Goal: Task Accomplishment & Management: Use online tool/utility

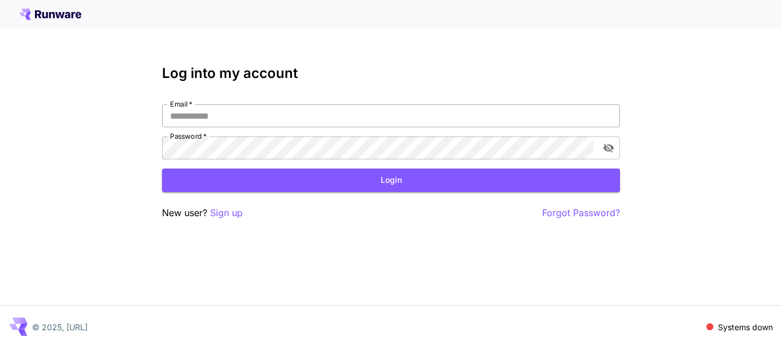
drag, startPoint x: 260, startPoint y: 94, endPoint x: 260, endPoint y: 108, distance: 13.7
click at [260, 98] on div "Log into my account Email   * Email   * Password   * Password   * Login New use…" at bounding box center [391, 142] width 458 height 155
click at [260, 108] on input "Email   *" at bounding box center [391, 115] width 458 height 23
click at [262, 118] on input "Email   *" at bounding box center [391, 115] width 458 height 23
type input "**********"
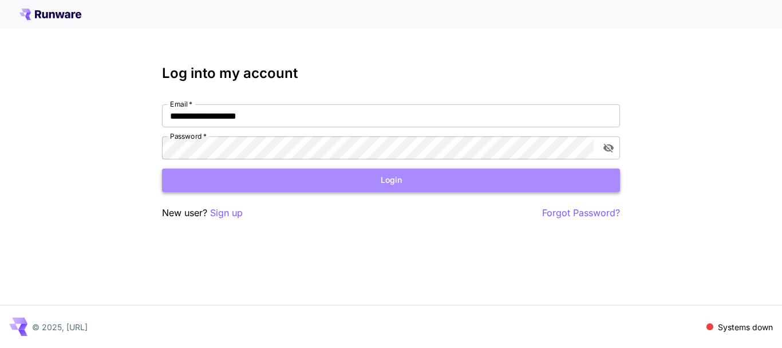
click at [373, 171] on button "Login" at bounding box center [391, 179] width 458 height 23
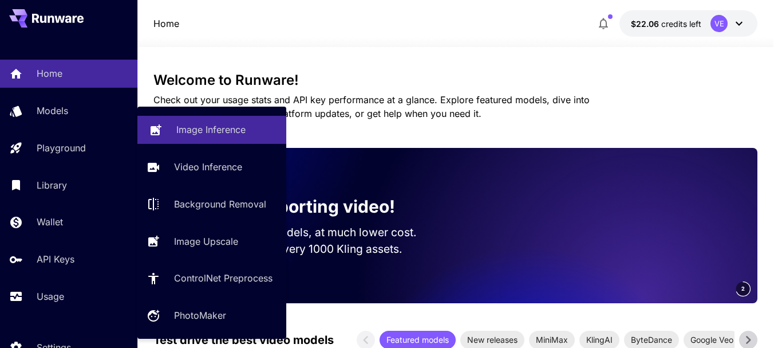
click at [222, 132] on p "Image Inference" at bounding box center [210, 130] width 69 height 14
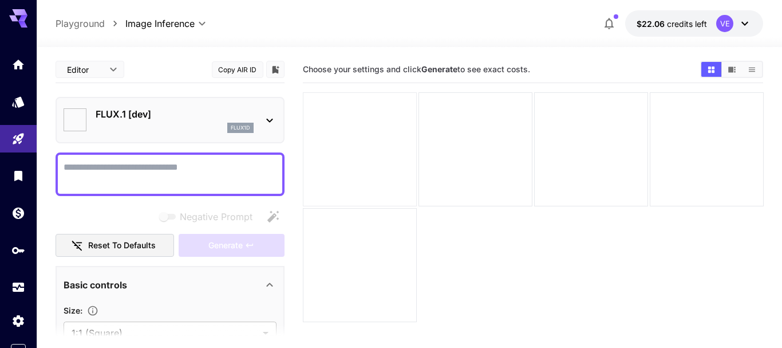
type input "**********"
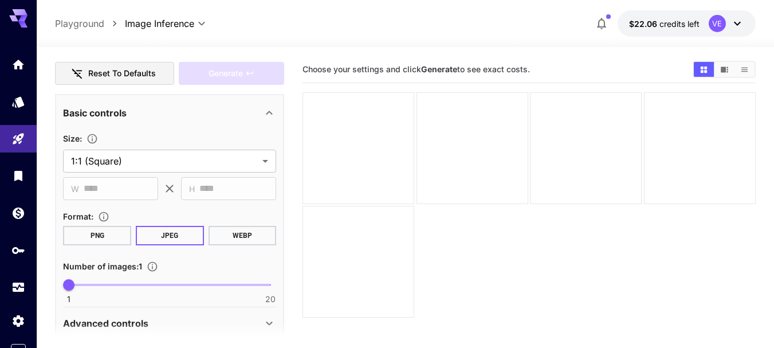
scroll to position [344, 0]
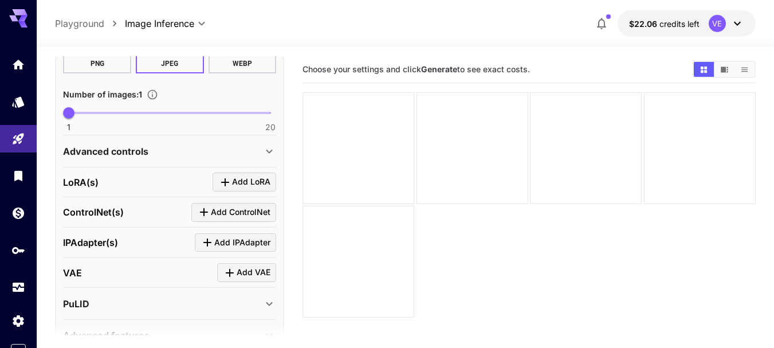
click at [256, 179] on span "Add LoRA" at bounding box center [251, 182] width 38 height 14
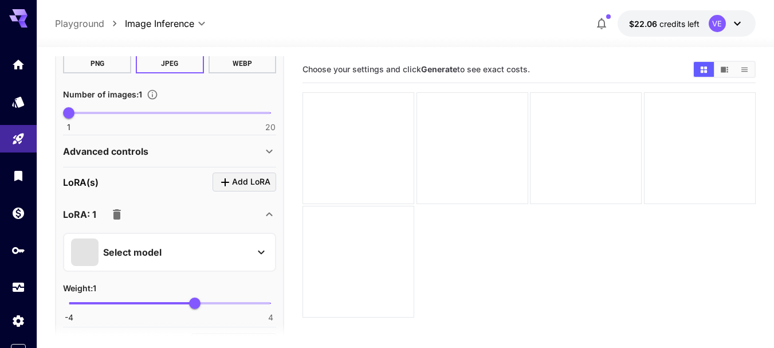
click at [158, 246] on p "Select model" at bounding box center [132, 252] width 58 height 14
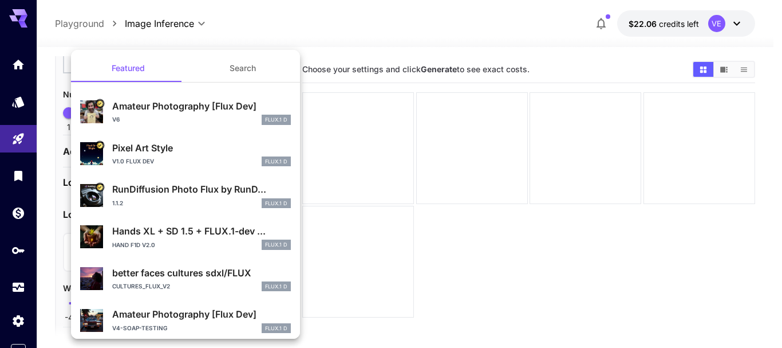
click at [257, 64] on button "Search" at bounding box center [243, 67] width 115 height 27
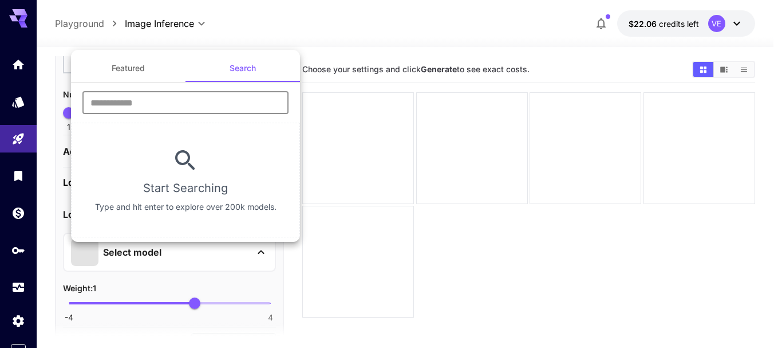
click at [124, 96] on input "text" at bounding box center [185, 102] width 206 height 23
type input "******"
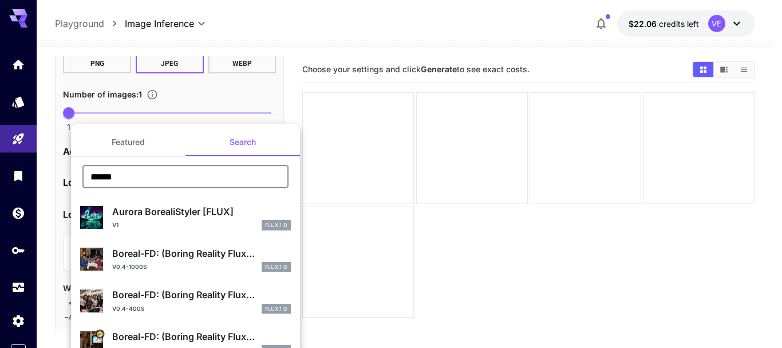
click at [136, 328] on div "Boreal-FD: (Boring Reality Flux... v2.0 FLUX.1 D" at bounding box center [185, 342] width 211 height 35
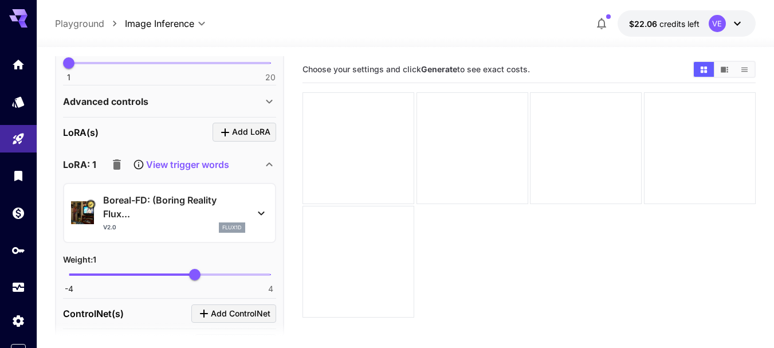
scroll to position [458, 0]
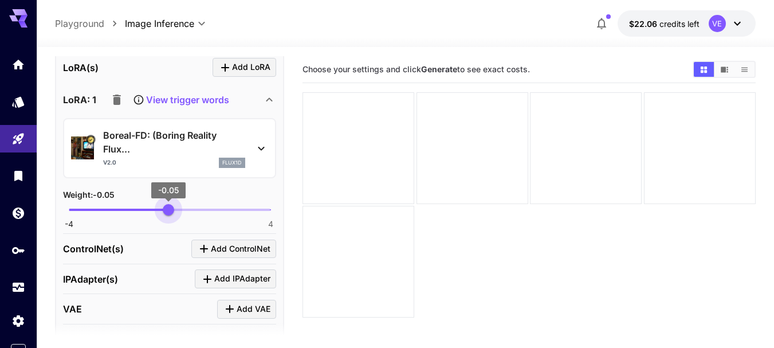
click at [168, 203] on span "-4 4 -0.05" at bounding box center [170, 209] width 202 height 17
drag, startPoint x: 169, startPoint y: 208, endPoint x: 179, endPoint y: 212, distance: 10.3
click at [179, 212] on span "0.36" at bounding box center [178, 209] width 11 height 11
type input "***"
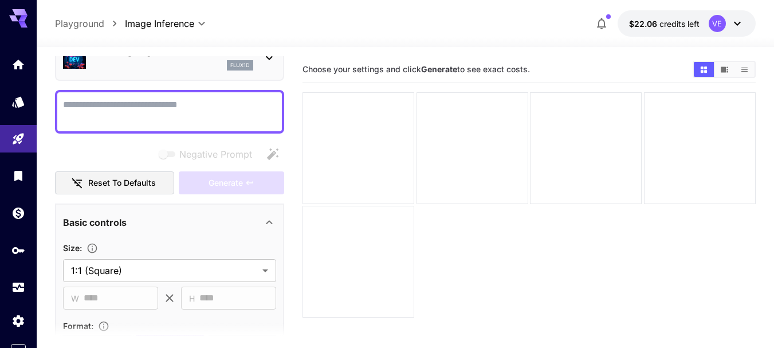
scroll to position [0, 0]
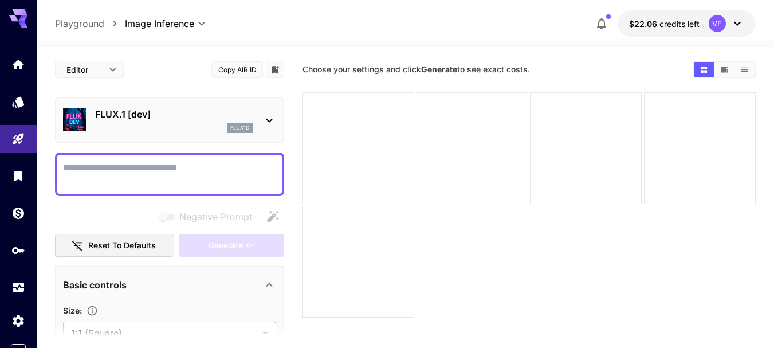
click at [143, 161] on textarea "Negative Prompt" at bounding box center [169, 173] width 213 height 27
paste textarea "**********"
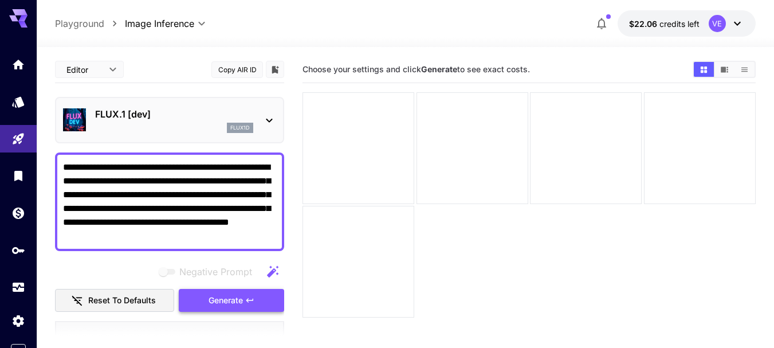
type textarea "**********"
click at [228, 301] on span "Generate" at bounding box center [225, 300] width 34 height 14
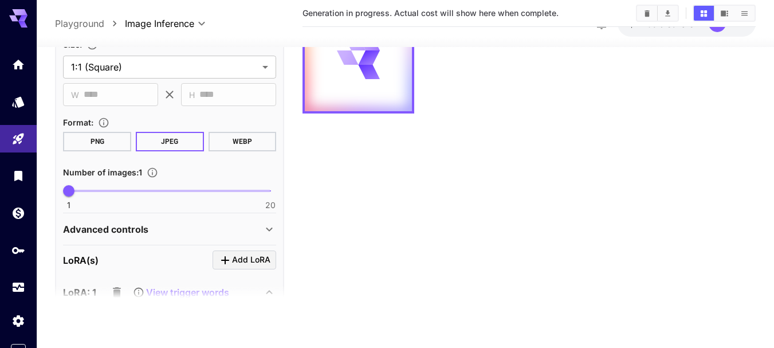
scroll to position [286, 0]
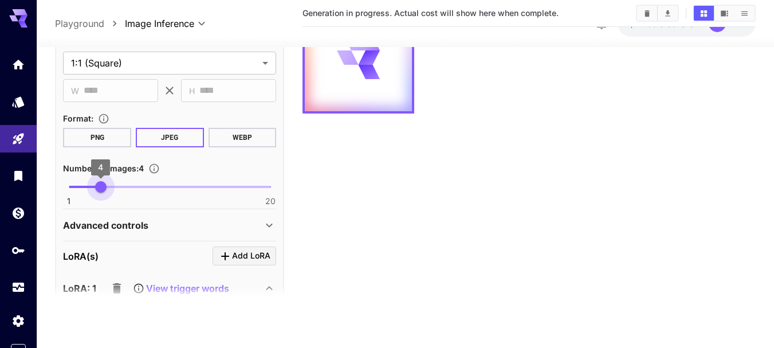
type input "*"
drag, startPoint x: 75, startPoint y: 188, endPoint x: 108, endPoint y: 190, distance: 33.2
click at [108, 190] on span "5" at bounding box center [110, 186] width 11 height 11
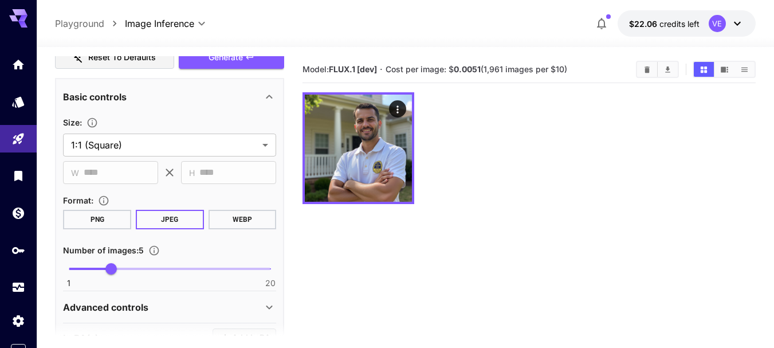
scroll to position [209, 0]
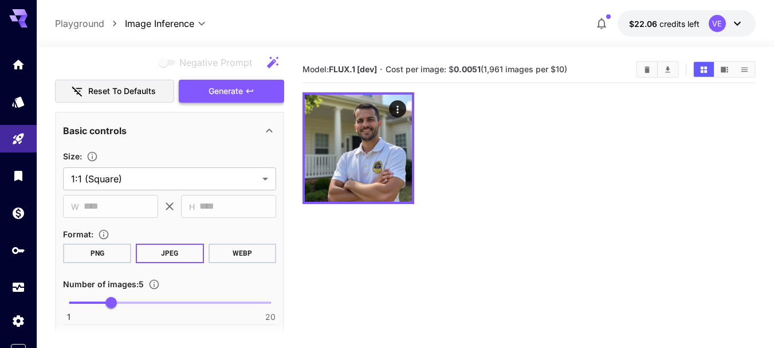
click at [222, 86] on span "Generate" at bounding box center [225, 91] width 34 height 14
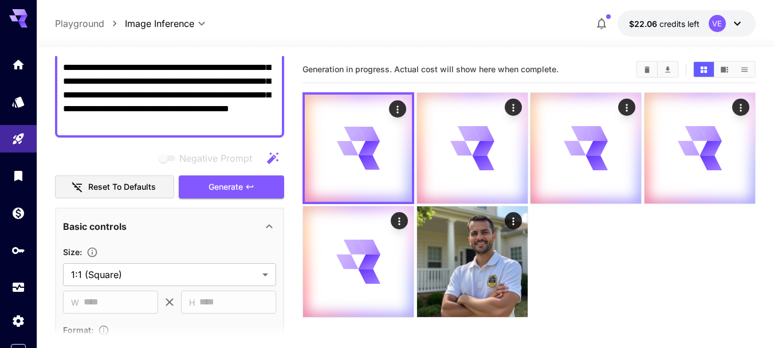
scroll to position [0, 0]
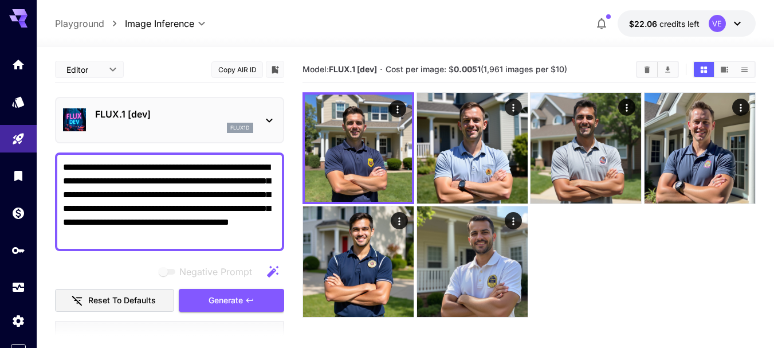
drag, startPoint x: 117, startPoint y: 222, endPoint x: 234, endPoint y: 222, distance: 116.2
click at [234, 222] on textarea "**********" at bounding box center [169, 201] width 213 height 82
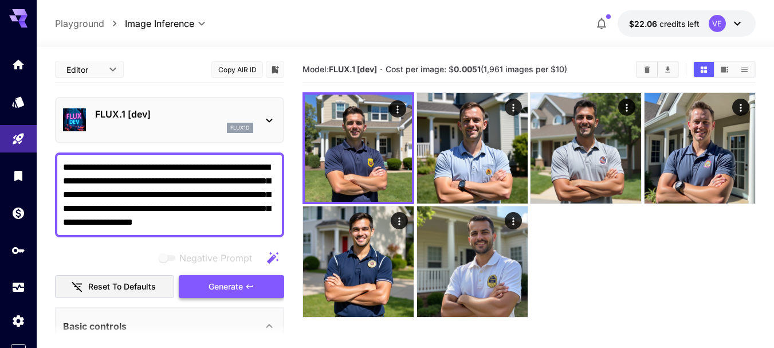
type textarea "**********"
click at [215, 286] on span "Generate" at bounding box center [225, 286] width 34 height 14
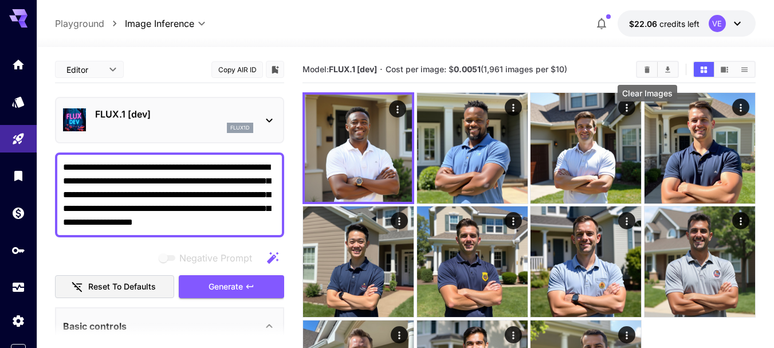
click at [651, 66] on icon "Clear Images" at bounding box center [646, 69] width 9 height 9
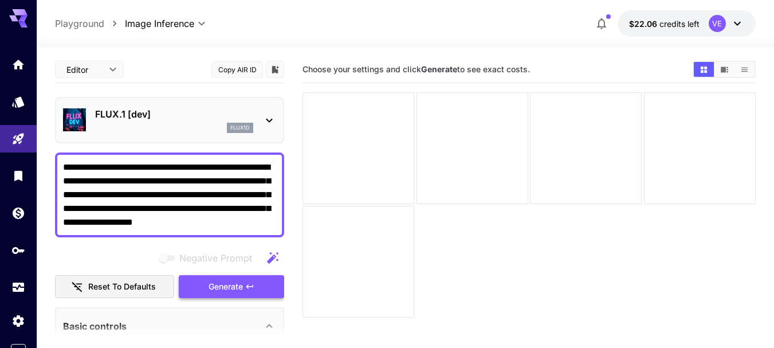
click at [255, 286] on button "Generate" at bounding box center [231, 286] width 105 height 23
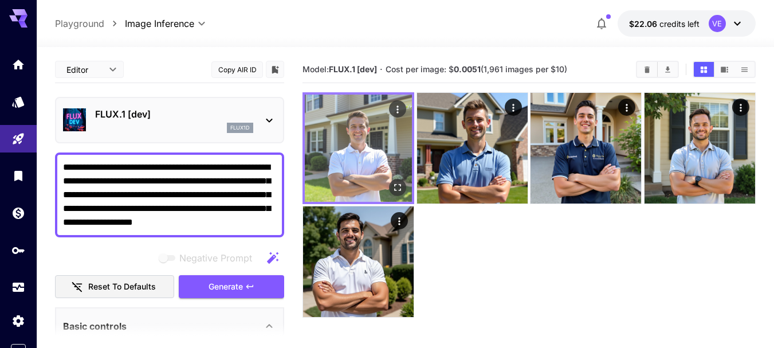
click at [398, 189] on icon "Open in fullscreen" at bounding box center [397, 187] width 11 height 11
click at [398, 109] on icon "Actions" at bounding box center [398, 108] width 2 height 7
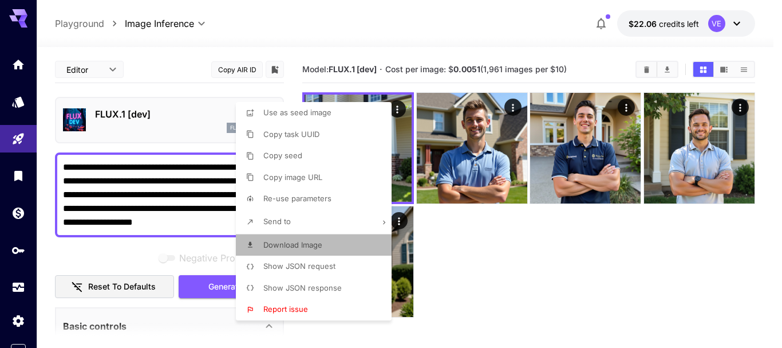
click at [269, 246] on span "Download Image" at bounding box center [292, 244] width 59 height 9
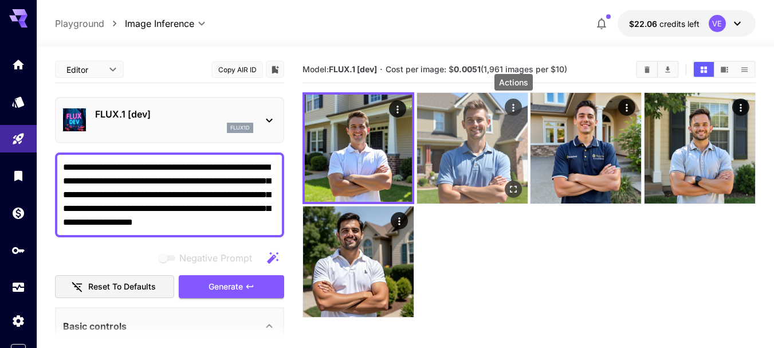
click at [514, 110] on icon "Actions" at bounding box center [512, 107] width 11 height 11
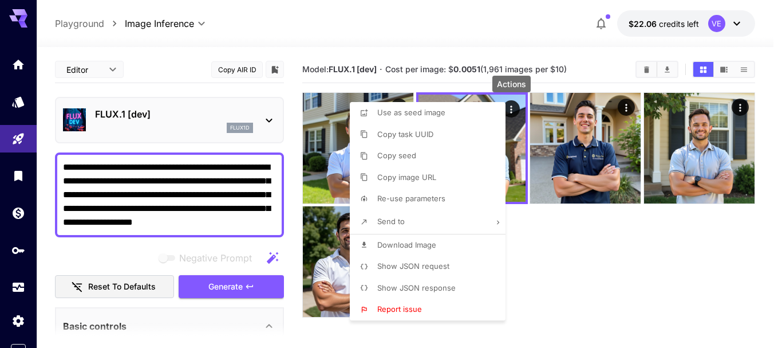
click at [416, 244] on span "Download Image" at bounding box center [406, 244] width 59 height 9
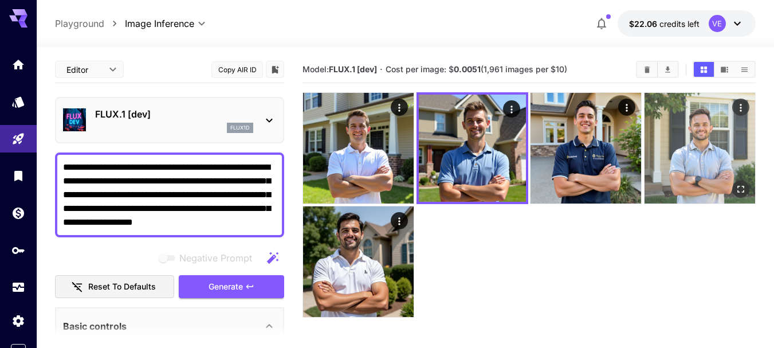
click at [742, 109] on icon "Actions" at bounding box center [740, 107] width 11 height 11
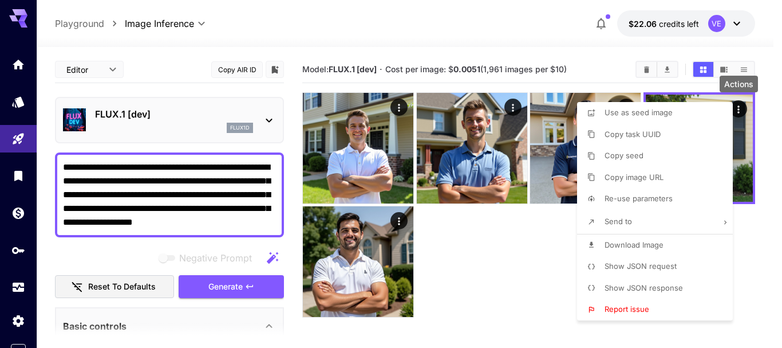
click at [608, 245] on span "Download Image" at bounding box center [634, 244] width 59 height 9
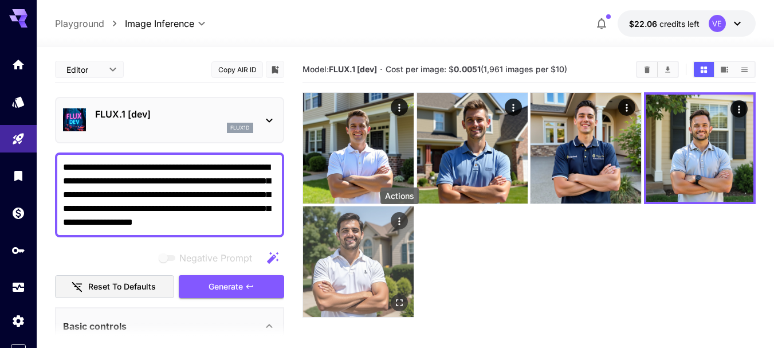
click at [399, 220] on icon "Actions" at bounding box center [398, 220] width 11 height 11
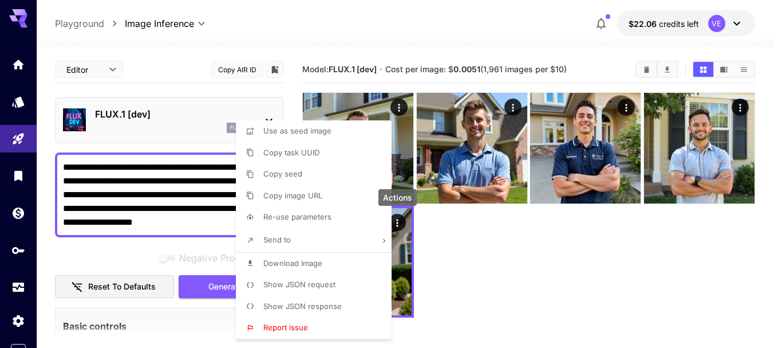
click at [312, 266] on span "Download Image" at bounding box center [292, 262] width 59 height 9
click at [148, 180] on div at bounding box center [391, 174] width 782 height 348
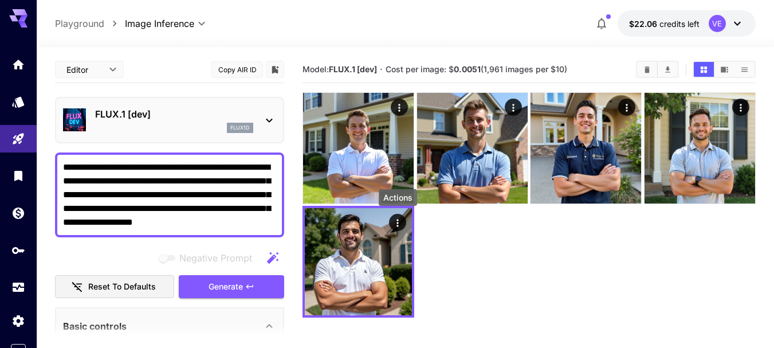
click at [162, 174] on textarea "**********" at bounding box center [169, 194] width 213 height 69
click at [253, 281] on button "Generate" at bounding box center [231, 286] width 105 height 23
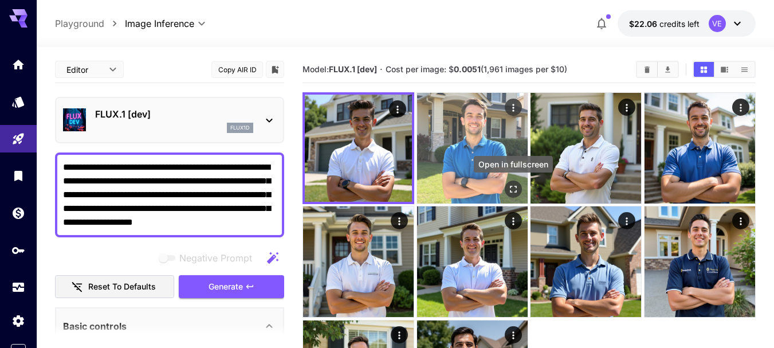
click at [518, 189] on icon "Open in fullscreen" at bounding box center [512, 188] width 11 height 11
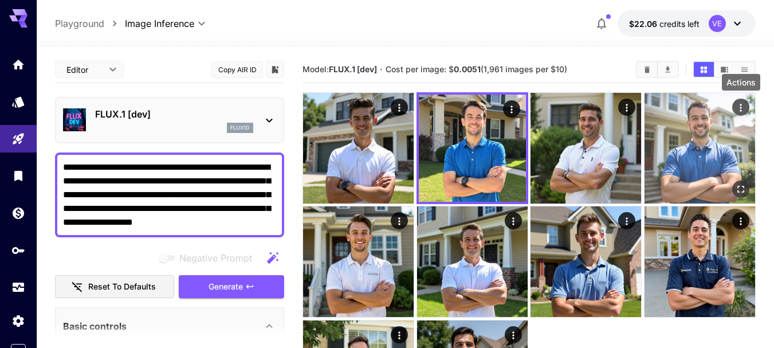
click at [737, 107] on icon "Actions" at bounding box center [740, 107] width 11 height 11
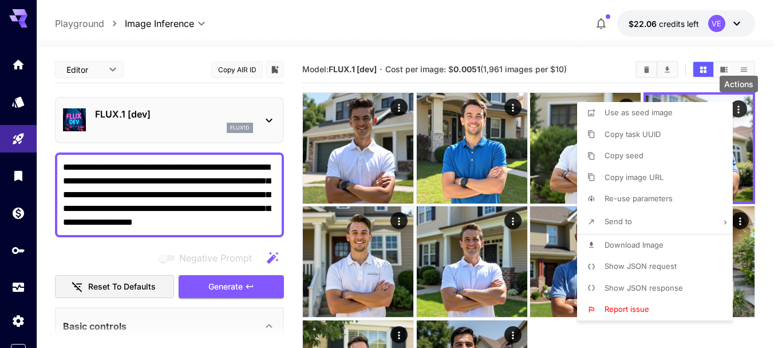
click at [649, 242] on span "Download Image" at bounding box center [634, 244] width 59 height 9
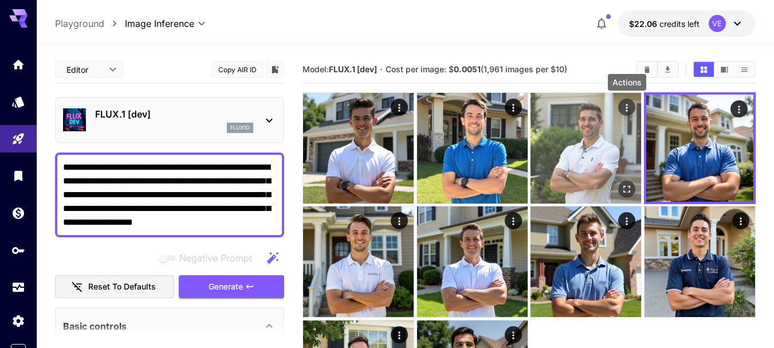
click at [622, 109] on icon "Actions" at bounding box center [626, 107] width 11 height 11
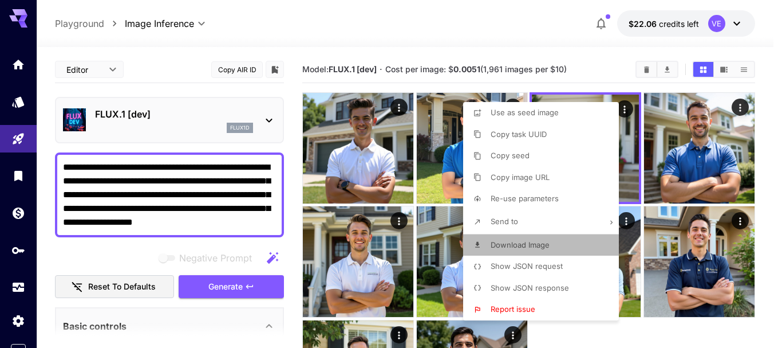
click at [506, 245] on span "Download Image" at bounding box center [520, 244] width 59 height 9
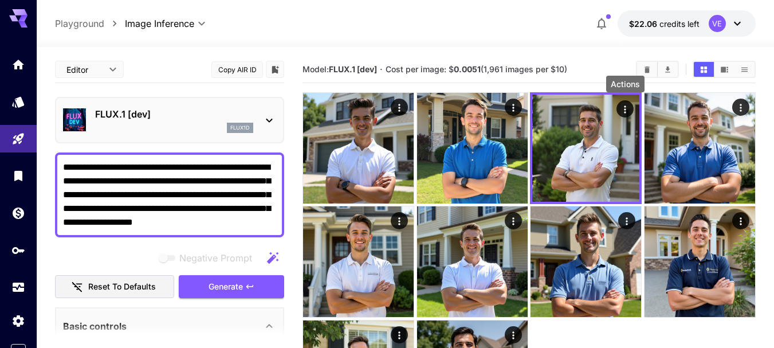
click at [175, 195] on textarea "**********" at bounding box center [169, 194] width 213 height 69
paste textarea "**********"
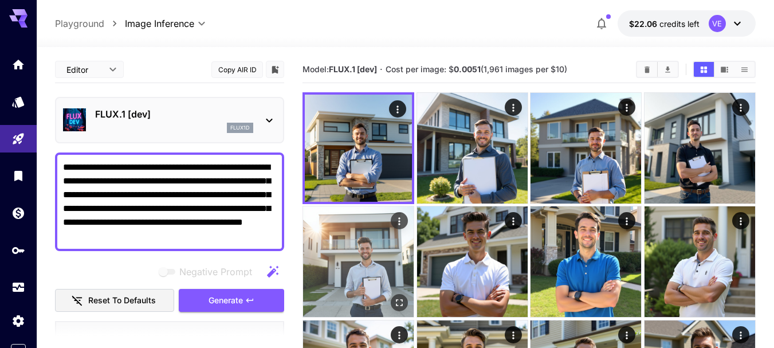
type textarea "**********"
click at [401, 305] on icon "Open in fullscreen" at bounding box center [399, 302] width 7 height 7
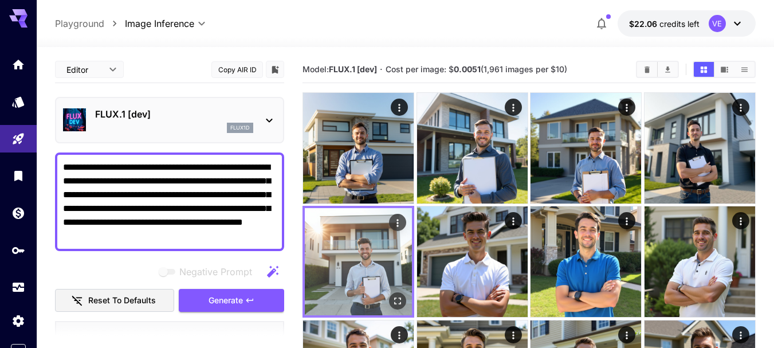
click at [397, 222] on icon "Actions" at bounding box center [398, 222] width 2 height 7
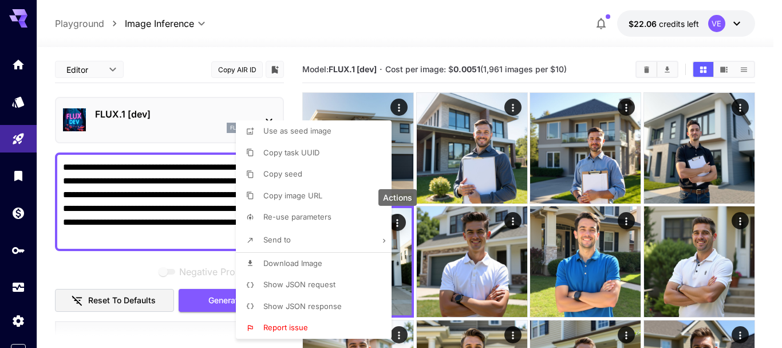
click at [285, 266] on span "Download Image" at bounding box center [292, 262] width 59 height 9
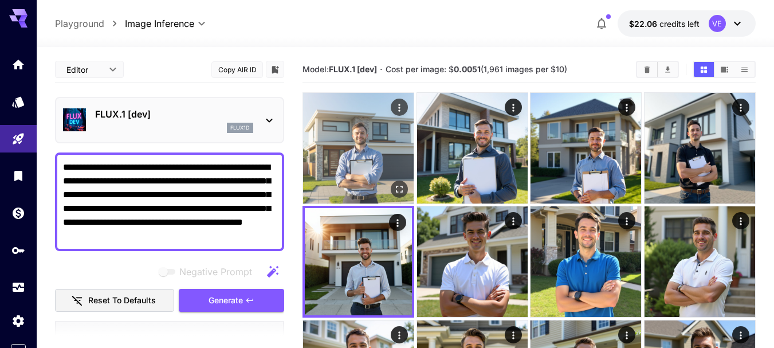
click at [400, 189] on icon "Open in fullscreen" at bounding box center [398, 188] width 11 height 11
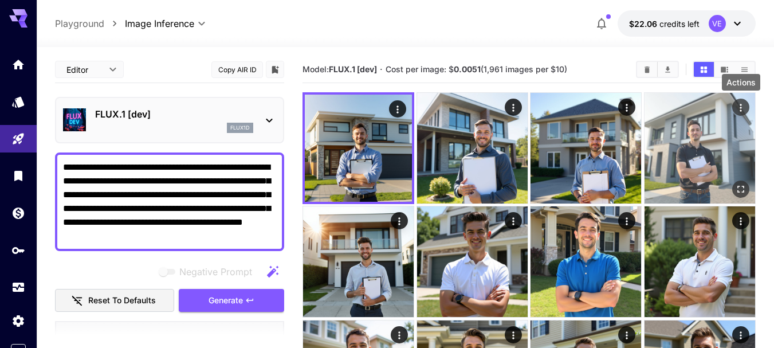
click at [741, 107] on icon "Actions" at bounding box center [740, 107] width 11 height 11
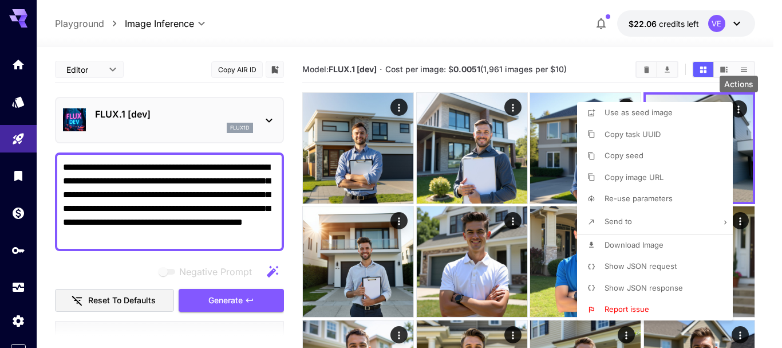
click at [617, 251] on li "Download Image" at bounding box center [658, 245] width 163 height 22
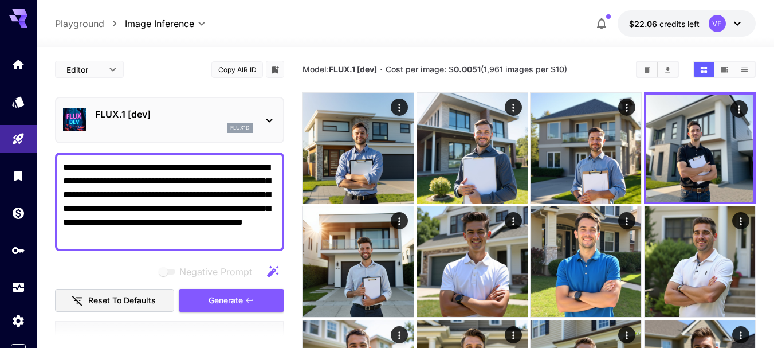
click at [258, 302] on button "Generate" at bounding box center [231, 300] width 105 height 23
click at [183, 201] on textarea "**********" at bounding box center [169, 201] width 213 height 82
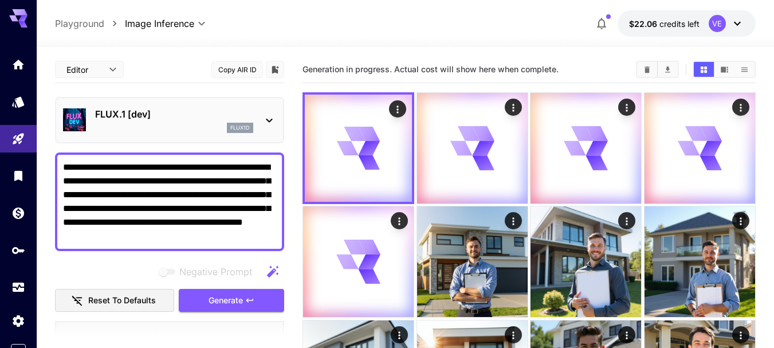
click at [183, 201] on textarea "**********" at bounding box center [169, 201] width 213 height 82
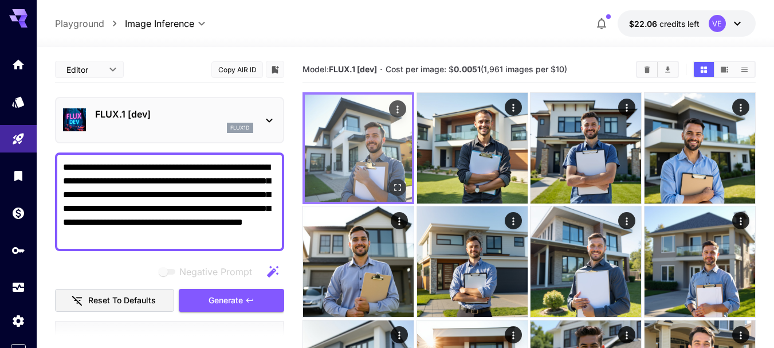
click at [400, 188] on icon "Open in fullscreen" at bounding box center [397, 187] width 11 height 11
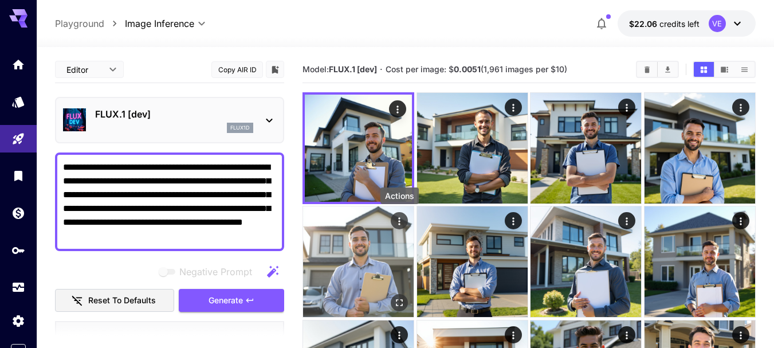
click at [399, 219] on icon "Actions" at bounding box center [398, 220] width 11 height 11
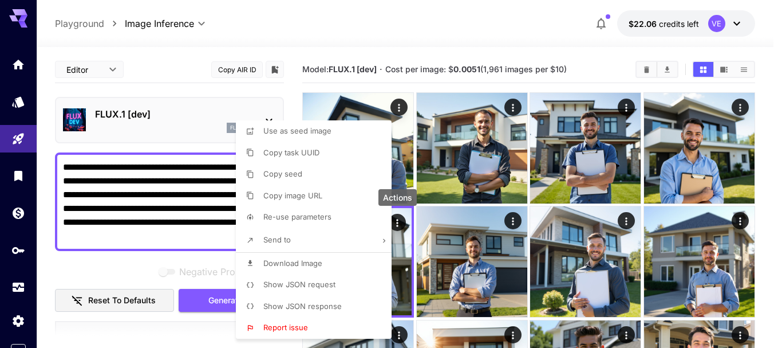
click at [298, 262] on span "Download Image" at bounding box center [292, 262] width 59 height 9
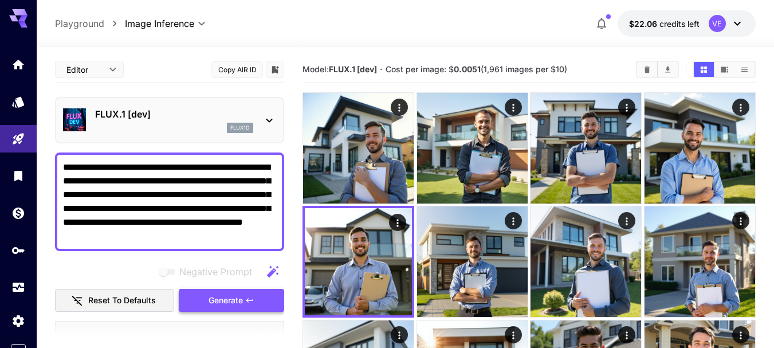
click at [251, 296] on icon "button" at bounding box center [249, 299] width 9 height 9
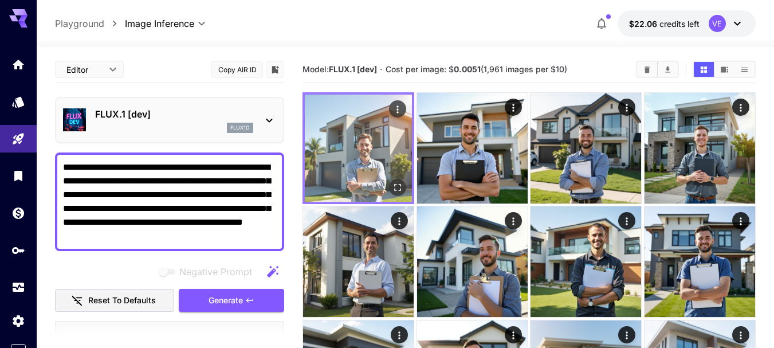
click at [399, 186] on icon "Open in fullscreen" at bounding box center [397, 187] width 11 height 11
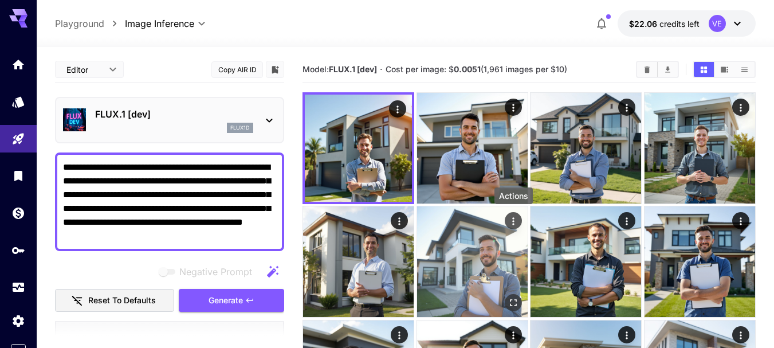
click at [511, 220] on icon "Actions" at bounding box center [512, 220] width 11 height 11
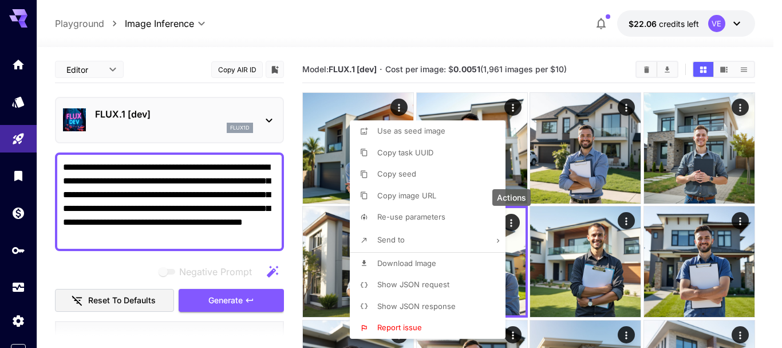
click at [387, 263] on span "Download Image" at bounding box center [406, 262] width 59 height 9
click at [204, 203] on div at bounding box center [391, 174] width 782 height 348
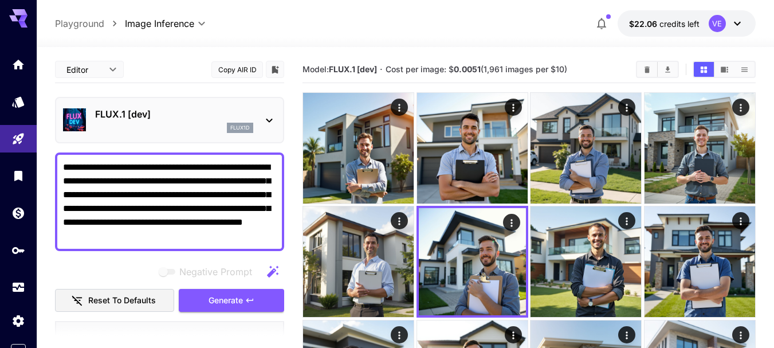
click at [176, 182] on textarea "**********" at bounding box center [169, 201] width 213 height 82
paste textarea
click at [163, 210] on textarea "**********" at bounding box center [169, 201] width 213 height 82
click at [143, 183] on textarea "**********" at bounding box center [169, 201] width 213 height 82
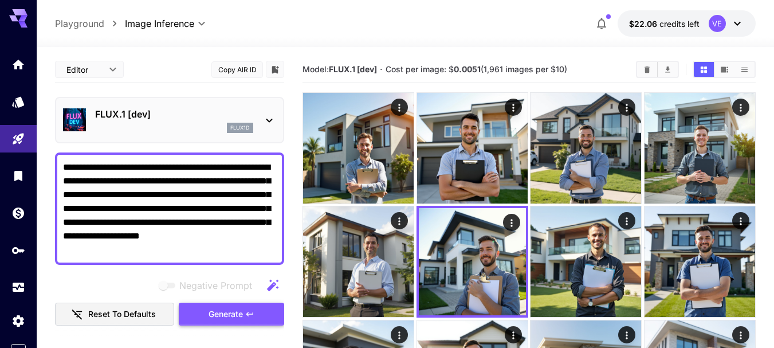
click at [232, 308] on span "Generate" at bounding box center [225, 314] width 34 height 14
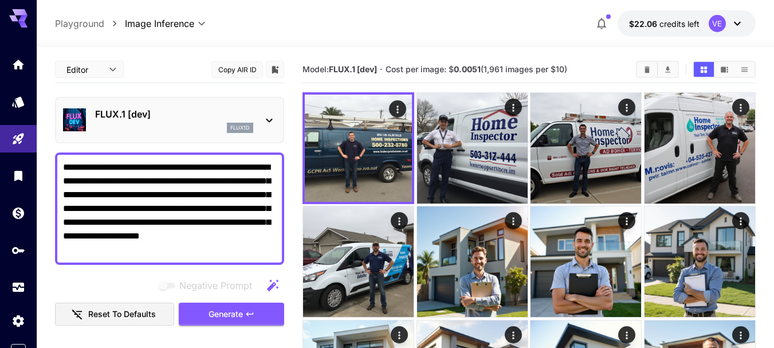
click at [65, 169] on textarea "**********" at bounding box center [169, 208] width 213 height 96
drag, startPoint x: 148, startPoint y: 180, endPoint x: 115, endPoint y: 180, distance: 33.2
click at [115, 180] on textarea "**********" at bounding box center [169, 208] width 213 height 96
click at [231, 253] on textarea "**********" at bounding box center [169, 208] width 213 height 96
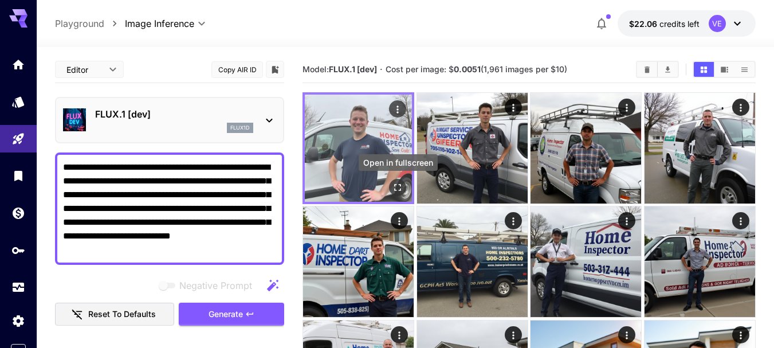
type textarea "**********"
click at [394, 186] on icon "Open in fullscreen" at bounding box center [397, 187] width 11 height 11
click at [401, 109] on icon "Actions" at bounding box center [397, 109] width 11 height 11
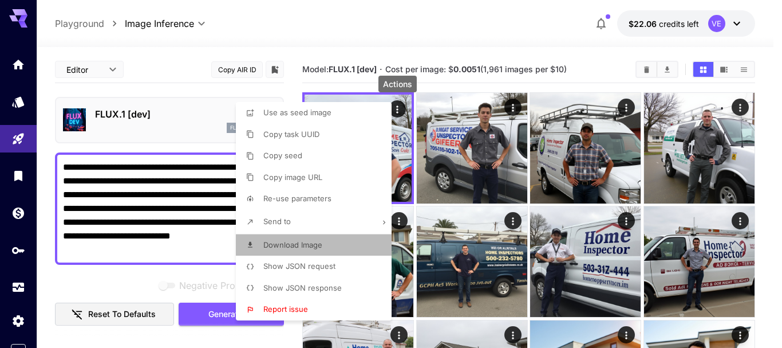
click at [289, 245] on span "Download Image" at bounding box center [292, 244] width 59 height 9
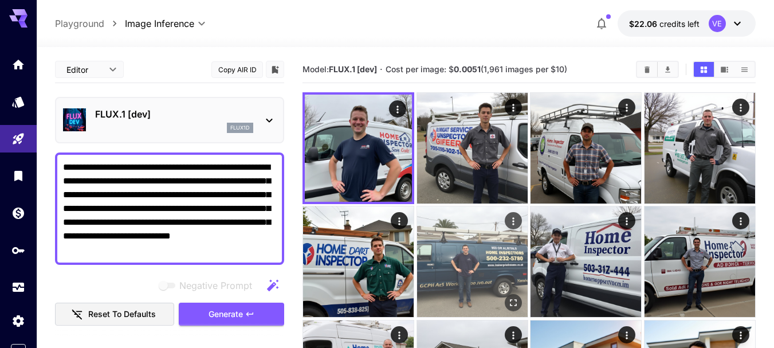
drag, startPoint x: 507, startPoint y: 188, endPoint x: 516, endPoint y: 211, distance: 23.9
click at [0, 0] on icon "Open in fullscreen" at bounding box center [0, 0] width 0 height 0
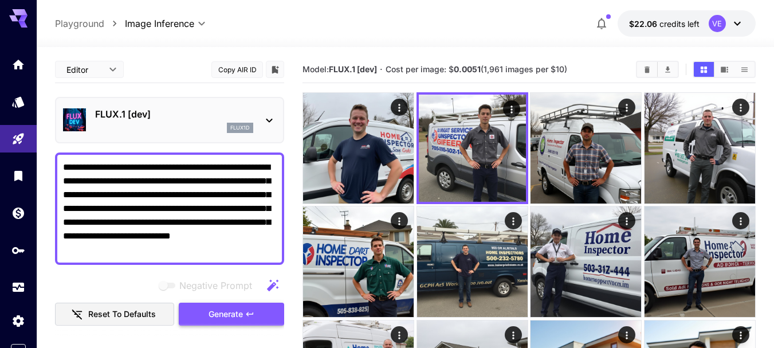
click at [242, 311] on span "Generate" at bounding box center [225, 314] width 34 height 14
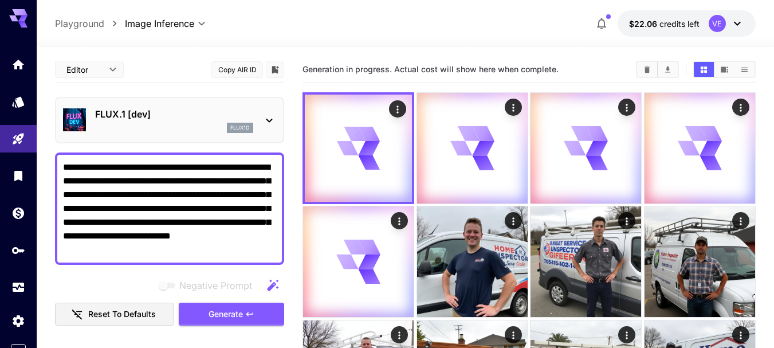
click at [153, 167] on textarea "**********" at bounding box center [169, 208] width 213 height 96
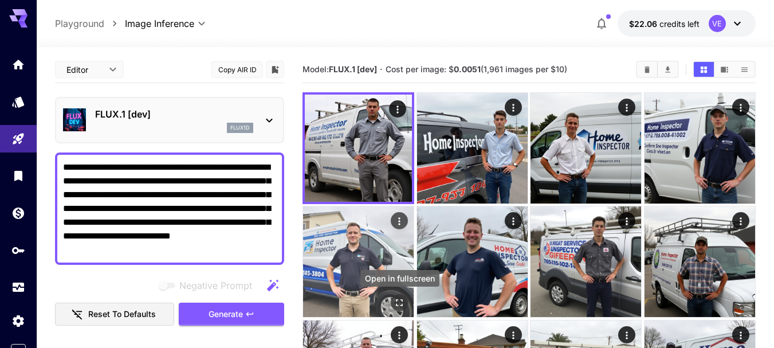
click at [399, 302] on icon "Open in fullscreen" at bounding box center [398, 302] width 11 height 11
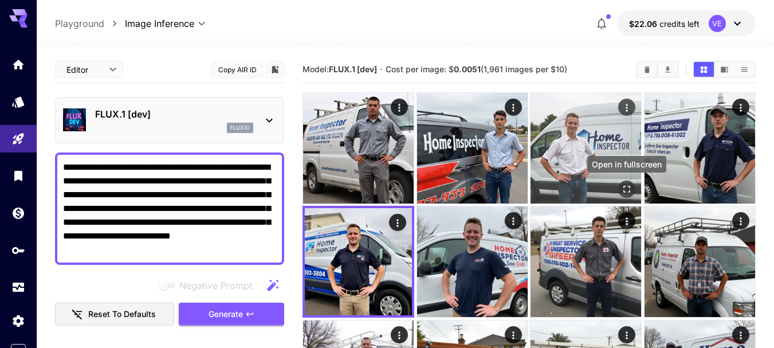
click at [622, 184] on icon "Open in fullscreen" at bounding box center [626, 188] width 11 height 11
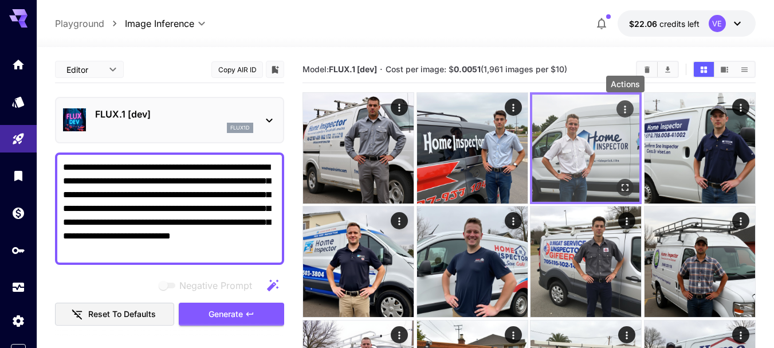
click at [628, 107] on icon "Actions" at bounding box center [624, 109] width 11 height 11
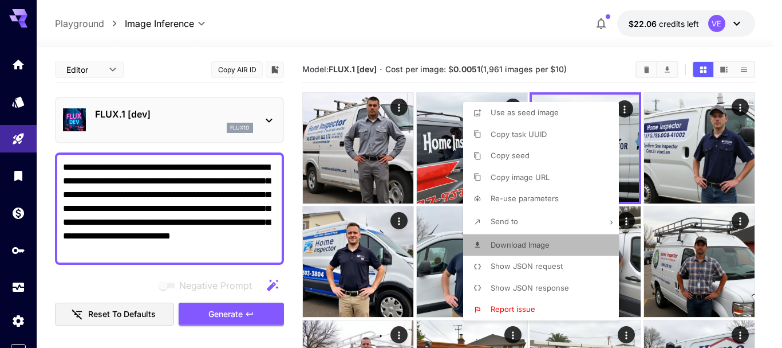
click at [508, 249] on span "Download Image" at bounding box center [520, 244] width 59 height 9
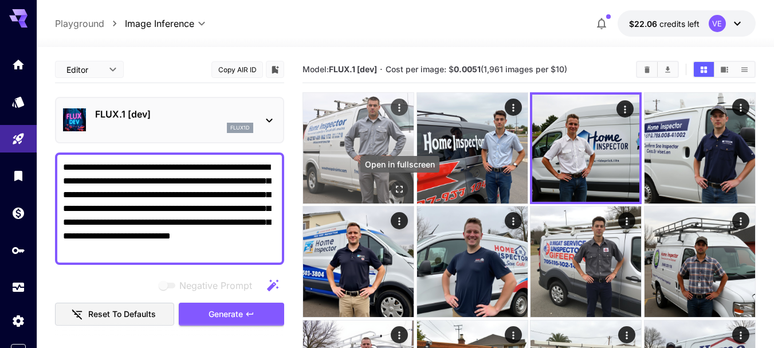
click at [397, 188] on icon "Open in fullscreen" at bounding box center [398, 188] width 11 height 11
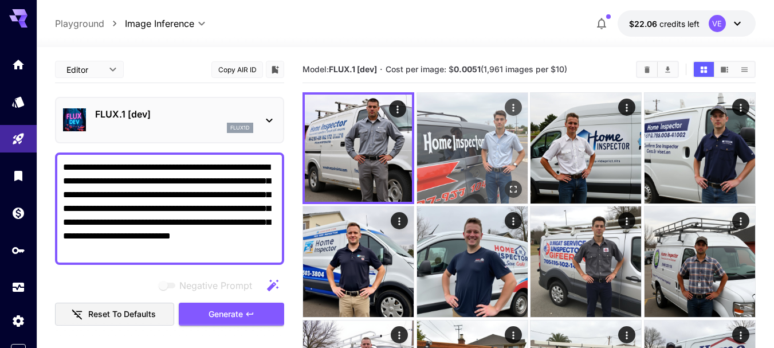
click at [513, 113] on icon "Actions" at bounding box center [512, 107] width 11 height 11
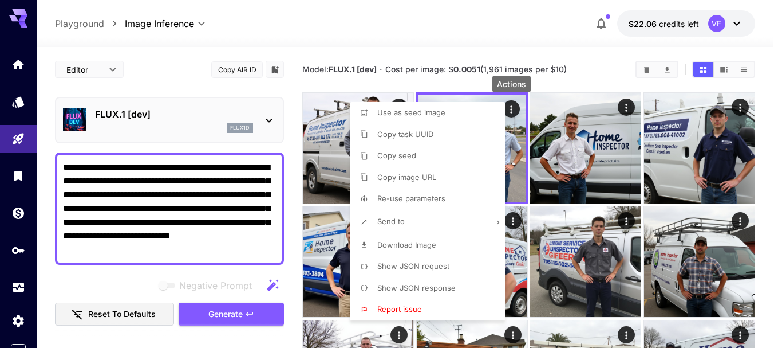
click at [415, 240] on span "Download Image" at bounding box center [406, 244] width 59 height 9
click at [129, 192] on div at bounding box center [391, 174] width 782 height 348
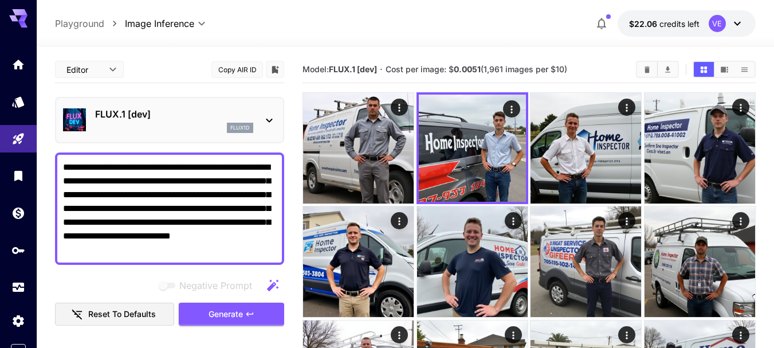
click at [193, 193] on textarea "**********" at bounding box center [169, 208] width 213 height 96
paste textarea
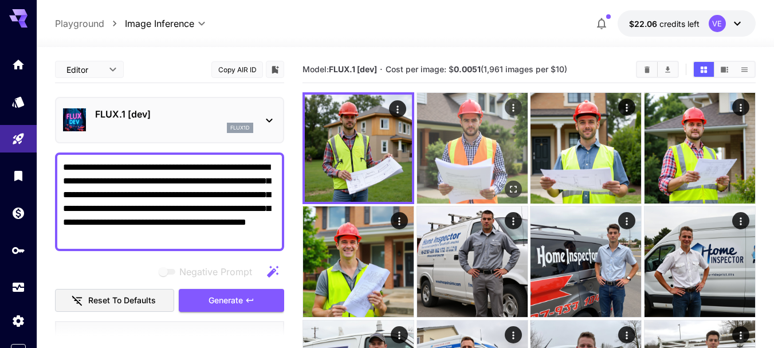
type textarea "**********"
click at [516, 190] on icon "Open in fullscreen" at bounding box center [512, 188] width 11 height 11
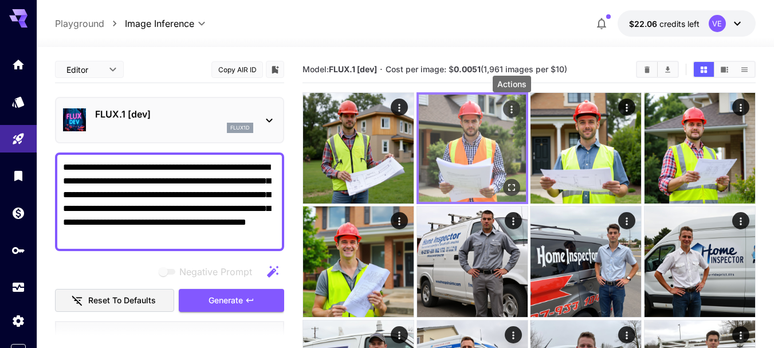
click at [511, 108] on icon "Actions" at bounding box center [511, 109] width 11 height 11
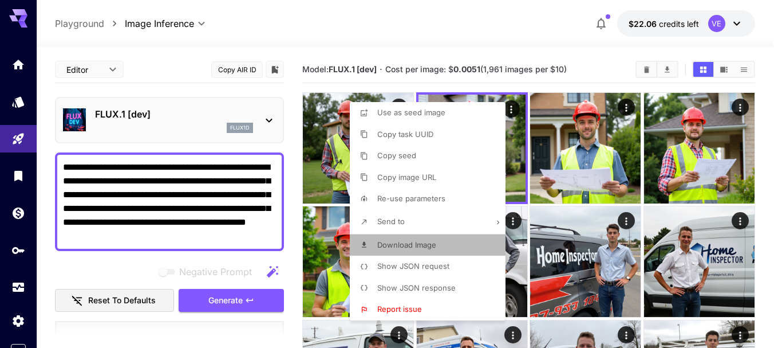
click at [401, 244] on span "Download Image" at bounding box center [406, 244] width 59 height 9
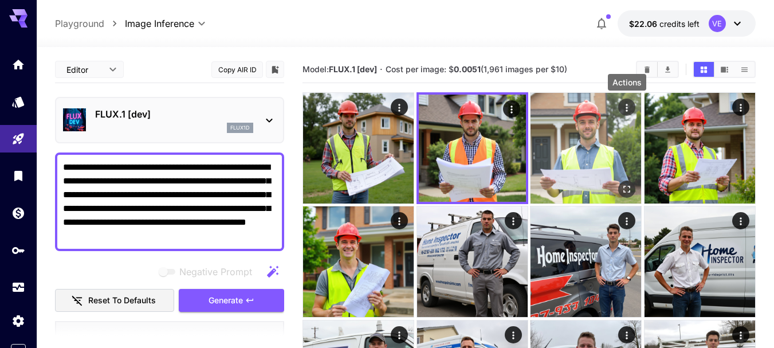
click at [623, 111] on icon "Actions" at bounding box center [626, 107] width 11 height 11
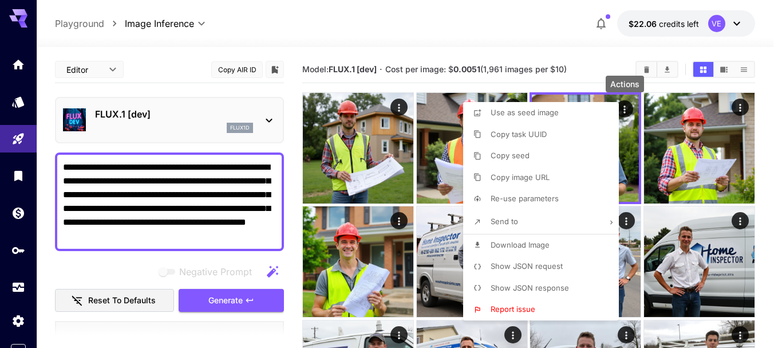
click at [525, 246] on span "Download Image" at bounding box center [520, 244] width 59 height 9
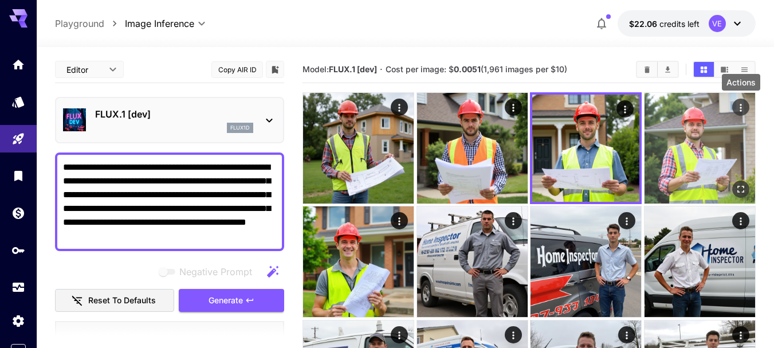
click at [740, 105] on icon "Actions" at bounding box center [740, 107] width 2 height 7
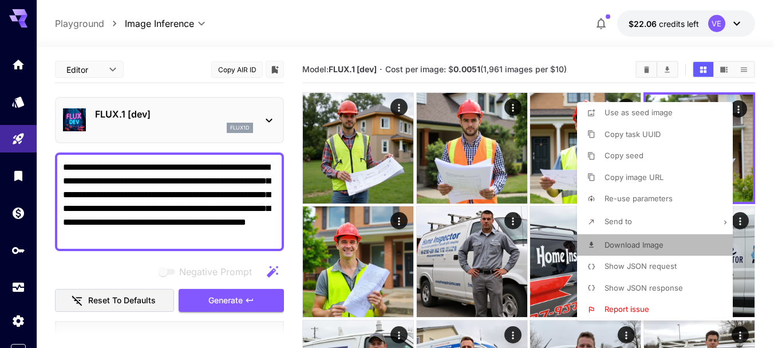
click at [636, 246] on span "Download Image" at bounding box center [634, 244] width 59 height 9
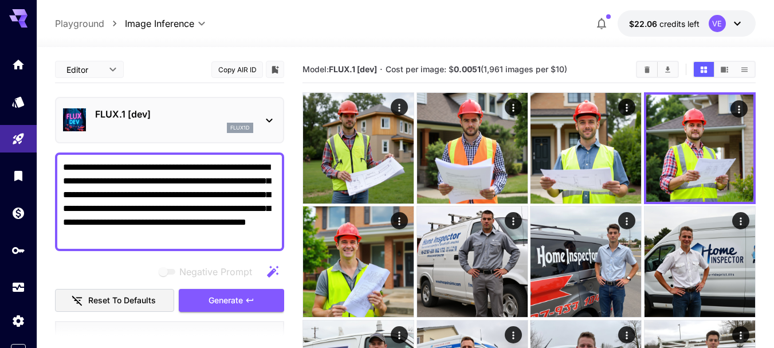
click at [183, 199] on textarea "**********" at bounding box center [169, 201] width 213 height 82
click at [182, 202] on textarea "**********" at bounding box center [169, 201] width 213 height 82
click at [232, 201] on textarea "**********" at bounding box center [169, 201] width 213 height 82
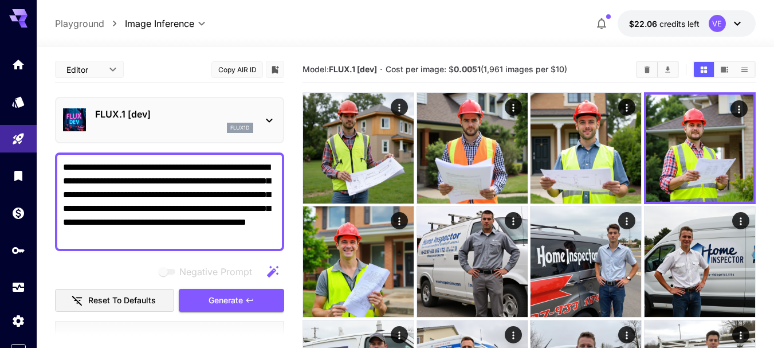
click at [232, 202] on textarea "**********" at bounding box center [169, 201] width 213 height 82
click at [199, 200] on textarea "**********" at bounding box center [169, 201] width 213 height 82
paste textarea "*****"
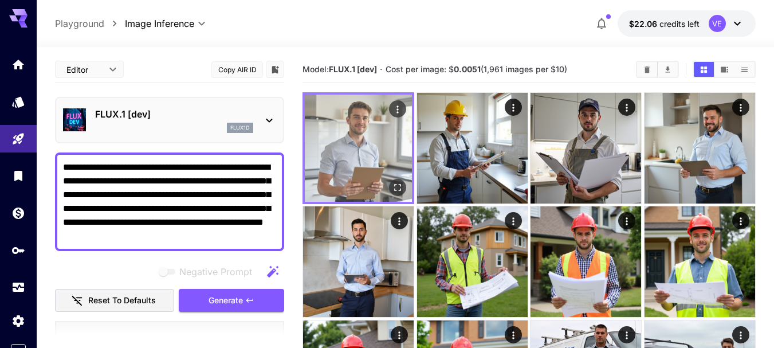
type textarea "**********"
click at [398, 186] on icon "Open in fullscreen" at bounding box center [397, 187] width 11 height 11
click at [396, 108] on icon "Actions" at bounding box center [397, 109] width 11 height 11
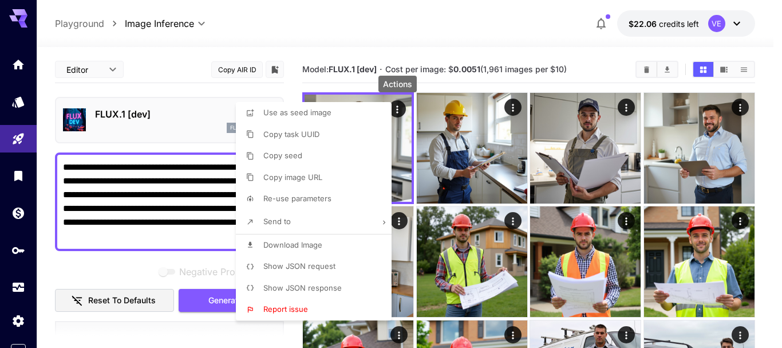
click at [306, 239] on p "Download Image" at bounding box center [292, 244] width 59 height 11
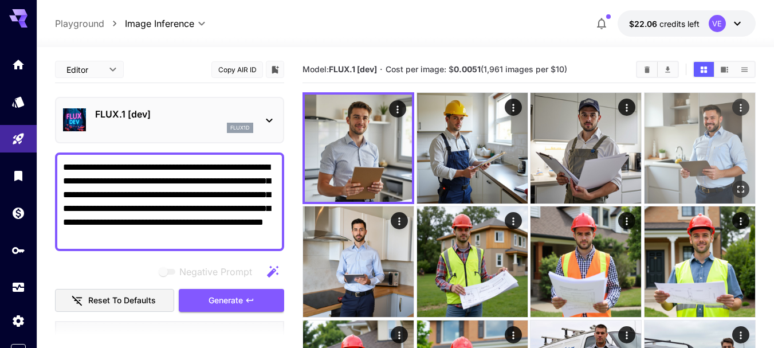
click at [738, 190] on icon "Open in fullscreen" at bounding box center [740, 188] width 11 height 11
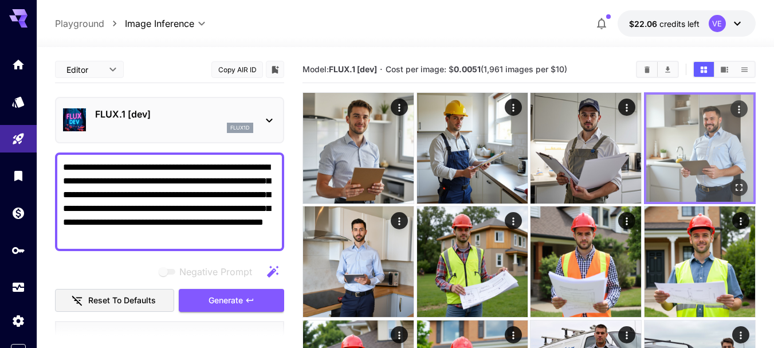
click at [738, 107] on icon "Actions" at bounding box center [738, 109] width 11 height 11
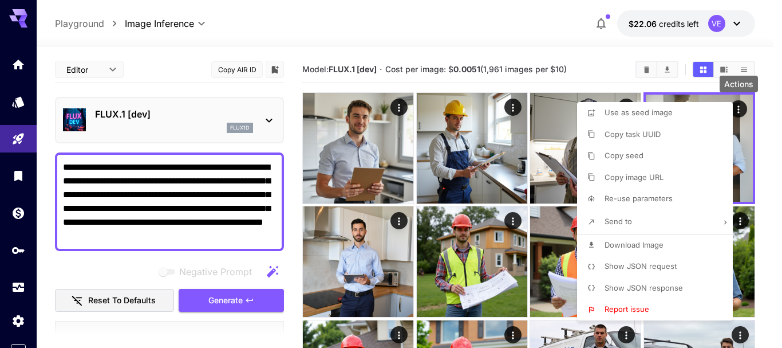
click at [632, 240] on span "Download Image" at bounding box center [634, 244] width 59 height 9
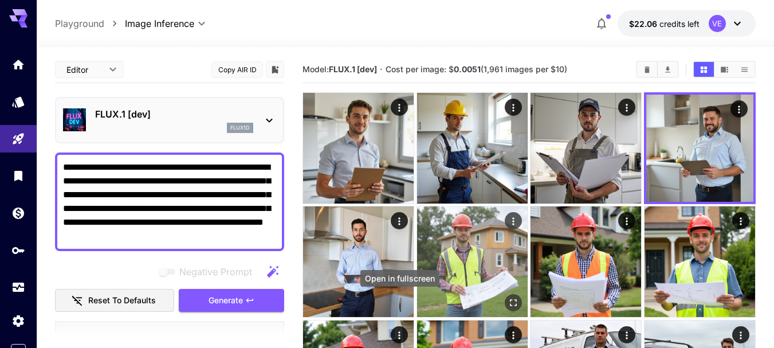
drag, startPoint x: 400, startPoint y: 306, endPoint x: 417, endPoint y: 305, distance: 16.6
click at [0, 0] on icon "Open in fullscreen" at bounding box center [0, 0] width 0 height 0
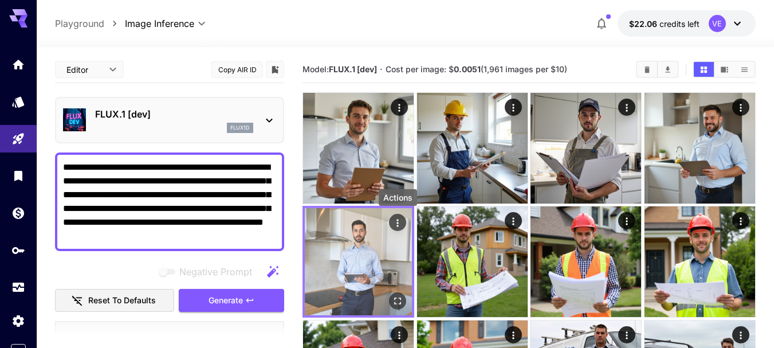
click at [398, 217] on icon "Actions" at bounding box center [397, 222] width 11 height 11
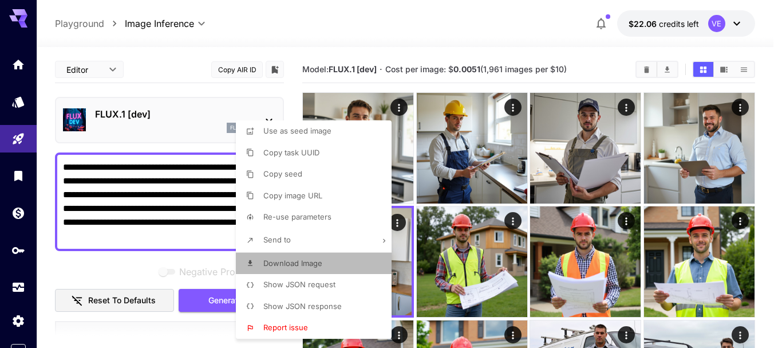
click at [340, 259] on li "Download Image" at bounding box center [317, 264] width 163 height 22
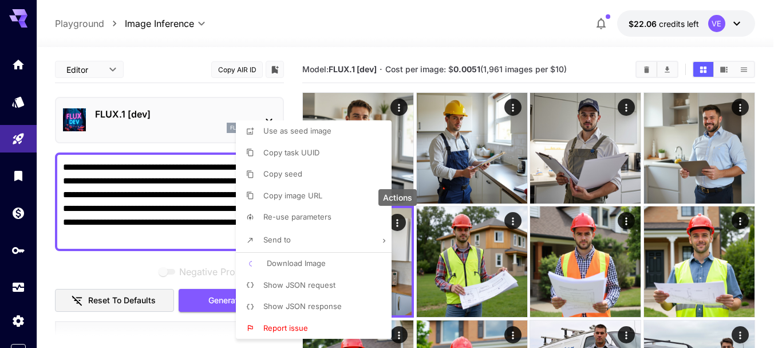
click at [145, 193] on div at bounding box center [391, 174] width 782 height 348
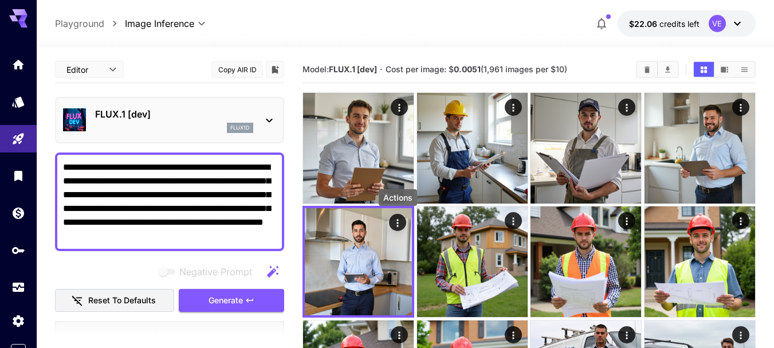
click at [151, 175] on div "Use as seed image Copy task UUID Copy seed Copy image URL Re-use parameters Sen…" at bounding box center [87, 174] width 174 height 348
click at [151, 175] on textarea "**********" at bounding box center [169, 201] width 213 height 82
paste textarea "**********"
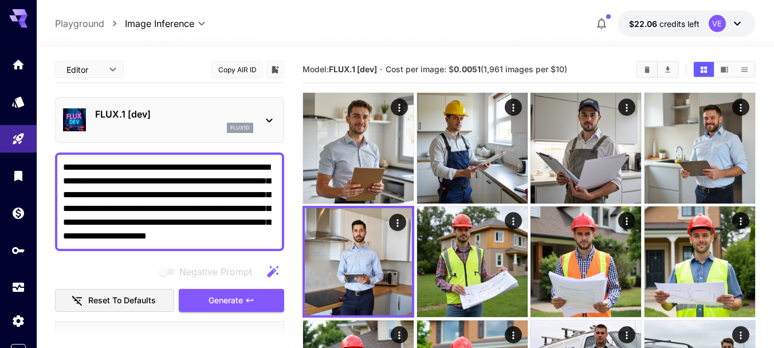
type textarea "**********"
click at [230, 306] on span "Generate" at bounding box center [225, 300] width 34 height 14
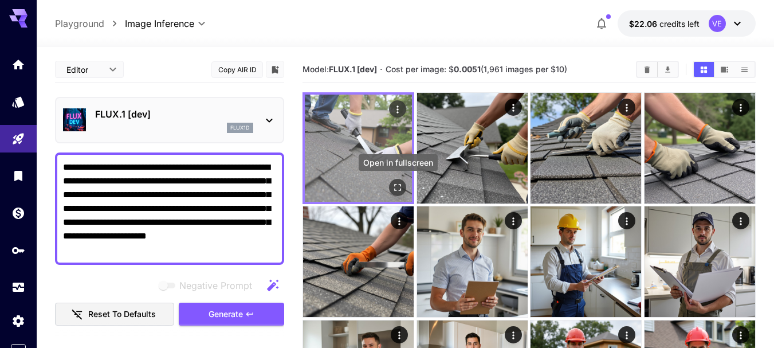
click at [395, 192] on icon "Open in fullscreen" at bounding box center [397, 187] width 11 height 11
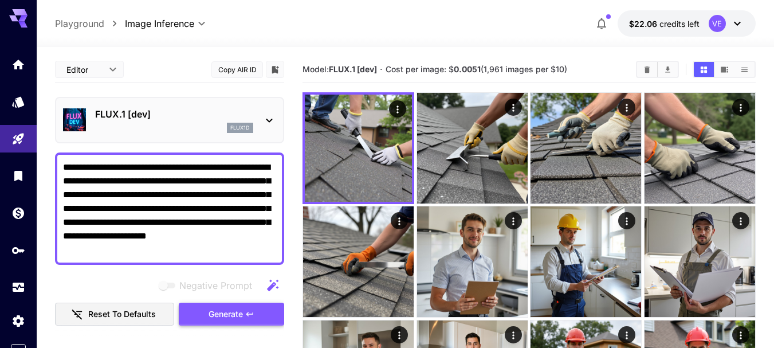
click at [227, 314] on span "Generate" at bounding box center [225, 314] width 34 height 14
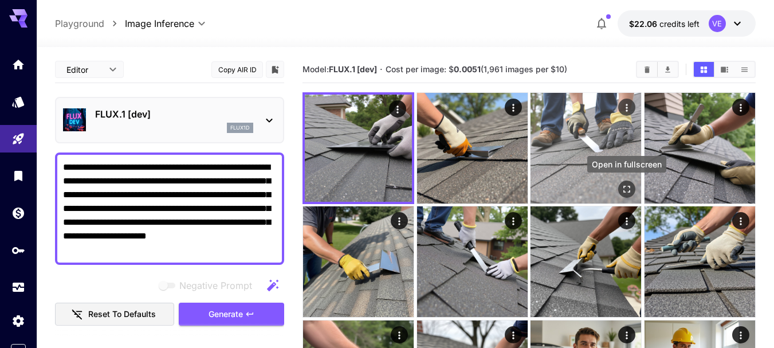
click at [625, 192] on icon "Open in fullscreen" at bounding box center [627, 189] width 7 height 7
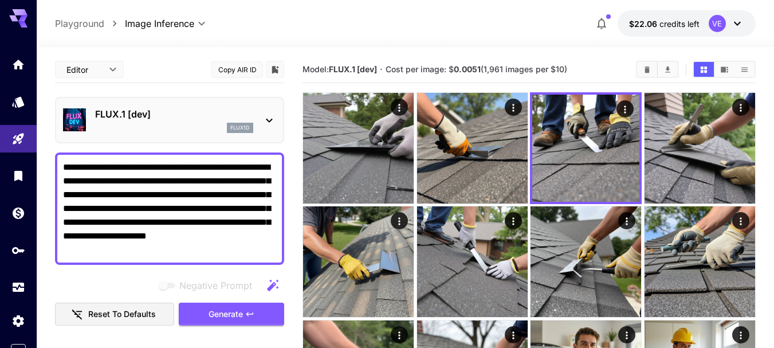
click at [645, 73] on icon "Clear Images" at bounding box center [646, 69] width 9 height 9
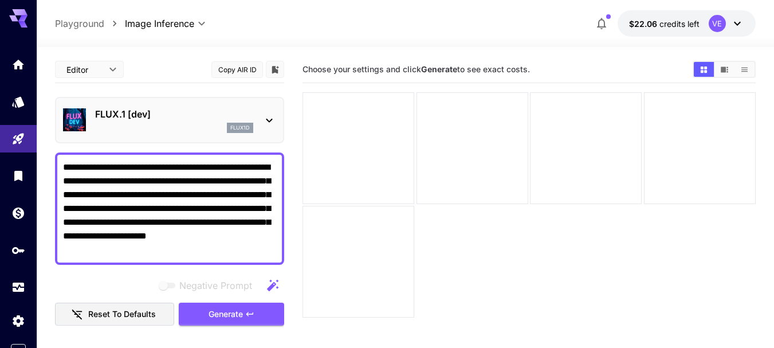
click at [234, 310] on span "Generate" at bounding box center [225, 314] width 34 height 14
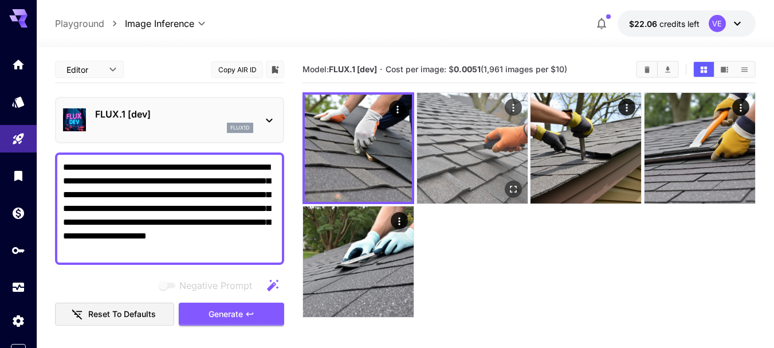
click at [517, 104] on icon "Actions" at bounding box center [512, 107] width 11 height 11
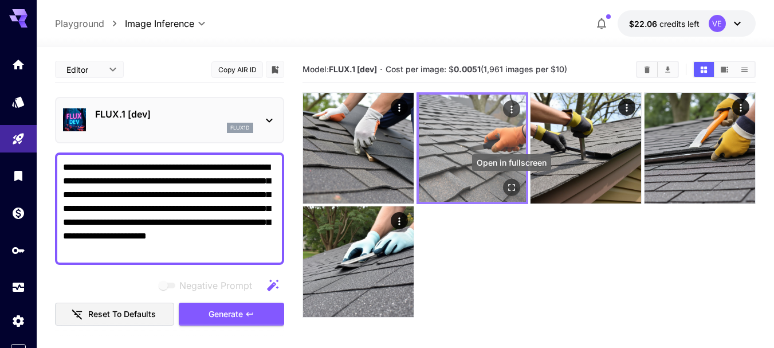
click at [517, 190] on icon "Open in fullscreen" at bounding box center [511, 187] width 11 height 11
click at [518, 104] on button "Actions" at bounding box center [511, 108] width 17 height 17
click at [510, 106] on icon "Actions" at bounding box center [511, 109] width 11 height 11
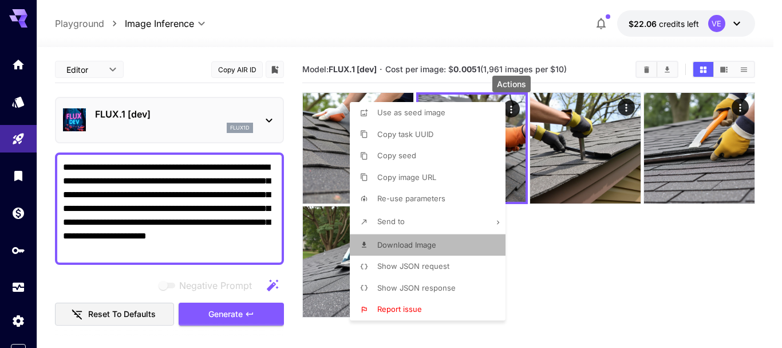
click at [389, 245] on span "Download Image" at bounding box center [406, 244] width 59 height 9
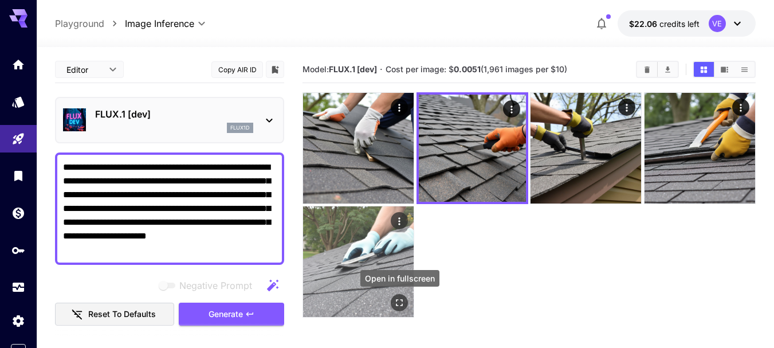
click at [405, 297] on icon "Open in fullscreen" at bounding box center [398, 302] width 11 height 11
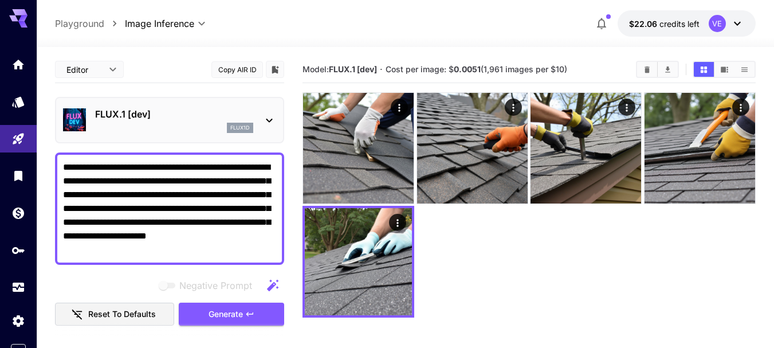
click at [238, 321] on span "Generate" at bounding box center [225, 314] width 34 height 14
click at [204, 203] on textarea "**********" at bounding box center [169, 208] width 213 height 96
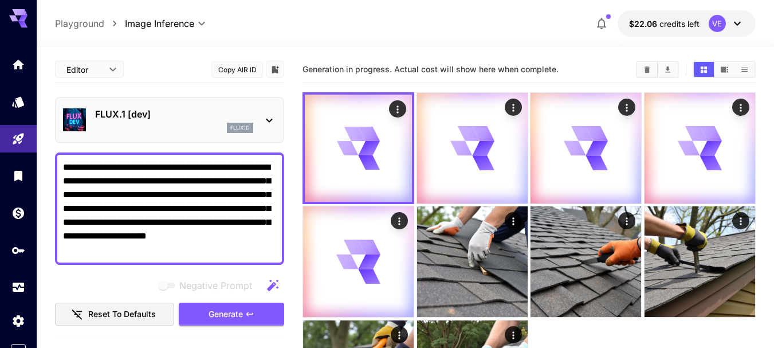
click at [204, 203] on textarea "**********" at bounding box center [169, 208] width 213 height 96
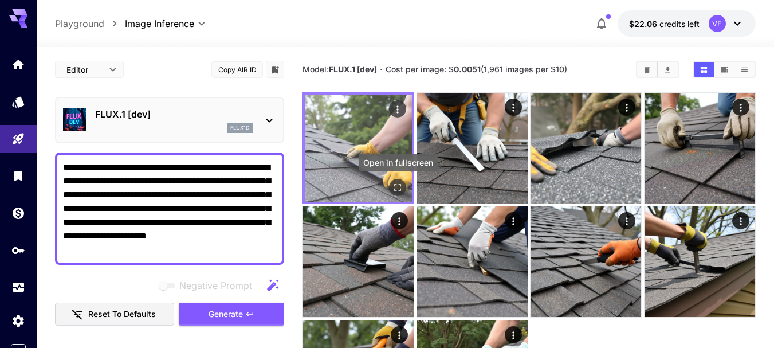
click at [394, 188] on icon "Open in fullscreen" at bounding box center [397, 187] width 11 height 11
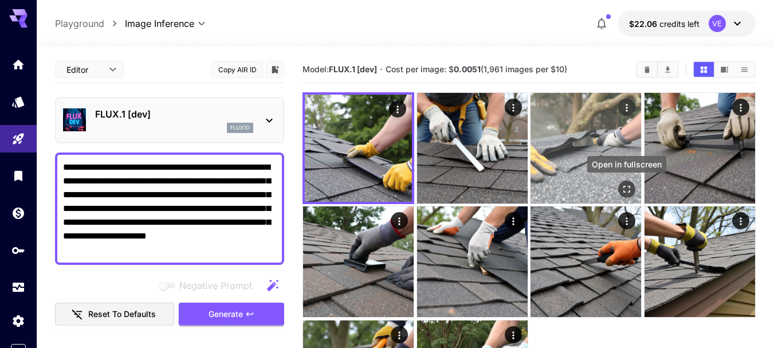
click at [633, 188] on button "Open in fullscreen" at bounding box center [626, 188] width 17 height 17
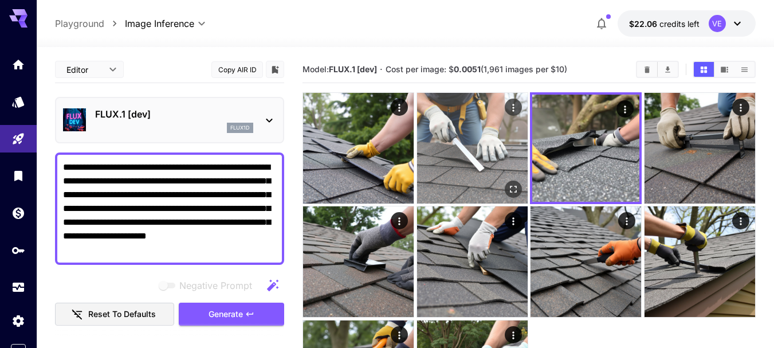
click at [514, 109] on icon "Actions" at bounding box center [512, 107] width 11 height 11
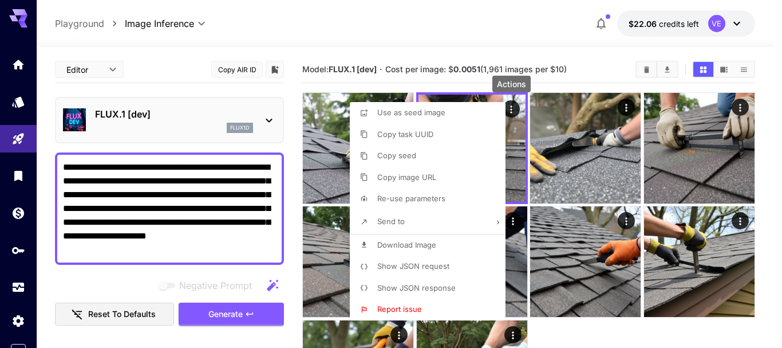
click at [416, 240] on span "Download Image" at bounding box center [406, 244] width 59 height 9
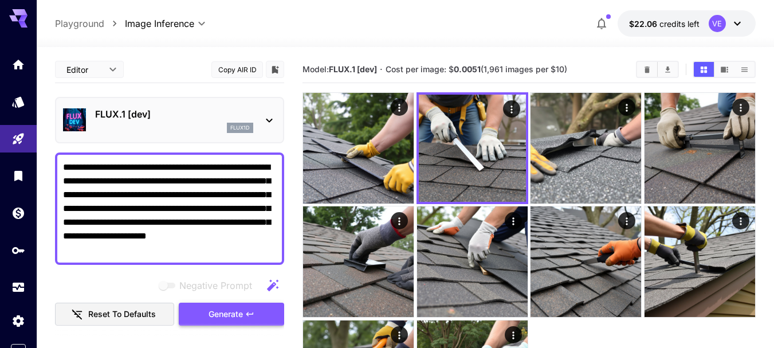
click at [245, 304] on button "Generate" at bounding box center [231, 313] width 105 height 23
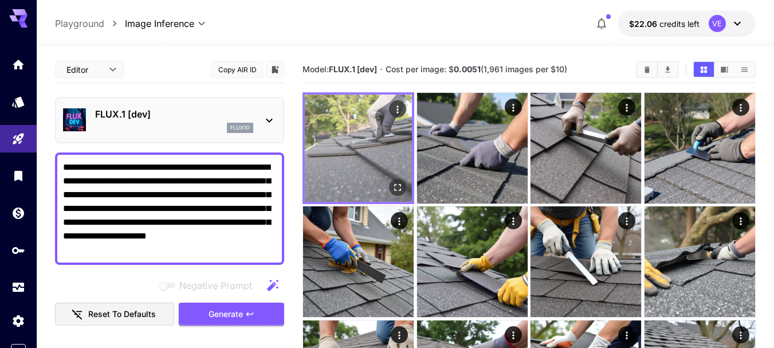
click at [399, 187] on icon "Open in fullscreen" at bounding box center [397, 187] width 11 height 11
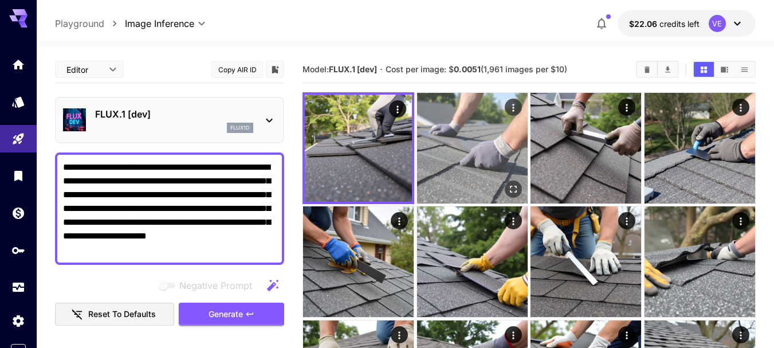
click at [508, 107] on icon "Actions" at bounding box center [512, 107] width 11 height 11
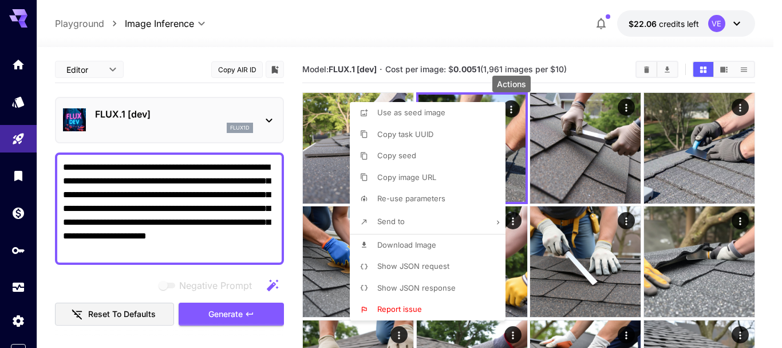
click at [411, 241] on span "Download Image" at bounding box center [406, 244] width 59 height 9
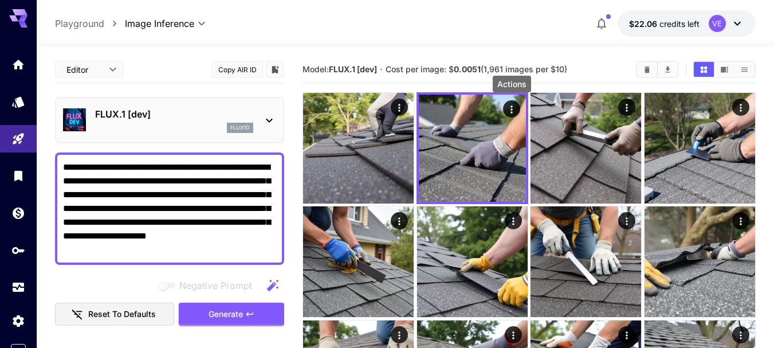
click at [161, 171] on textarea "**********" at bounding box center [169, 208] width 213 height 96
paste textarea
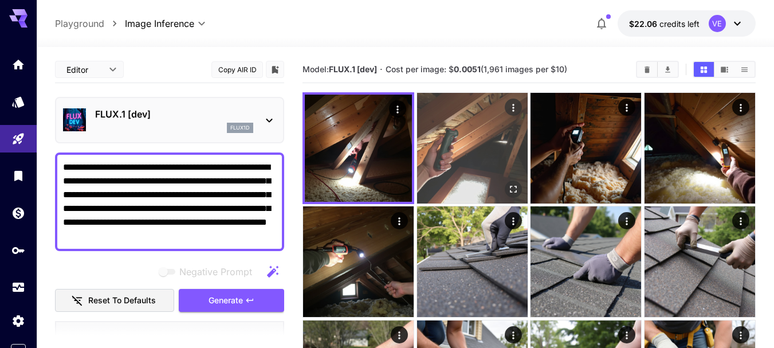
type textarea "**********"
click at [514, 138] on img at bounding box center [472, 148] width 111 height 111
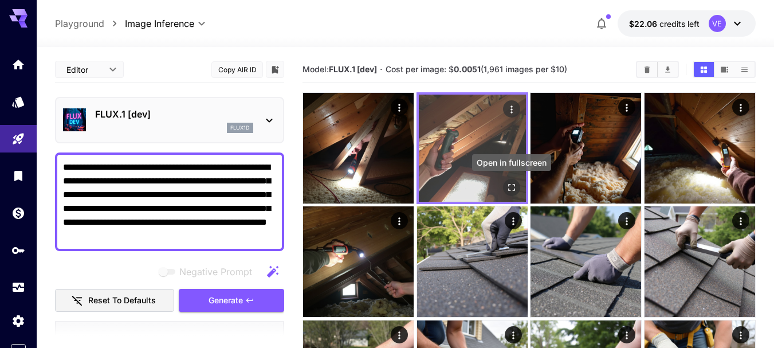
click at [508, 188] on icon "Open in fullscreen" at bounding box center [511, 187] width 11 height 11
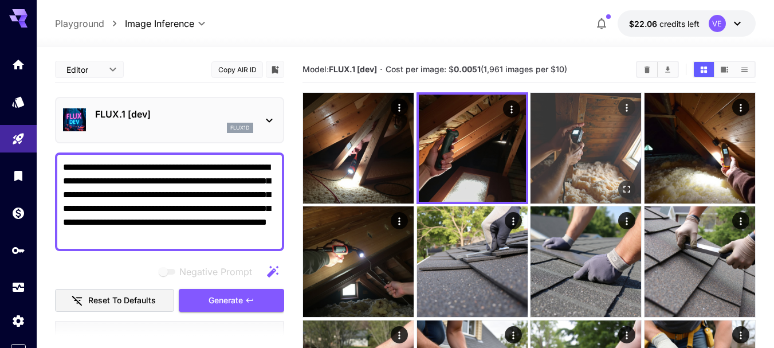
click at [629, 106] on icon "Actions" at bounding box center [626, 107] width 11 height 11
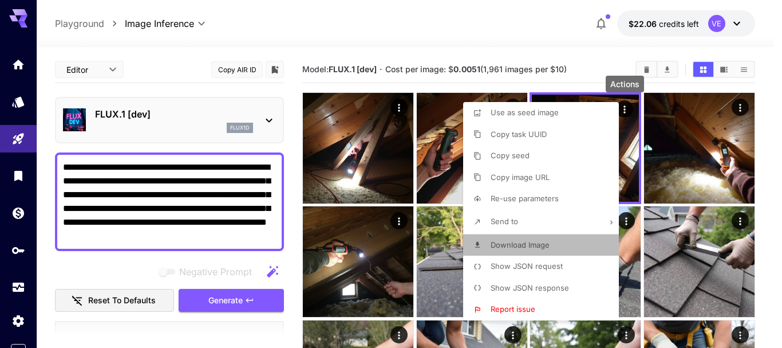
click at [535, 251] on li "Download Image" at bounding box center [544, 245] width 163 height 22
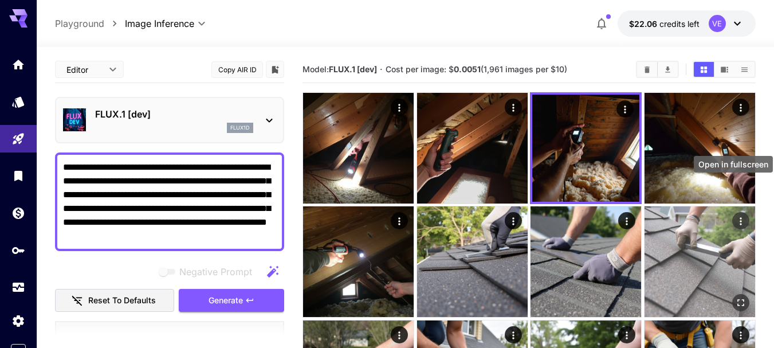
drag, startPoint x: 738, startPoint y: 188, endPoint x: 751, endPoint y: 220, distance: 34.7
click at [0, 0] on icon "Open in fullscreen" at bounding box center [0, 0] width 0 height 0
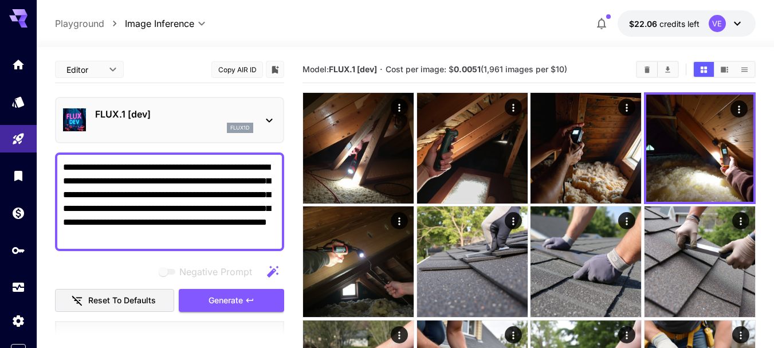
click at [216, 293] on span "Generate" at bounding box center [225, 300] width 34 height 14
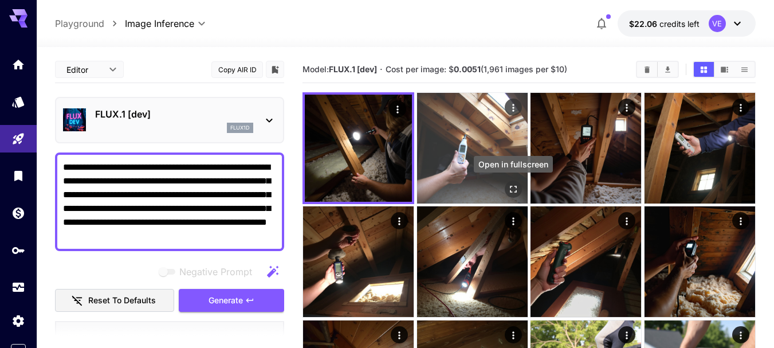
click at [512, 187] on icon "Open in fullscreen" at bounding box center [512, 188] width 11 height 11
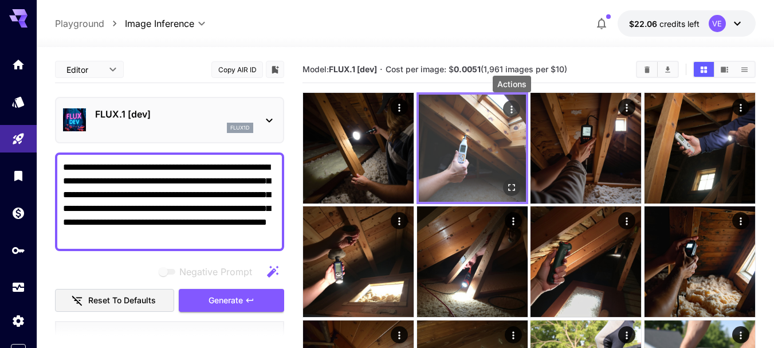
click at [508, 104] on icon "Actions" at bounding box center [511, 109] width 11 height 11
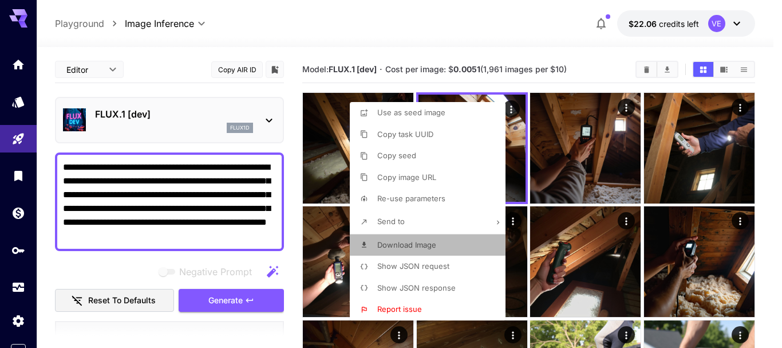
click at [446, 241] on li "Download Image" at bounding box center [431, 245] width 163 height 22
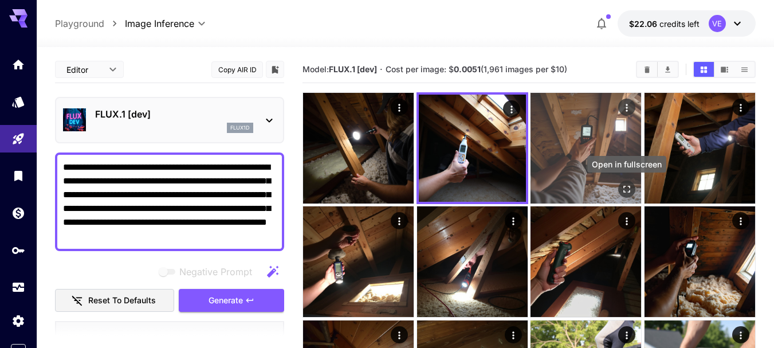
click at [624, 191] on icon "Open in fullscreen" at bounding box center [627, 189] width 7 height 7
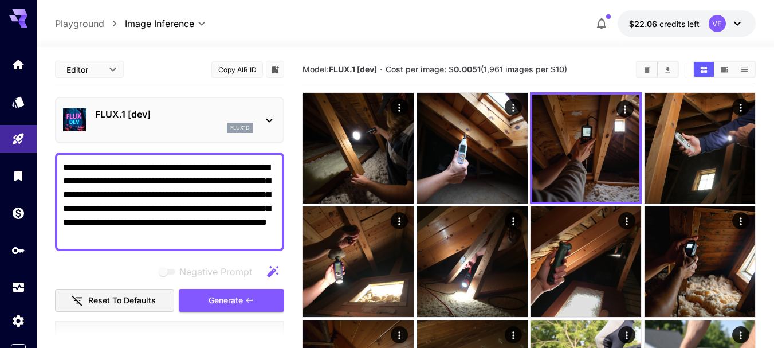
drag, startPoint x: 280, startPoint y: 298, endPoint x: 157, endPoint y: 185, distance: 166.6
click at [279, 298] on button "Generate" at bounding box center [231, 300] width 105 height 23
click at [157, 185] on textarea "**********" at bounding box center [169, 201] width 213 height 82
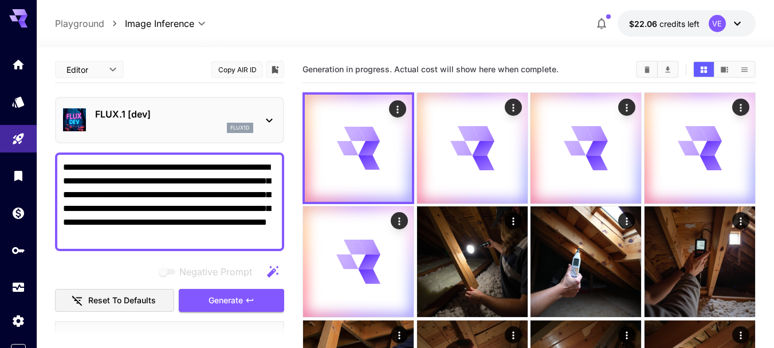
click at [157, 185] on textarea "**********" at bounding box center [169, 201] width 213 height 82
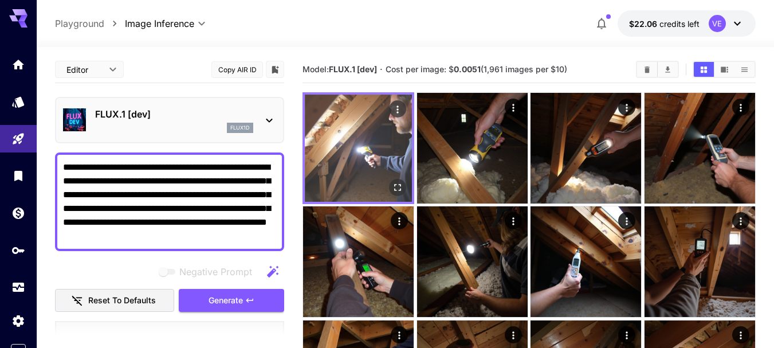
click at [400, 184] on icon "Open in fullscreen" at bounding box center [398, 187] width 7 height 7
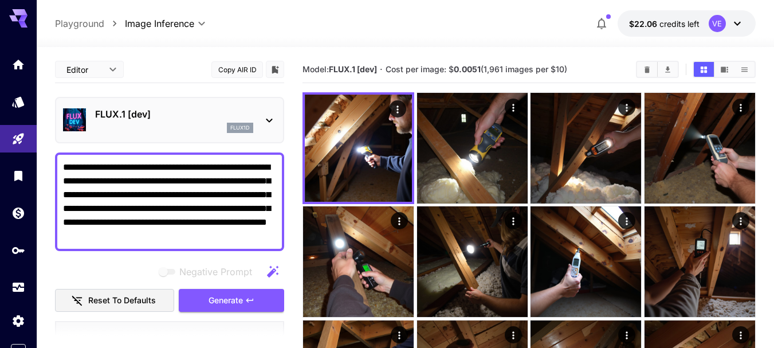
click at [643, 68] on icon "Clear Images" at bounding box center [646, 69] width 9 height 9
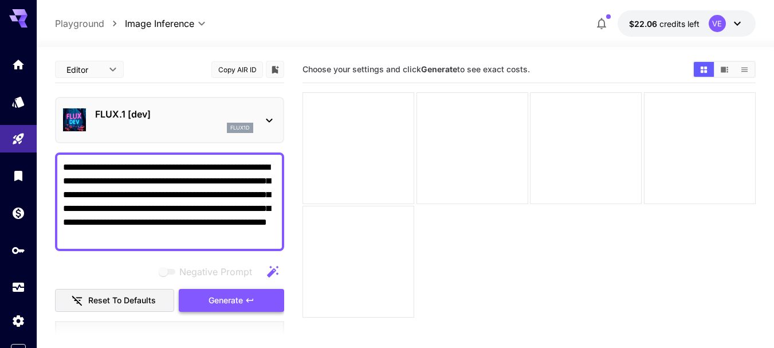
click at [248, 297] on button "Generate" at bounding box center [231, 300] width 105 height 23
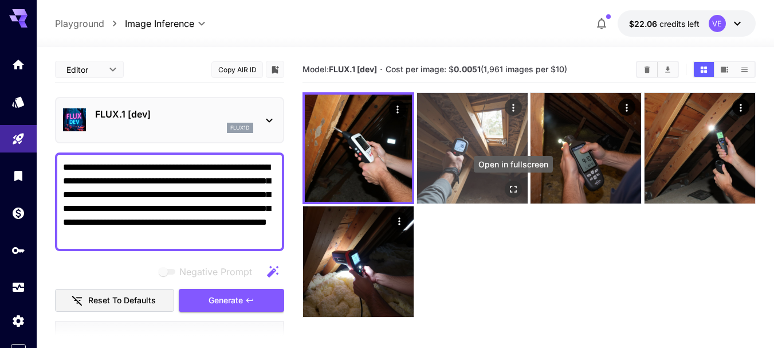
click at [516, 186] on icon "Open in fullscreen" at bounding box center [513, 189] width 7 height 7
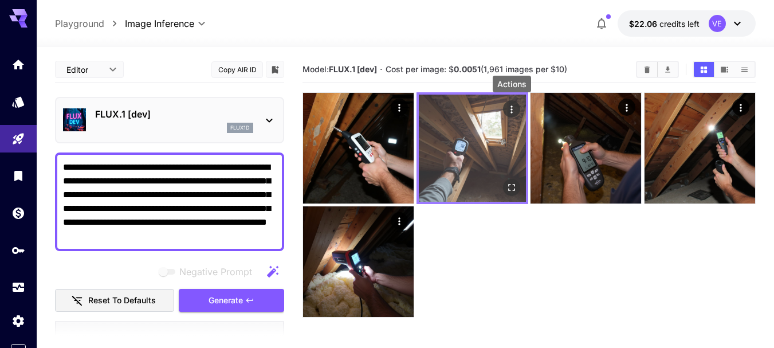
click at [510, 102] on div "Actions" at bounding box center [511, 109] width 11 height 14
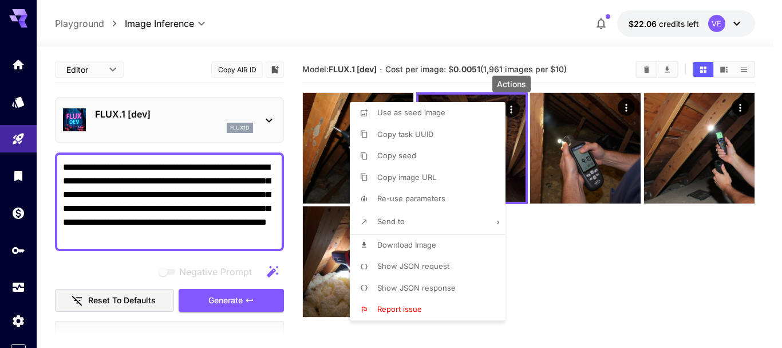
click at [426, 246] on span "Download Image" at bounding box center [406, 244] width 59 height 9
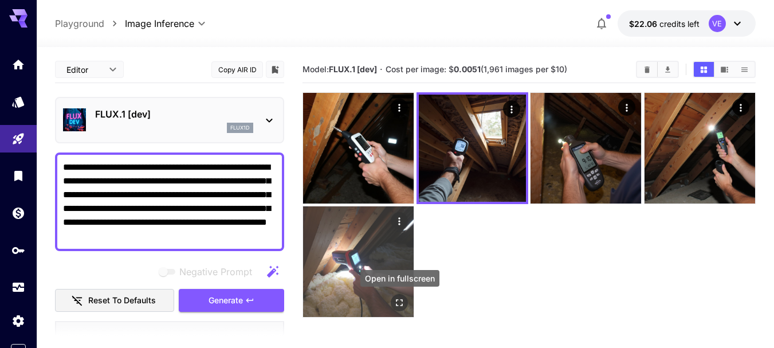
click at [401, 308] on icon "Open in fullscreen" at bounding box center [398, 302] width 11 height 11
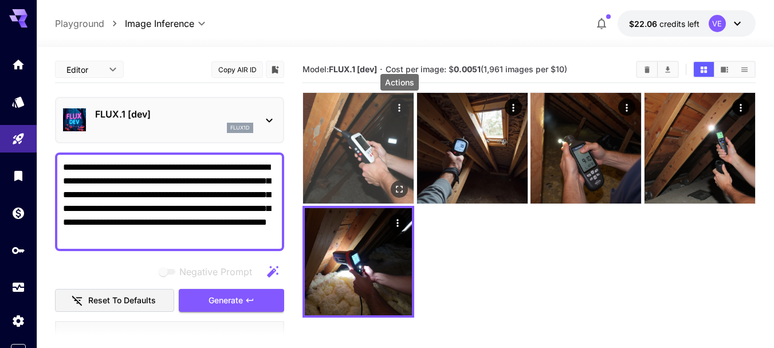
click at [397, 109] on icon "Actions" at bounding box center [398, 107] width 11 height 11
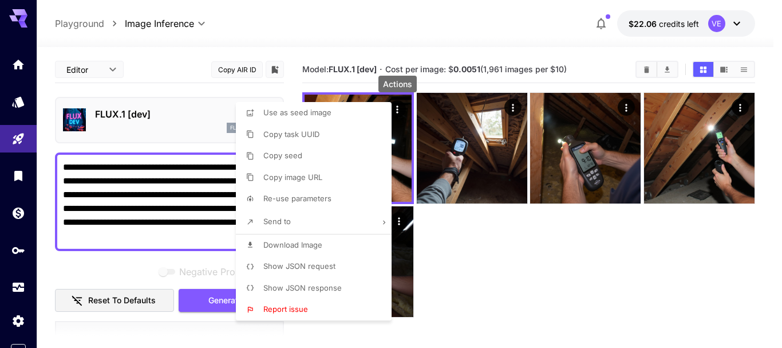
click at [320, 242] on span "Download Image" at bounding box center [292, 244] width 59 height 9
click at [207, 182] on div at bounding box center [391, 174] width 782 height 348
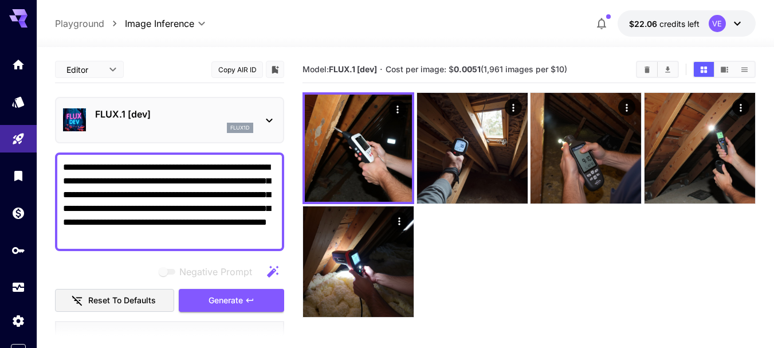
click at [180, 183] on textarea "**********" at bounding box center [169, 201] width 213 height 82
paste textarea
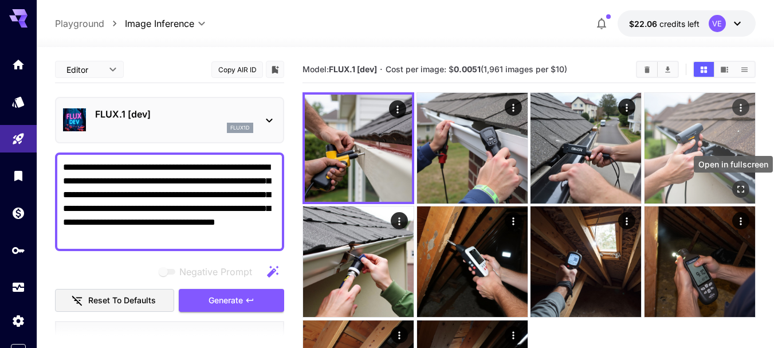
type textarea "**********"
click at [738, 192] on icon "Open in fullscreen" at bounding box center [740, 189] width 7 height 7
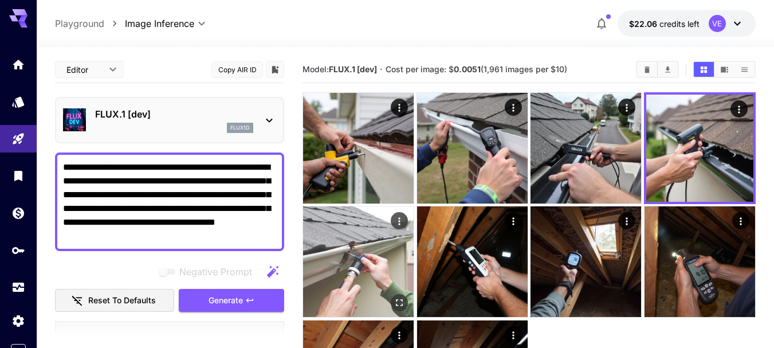
click at [396, 303] on icon "Open in fullscreen" at bounding box center [399, 302] width 7 height 7
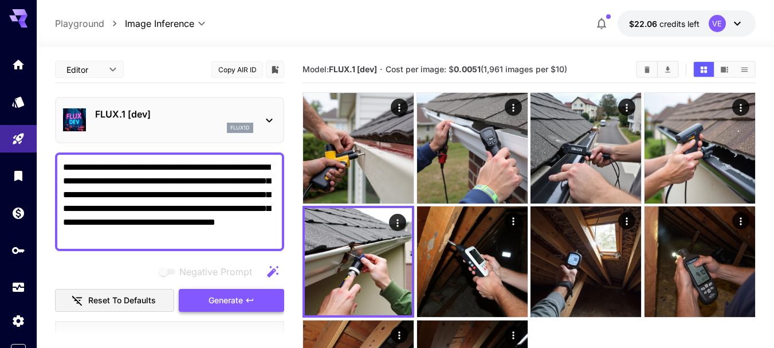
click at [254, 295] on icon "button" at bounding box center [249, 299] width 9 height 9
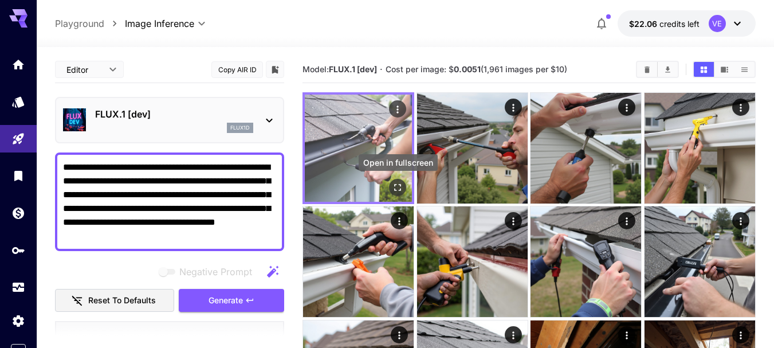
click at [396, 190] on icon "Open in fullscreen" at bounding box center [398, 187] width 7 height 7
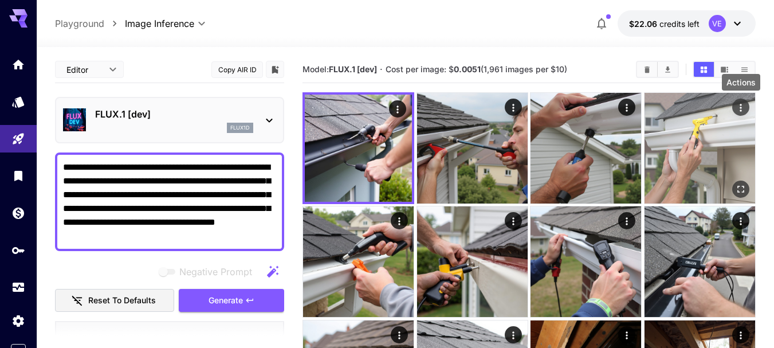
click at [740, 106] on icon "Actions" at bounding box center [740, 107] width 11 height 11
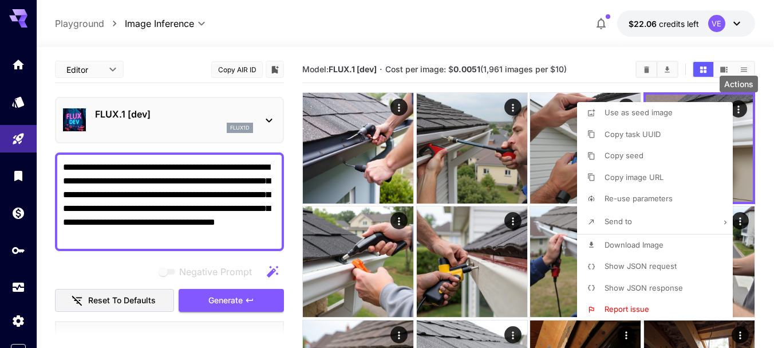
click at [639, 244] on span "Download Image" at bounding box center [634, 244] width 59 height 9
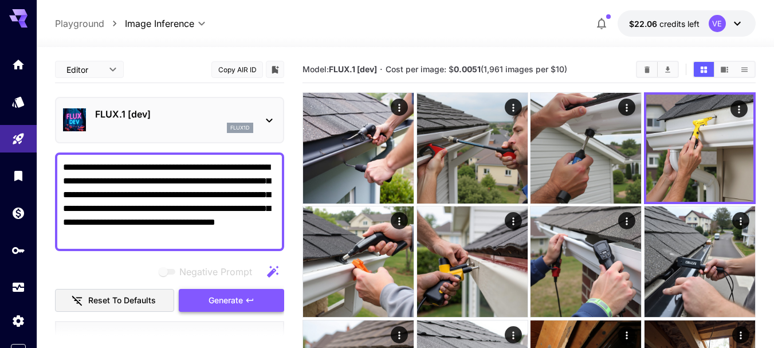
click at [235, 304] on span "Generate" at bounding box center [225, 300] width 34 height 14
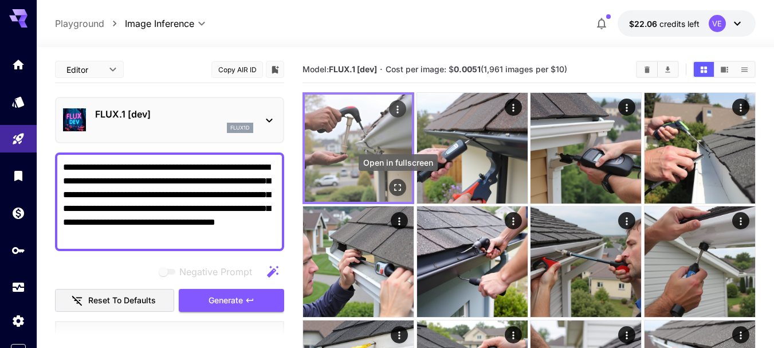
click at [397, 187] on icon "Open in fullscreen" at bounding box center [397, 187] width 11 height 11
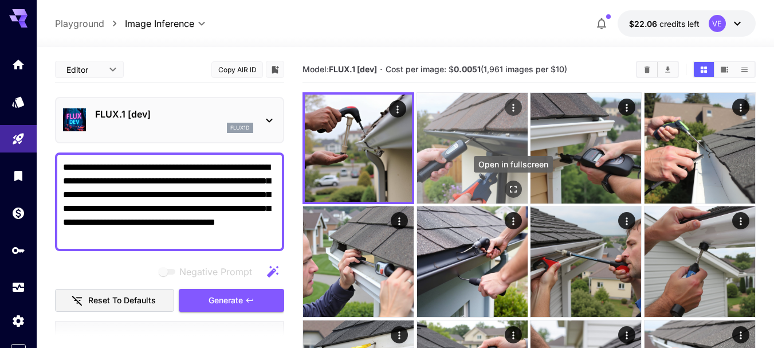
click at [514, 187] on icon "Open in fullscreen" at bounding box center [513, 189] width 7 height 7
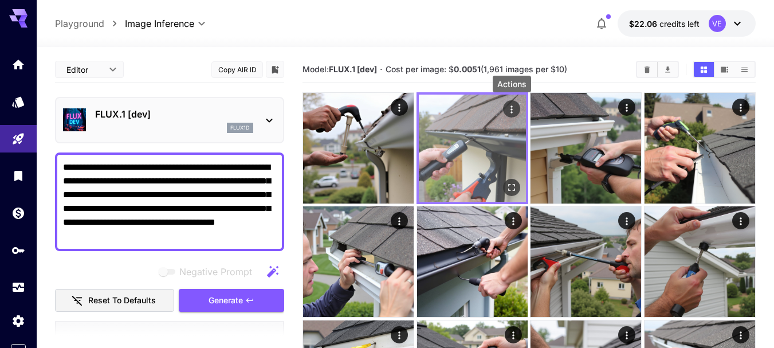
click at [508, 109] on icon "Actions" at bounding box center [511, 109] width 11 height 11
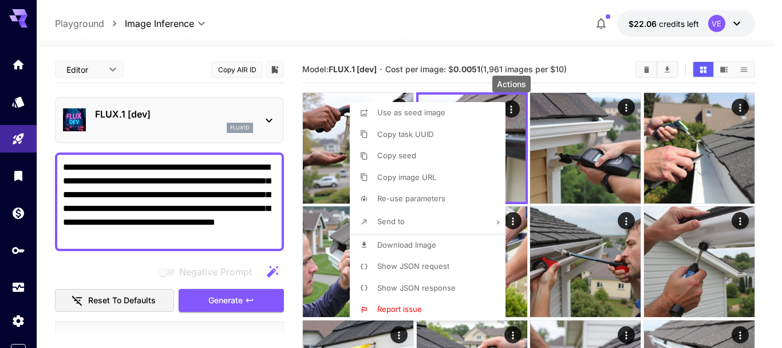
click at [433, 246] on span "Download Image" at bounding box center [406, 244] width 59 height 9
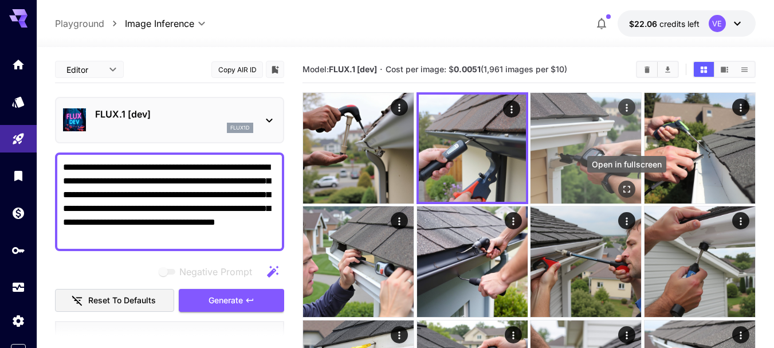
click at [626, 187] on icon "Open in fullscreen" at bounding box center [626, 188] width 11 height 11
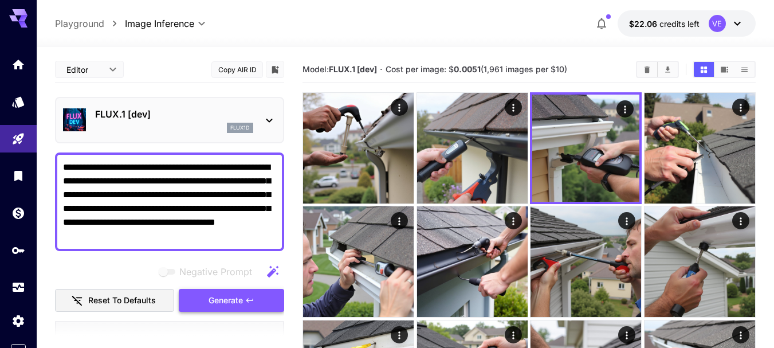
click at [226, 306] on span "Generate" at bounding box center [225, 300] width 34 height 14
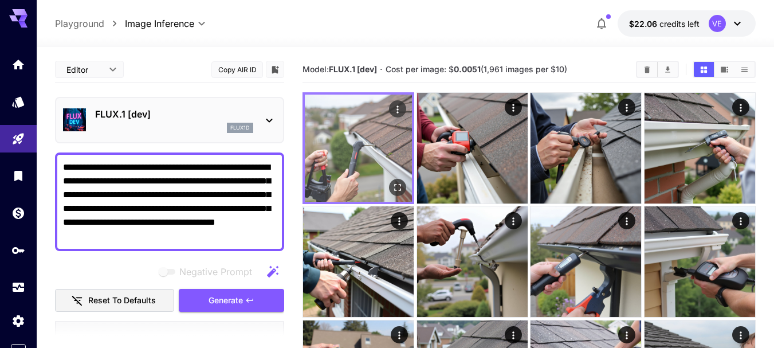
click at [395, 183] on icon "Open in fullscreen" at bounding box center [397, 187] width 11 height 11
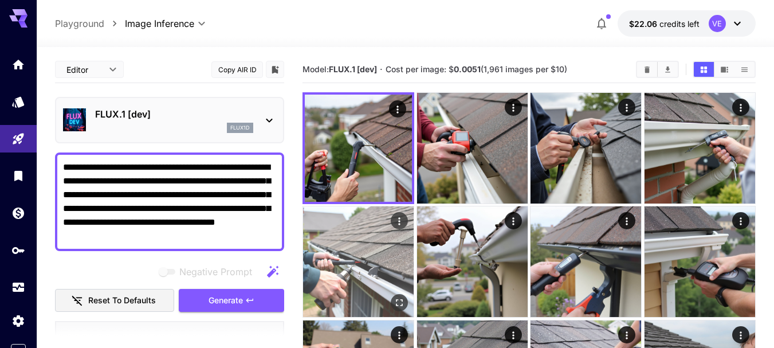
click at [397, 220] on icon "Actions" at bounding box center [398, 220] width 11 height 11
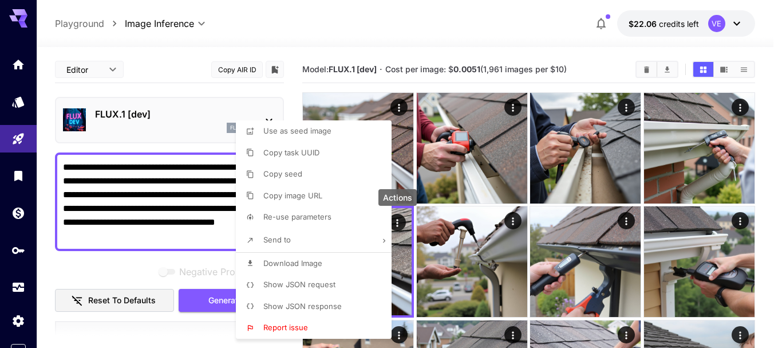
click at [315, 262] on span "Download Image" at bounding box center [292, 262] width 59 height 9
click at [114, 199] on div at bounding box center [391, 174] width 782 height 348
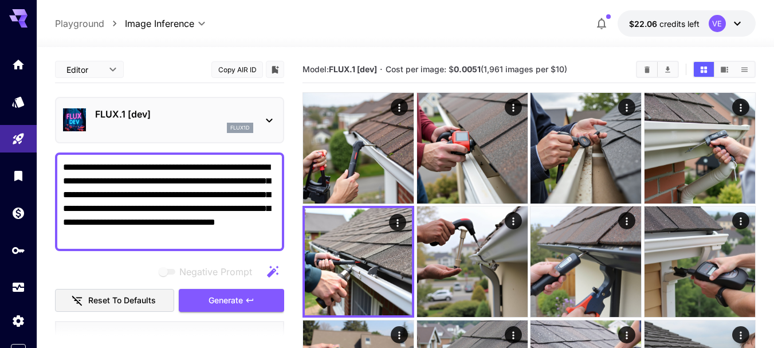
click at [169, 196] on textarea "**********" at bounding box center [169, 201] width 213 height 82
click at [188, 174] on textarea "**********" at bounding box center [169, 201] width 213 height 82
paste textarea
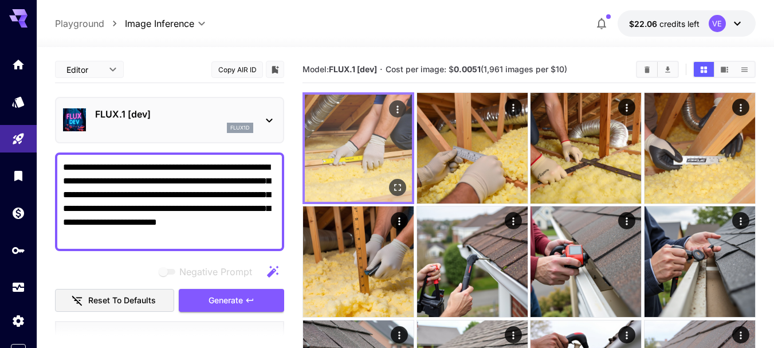
type textarea "**********"
click at [392, 188] on icon "Open in fullscreen" at bounding box center [397, 187] width 11 height 11
click at [399, 112] on icon "Actions" at bounding box center [397, 109] width 11 height 11
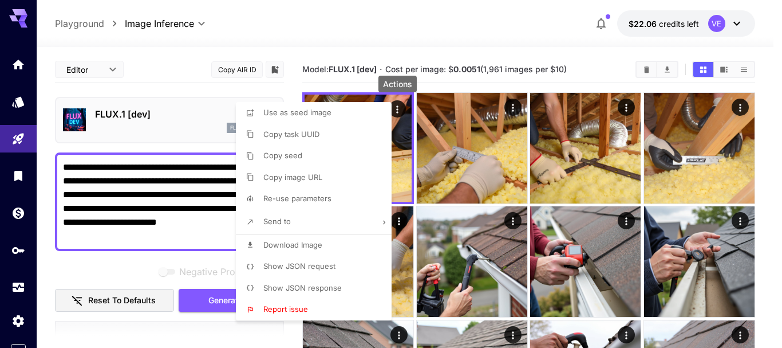
click at [314, 242] on span "Download Image" at bounding box center [292, 244] width 59 height 9
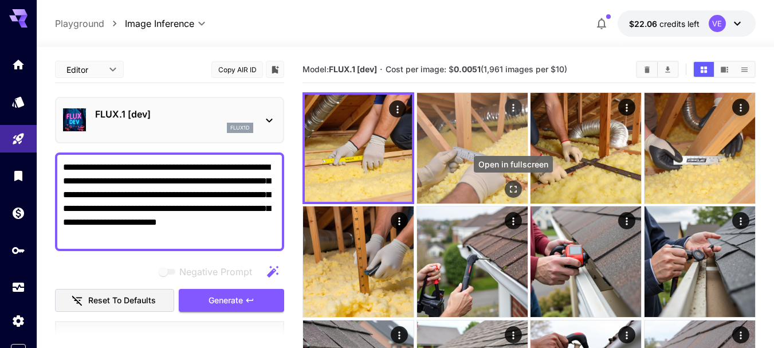
click at [513, 189] on icon "Open in fullscreen" at bounding box center [512, 188] width 11 height 11
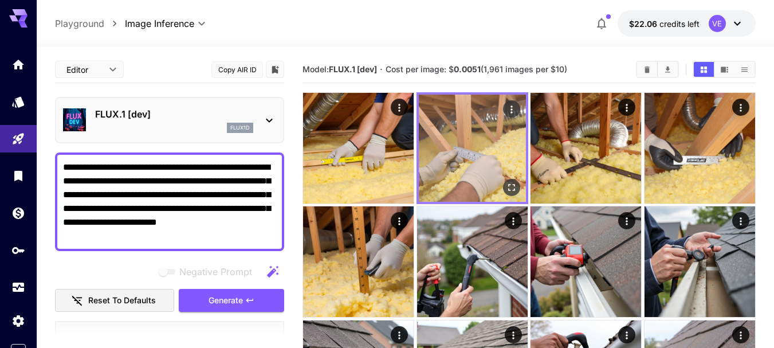
click at [512, 106] on icon "Actions" at bounding box center [511, 109] width 11 height 11
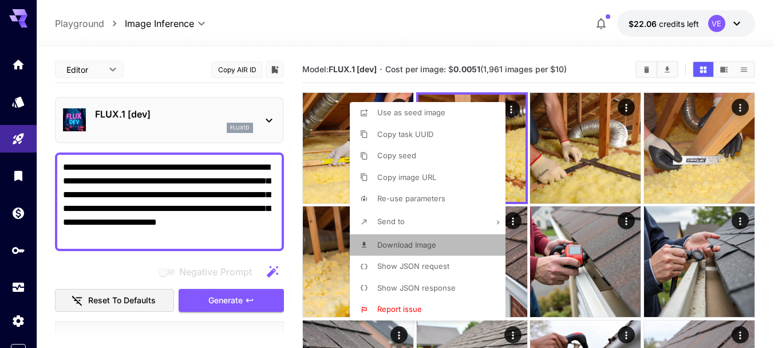
click at [422, 245] on span "Download Image" at bounding box center [406, 244] width 59 height 9
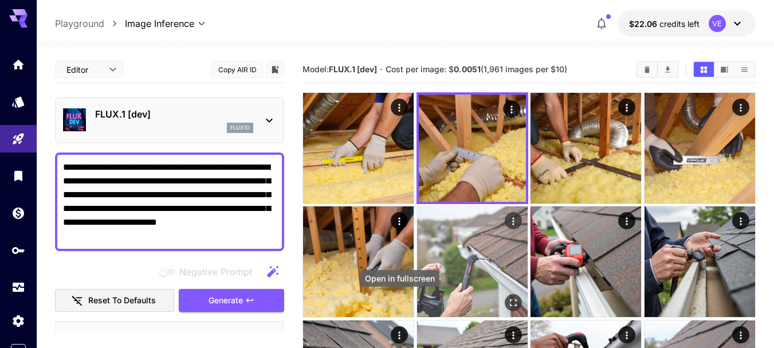
drag, startPoint x: 399, startPoint y: 302, endPoint x: 527, endPoint y: 312, distance: 128.6
click at [0, 0] on icon "Open in fullscreen" at bounding box center [0, 0] width 0 height 0
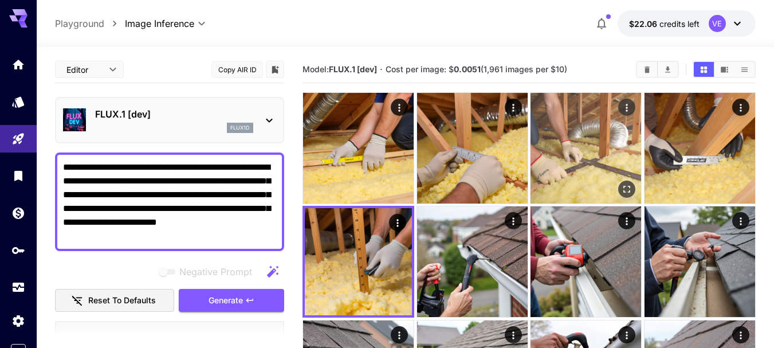
click at [626, 108] on icon "Actions" at bounding box center [627, 107] width 2 height 7
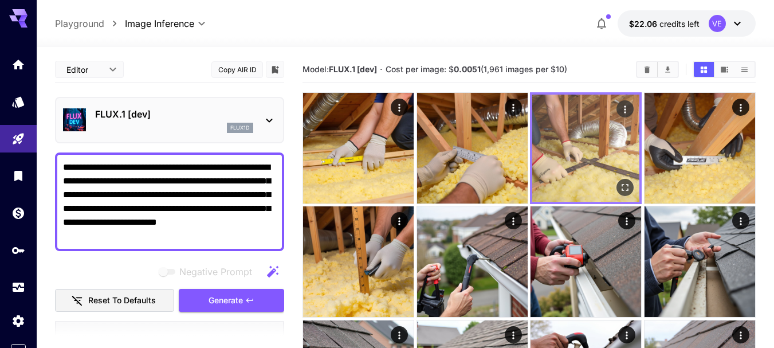
click at [620, 189] on icon "Open in fullscreen" at bounding box center [624, 187] width 11 height 11
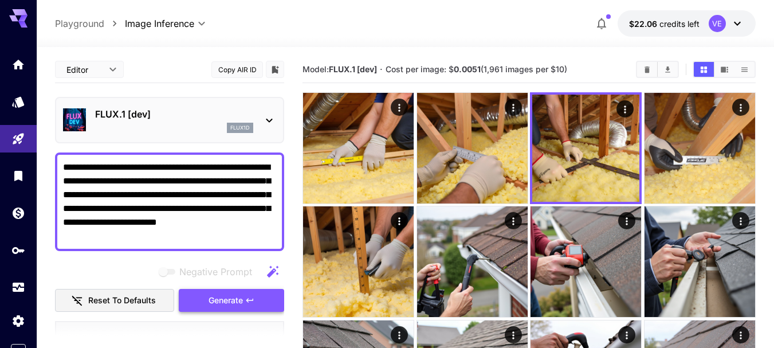
click at [230, 312] on button "Generate" at bounding box center [231, 300] width 105 height 23
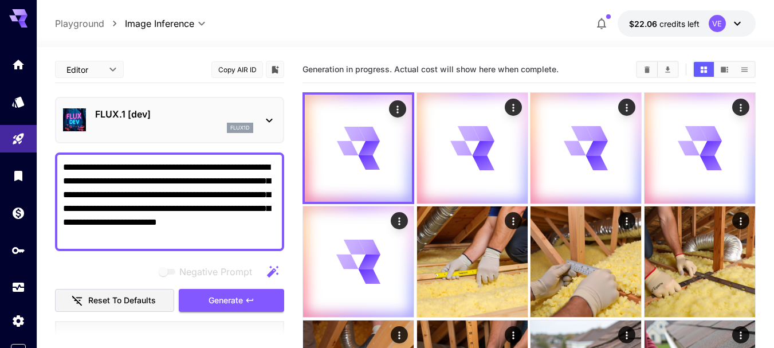
click at [216, 194] on textarea "**********" at bounding box center [169, 201] width 213 height 82
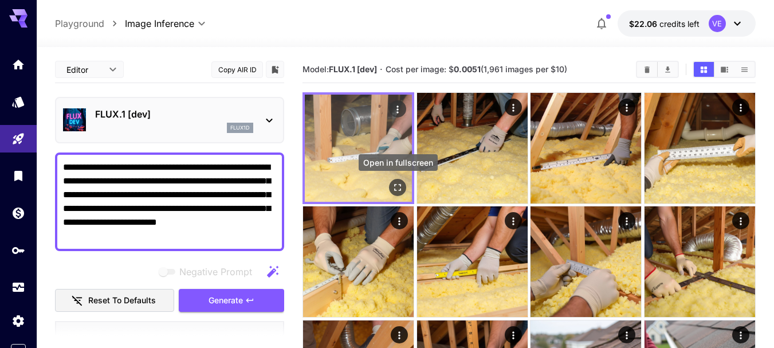
click at [400, 187] on icon "Open in fullscreen" at bounding box center [397, 187] width 11 height 11
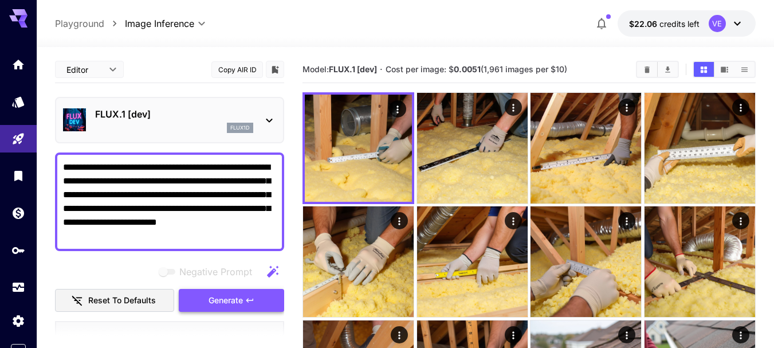
click at [210, 308] on button "Generate" at bounding box center [231, 300] width 105 height 23
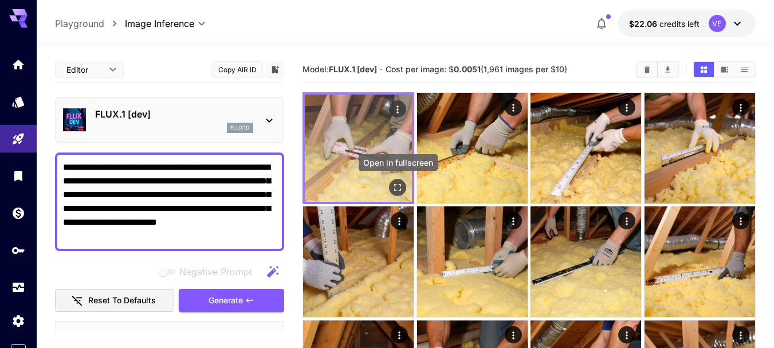
click at [397, 188] on icon "Open in fullscreen" at bounding box center [397, 187] width 11 height 11
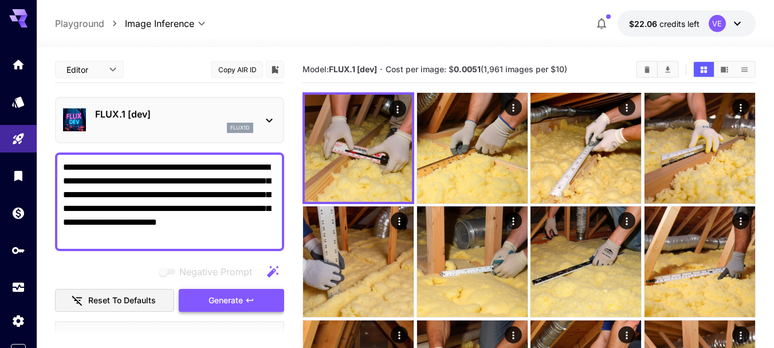
click at [250, 295] on icon "button" at bounding box center [249, 299] width 9 height 9
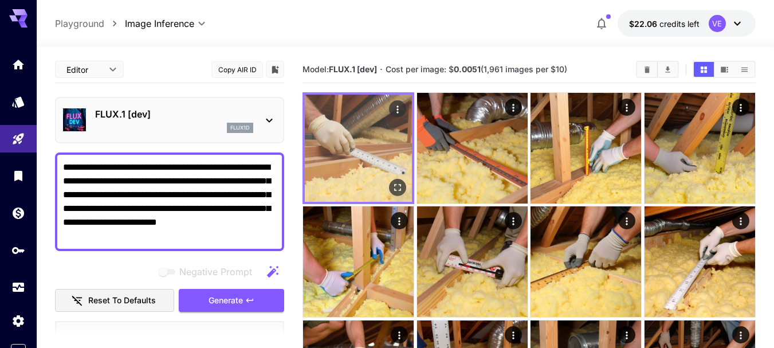
click at [395, 190] on icon "Open in fullscreen" at bounding box center [398, 187] width 7 height 7
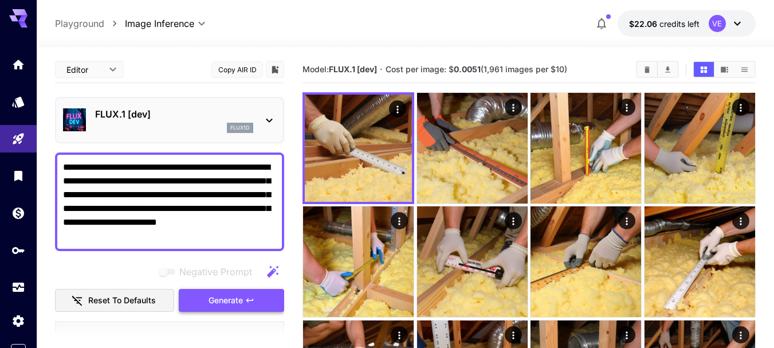
click at [262, 299] on button "Generate" at bounding box center [231, 300] width 105 height 23
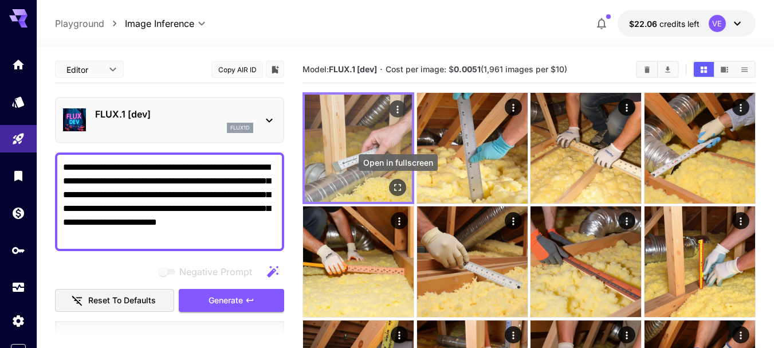
click at [393, 180] on button "Open in fullscreen" at bounding box center [397, 187] width 17 height 17
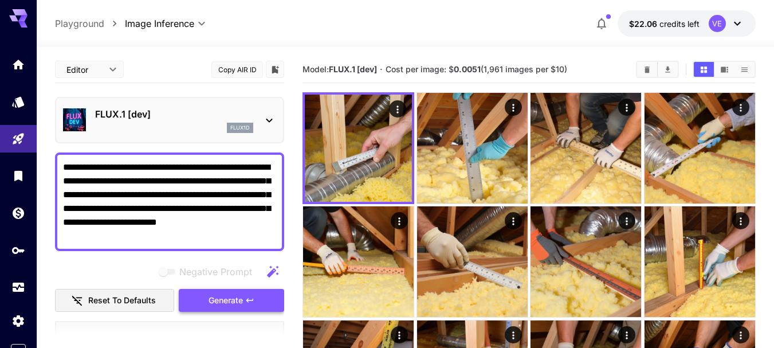
click at [233, 298] on span "Generate" at bounding box center [225, 300] width 34 height 14
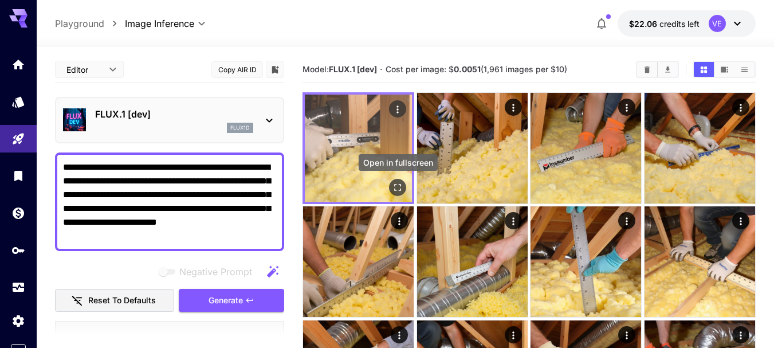
click at [396, 187] on icon "Open in fullscreen" at bounding box center [397, 187] width 11 height 11
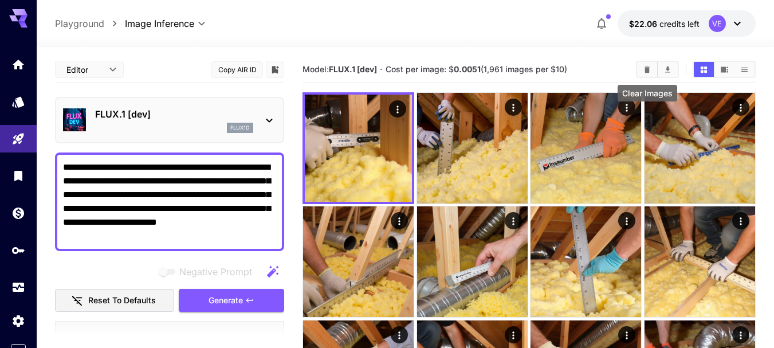
click at [649, 69] on icon "Clear Images" at bounding box center [647, 69] width 5 height 6
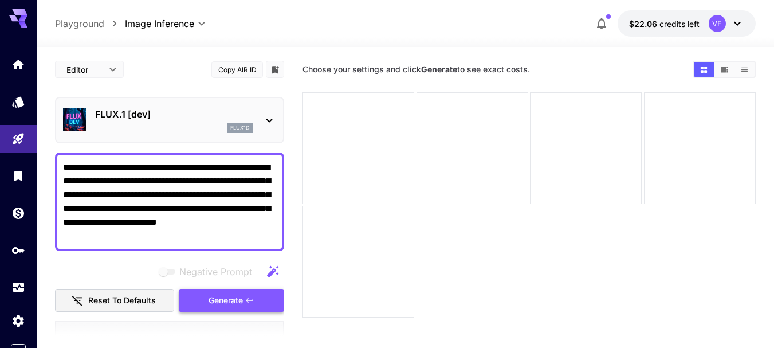
click at [243, 299] on span "Generate" at bounding box center [225, 300] width 34 height 14
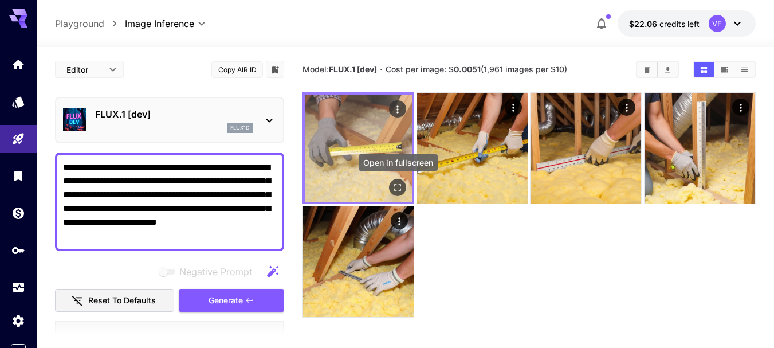
click at [393, 187] on icon "Open in fullscreen" at bounding box center [397, 187] width 11 height 11
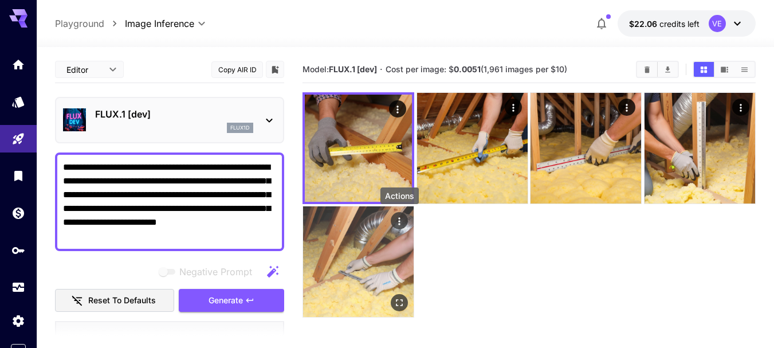
click at [397, 224] on icon "Actions" at bounding box center [398, 220] width 11 height 11
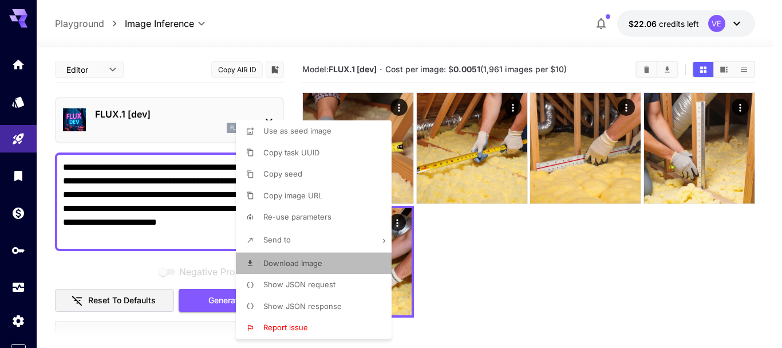
click at [298, 259] on span "Download Image" at bounding box center [292, 262] width 59 height 9
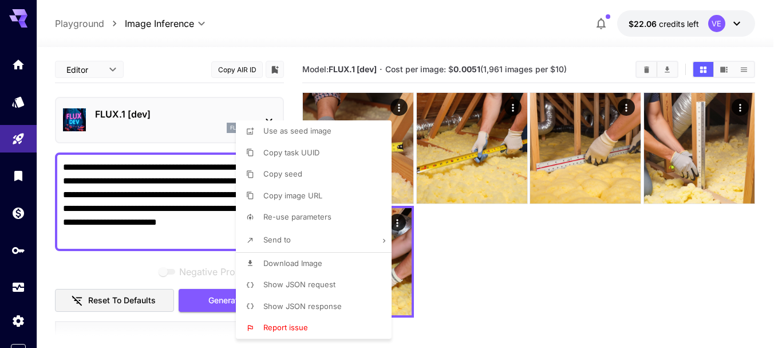
click at [186, 156] on div at bounding box center [391, 174] width 782 height 348
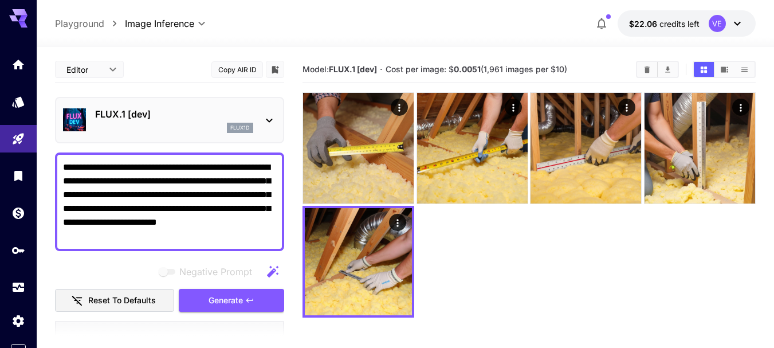
click at [191, 182] on textarea "**********" at bounding box center [169, 201] width 213 height 82
paste textarea "****"
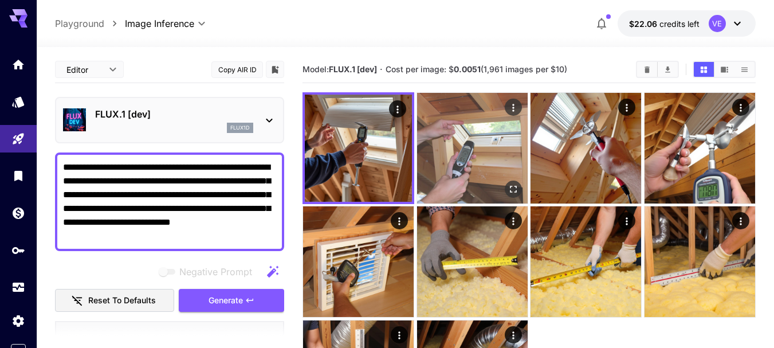
type textarea "**********"
click at [515, 190] on icon "Open in fullscreen" at bounding box center [512, 188] width 11 height 11
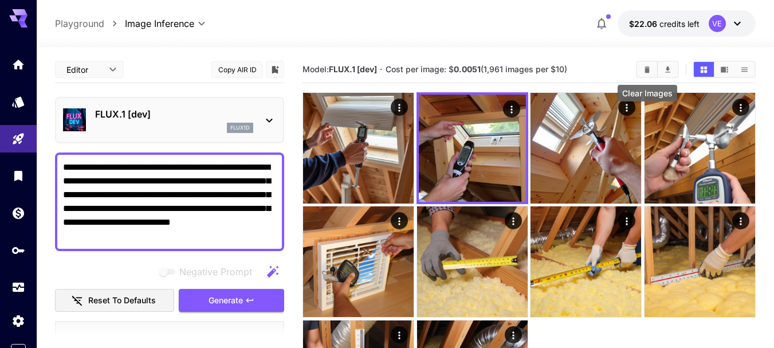
click at [644, 68] on icon "Clear Images" at bounding box center [646, 69] width 9 height 9
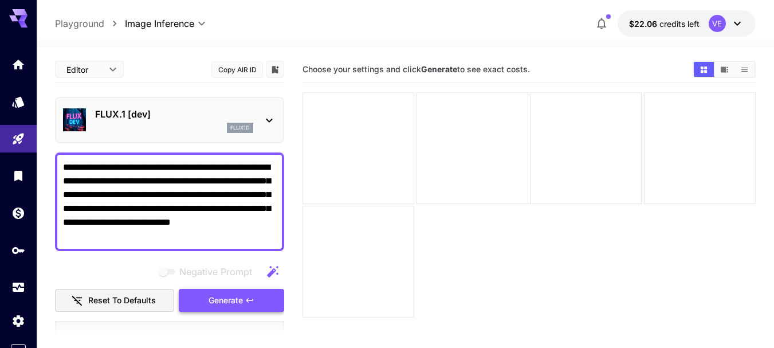
click at [205, 298] on button "Generate" at bounding box center [231, 300] width 105 height 23
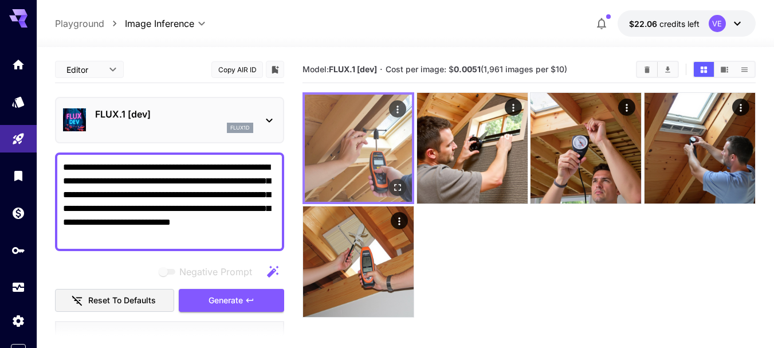
click at [401, 186] on icon "Open in fullscreen" at bounding box center [398, 187] width 7 height 7
click at [397, 106] on icon "Actions" at bounding box center [398, 108] width 2 height 7
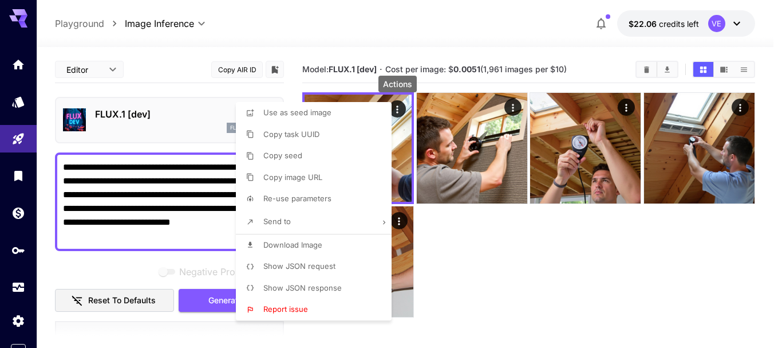
click at [285, 244] on span "Download Image" at bounding box center [292, 244] width 59 height 9
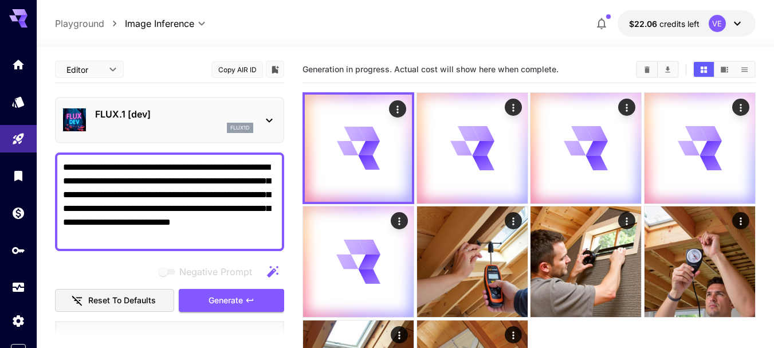
click at [267, 197] on textarea "**********" at bounding box center [169, 201] width 213 height 82
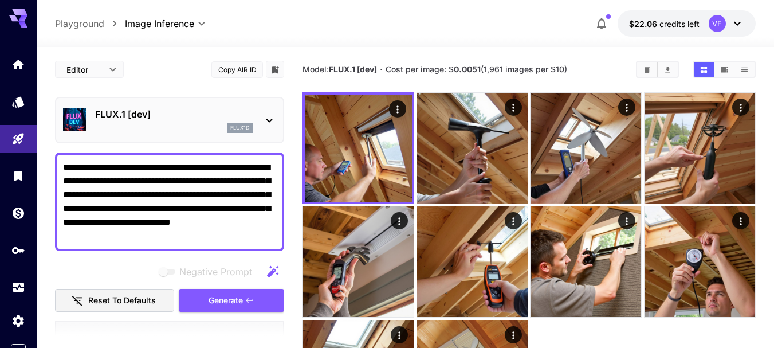
drag, startPoint x: 186, startPoint y: 326, endPoint x: 200, endPoint y: 321, distance: 14.5
click at [186, 326] on section at bounding box center [169, 337] width 229 height 29
click at [215, 306] on span "Generate" at bounding box center [225, 300] width 34 height 14
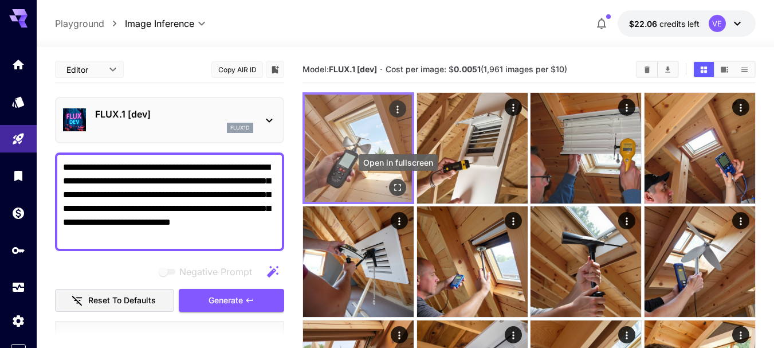
click at [399, 186] on icon "Open in fullscreen" at bounding box center [397, 187] width 11 height 11
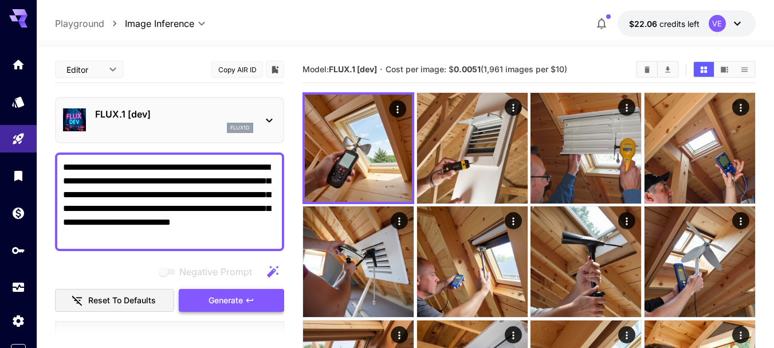
click at [267, 305] on button "Generate" at bounding box center [231, 300] width 105 height 23
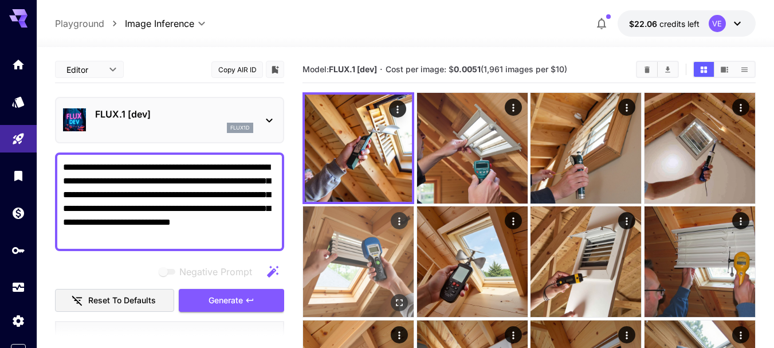
click at [389, 299] on img at bounding box center [358, 261] width 111 height 111
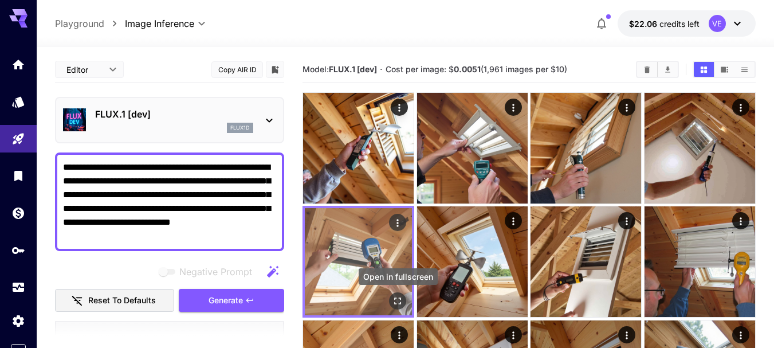
click at [400, 304] on icon "Open in fullscreen" at bounding box center [398, 301] width 7 height 7
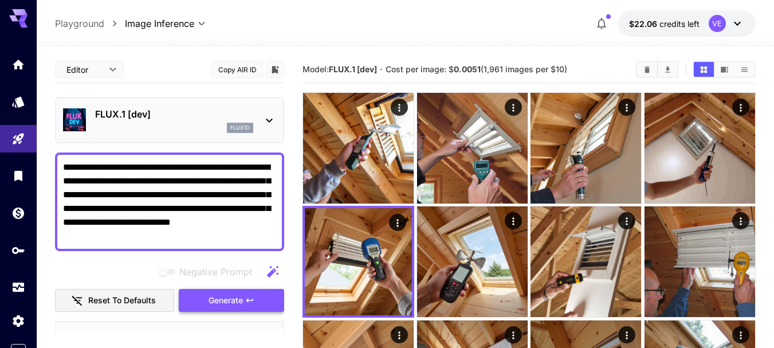
click at [217, 301] on span "Generate" at bounding box center [225, 300] width 34 height 14
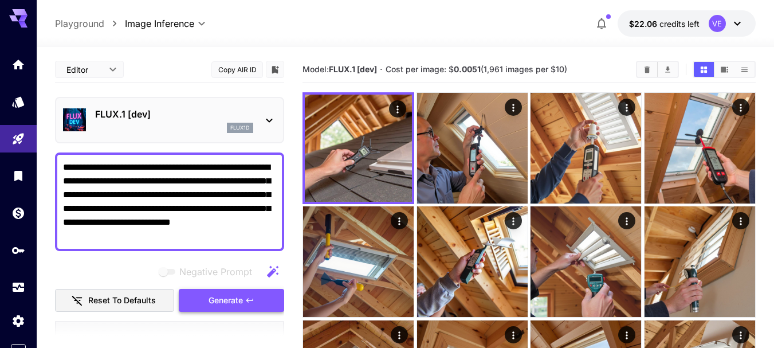
click at [226, 300] on span "Generate" at bounding box center [225, 300] width 34 height 14
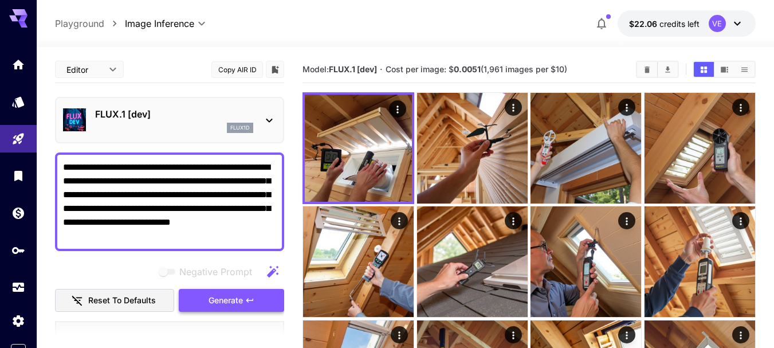
click at [226, 300] on span "Generate" at bounding box center [225, 300] width 34 height 14
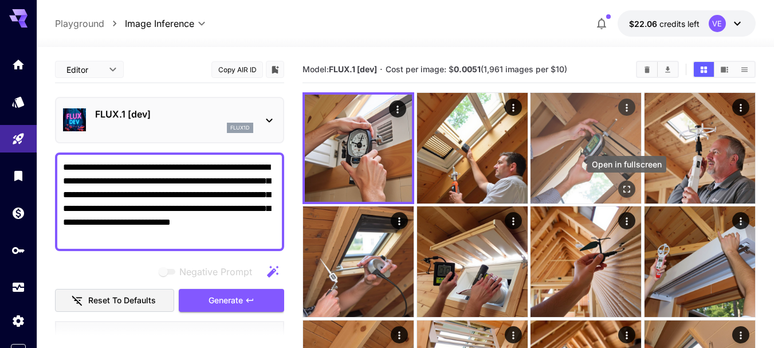
click at [627, 188] on icon "Open in fullscreen" at bounding box center [626, 188] width 11 height 11
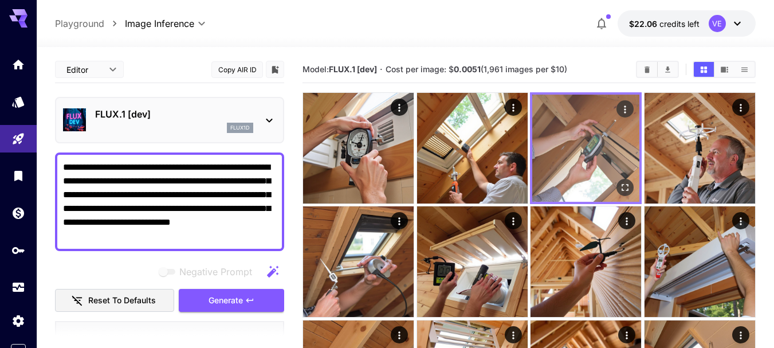
click at [623, 110] on icon "Actions" at bounding box center [624, 109] width 11 height 11
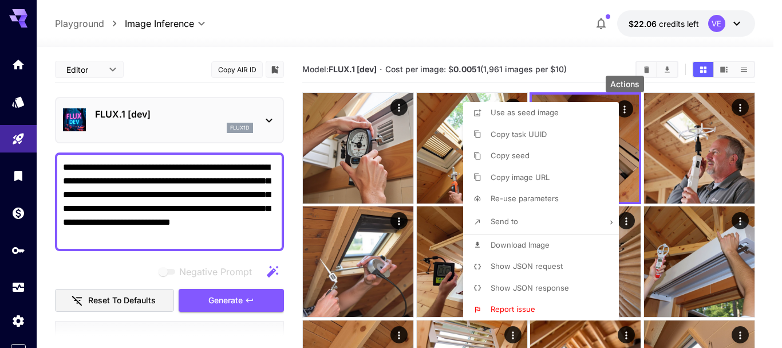
click at [514, 248] on span "Download Image" at bounding box center [520, 244] width 59 height 9
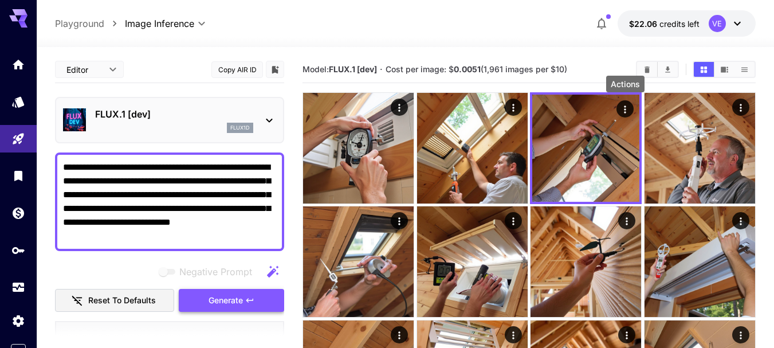
click at [262, 295] on button "Generate" at bounding box center [231, 300] width 105 height 23
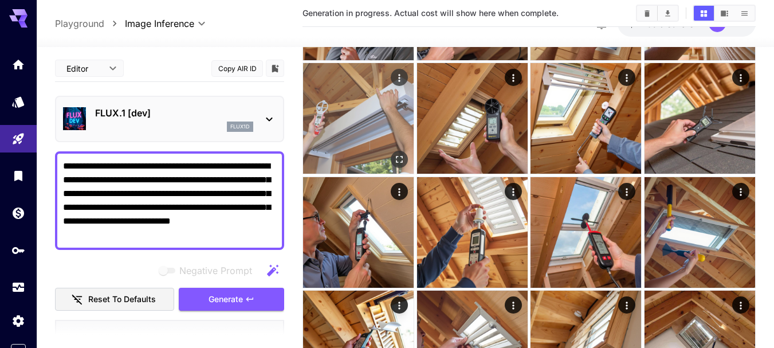
scroll to position [458, 0]
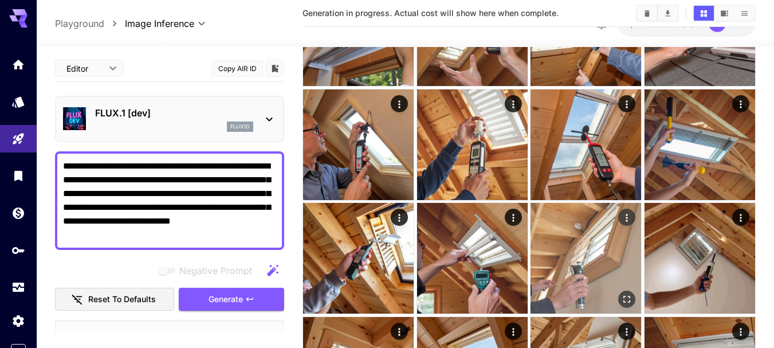
click at [624, 300] on icon "Open in fullscreen" at bounding box center [627, 299] width 7 height 7
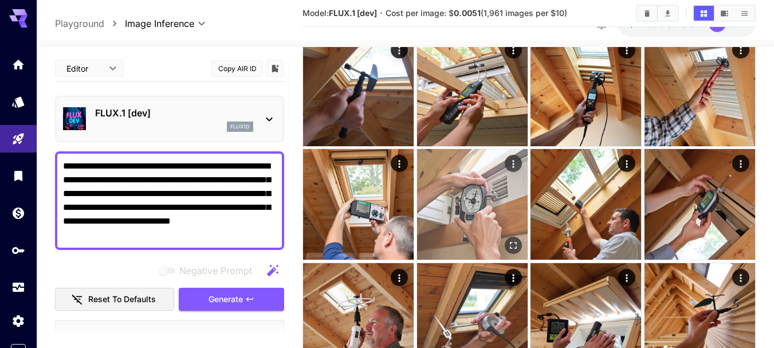
scroll to position [0, 0]
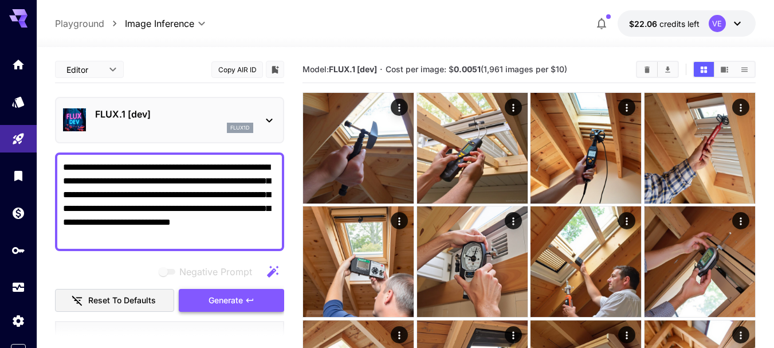
click at [262, 293] on button "Generate" at bounding box center [231, 300] width 105 height 23
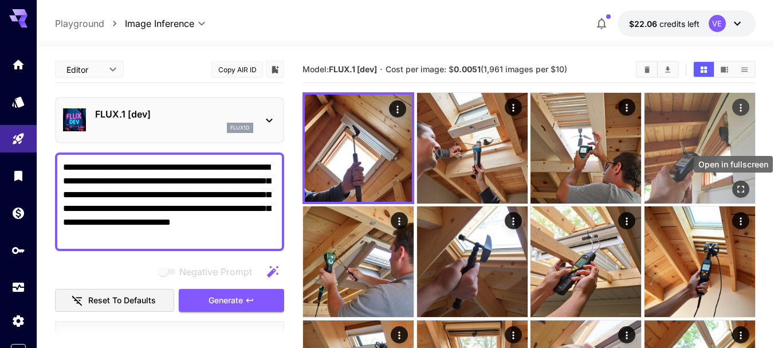
click at [744, 189] on icon "Open in fullscreen" at bounding box center [740, 188] width 11 height 11
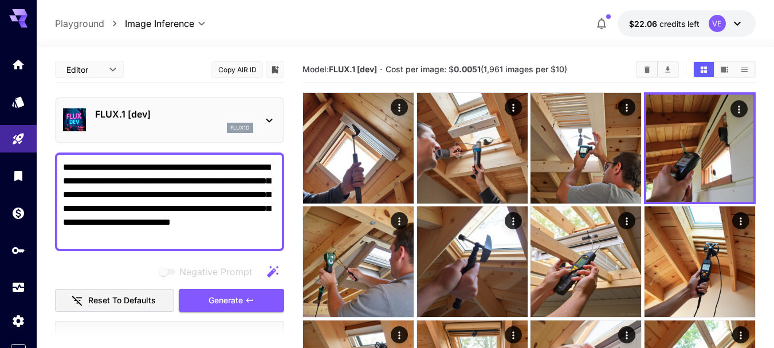
click at [229, 295] on span "Generate" at bounding box center [225, 300] width 34 height 14
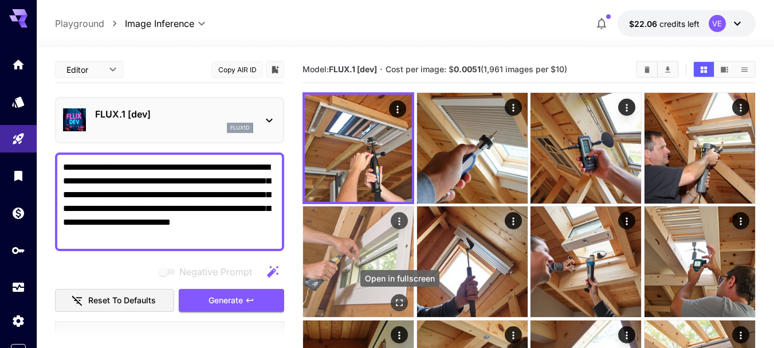
click at [396, 303] on icon "Open in fullscreen" at bounding box center [398, 302] width 11 height 11
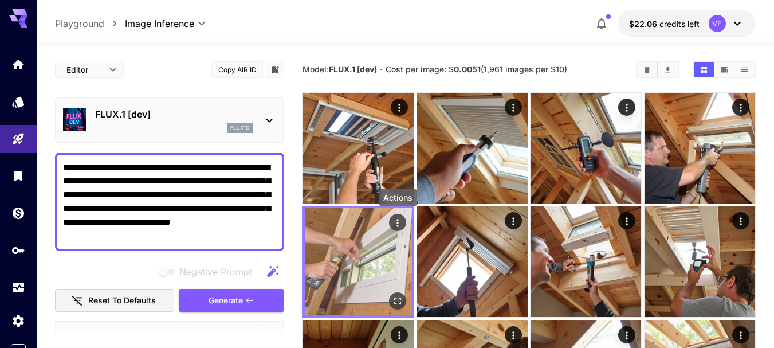
click at [398, 222] on icon "Actions" at bounding box center [398, 222] width 2 height 7
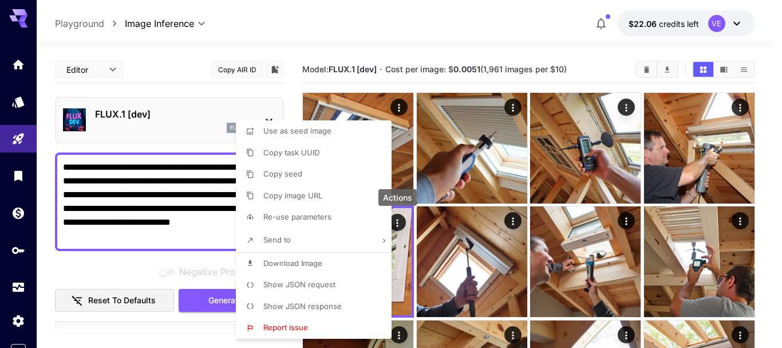
click at [293, 269] on li "Download Image" at bounding box center [317, 264] width 163 height 22
drag, startPoint x: 530, startPoint y: 22, endPoint x: 688, endPoint y: 66, distance: 164.1
click at [530, 22] on div at bounding box center [391, 174] width 782 height 348
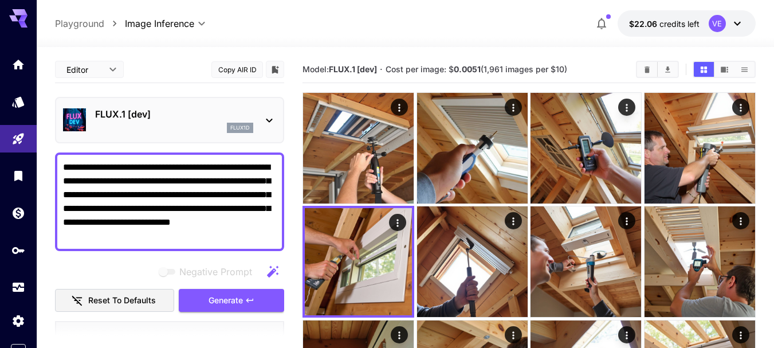
click at [649, 71] on icon "Clear Images" at bounding box center [647, 69] width 5 height 6
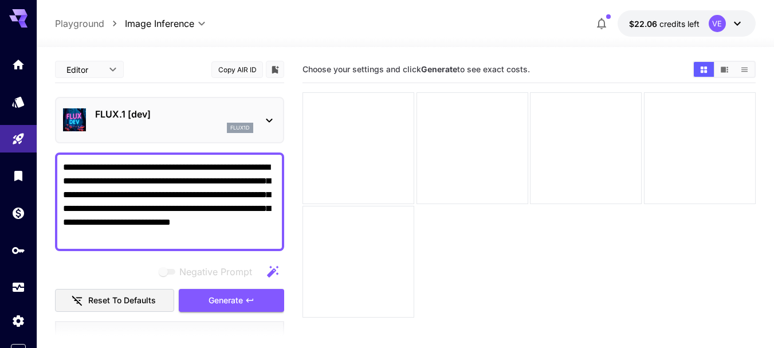
click at [120, 194] on textarea "**********" at bounding box center [169, 201] width 213 height 82
paste textarea "**********"
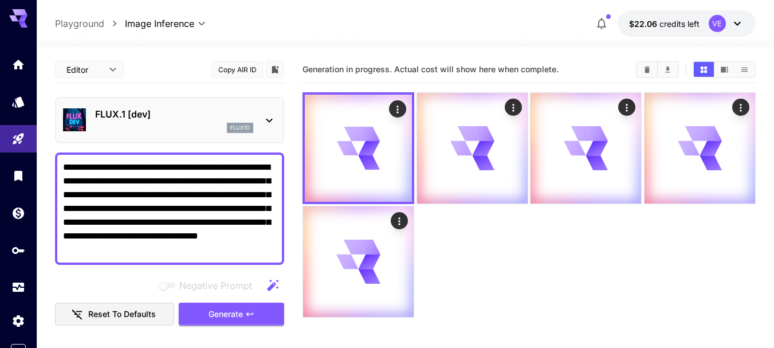
type textarea "**********"
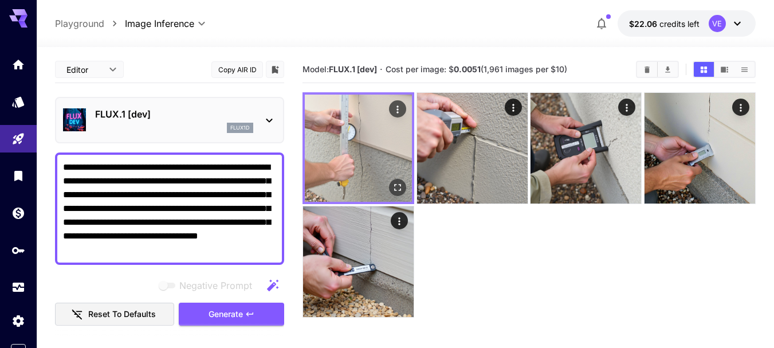
click at [397, 184] on icon "Open in fullscreen" at bounding box center [397, 187] width 11 height 11
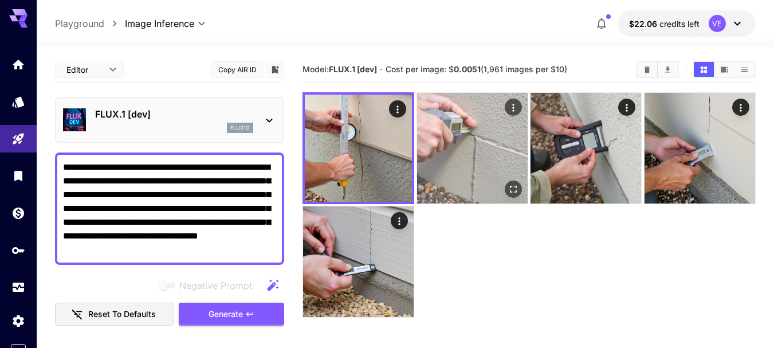
click at [518, 107] on icon "Actions" at bounding box center [512, 107] width 11 height 11
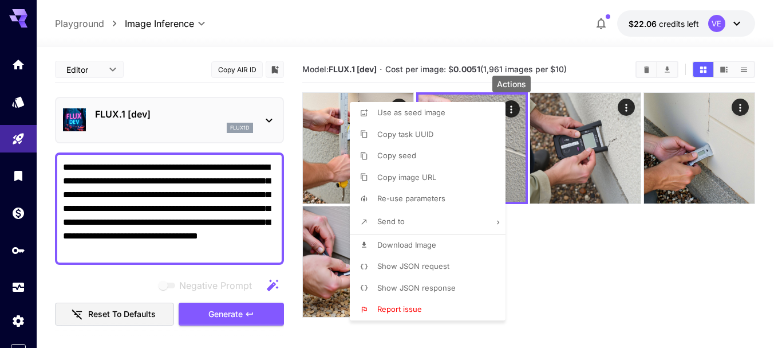
click at [407, 243] on span "Download Image" at bounding box center [406, 244] width 59 height 9
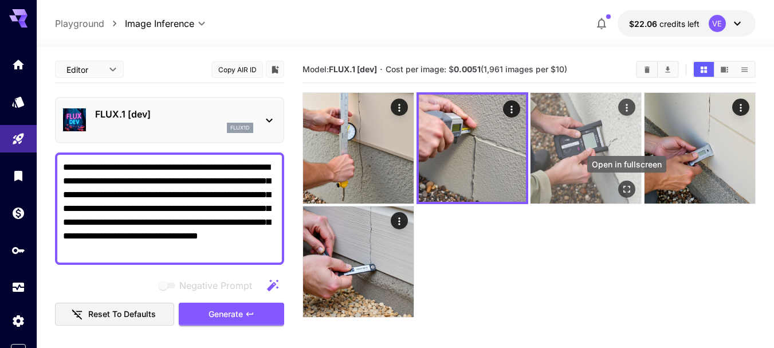
click at [635, 190] on div "Open in fullscreen" at bounding box center [626, 188] width 17 height 17
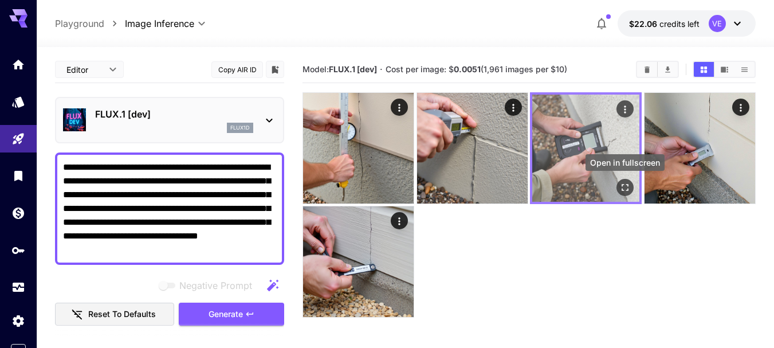
click at [622, 186] on icon "Open in fullscreen" at bounding box center [625, 187] width 7 height 7
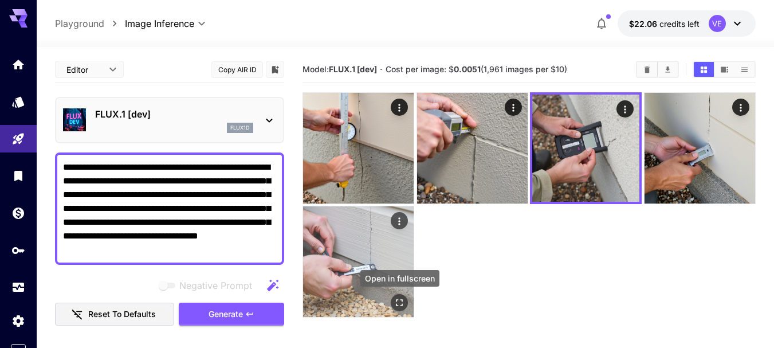
click at [401, 306] on icon "Open in fullscreen" at bounding box center [398, 302] width 11 height 11
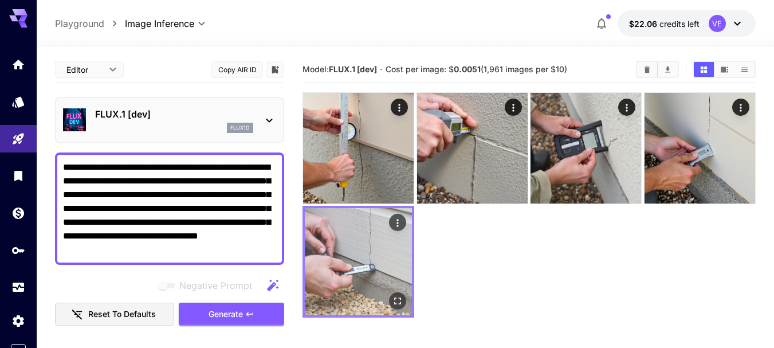
click at [398, 221] on icon "Actions" at bounding box center [397, 222] width 11 height 11
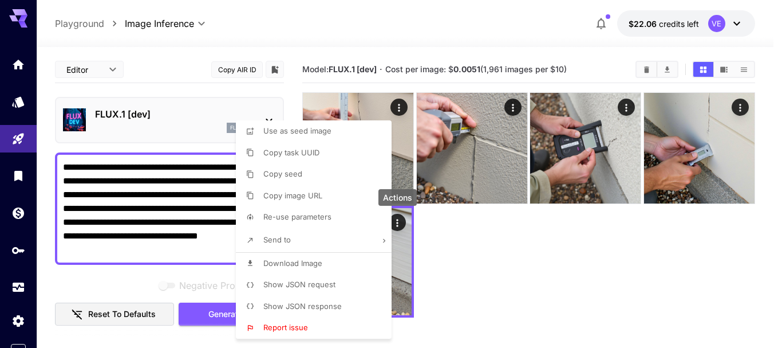
click at [331, 267] on li "Download Image" at bounding box center [317, 264] width 163 height 22
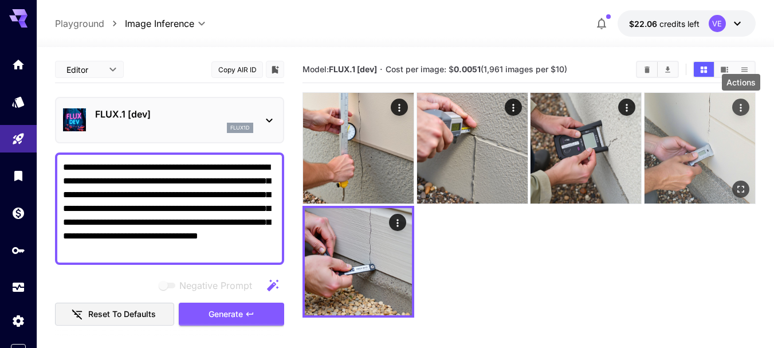
click at [744, 103] on icon "Actions" at bounding box center [740, 107] width 11 height 11
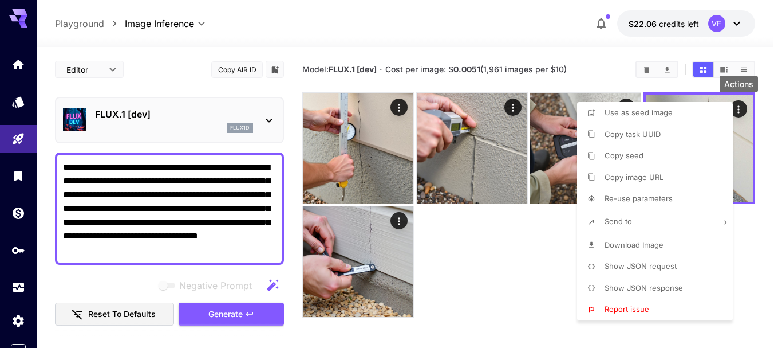
click at [633, 245] on span "Download Image" at bounding box center [634, 244] width 59 height 9
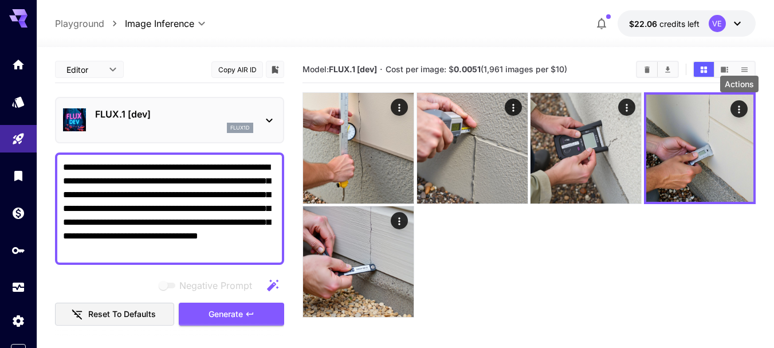
click at [204, 185] on textarea "**********" at bounding box center [169, 208] width 213 height 96
paste textarea
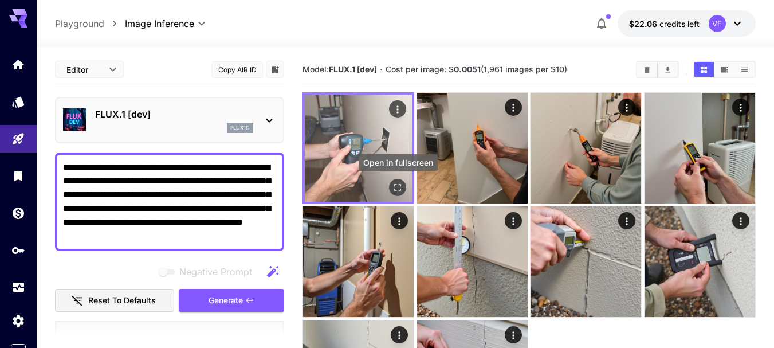
type textarea "**********"
click at [395, 185] on icon "Open in fullscreen" at bounding box center [398, 187] width 7 height 7
click at [396, 107] on icon "Actions" at bounding box center [397, 109] width 11 height 11
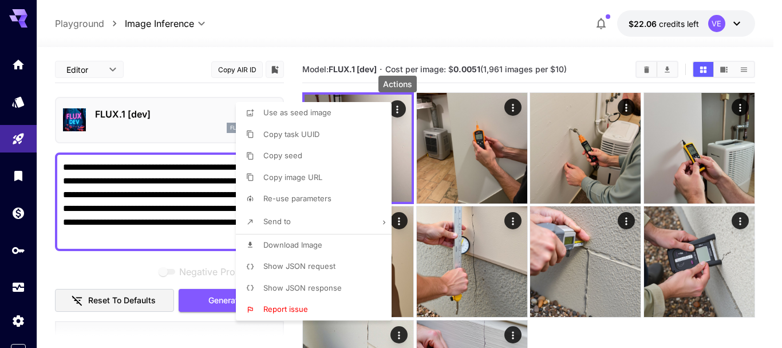
click at [326, 238] on li "Download Image" at bounding box center [317, 245] width 163 height 22
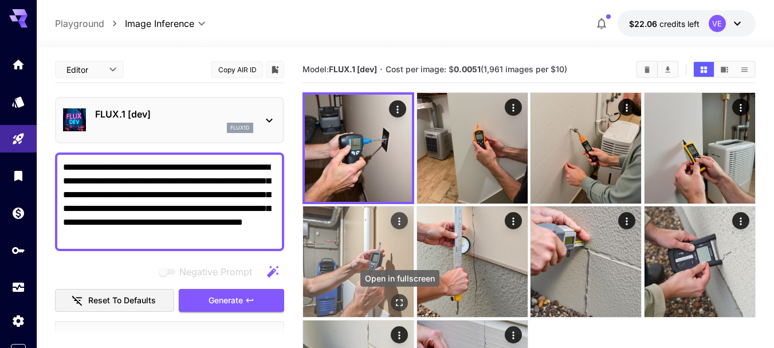
click at [397, 299] on icon "Open in fullscreen" at bounding box center [399, 302] width 7 height 7
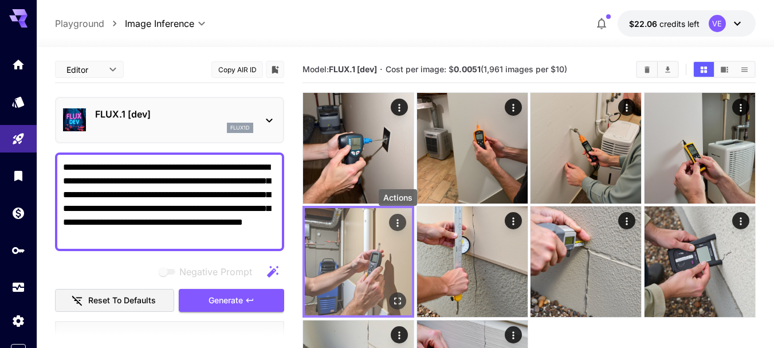
click at [401, 217] on icon "Actions" at bounding box center [397, 222] width 11 height 11
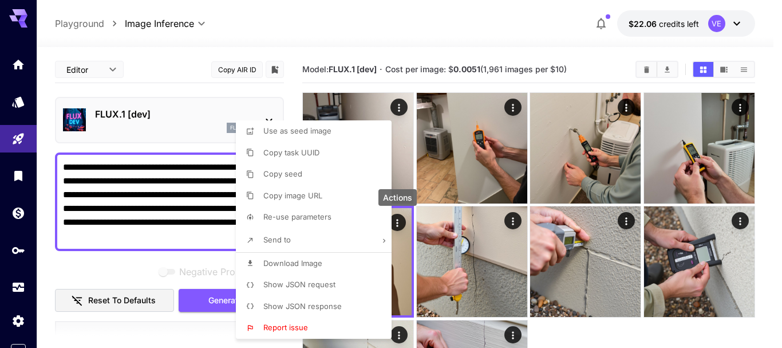
click at [337, 263] on li "Download Image" at bounding box center [317, 264] width 163 height 22
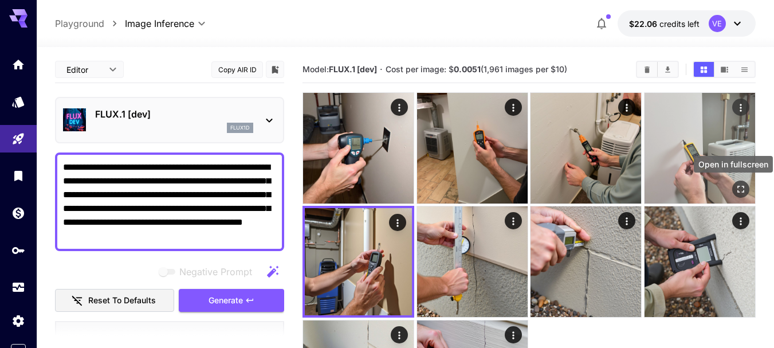
click at [739, 190] on icon "Open in fullscreen" at bounding box center [740, 188] width 11 height 11
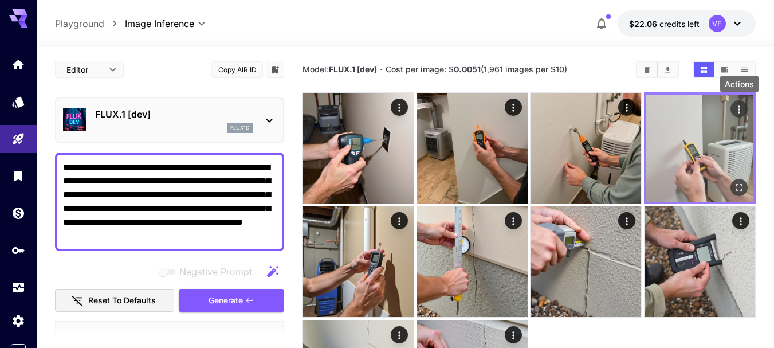
click at [738, 108] on icon "Actions" at bounding box center [738, 109] width 11 height 11
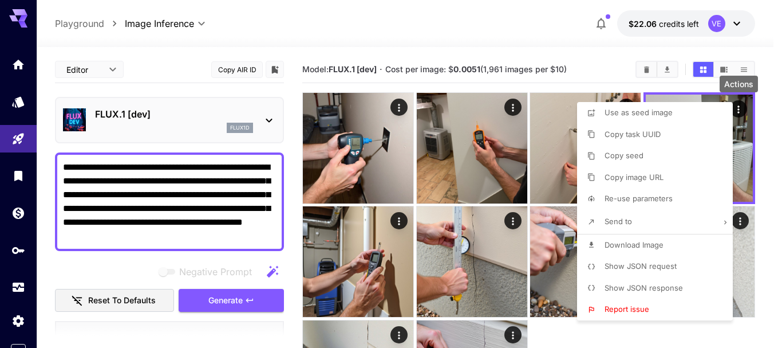
click at [627, 240] on span "Download Image" at bounding box center [634, 244] width 59 height 9
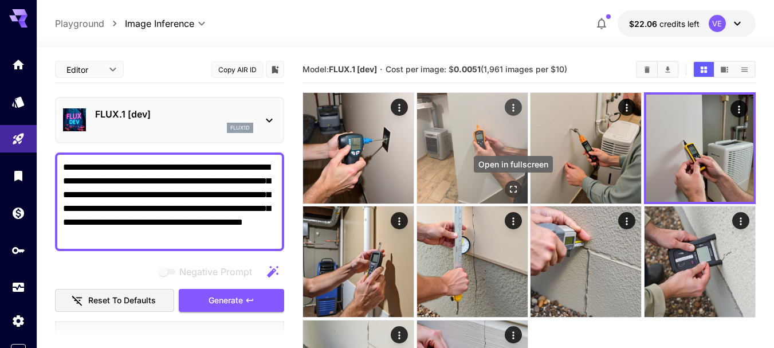
click at [516, 188] on icon "Open in fullscreen" at bounding box center [513, 189] width 7 height 7
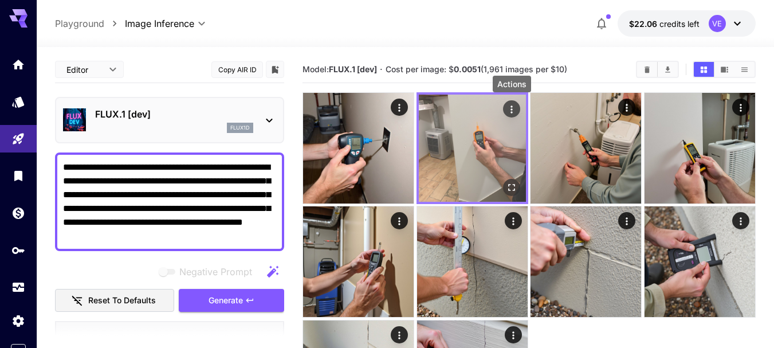
click at [511, 108] on icon "Actions" at bounding box center [511, 109] width 11 height 11
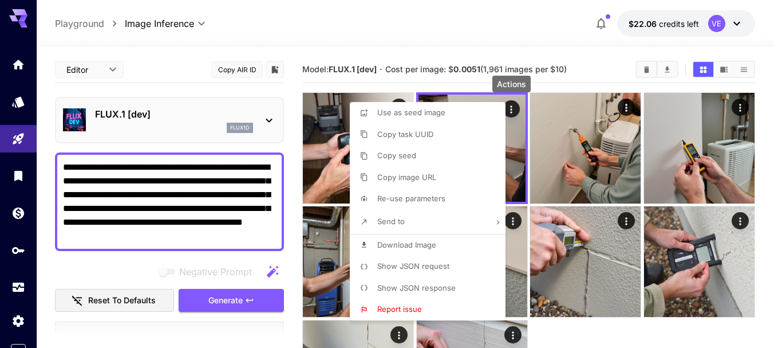
click at [415, 246] on span "Download Image" at bounding box center [406, 244] width 59 height 9
click at [226, 188] on div at bounding box center [391, 174] width 782 height 348
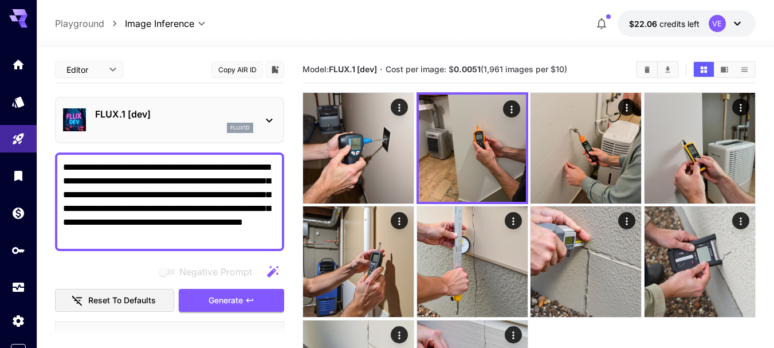
click at [175, 193] on textarea "**********" at bounding box center [169, 201] width 213 height 82
paste textarea
type textarea "**********"
click at [242, 299] on span "Generate" at bounding box center [225, 300] width 34 height 14
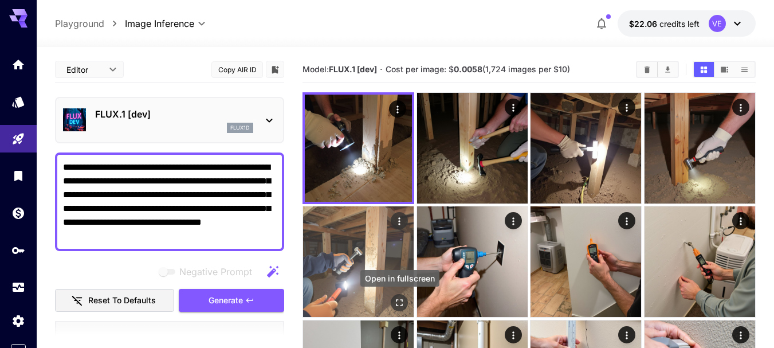
click at [396, 301] on icon "Open in fullscreen" at bounding box center [398, 302] width 11 height 11
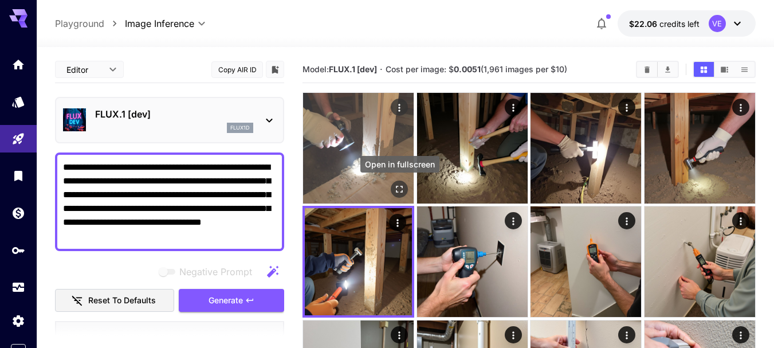
click at [401, 187] on icon "Open in fullscreen" at bounding box center [399, 189] width 7 height 7
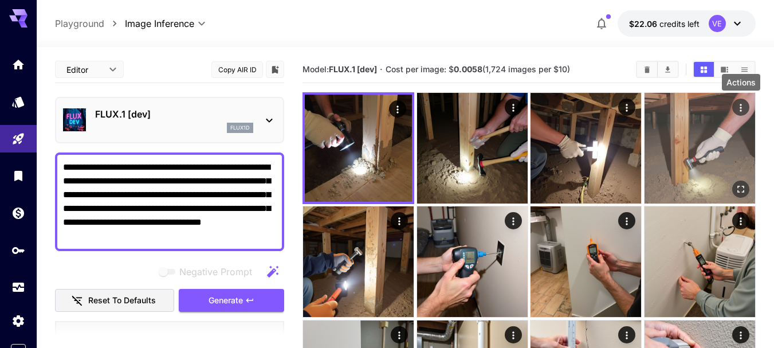
click at [739, 107] on icon "Actions" at bounding box center [740, 107] width 11 height 11
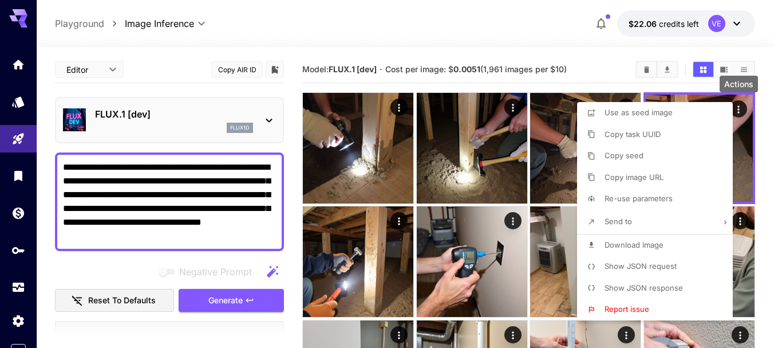
click at [620, 247] on span "Download Image" at bounding box center [634, 244] width 59 height 9
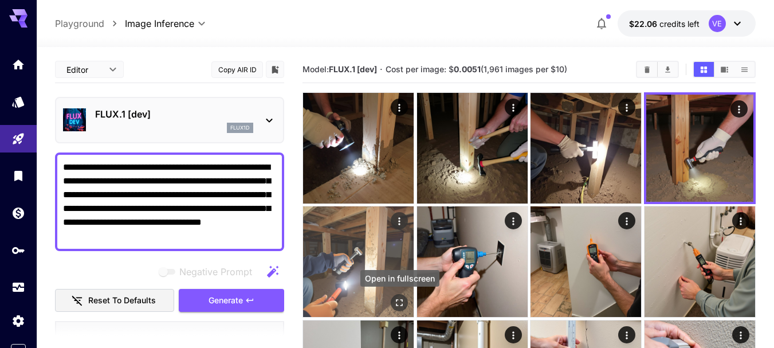
click at [397, 302] on icon "Open in fullscreen" at bounding box center [398, 302] width 11 height 11
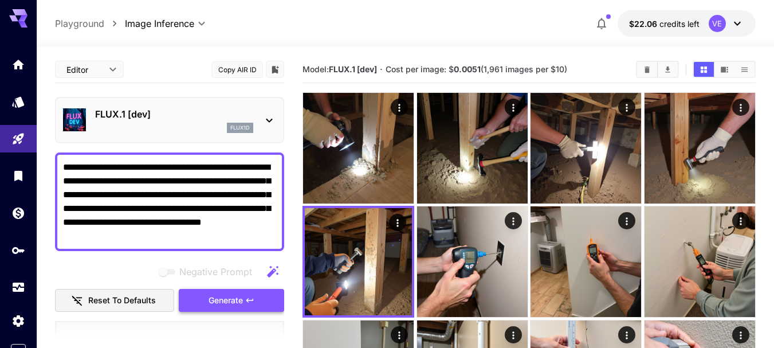
click at [234, 294] on span "Generate" at bounding box center [225, 300] width 34 height 14
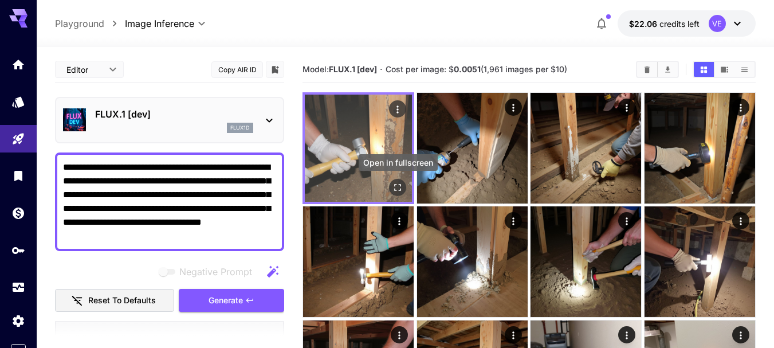
click at [396, 188] on icon "Open in fullscreen" at bounding box center [397, 187] width 11 height 11
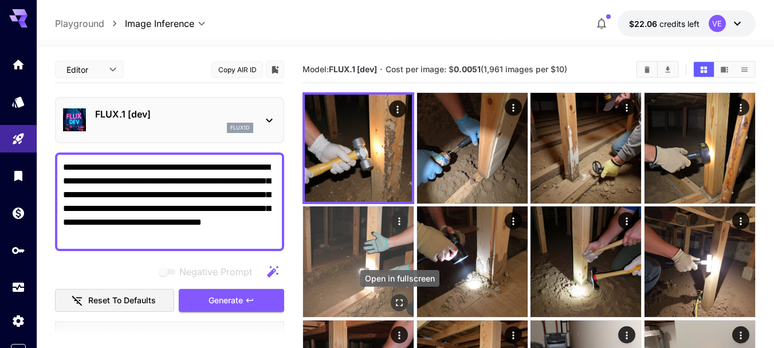
click at [404, 301] on icon "Open in fullscreen" at bounding box center [398, 302] width 11 height 11
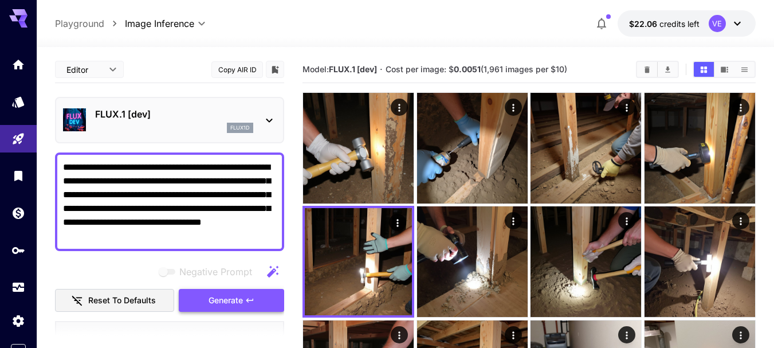
click at [232, 302] on span "Generate" at bounding box center [225, 300] width 34 height 14
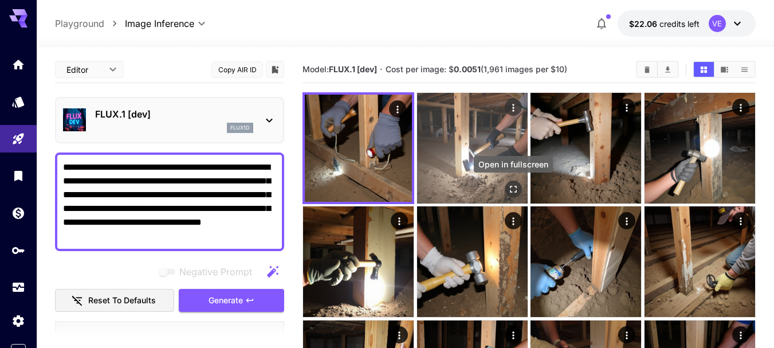
click at [514, 185] on icon "Open in fullscreen" at bounding box center [512, 188] width 11 height 11
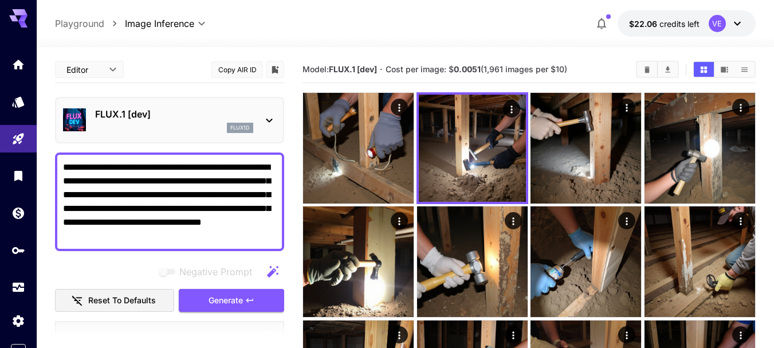
click at [254, 303] on icon "button" at bounding box center [249, 299] width 9 height 9
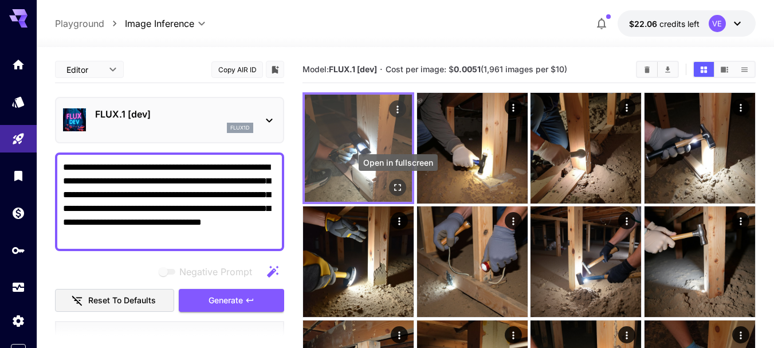
click at [391, 187] on button "Open in fullscreen" at bounding box center [397, 187] width 17 height 17
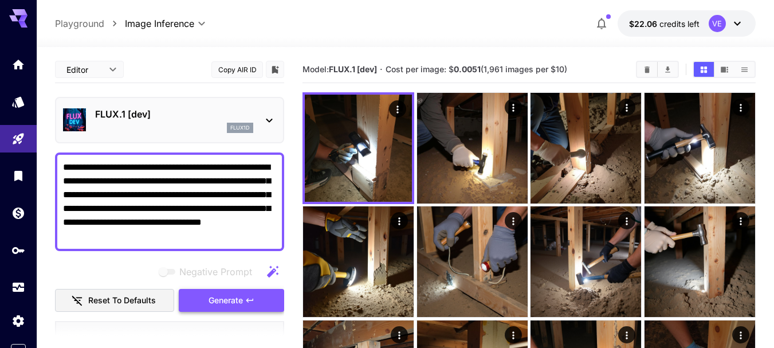
click at [241, 296] on span "Generate" at bounding box center [225, 300] width 34 height 14
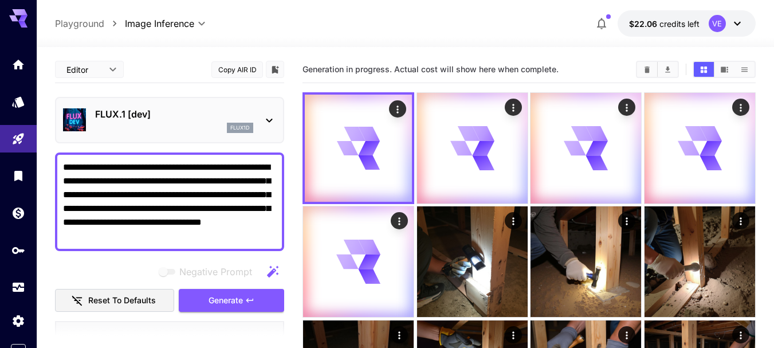
click at [228, 209] on textarea "**********" at bounding box center [169, 201] width 213 height 82
click at [227, 209] on textarea "**********" at bounding box center [169, 201] width 213 height 82
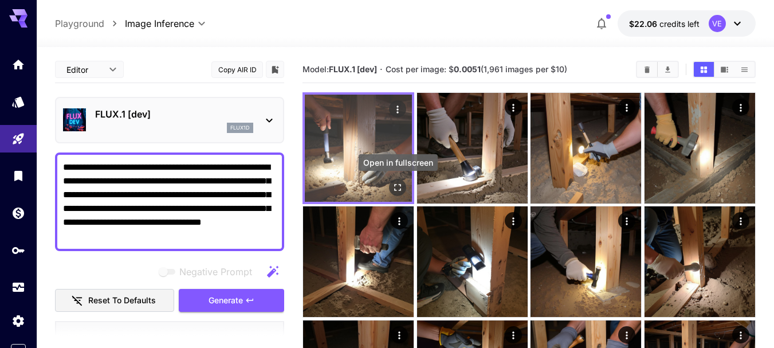
click at [398, 186] on icon "Open in fullscreen" at bounding box center [397, 187] width 11 height 11
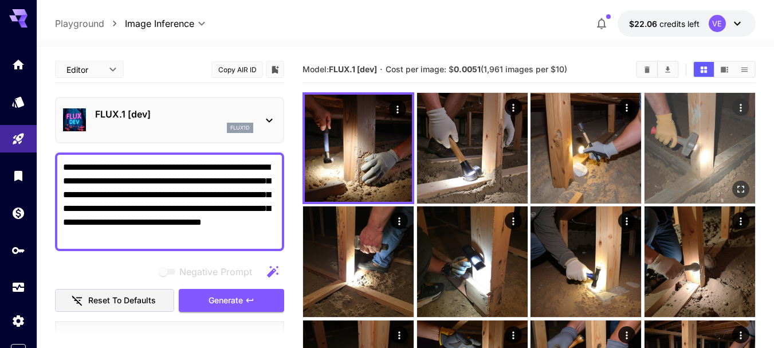
click at [745, 107] on icon "Actions" at bounding box center [740, 107] width 11 height 11
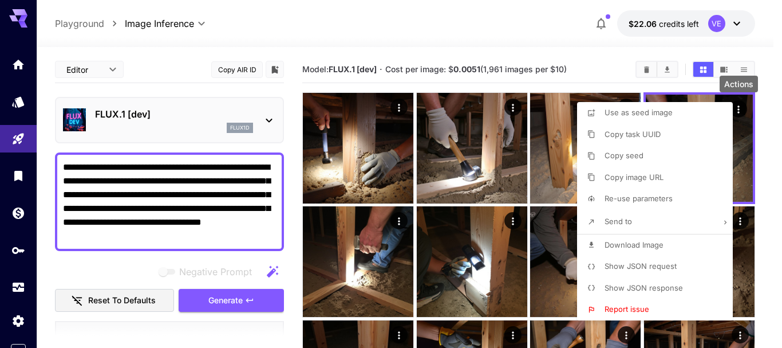
click at [613, 246] on span "Download Image" at bounding box center [634, 244] width 59 height 9
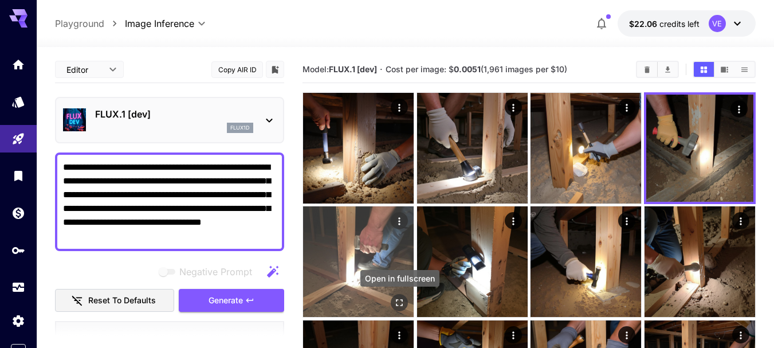
click at [408, 300] on div "Open in fullscreen" at bounding box center [399, 302] width 17 height 17
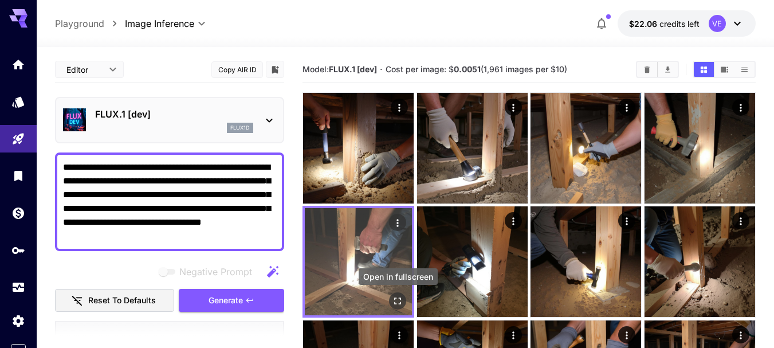
click at [396, 298] on icon "Open in fullscreen" at bounding box center [398, 301] width 7 height 7
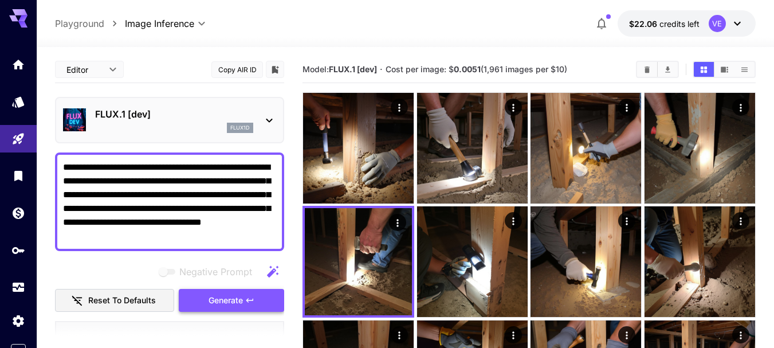
click at [217, 295] on span "Generate" at bounding box center [225, 300] width 34 height 14
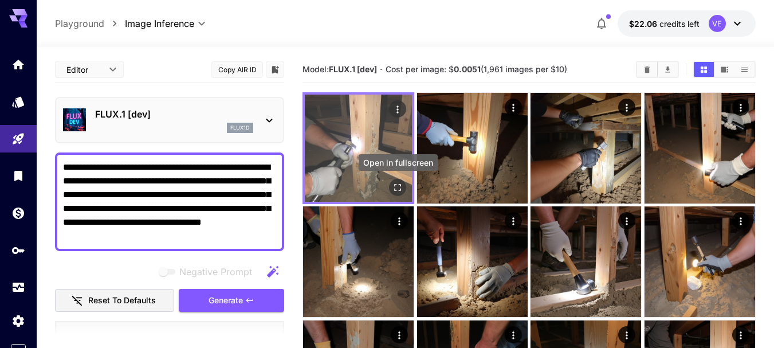
click at [397, 186] on icon "Open in fullscreen" at bounding box center [397, 187] width 11 height 11
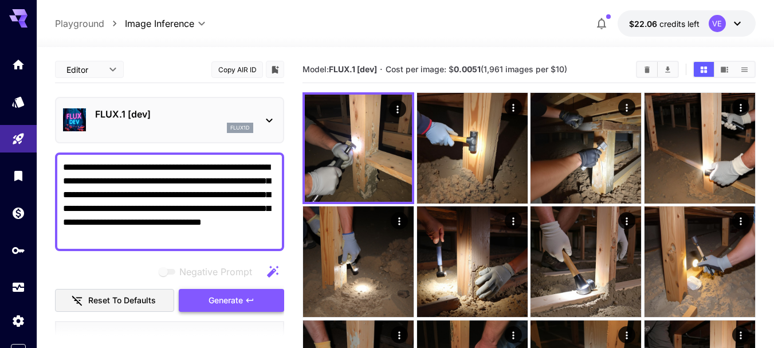
click at [235, 301] on span "Generate" at bounding box center [225, 300] width 34 height 14
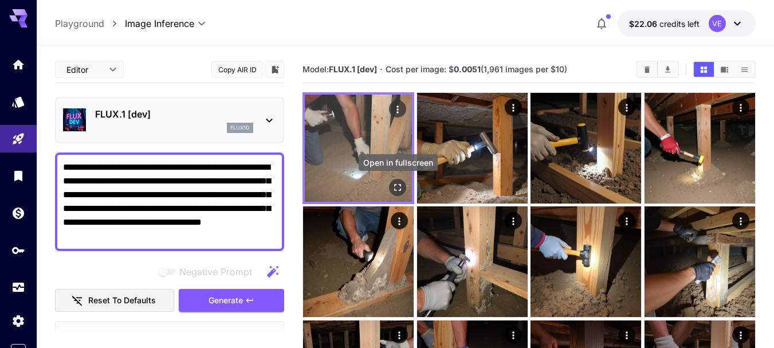
click at [401, 185] on icon "Open in fullscreen" at bounding box center [398, 187] width 7 height 7
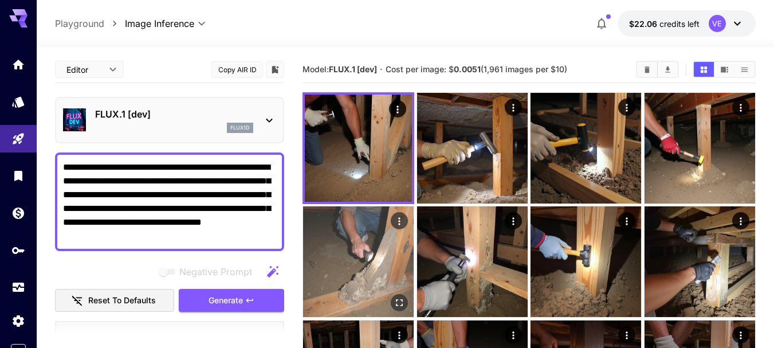
click at [400, 219] on icon "Actions" at bounding box center [400, 221] width 2 height 7
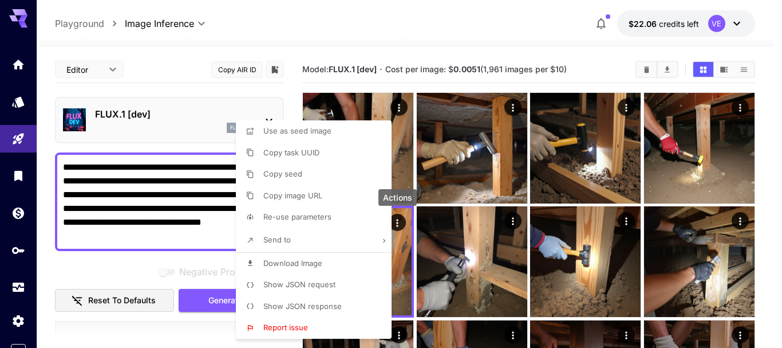
click at [305, 266] on span "Download Image" at bounding box center [292, 262] width 59 height 9
click at [162, 104] on div at bounding box center [391, 174] width 782 height 348
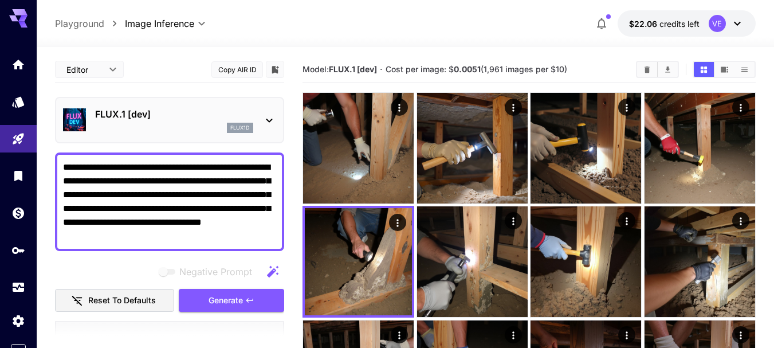
click at [157, 208] on div "Use as seed image Copy task UUID Copy seed Copy image URL Re-use parameters Sen…" at bounding box center [87, 174] width 174 height 348
click at [157, 208] on textarea "**********" at bounding box center [169, 201] width 213 height 82
paste textarea "**********"
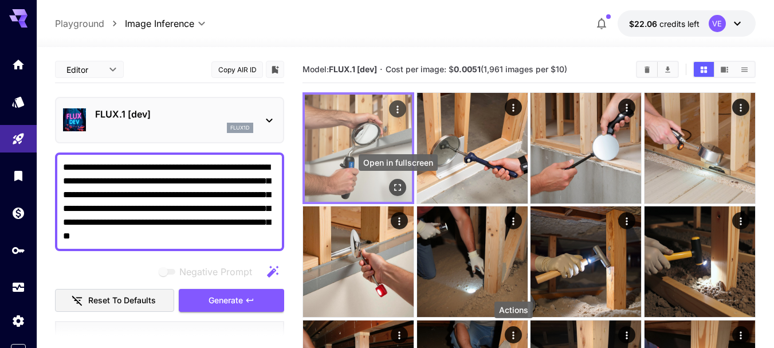
type textarea "**********"
click at [393, 187] on icon "Open in fullscreen" at bounding box center [397, 187] width 11 height 11
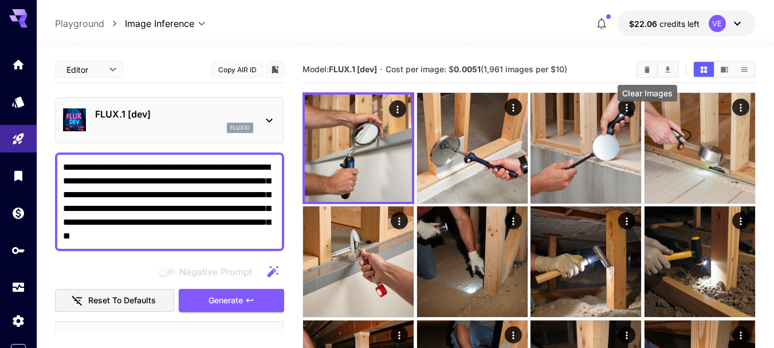
click at [644, 66] on icon "Clear Images" at bounding box center [646, 69] width 9 height 9
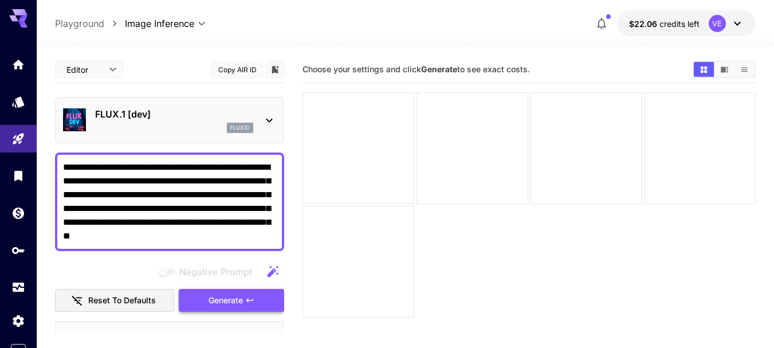
click at [238, 298] on span "Generate" at bounding box center [225, 300] width 34 height 14
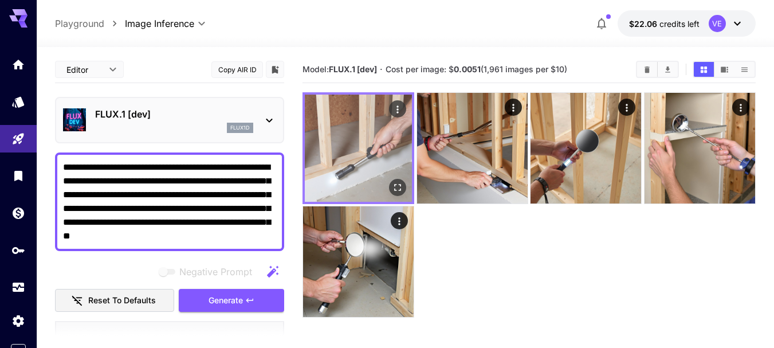
click at [399, 190] on icon "Open in fullscreen" at bounding box center [398, 187] width 7 height 7
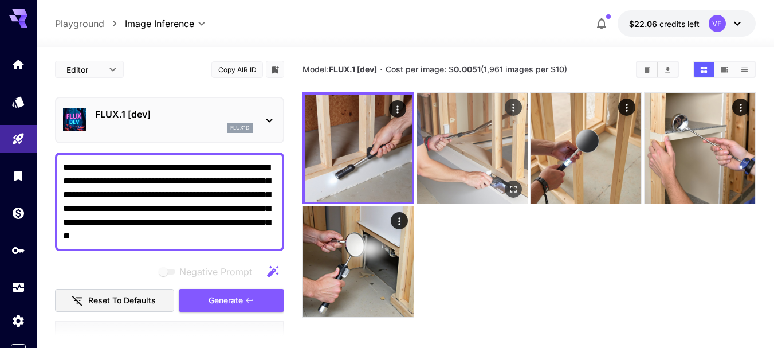
click at [510, 110] on icon "Actions" at bounding box center [512, 107] width 11 height 11
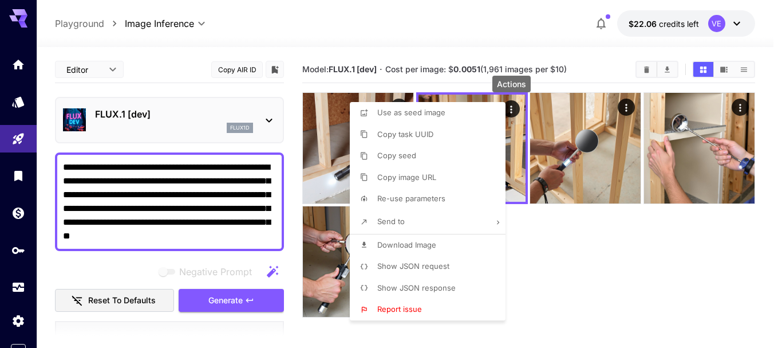
click at [416, 249] on p "Download Image" at bounding box center [406, 244] width 59 height 11
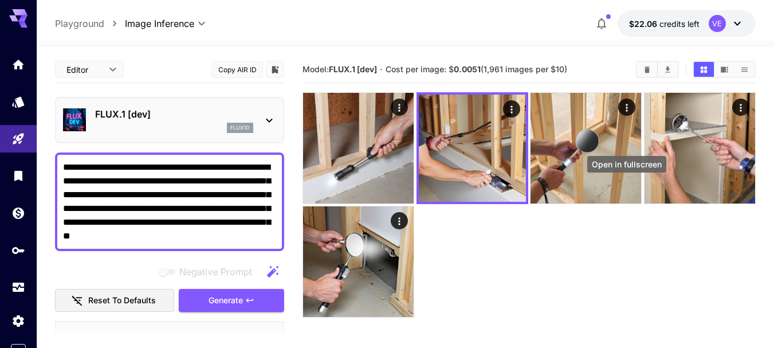
click at [0, 0] on icon "Open in fullscreen" at bounding box center [0, 0] width 0 height 0
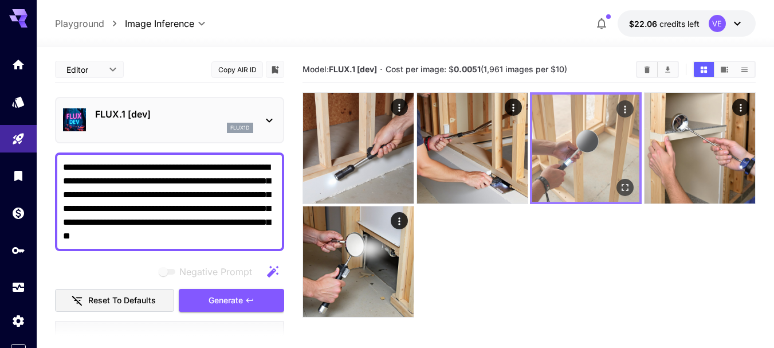
click at [620, 111] on icon "Actions" at bounding box center [624, 109] width 11 height 11
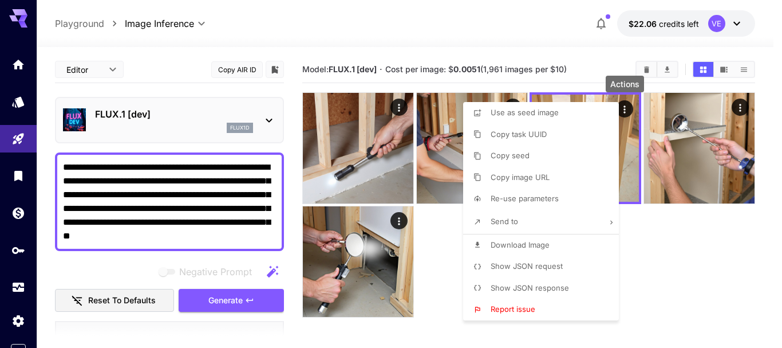
click at [513, 239] on p "Download Image" at bounding box center [520, 244] width 59 height 11
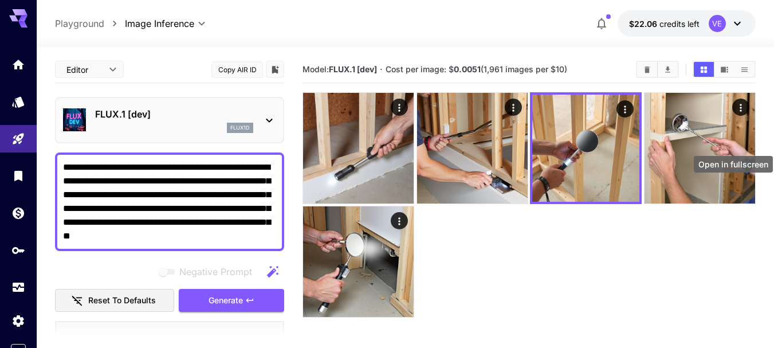
drag, startPoint x: 742, startPoint y: 192, endPoint x: 728, endPoint y: 207, distance: 19.8
click at [0, 0] on icon "Open in fullscreen" at bounding box center [0, 0] width 0 height 0
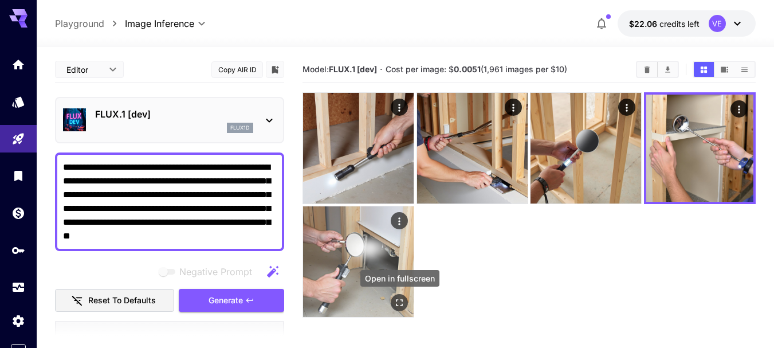
click at [394, 302] on icon "Open in fullscreen" at bounding box center [398, 302] width 11 height 11
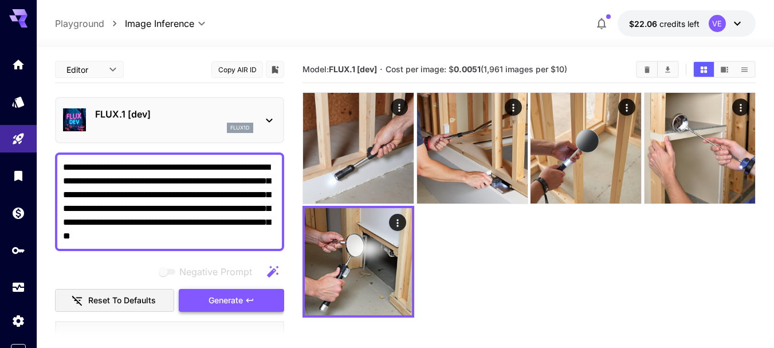
click at [226, 295] on span "Generate" at bounding box center [225, 300] width 34 height 14
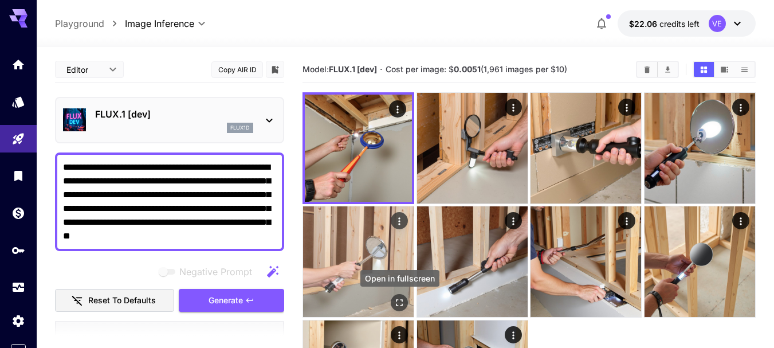
click at [398, 301] on icon "Open in fullscreen" at bounding box center [398, 302] width 11 height 11
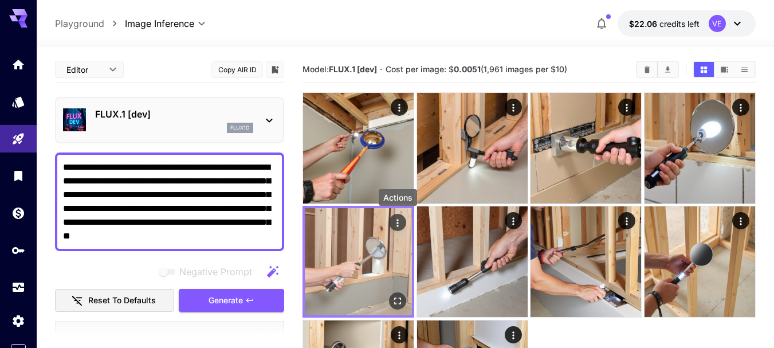
click at [396, 222] on icon "Actions" at bounding box center [397, 222] width 11 height 11
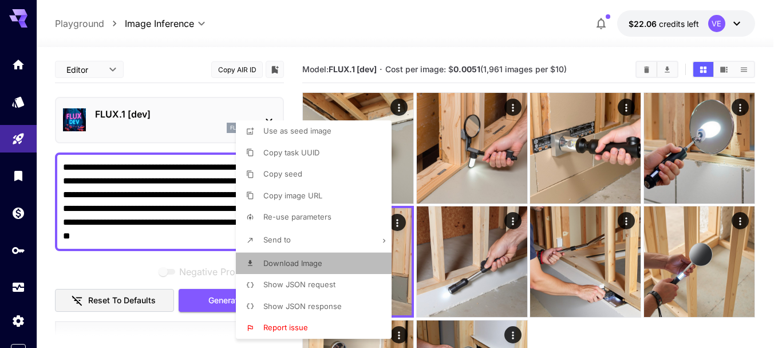
click at [310, 267] on span "Download Image" at bounding box center [292, 262] width 59 height 9
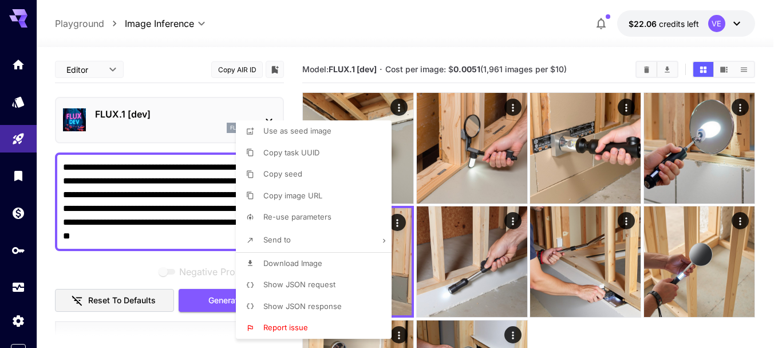
click at [184, 180] on div at bounding box center [391, 174] width 782 height 348
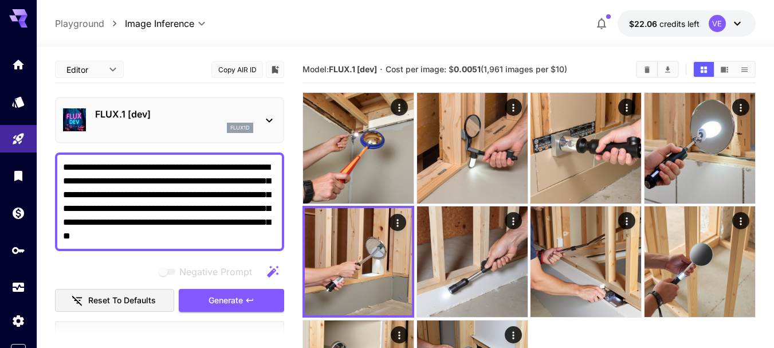
click at [204, 189] on textarea "**********" at bounding box center [169, 201] width 213 height 82
paste textarea "**********"
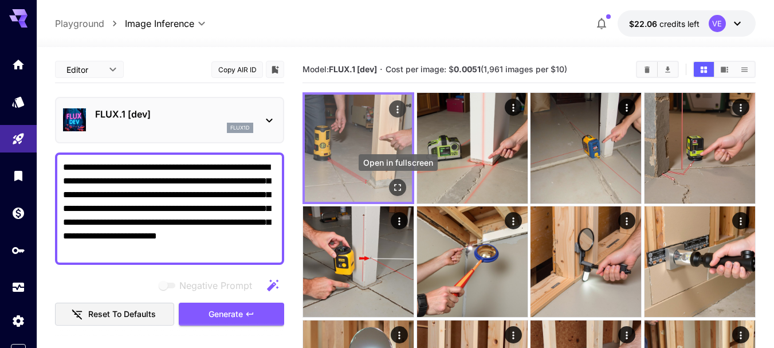
type textarea "**********"
click at [396, 184] on icon "Open in fullscreen" at bounding box center [398, 187] width 7 height 7
click at [396, 190] on icon "Open in fullscreen" at bounding box center [398, 187] width 7 height 7
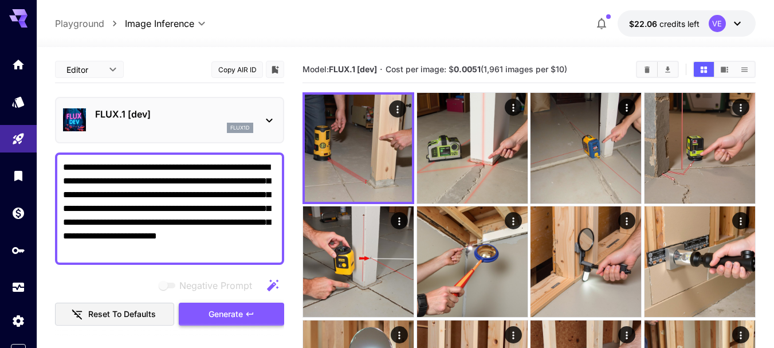
click at [228, 316] on span "Generate" at bounding box center [225, 314] width 34 height 14
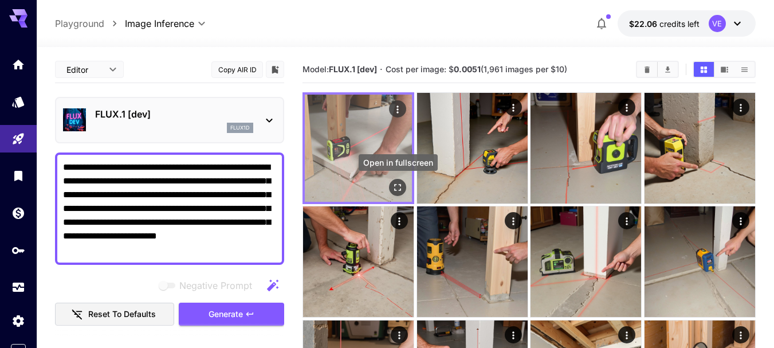
click at [396, 187] on icon "Open in fullscreen" at bounding box center [397, 187] width 11 height 11
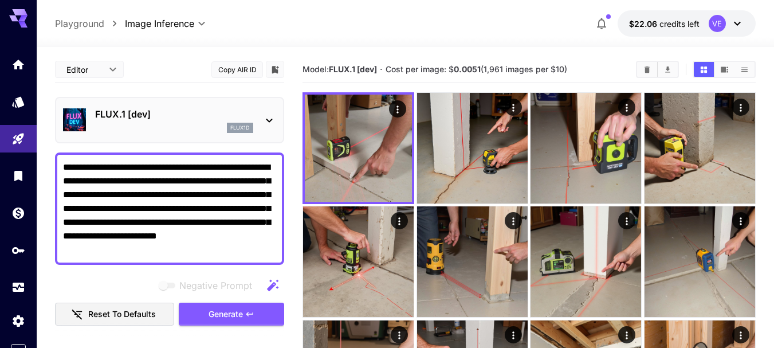
click at [214, 178] on textarea "**********" at bounding box center [169, 208] width 213 height 96
click at [238, 309] on span "Generate" at bounding box center [225, 314] width 34 height 14
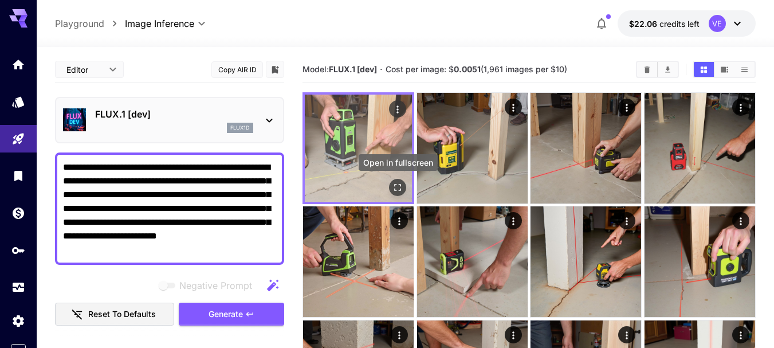
click at [397, 186] on icon "Open in fullscreen" at bounding box center [397, 187] width 11 height 11
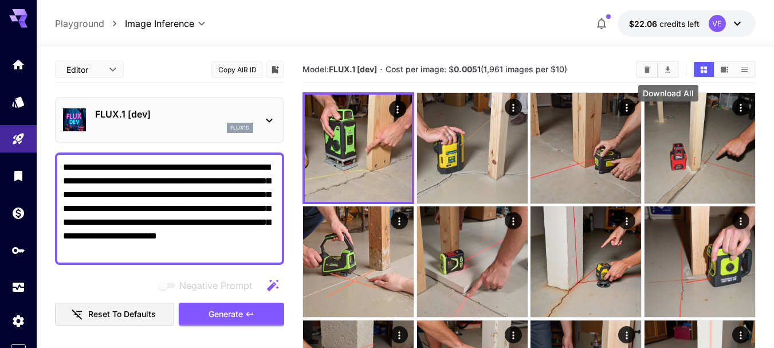
click at [643, 71] on icon "Clear Images" at bounding box center [646, 69] width 9 height 9
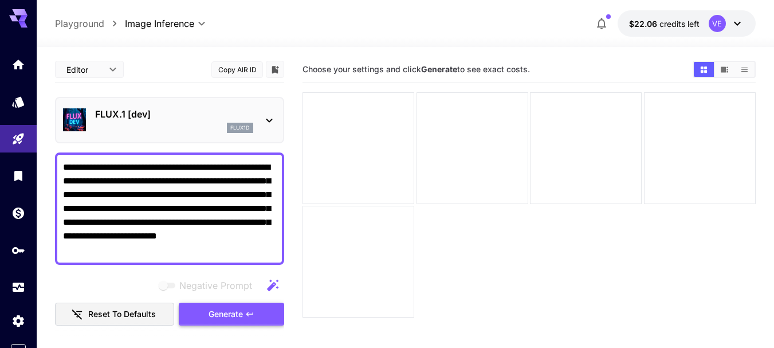
click at [223, 314] on span "Generate" at bounding box center [225, 314] width 34 height 14
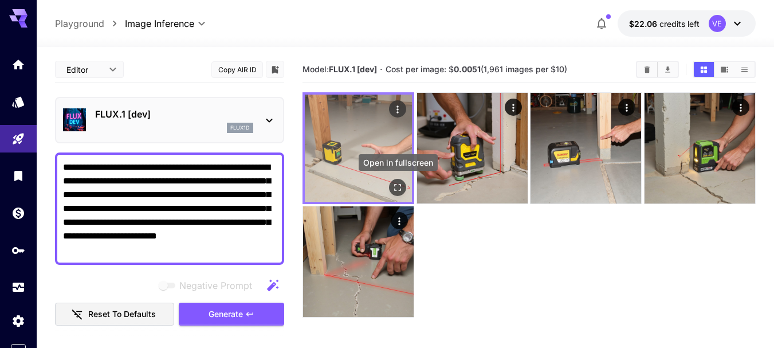
click at [400, 191] on icon "Open in fullscreen" at bounding box center [398, 187] width 7 height 7
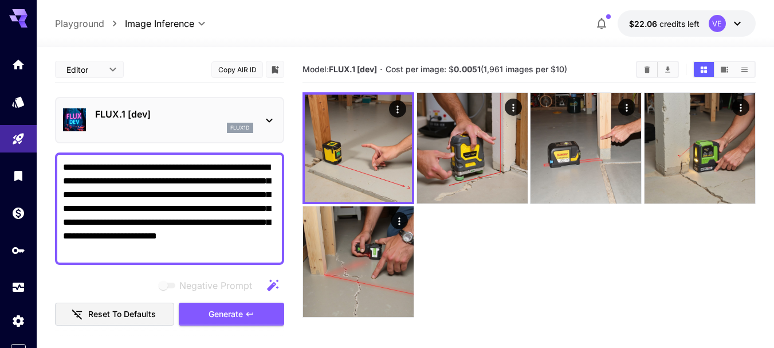
click at [99, 198] on textarea "**********" at bounding box center [169, 208] width 213 height 96
drag, startPoint x: 99, startPoint y: 195, endPoint x: 128, endPoint y: 217, distance: 36.3
click at [128, 217] on textarea "**********" at bounding box center [169, 208] width 213 height 96
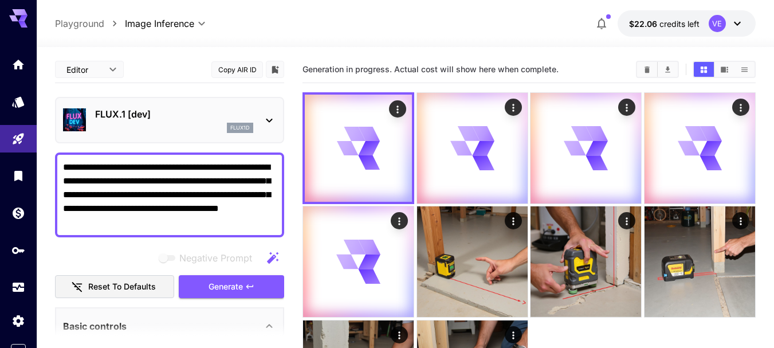
click at [158, 181] on textarea "**********" at bounding box center [169, 194] width 213 height 69
type textarea "**********"
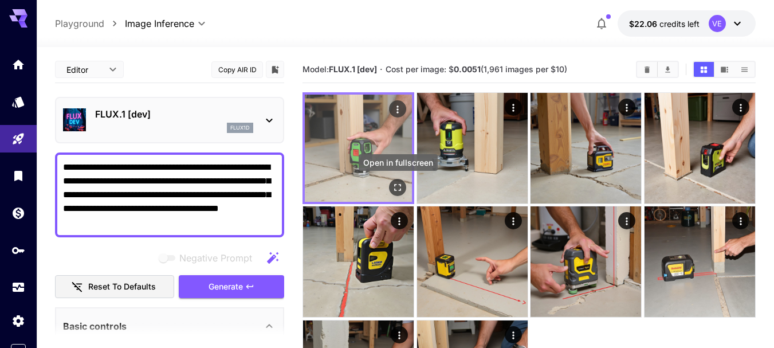
click at [402, 188] on icon "Open in fullscreen" at bounding box center [397, 187] width 11 height 11
click at [393, 107] on icon "Actions" at bounding box center [397, 109] width 11 height 11
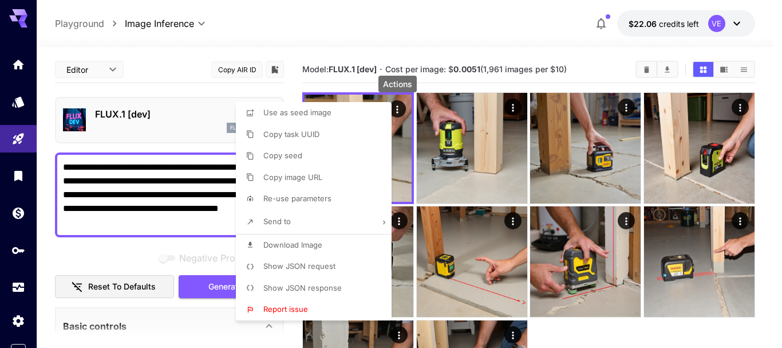
click at [295, 250] on li "Download Image" at bounding box center [317, 245] width 163 height 22
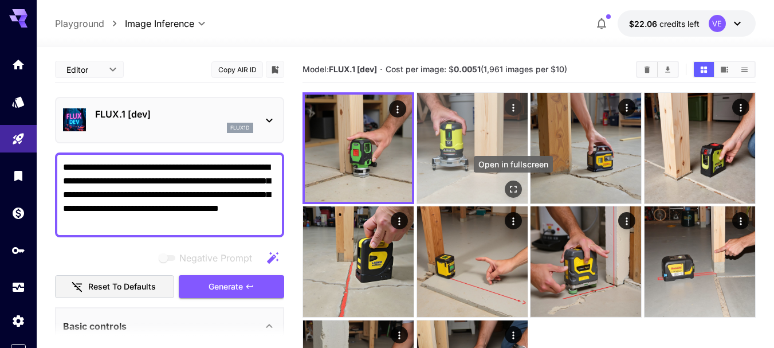
click at [513, 188] on icon "Open in fullscreen" at bounding box center [512, 188] width 11 height 11
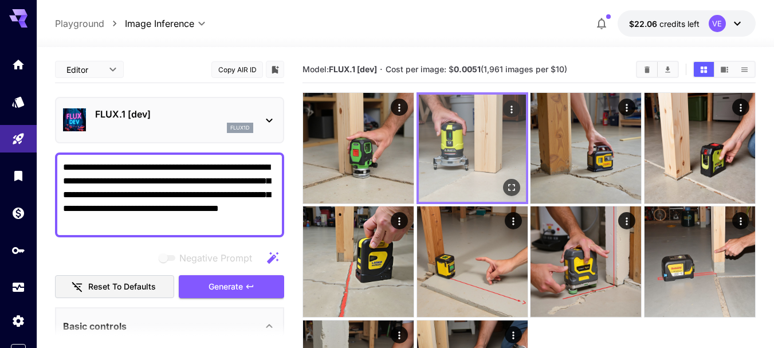
click at [511, 112] on icon "Actions" at bounding box center [511, 108] width 2 height 7
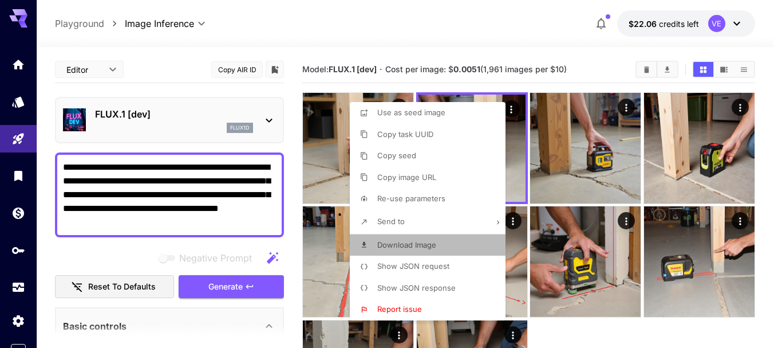
click at [410, 249] on span "Download Image" at bounding box center [406, 244] width 59 height 9
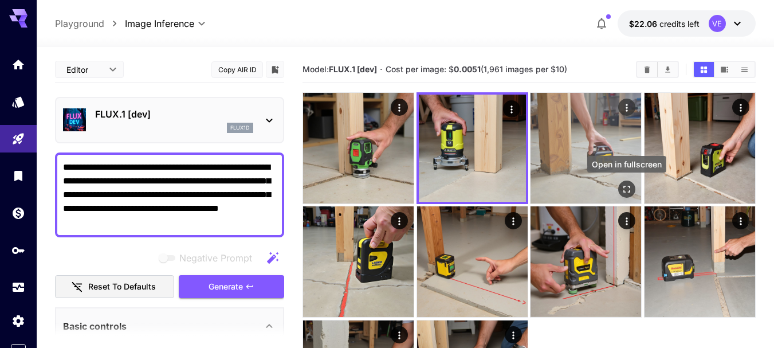
click at [623, 192] on icon "Open in fullscreen" at bounding box center [626, 188] width 11 height 11
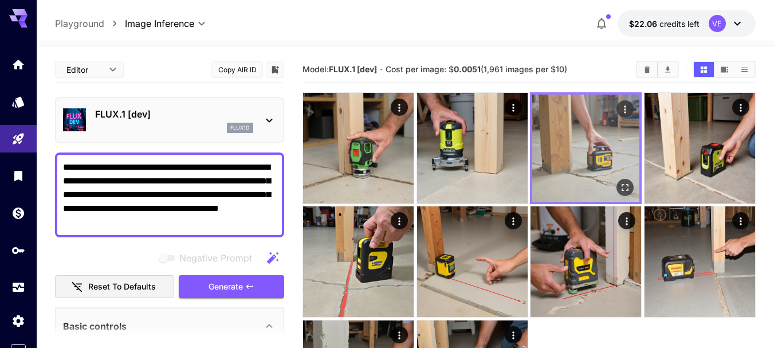
click at [626, 106] on icon "Actions" at bounding box center [624, 109] width 11 height 11
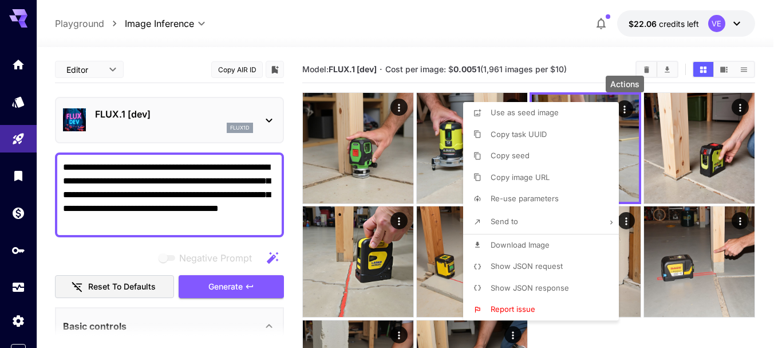
click at [513, 245] on span "Download Image" at bounding box center [520, 244] width 59 height 9
click at [510, 244] on span "Download Image" at bounding box center [520, 244] width 59 height 9
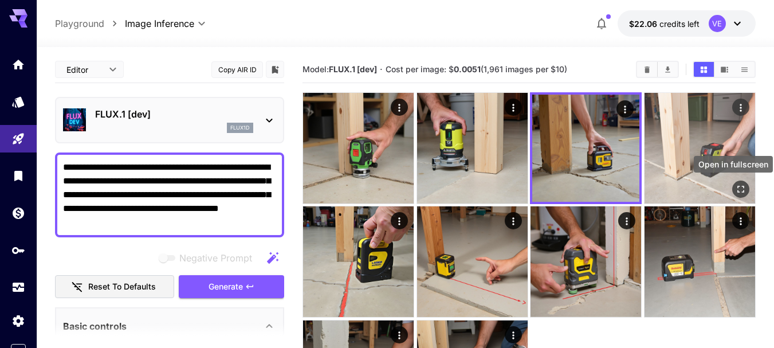
click at [747, 190] on button "Open in fullscreen" at bounding box center [740, 188] width 17 height 17
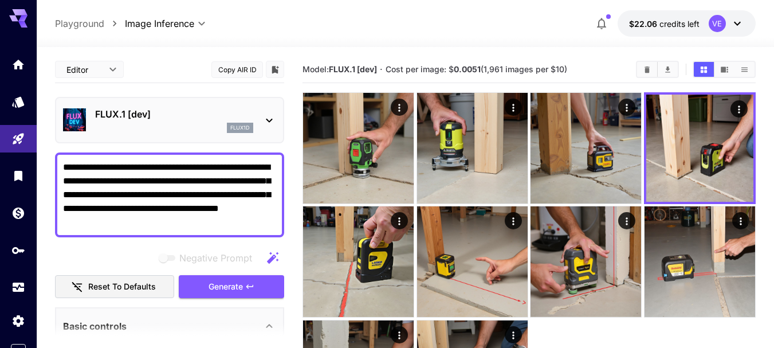
click at [174, 187] on textarea "**********" at bounding box center [169, 194] width 213 height 69
paste textarea "**********"
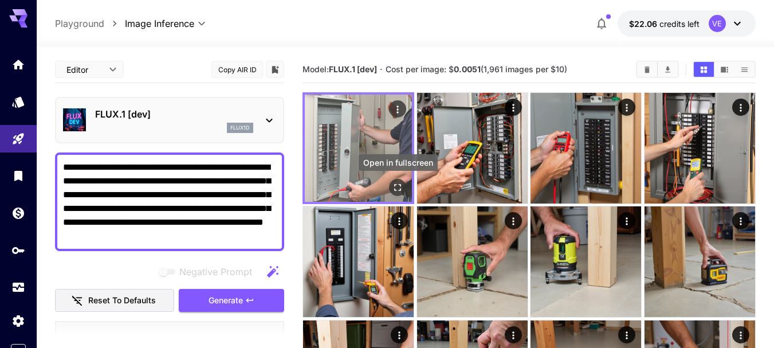
type textarea "**********"
click at [399, 185] on icon "Open in fullscreen" at bounding box center [398, 187] width 7 height 7
click at [395, 108] on icon "Actions" at bounding box center [397, 109] width 11 height 11
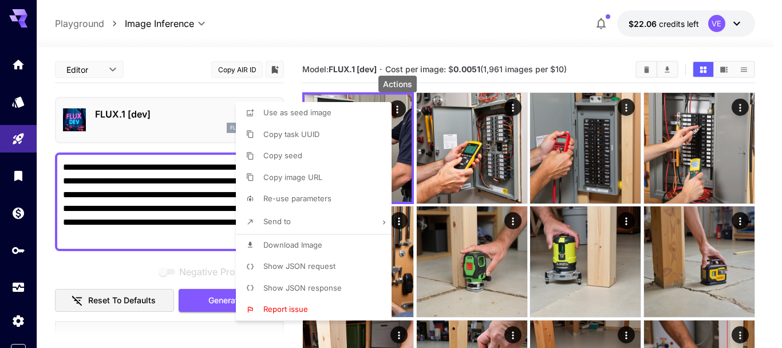
click at [317, 241] on span "Download Image" at bounding box center [292, 244] width 59 height 9
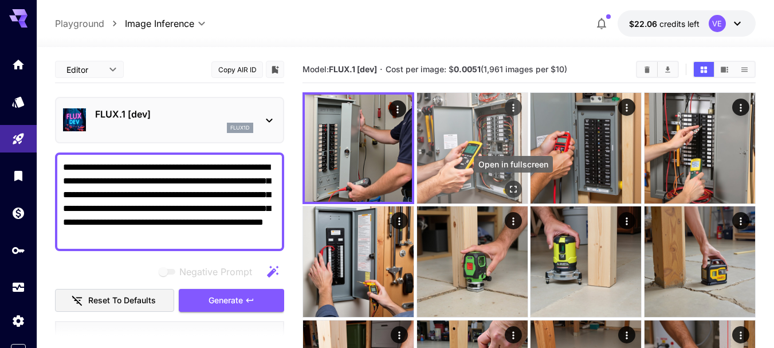
click at [510, 188] on icon "Open in fullscreen" at bounding box center [513, 189] width 7 height 7
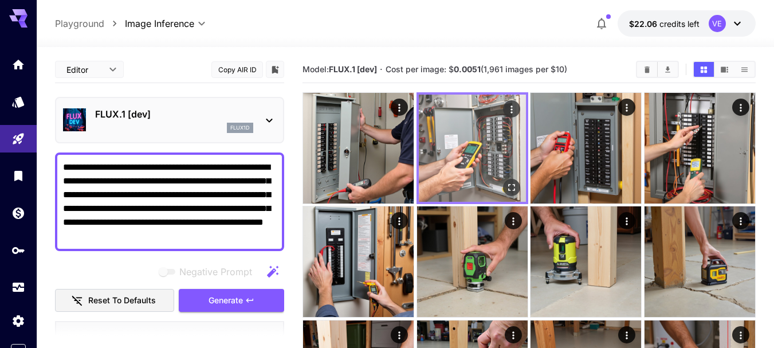
click at [506, 112] on icon "Actions" at bounding box center [511, 109] width 11 height 11
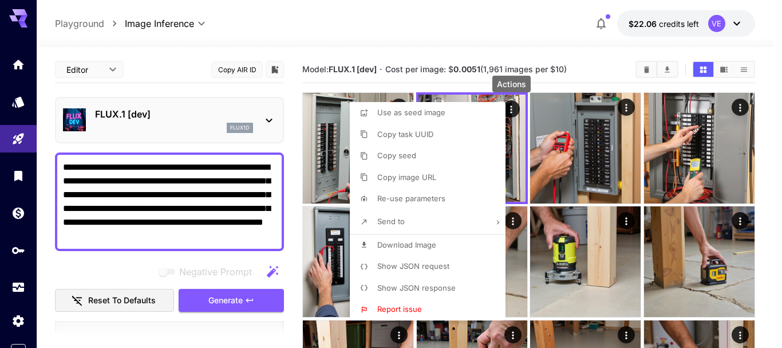
click at [436, 252] on li "Download Image" at bounding box center [431, 245] width 163 height 22
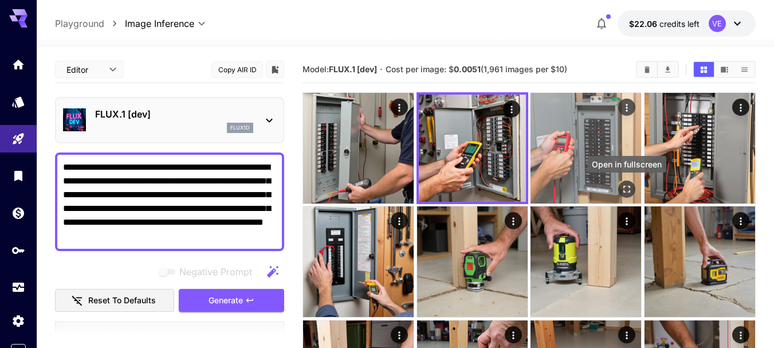
click at [623, 187] on icon "Open in fullscreen" at bounding box center [626, 188] width 11 height 11
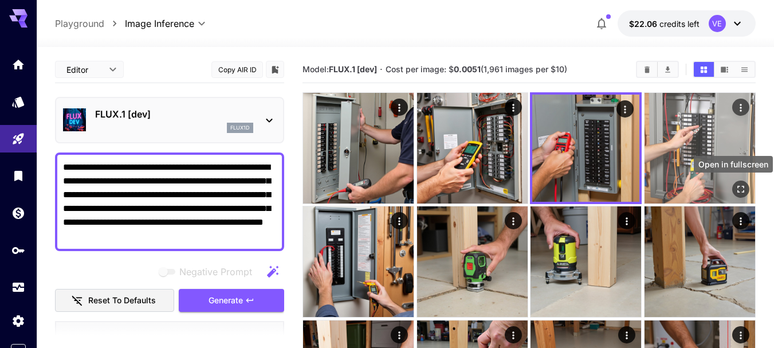
click at [737, 184] on icon "Open in fullscreen" at bounding box center [740, 188] width 11 height 11
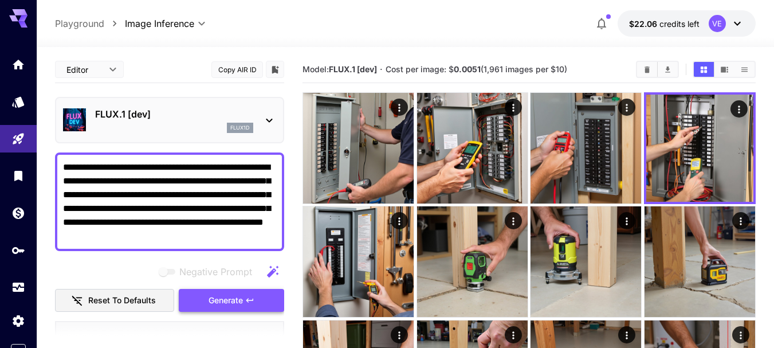
click at [260, 293] on button "Generate" at bounding box center [231, 300] width 105 height 23
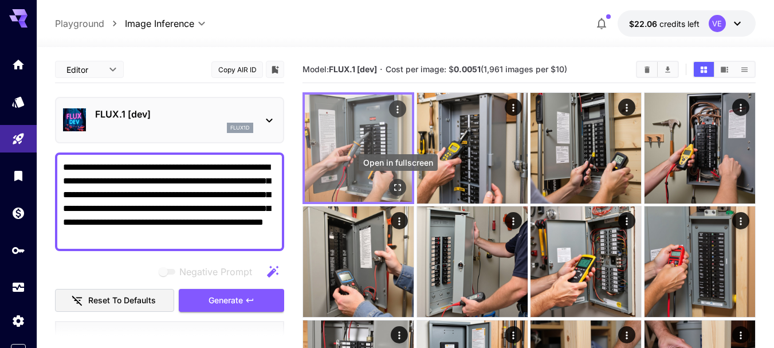
click at [391, 187] on button "Open in fullscreen" at bounding box center [397, 187] width 17 height 17
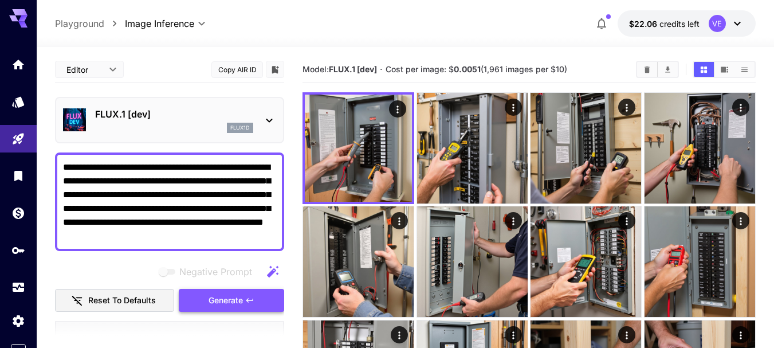
click at [190, 297] on button "Generate" at bounding box center [231, 300] width 105 height 23
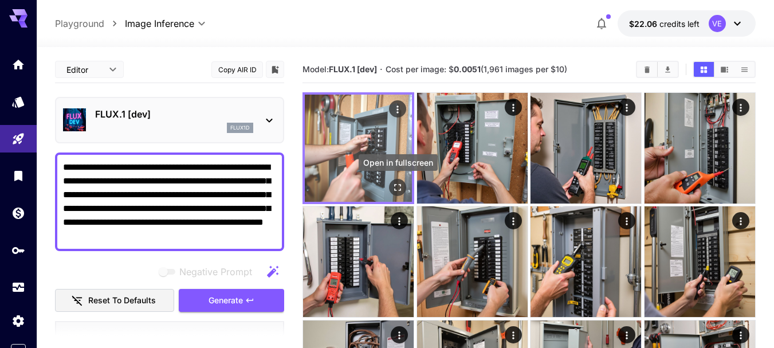
click at [395, 188] on icon "Open in fullscreen" at bounding box center [397, 187] width 11 height 11
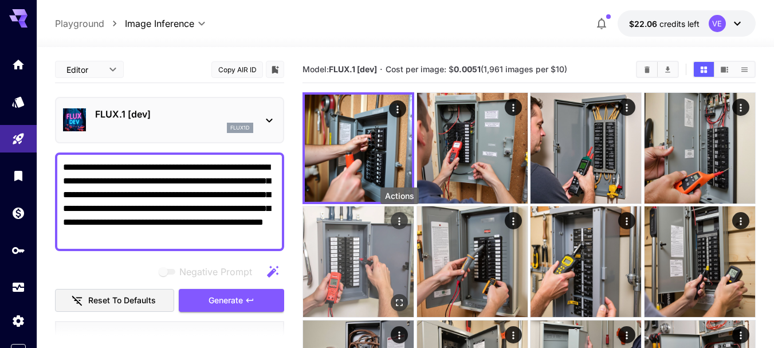
click at [403, 215] on icon "Actions" at bounding box center [398, 220] width 11 height 11
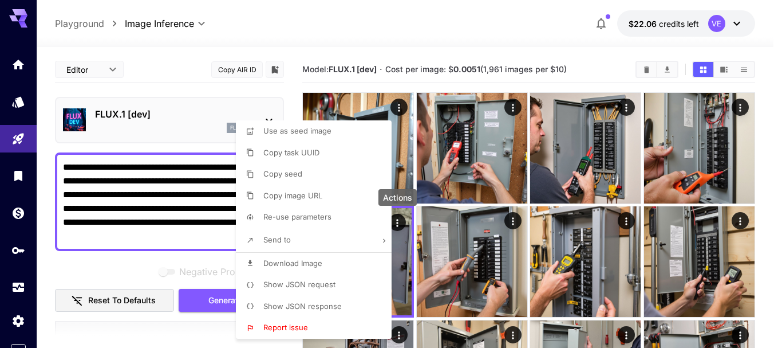
click at [295, 264] on span "Download Image" at bounding box center [292, 262] width 59 height 9
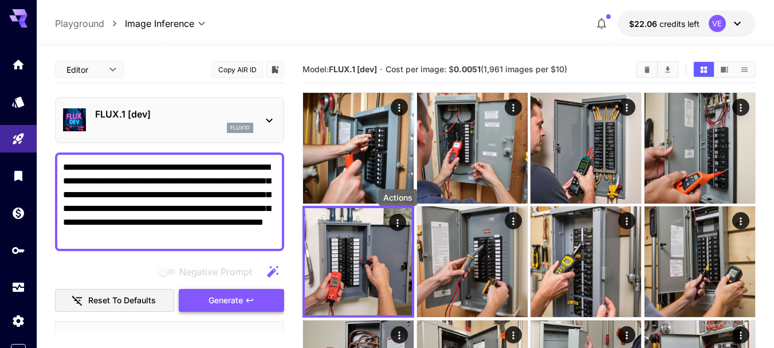
click at [223, 297] on span "Generate" at bounding box center [225, 300] width 34 height 14
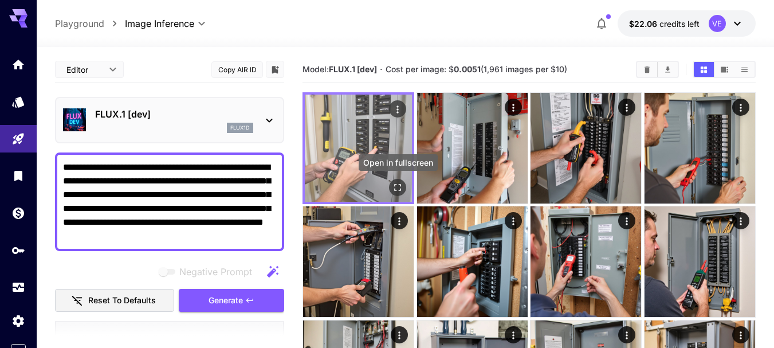
click at [399, 182] on icon "Open in fullscreen" at bounding box center [397, 187] width 11 height 11
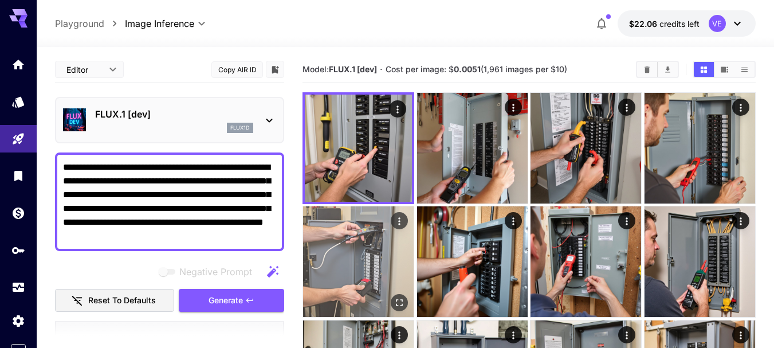
click at [403, 301] on icon "Open in fullscreen" at bounding box center [398, 302] width 11 height 11
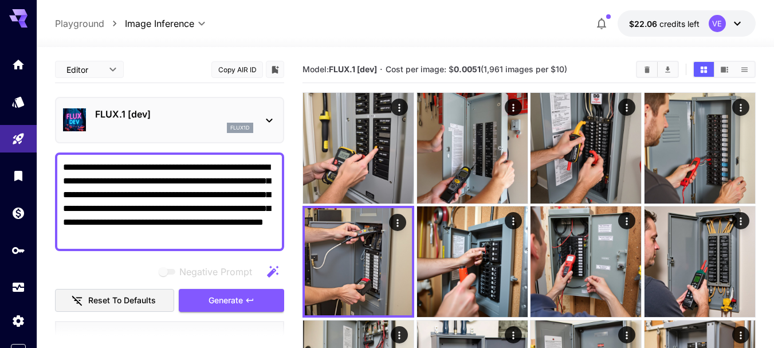
click at [231, 293] on span "Generate" at bounding box center [225, 300] width 34 height 14
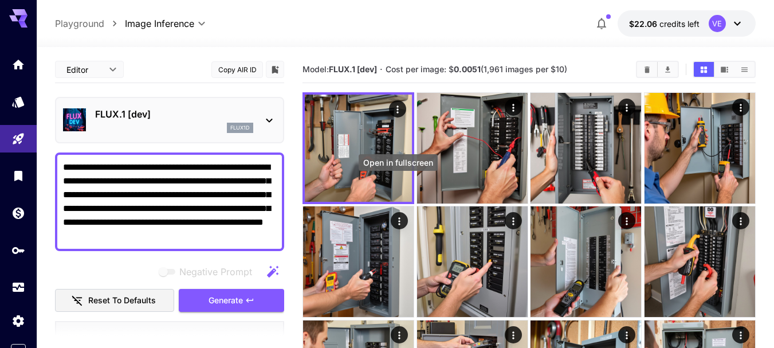
click at [0, 0] on icon "Open in fullscreen" at bounding box center [0, 0] width 0 height 0
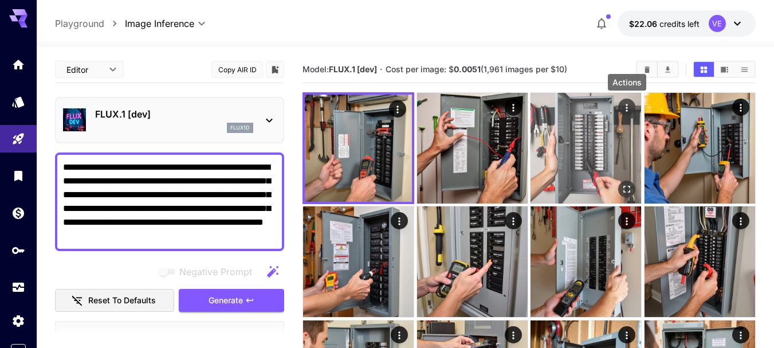
click at [626, 107] on icon "Actions" at bounding box center [627, 107] width 2 height 7
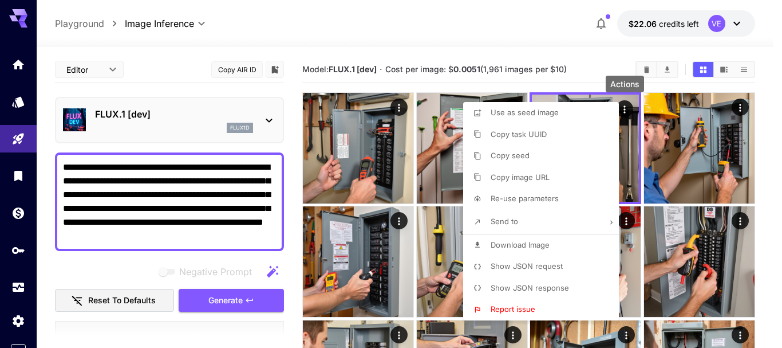
click at [530, 244] on span "Download Image" at bounding box center [520, 244] width 59 height 9
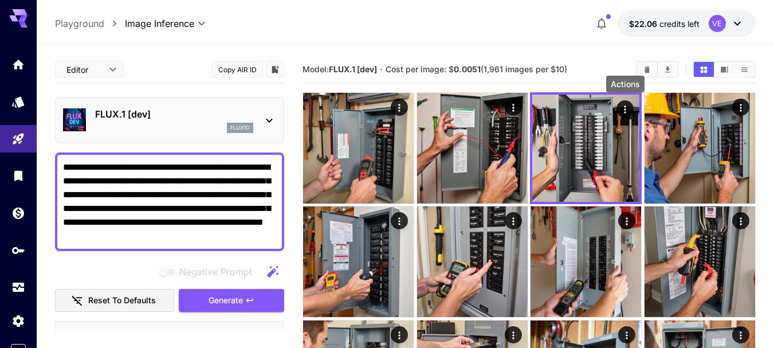
click at [204, 215] on textarea "**********" at bounding box center [169, 201] width 213 height 82
click at [146, 180] on textarea "**********" at bounding box center [169, 201] width 213 height 82
paste textarea
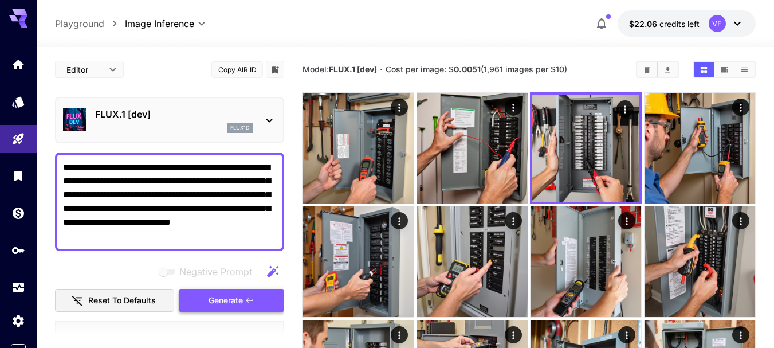
type textarea "**********"
click at [211, 295] on span "Generate" at bounding box center [225, 300] width 34 height 14
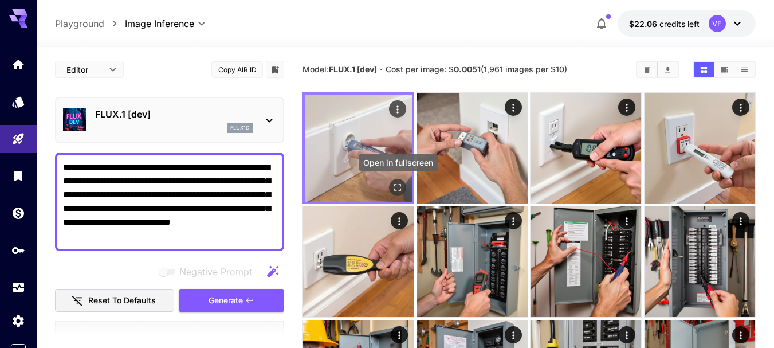
click at [401, 188] on icon "Open in fullscreen" at bounding box center [398, 187] width 7 height 7
click at [396, 116] on button "Actions" at bounding box center [397, 108] width 17 height 17
click at [397, 108] on icon "Actions" at bounding box center [397, 109] width 11 height 11
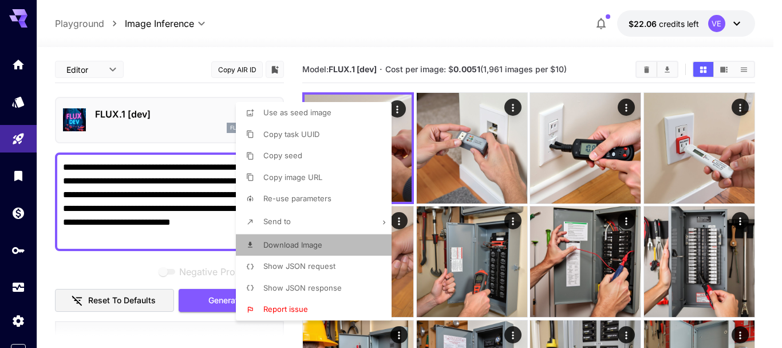
click at [349, 247] on li "Download Image" at bounding box center [317, 245] width 163 height 22
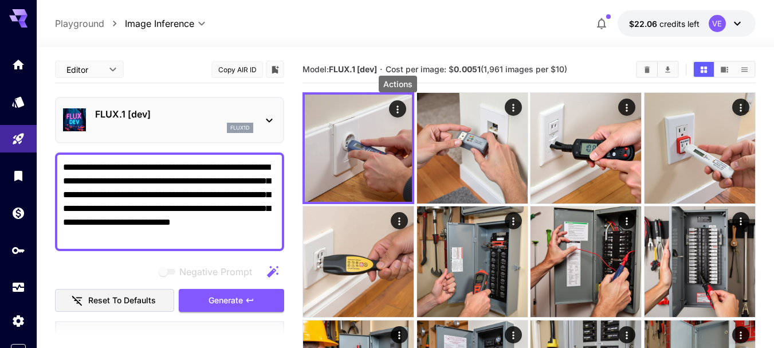
drag, startPoint x: 239, startPoint y: 295, endPoint x: 210, endPoint y: 196, distance: 103.8
click at [239, 295] on span "Generate" at bounding box center [225, 300] width 34 height 14
click at [210, 196] on textarea "**********" at bounding box center [169, 201] width 213 height 82
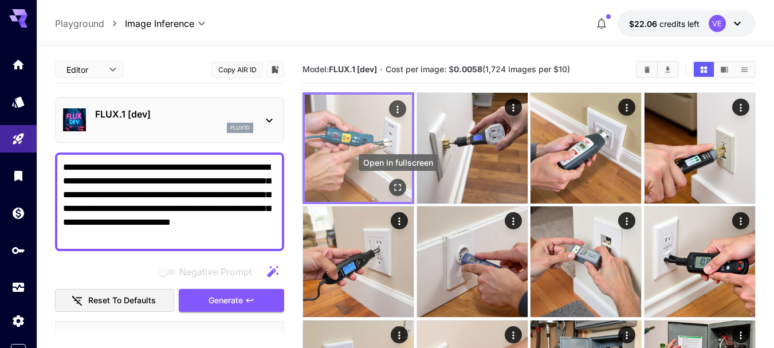
click at [400, 188] on icon "Open in fullscreen" at bounding box center [397, 187] width 11 height 11
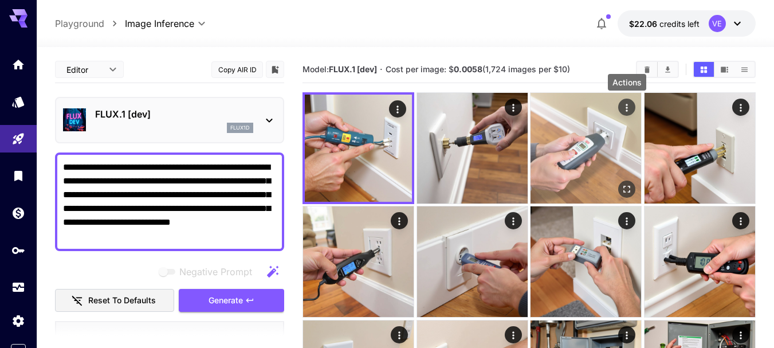
click at [629, 106] on icon "Actions" at bounding box center [626, 107] width 11 height 11
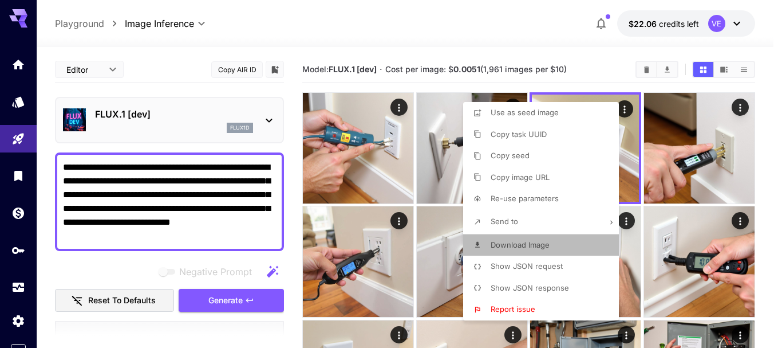
click at [492, 246] on span "Download Image" at bounding box center [520, 244] width 59 height 9
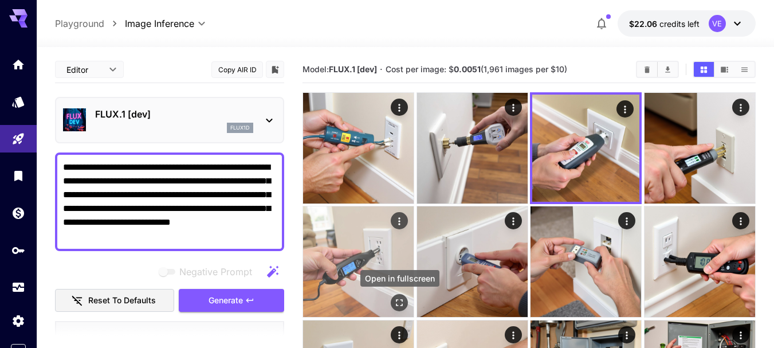
click at [401, 301] on icon "Open in fullscreen" at bounding box center [398, 302] width 11 height 11
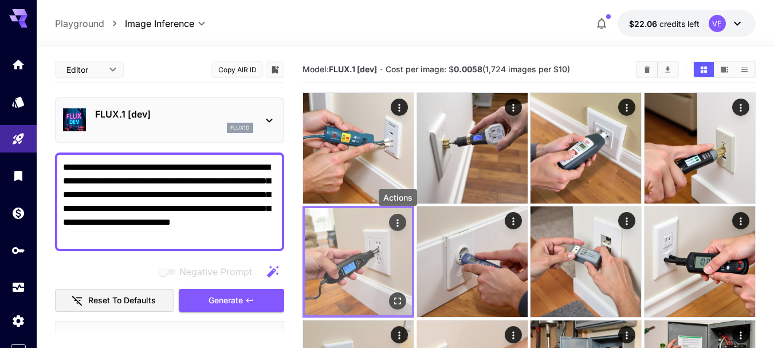
click at [396, 224] on icon "Actions" at bounding box center [397, 222] width 11 height 11
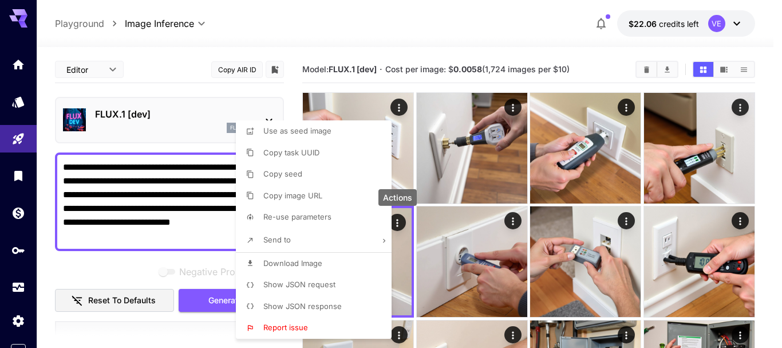
click at [291, 261] on span "Download Image" at bounding box center [292, 262] width 59 height 9
click at [133, 192] on div at bounding box center [391, 174] width 782 height 348
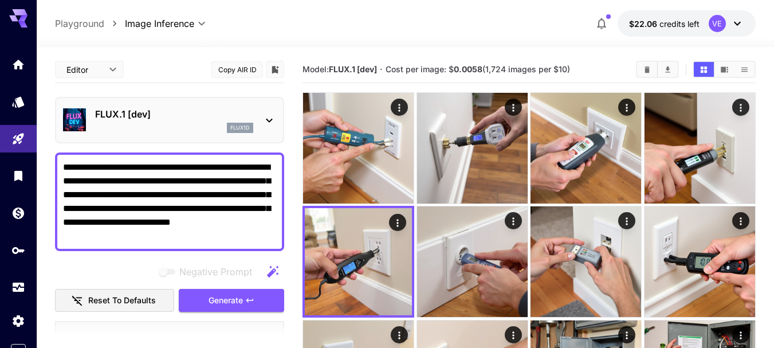
click at [165, 186] on textarea "**********" at bounding box center [169, 201] width 213 height 82
paste textarea "*********"
type textarea "**********"
click at [252, 300] on icon "button" at bounding box center [249, 300] width 7 height 4
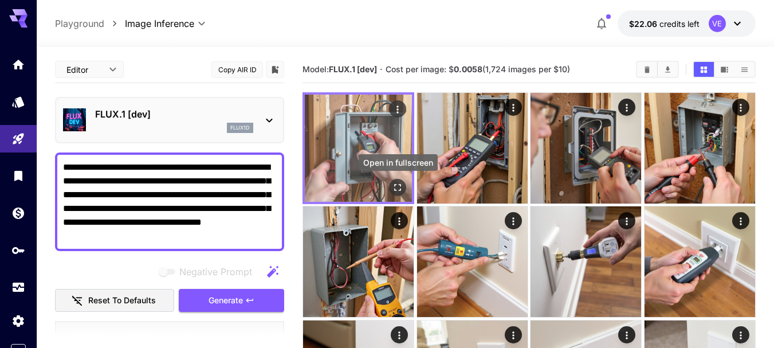
click at [396, 191] on icon "Open in fullscreen" at bounding box center [398, 187] width 7 height 7
click at [397, 112] on icon "Actions" at bounding box center [398, 108] width 2 height 7
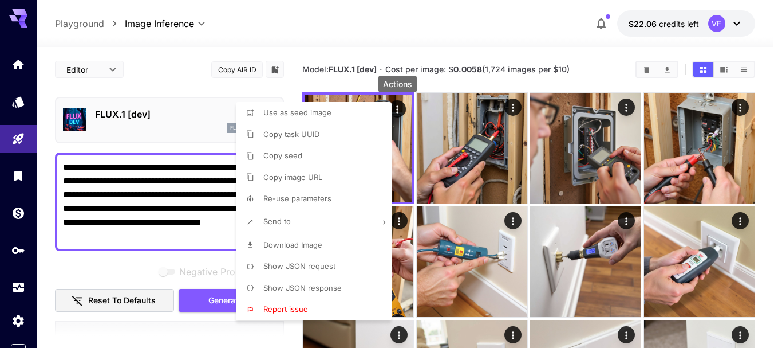
click at [309, 246] on span "Download Image" at bounding box center [292, 244] width 59 height 9
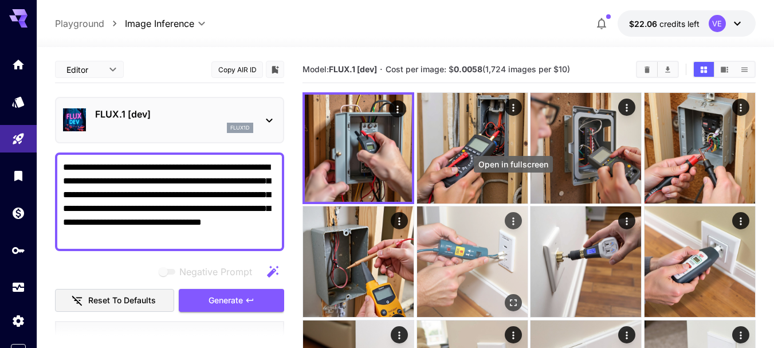
drag, startPoint x: 515, startPoint y: 189, endPoint x: 491, endPoint y: 249, distance: 64.5
click at [0, 0] on icon "Open in fullscreen" at bounding box center [0, 0] width 0 height 0
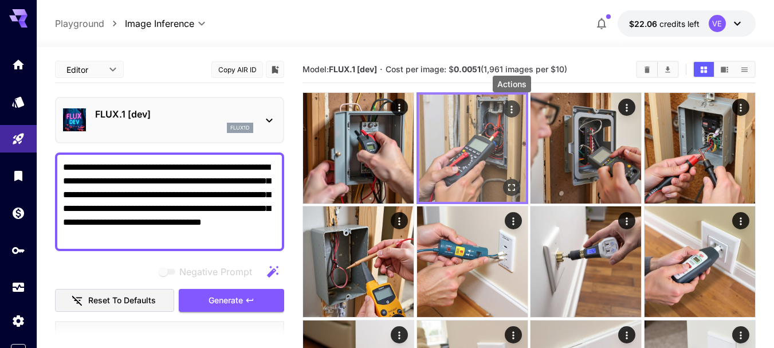
click at [514, 111] on icon "Actions" at bounding box center [511, 109] width 11 height 11
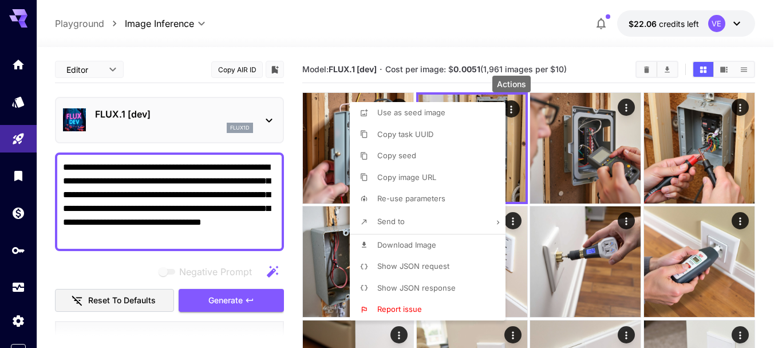
click at [429, 243] on span "Download Image" at bounding box center [406, 244] width 59 height 9
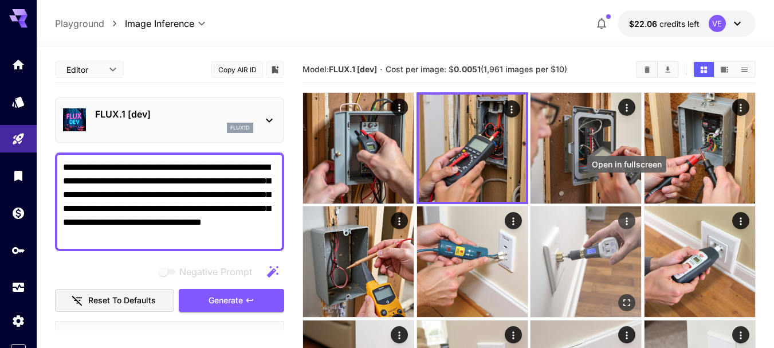
drag, startPoint x: 627, startPoint y: 192, endPoint x: 536, endPoint y: 235, distance: 100.9
click at [0, 0] on icon "Open in fullscreen" at bounding box center [0, 0] width 0 height 0
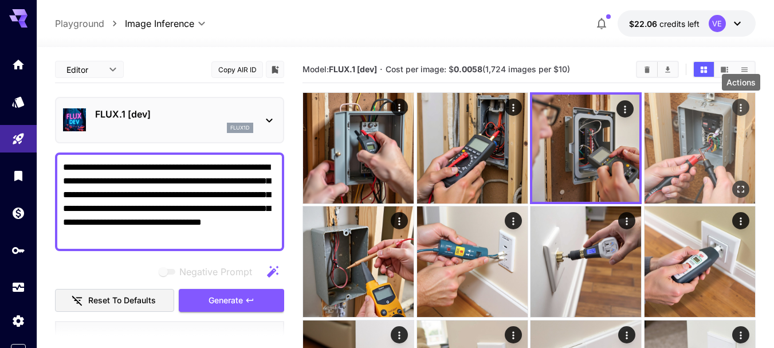
click at [739, 107] on icon "Actions" at bounding box center [740, 107] width 11 height 11
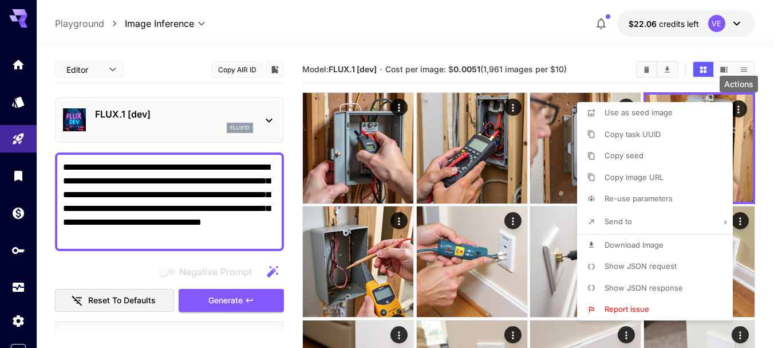
click at [648, 243] on span "Download Image" at bounding box center [634, 244] width 59 height 9
click at [179, 191] on div at bounding box center [391, 174] width 782 height 348
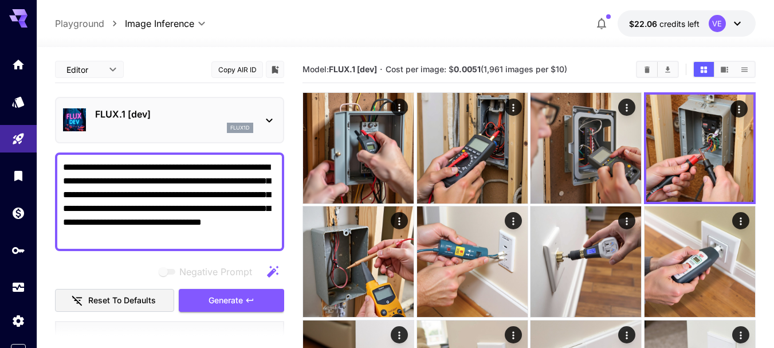
click at [200, 187] on textarea "**********" at bounding box center [169, 201] width 213 height 82
paste textarea "**********"
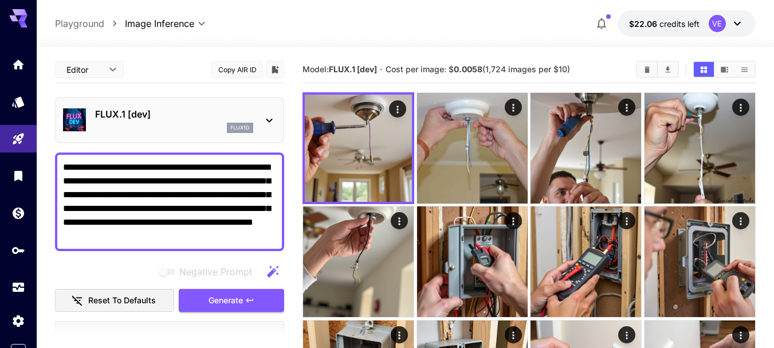
click at [217, 218] on textarea "**********" at bounding box center [169, 201] width 213 height 82
type textarea "**********"
click at [231, 299] on span "Generate" at bounding box center [225, 300] width 34 height 14
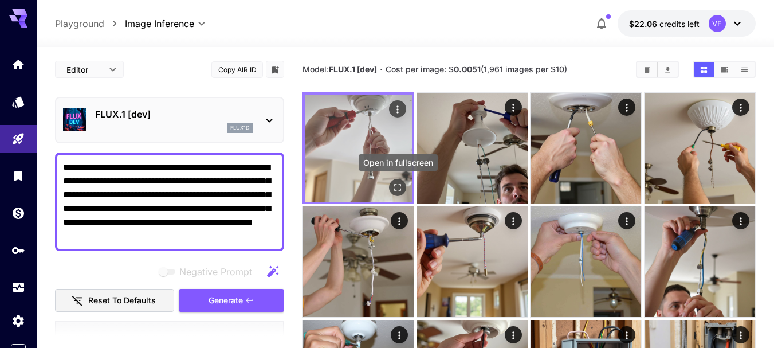
click at [398, 192] on icon "Open in fullscreen" at bounding box center [397, 187] width 11 height 11
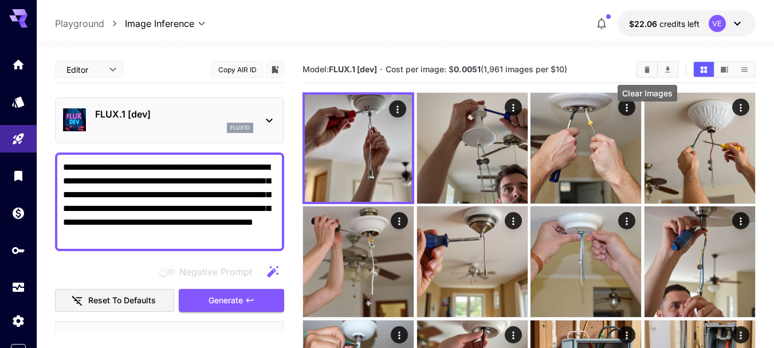
click at [649, 65] on icon "Clear Images" at bounding box center [646, 69] width 9 height 9
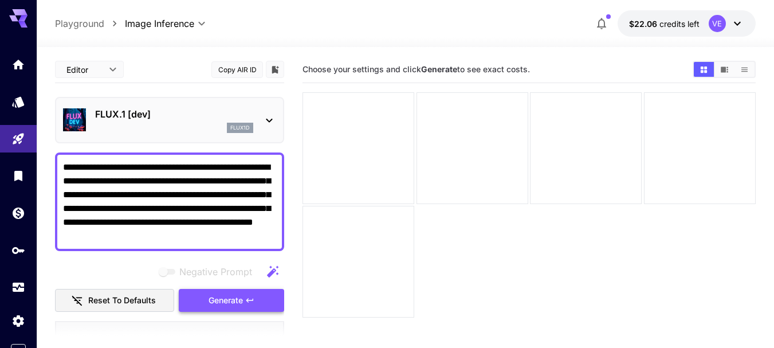
click at [215, 299] on span "Generate" at bounding box center [225, 300] width 34 height 14
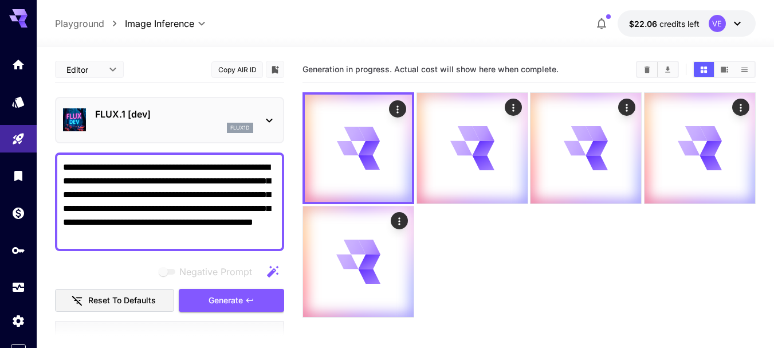
click at [215, 196] on textarea "**********" at bounding box center [169, 201] width 213 height 82
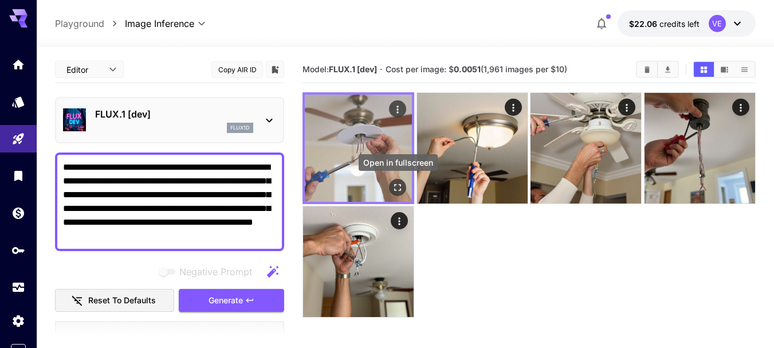
click at [397, 187] on icon "Open in fullscreen" at bounding box center [397, 187] width 11 height 11
click at [399, 189] on icon "Open in fullscreen" at bounding box center [397, 187] width 11 height 11
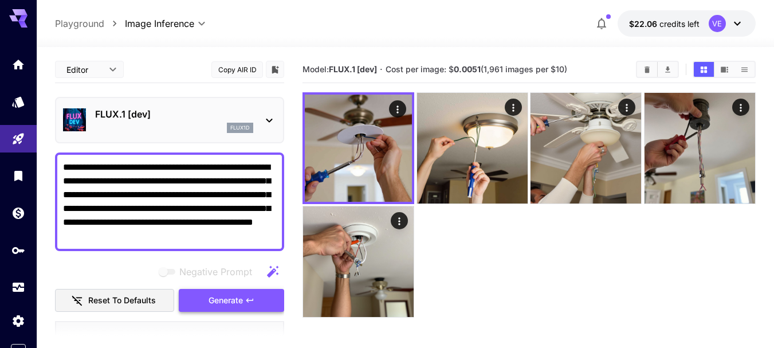
click at [245, 303] on button "Generate" at bounding box center [231, 300] width 105 height 23
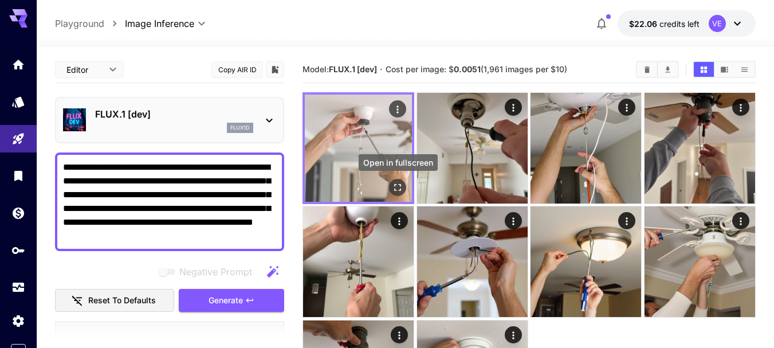
click at [399, 187] on icon "Open in fullscreen" at bounding box center [397, 187] width 11 height 11
click at [395, 109] on icon "Actions" at bounding box center [397, 109] width 11 height 11
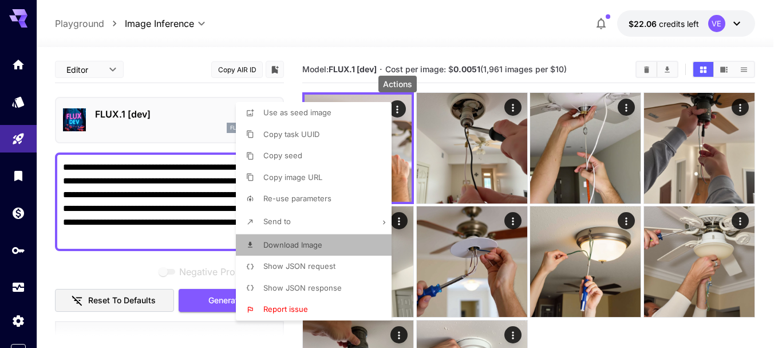
click at [290, 249] on p "Download Image" at bounding box center [292, 244] width 59 height 11
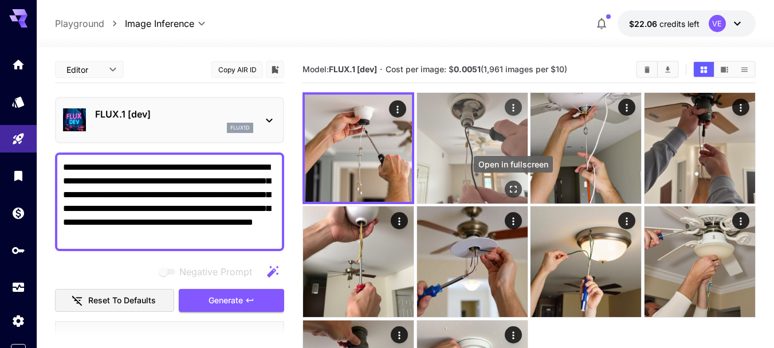
click at [513, 190] on icon "Open in fullscreen" at bounding box center [512, 188] width 11 height 11
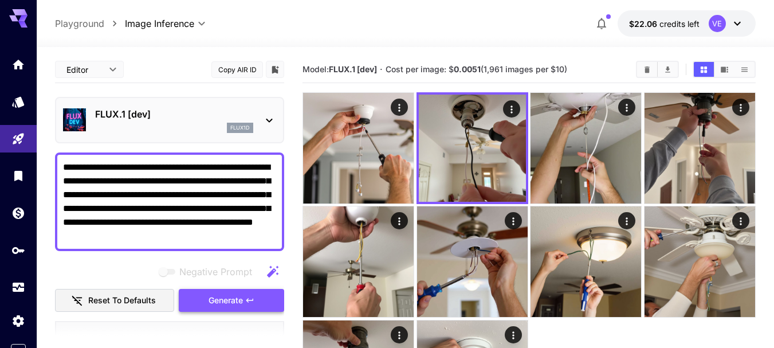
click at [239, 303] on span "Generate" at bounding box center [225, 300] width 34 height 14
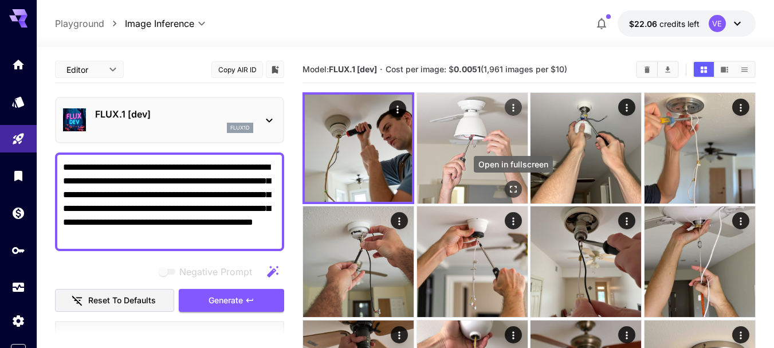
click at [510, 184] on icon "Open in fullscreen" at bounding box center [512, 188] width 11 height 11
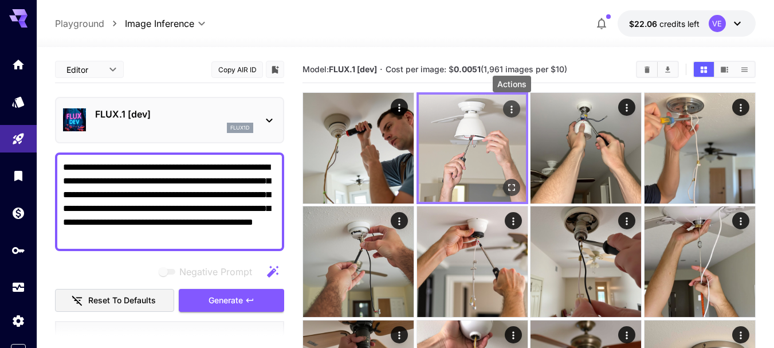
click at [507, 110] on icon "Actions" at bounding box center [511, 109] width 11 height 11
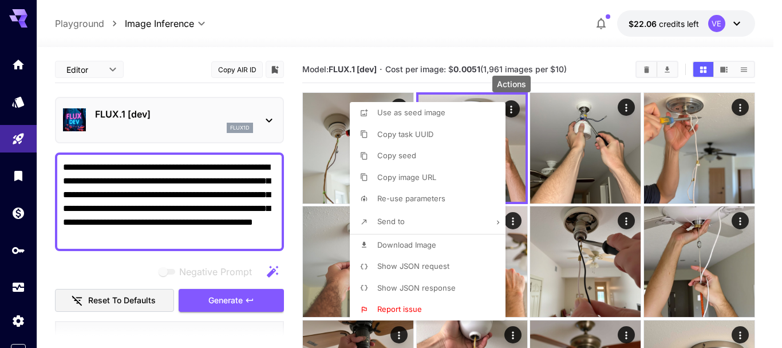
click at [423, 243] on span "Download Image" at bounding box center [406, 244] width 59 height 9
click at [428, 248] on span "Download Image" at bounding box center [406, 244] width 59 height 9
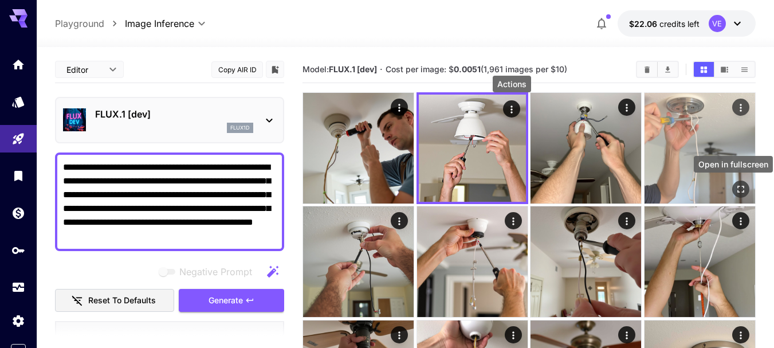
click at [744, 188] on icon "Open in fullscreen" at bounding box center [740, 188] width 11 height 11
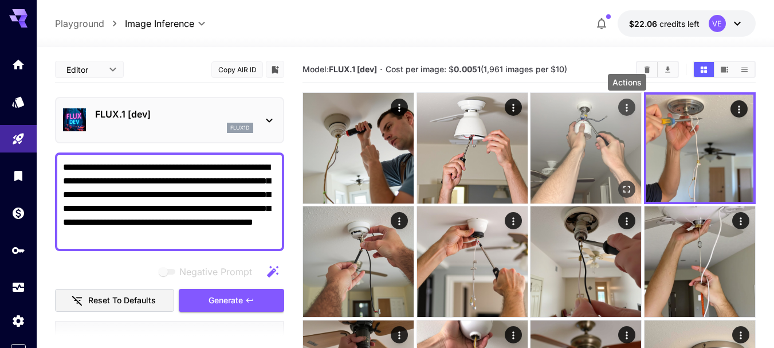
click at [630, 107] on icon "Actions" at bounding box center [626, 107] width 11 height 11
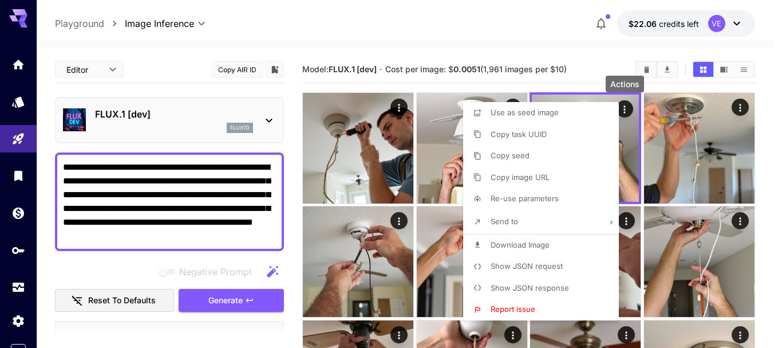
click at [522, 245] on span "Download Image" at bounding box center [520, 244] width 59 height 9
click at [506, 245] on span "Download Image" at bounding box center [520, 244] width 59 height 9
click at [207, 182] on div at bounding box center [391, 174] width 782 height 348
click at [204, 182] on div at bounding box center [391, 174] width 782 height 348
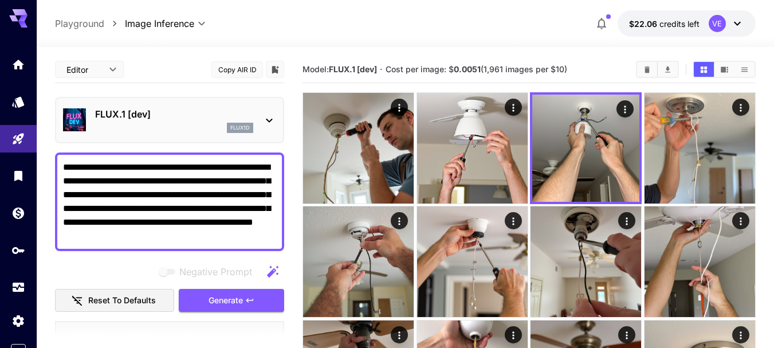
click at [204, 182] on body "**********" at bounding box center [387, 290] width 774 height 580
click at [204, 182] on textarea "**********" at bounding box center [169, 201] width 213 height 82
click at [150, 158] on div "**********" at bounding box center [169, 201] width 229 height 98
click at [157, 187] on textarea "**********" at bounding box center [169, 201] width 213 height 82
paste textarea
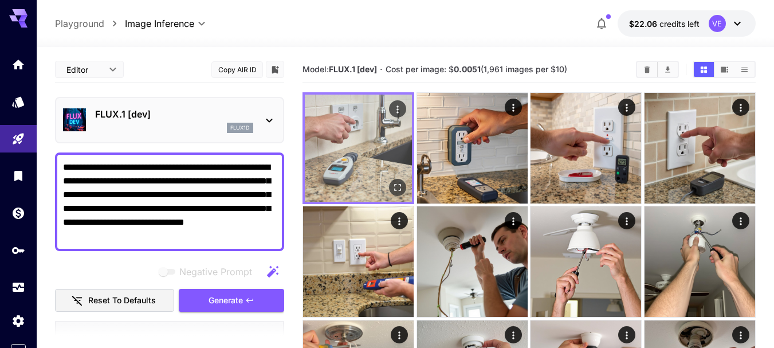
type textarea "**********"
click at [401, 189] on icon "Open in fullscreen" at bounding box center [397, 187] width 11 height 11
click at [397, 105] on icon "Actions" at bounding box center [397, 109] width 11 height 11
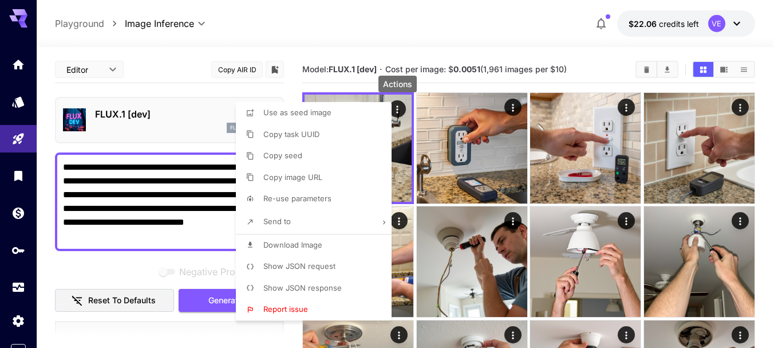
click at [299, 245] on span "Download Image" at bounding box center [292, 244] width 59 height 9
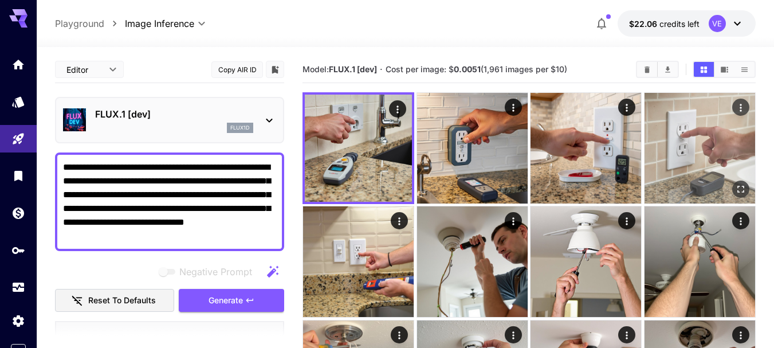
click at [741, 107] on icon "Actions" at bounding box center [740, 107] width 2 height 7
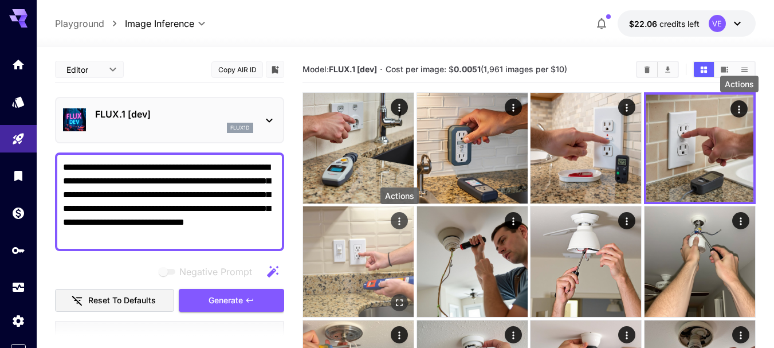
click at [395, 222] on icon "Actions" at bounding box center [398, 220] width 11 height 11
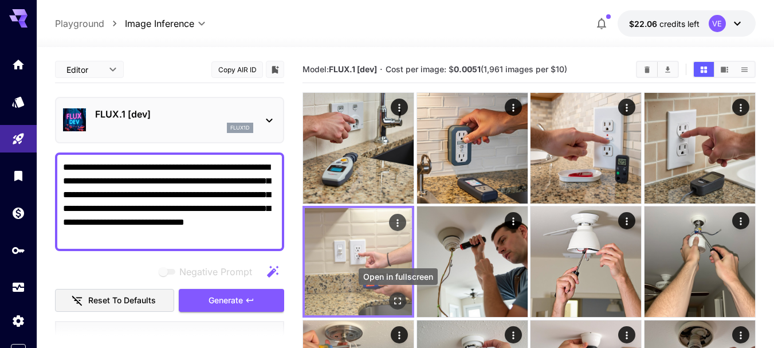
click at [400, 306] on icon "Open in fullscreen" at bounding box center [397, 300] width 11 height 11
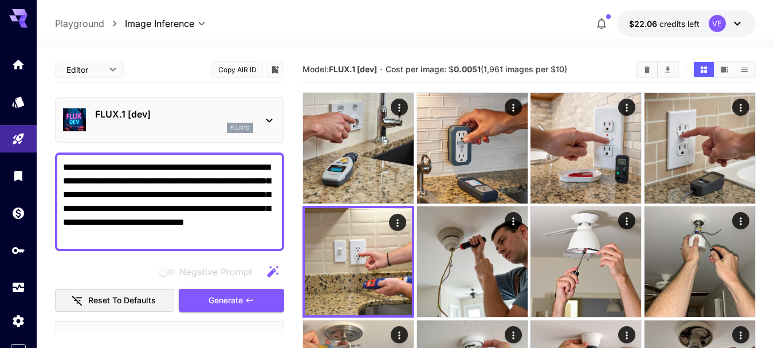
click at [248, 303] on icon "button" at bounding box center [249, 299] width 9 height 9
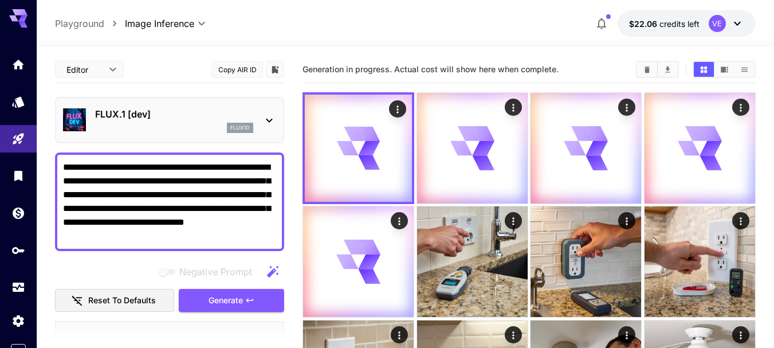
click at [207, 190] on textarea "**********" at bounding box center [169, 201] width 213 height 82
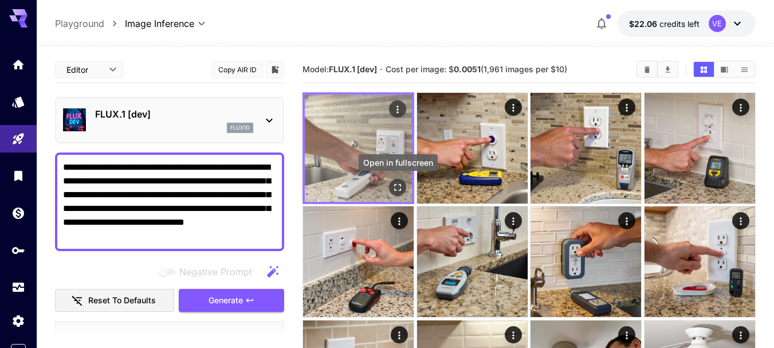
click at [396, 182] on icon "Open in fullscreen" at bounding box center [397, 187] width 11 height 11
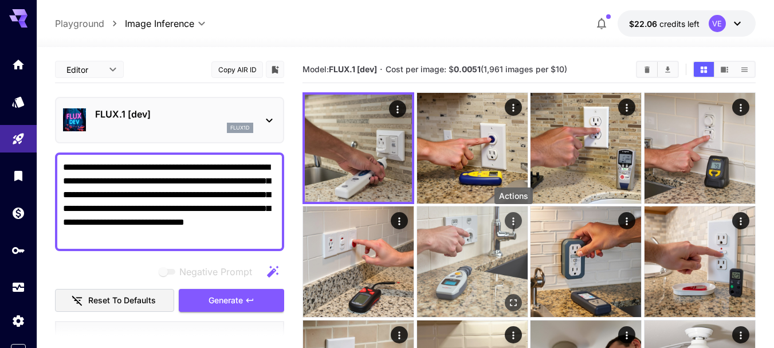
click at [512, 219] on icon "Actions" at bounding box center [512, 220] width 11 height 11
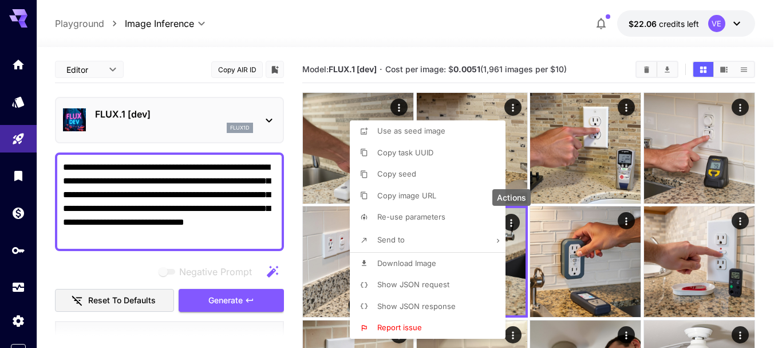
click at [414, 260] on span "Download Image" at bounding box center [406, 262] width 59 height 9
click at [244, 309] on div at bounding box center [391, 174] width 782 height 348
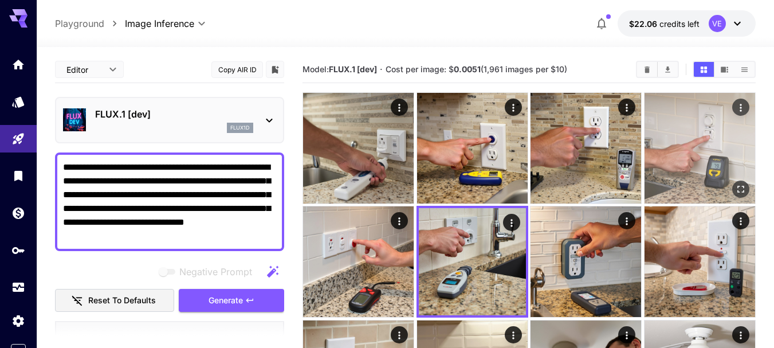
click at [740, 186] on icon "Open in fullscreen" at bounding box center [740, 188] width 11 height 11
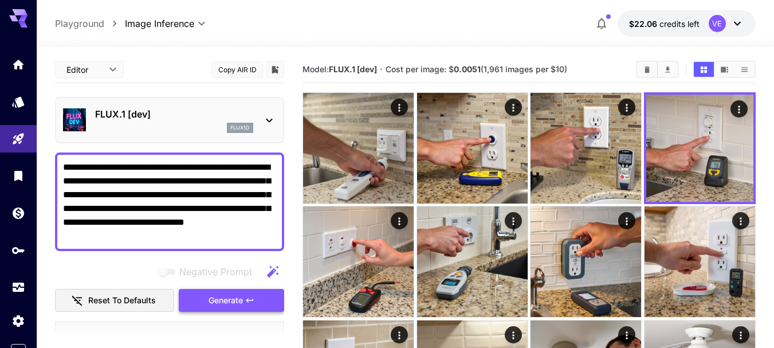
click at [245, 291] on button "Generate" at bounding box center [231, 300] width 105 height 23
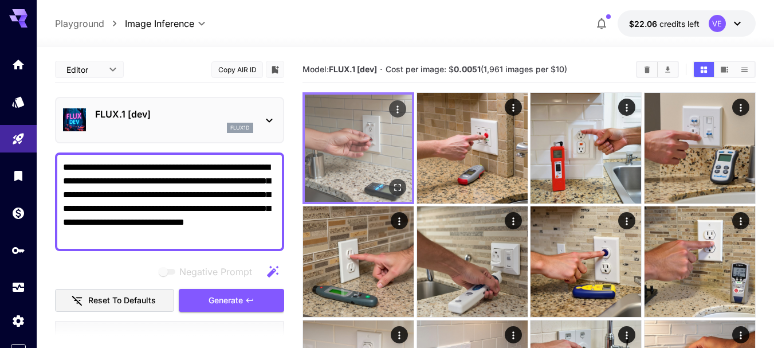
click at [397, 192] on icon "Open in fullscreen" at bounding box center [397, 187] width 11 height 11
click at [401, 106] on icon "Actions" at bounding box center [397, 109] width 11 height 11
click at [390, 190] on button "Open in fullscreen" at bounding box center [397, 187] width 17 height 17
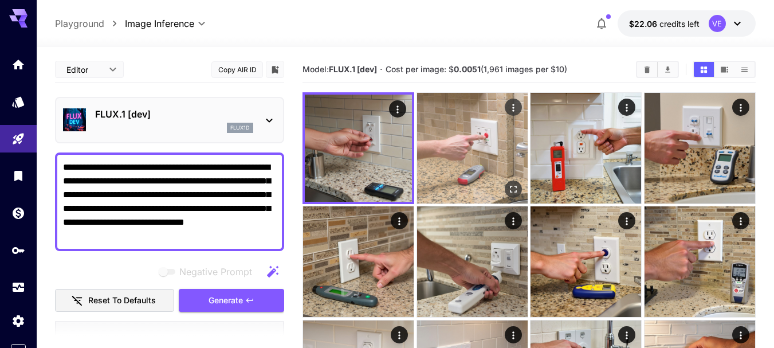
click at [507, 187] on icon "Open in fullscreen" at bounding box center [512, 188] width 11 height 11
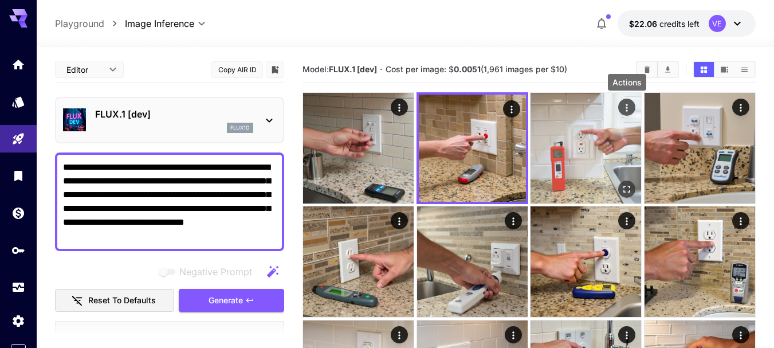
click at [626, 109] on icon "Actions" at bounding box center [626, 107] width 11 height 11
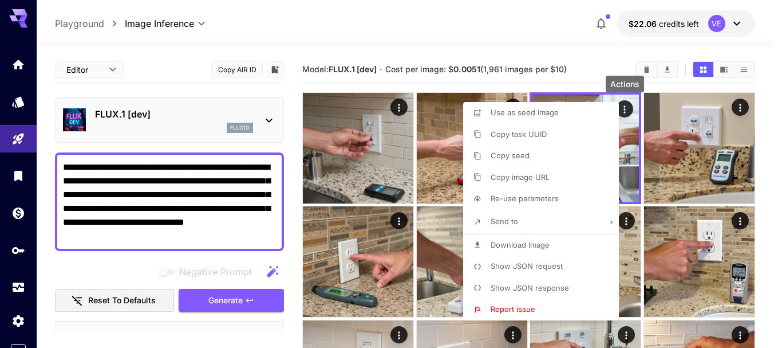
click at [492, 244] on span "Download Image" at bounding box center [520, 244] width 59 height 9
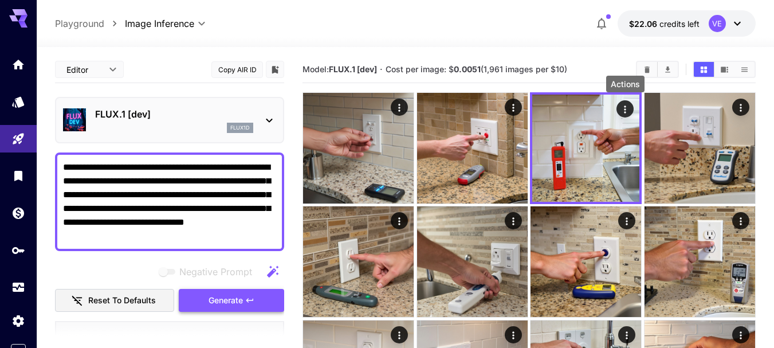
click at [241, 305] on span "Generate" at bounding box center [225, 300] width 34 height 14
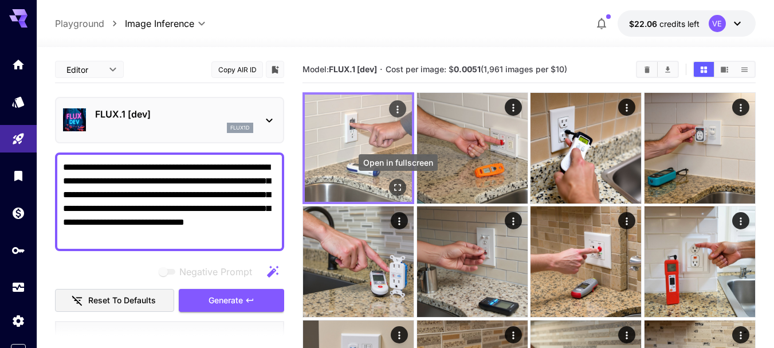
click at [395, 190] on icon "Open in fullscreen" at bounding box center [398, 187] width 7 height 7
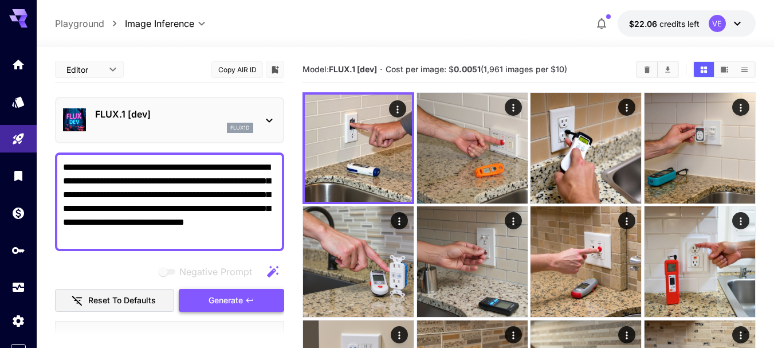
click at [251, 309] on button "Generate" at bounding box center [231, 300] width 105 height 23
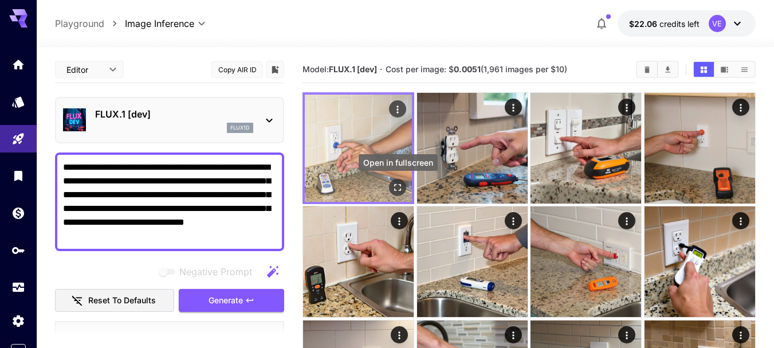
click at [397, 186] on icon "Open in fullscreen" at bounding box center [397, 187] width 11 height 11
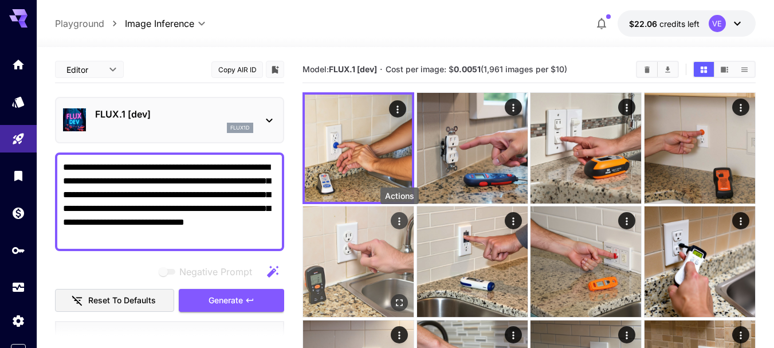
click at [399, 220] on icon "Actions" at bounding box center [398, 220] width 11 height 11
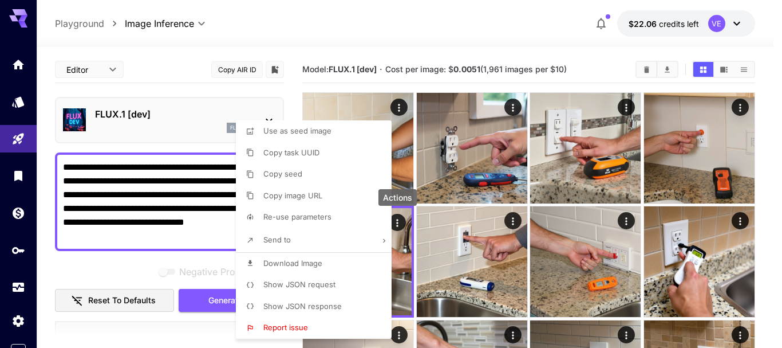
click at [313, 263] on span "Download Image" at bounding box center [292, 262] width 59 height 9
click at [467, 31] on div at bounding box center [391, 174] width 782 height 348
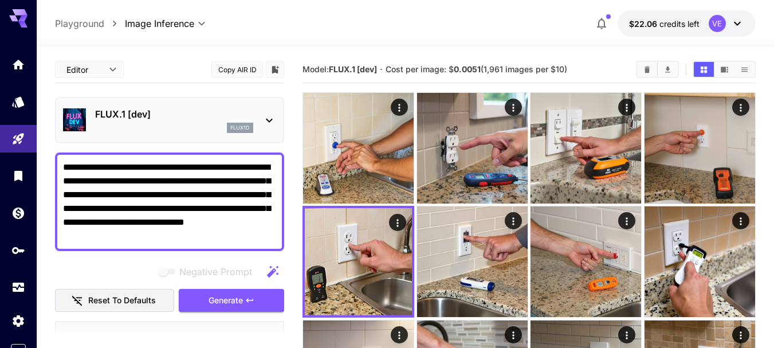
click at [211, 186] on textarea "**********" at bounding box center [169, 201] width 213 height 82
click at [646, 69] on icon "Clear Images" at bounding box center [647, 69] width 5 height 6
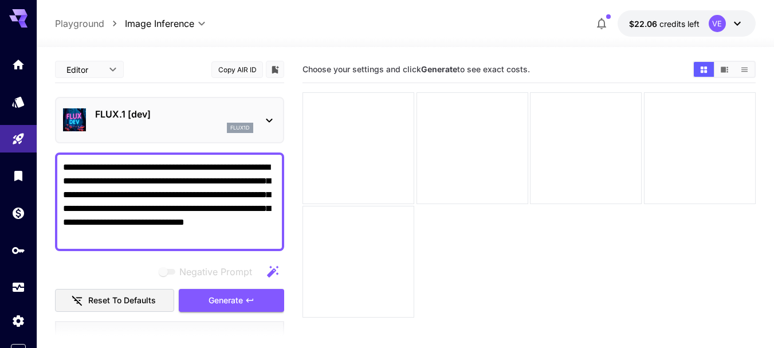
click at [238, 201] on textarea "**********" at bounding box center [169, 201] width 213 height 82
paste textarea
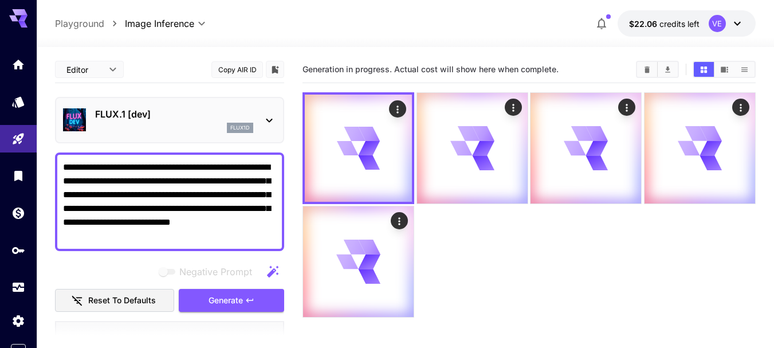
type textarea "**********"
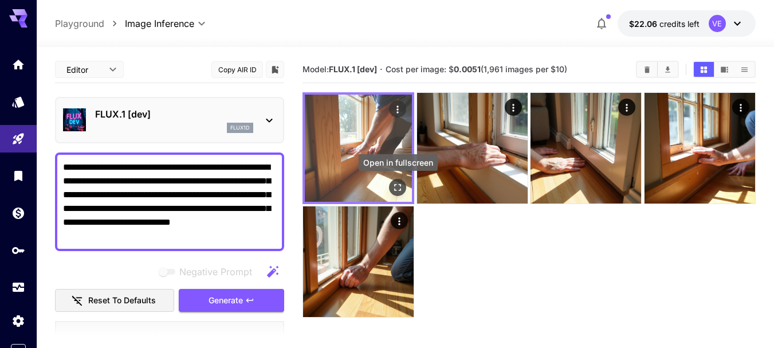
click at [398, 188] on icon "Open in fullscreen" at bounding box center [397, 187] width 11 height 11
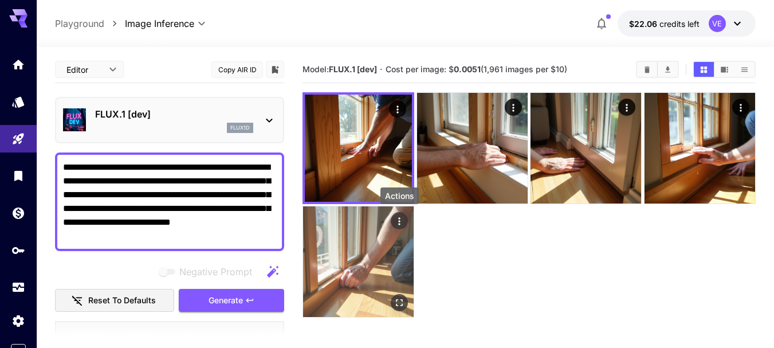
click at [400, 222] on icon "Actions" at bounding box center [398, 220] width 11 height 11
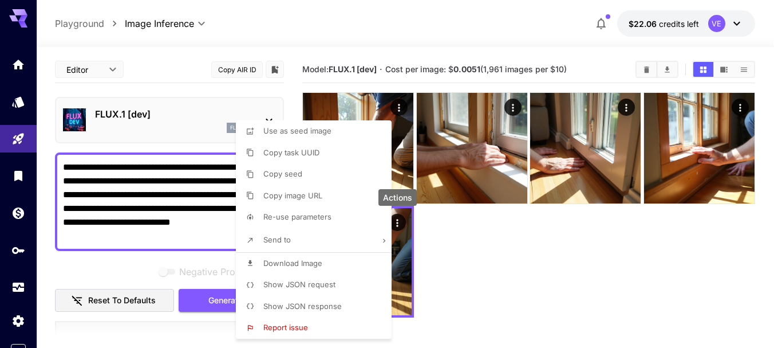
click at [294, 261] on span "Download Image" at bounding box center [292, 262] width 59 height 9
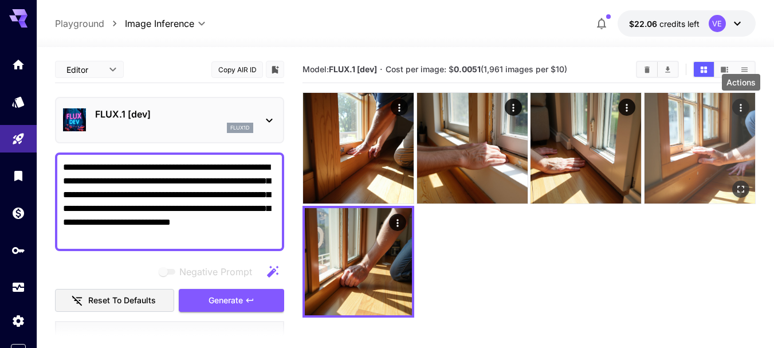
click at [739, 107] on icon "Actions" at bounding box center [740, 107] width 11 height 11
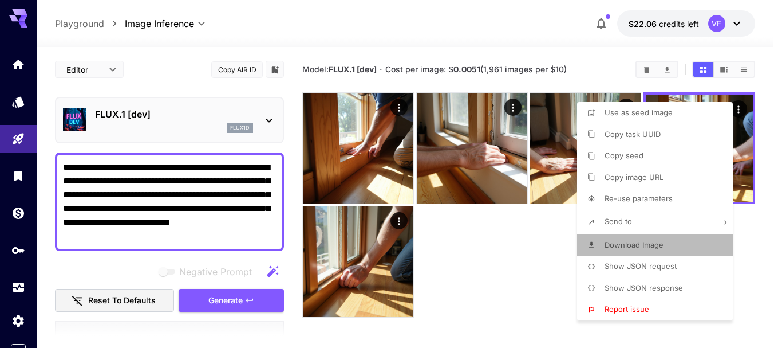
click at [632, 241] on span "Download Image" at bounding box center [634, 244] width 59 height 9
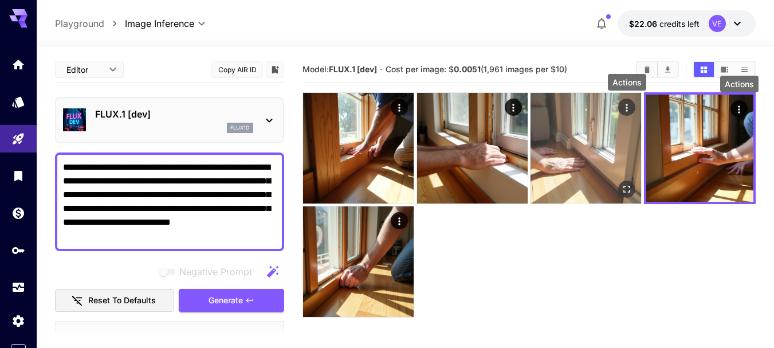
click at [632, 104] on icon "Actions" at bounding box center [626, 107] width 11 height 11
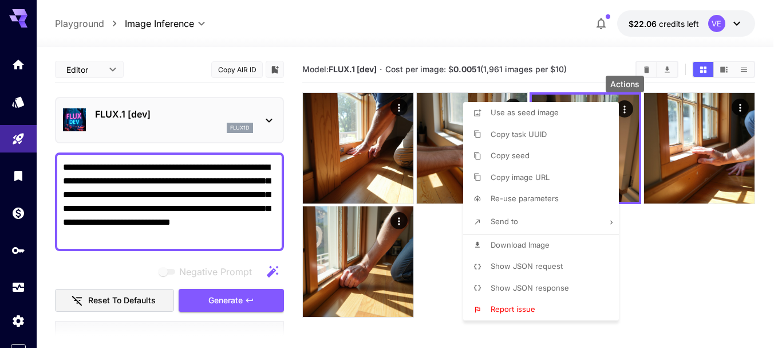
click at [527, 243] on span "Download Image" at bounding box center [520, 244] width 59 height 9
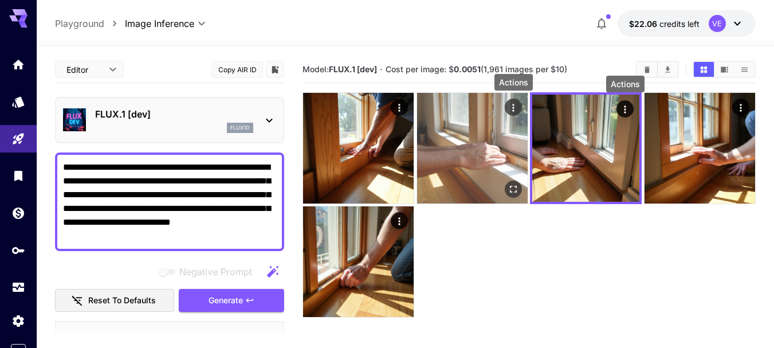
click at [511, 105] on icon "Actions" at bounding box center [512, 107] width 11 height 11
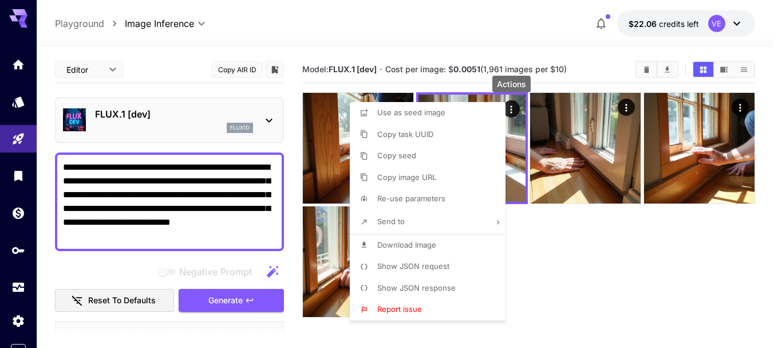
click at [408, 241] on span "Download Image" at bounding box center [406, 244] width 59 height 9
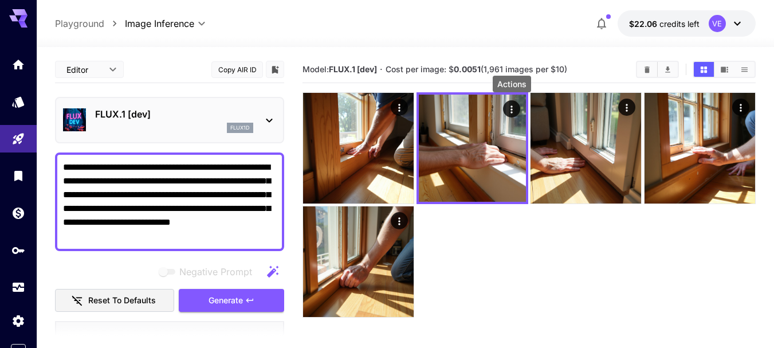
click at [190, 193] on textarea "**********" at bounding box center [169, 201] width 213 height 82
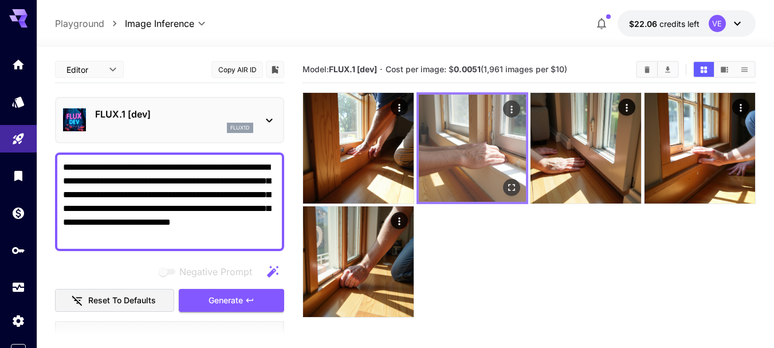
paste textarea
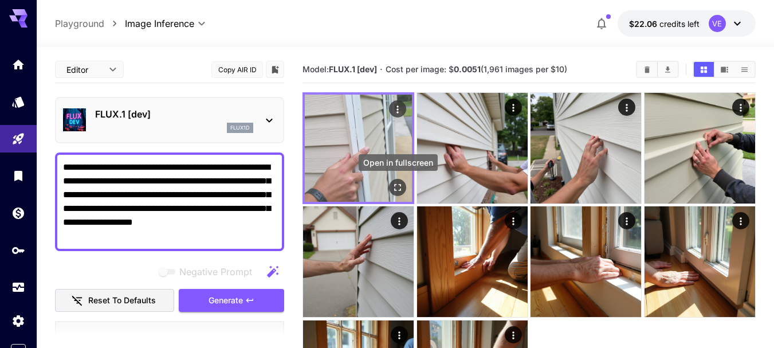
type textarea "**********"
click at [397, 187] on icon "Open in fullscreen" at bounding box center [397, 187] width 11 height 11
click at [399, 107] on icon "Actions" at bounding box center [397, 109] width 11 height 11
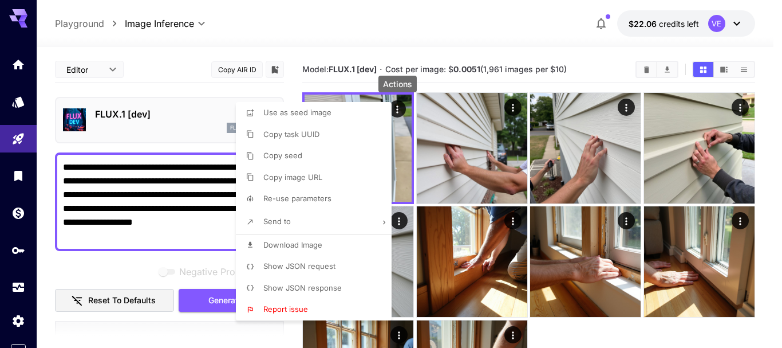
click at [316, 245] on span "Download Image" at bounding box center [292, 244] width 59 height 9
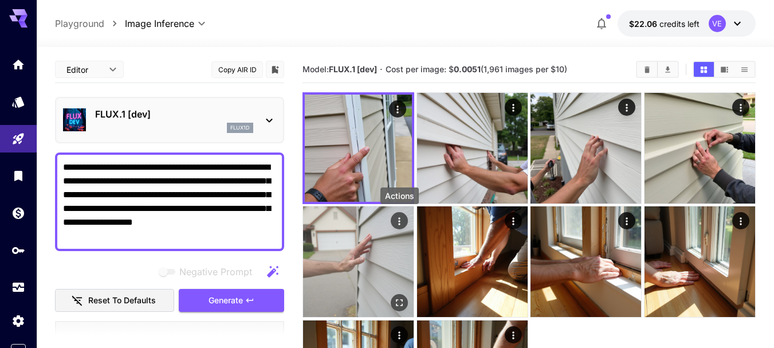
click at [399, 219] on icon "Actions" at bounding box center [398, 220] width 11 height 11
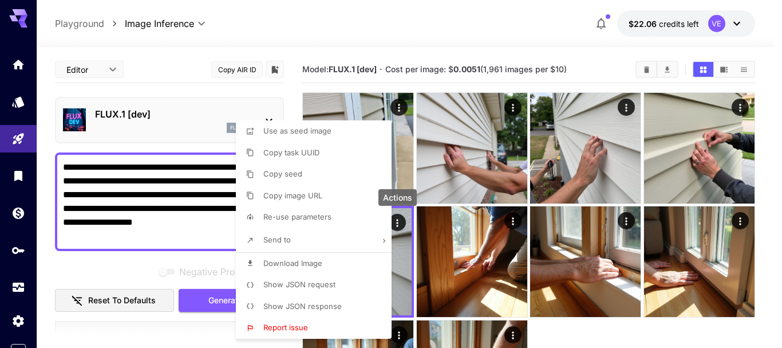
click at [323, 265] on li "Download Image" at bounding box center [317, 264] width 163 height 22
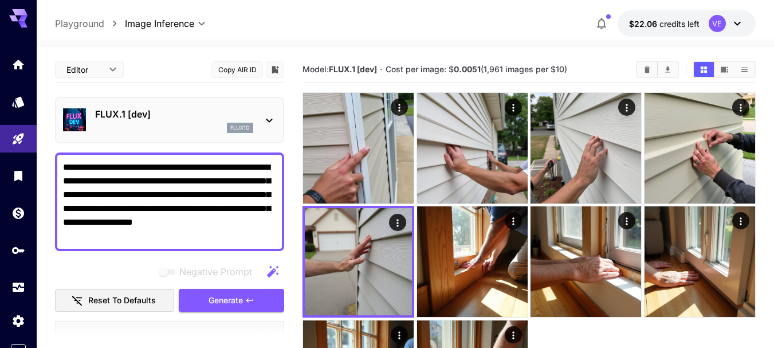
click at [235, 297] on span "Generate" at bounding box center [225, 300] width 34 height 14
click at [192, 196] on textarea "**********" at bounding box center [169, 201] width 213 height 82
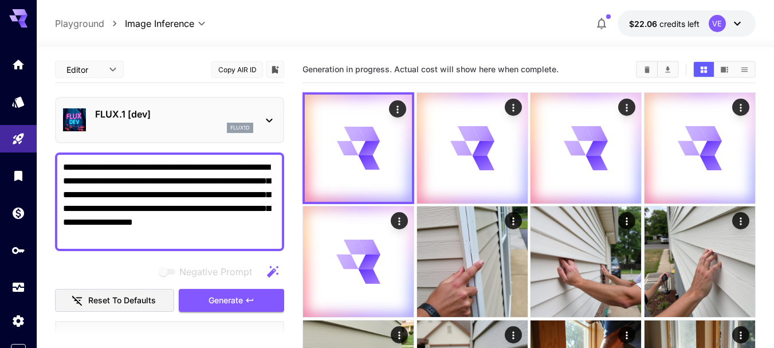
click at [192, 196] on textarea "**********" at bounding box center [169, 201] width 213 height 82
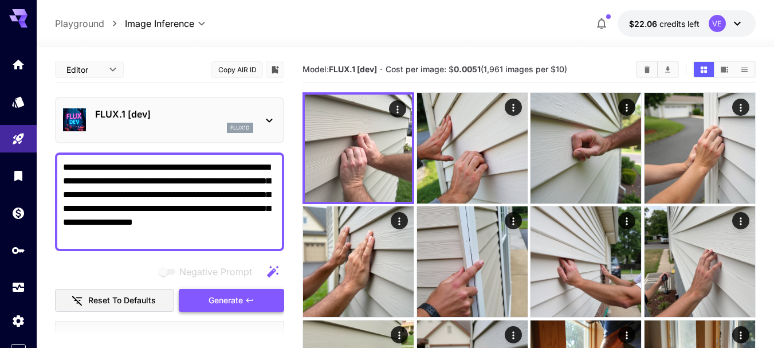
click at [235, 303] on span "Generate" at bounding box center [225, 300] width 34 height 14
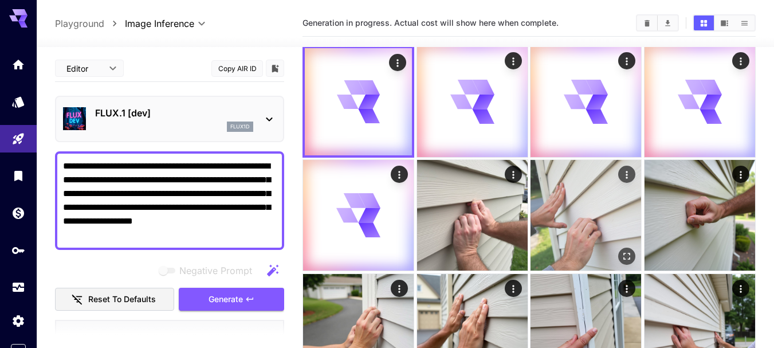
scroll to position [57, 0]
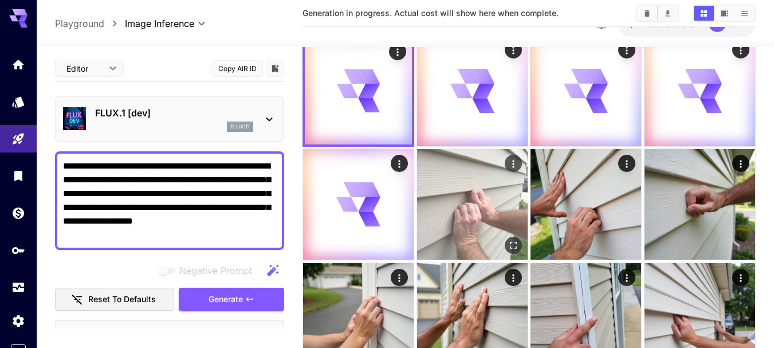
click at [510, 241] on icon "Open in fullscreen" at bounding box center [512, 245] width 11 height 11
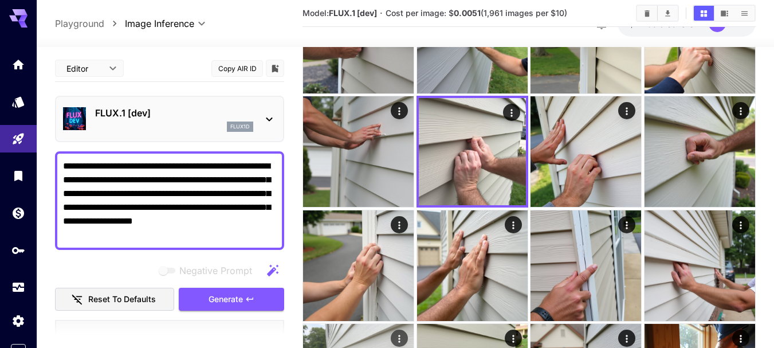
scroll to position [172, 0]
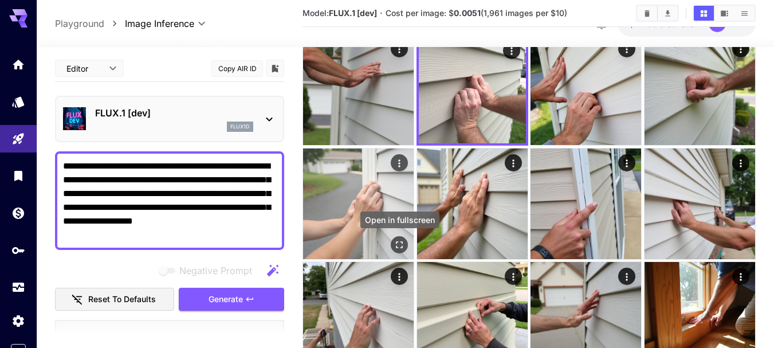
click at [397, 243] on icon "Open in fullscreen" at bounding box center [399, 244] width 7 height 7
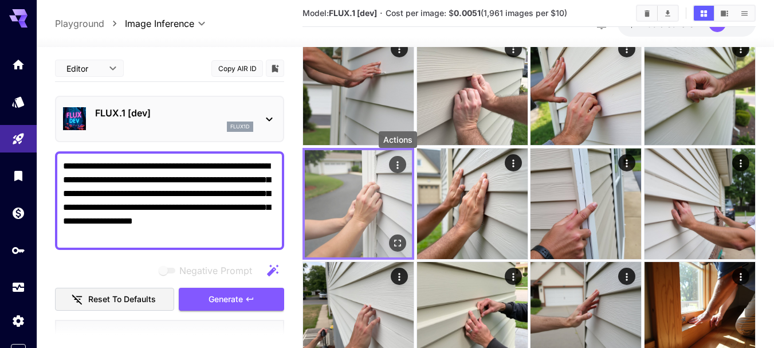
click at [396, 164] on icon "Actions" at bounding box center [397, 164] width 11 height 11
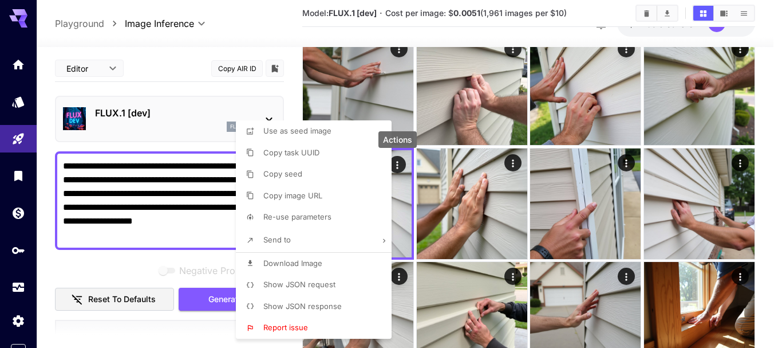
click at [297, 263] on span "Download Image" at bounding box center [292, 262] width 59 height 9
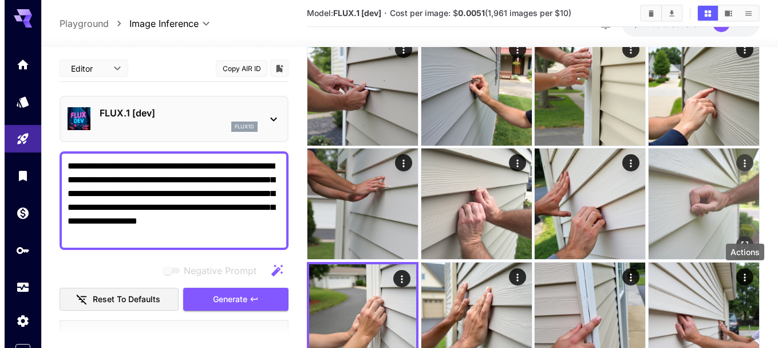
scroll to position [57, 0]
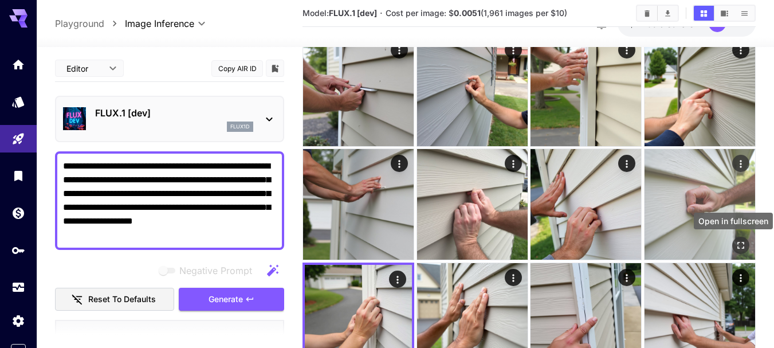
click at [739, 245] on icon "Open in fullscreen" at bounding box center [740, 245] width 11 height 11
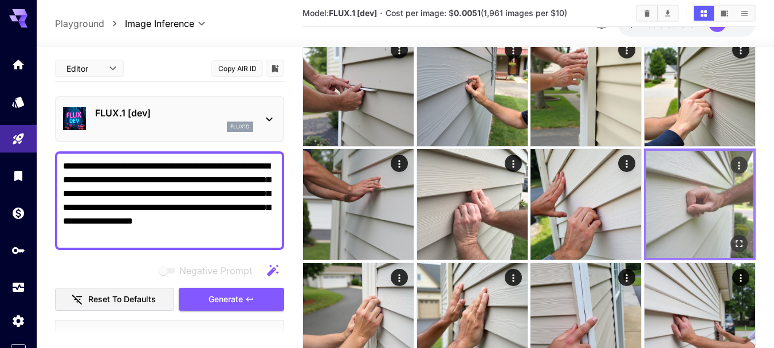
scroll to position [57, 0]
click at [738, 163] on icon "Actions" at bounding box center [738, 165] width 11 height 11
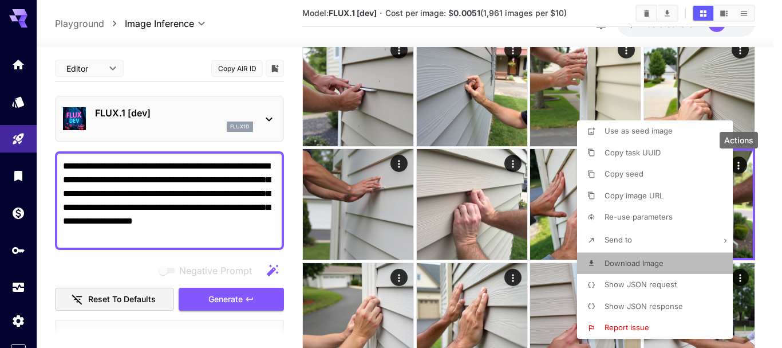
click at [615, 266] on span "Download Image" at bounding box center [634, 262] width 59 height 9
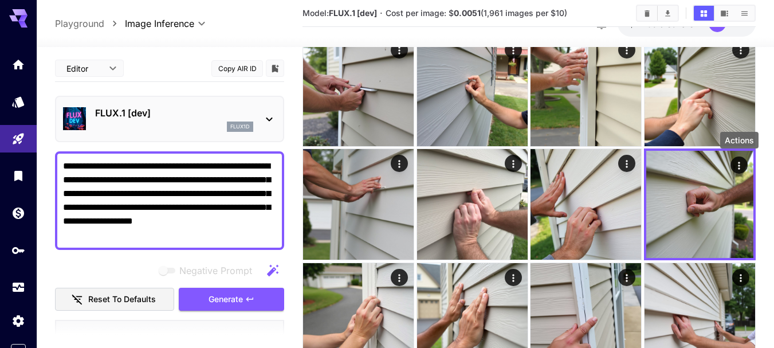
click at [210, 178] on textarea "**********" at bounding box center [169, 200] width 213 height 82
paste textarea
type textarea "**********"
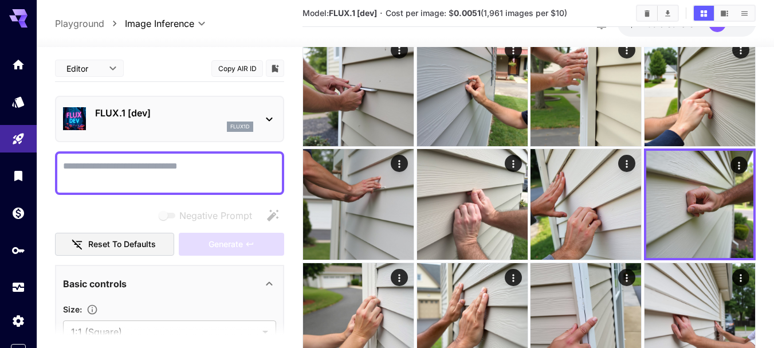
click at [157, 175] on textarea "Negative Prompt" at bounding box center [169, 172] width 213 height 27
paste textarea "**********"
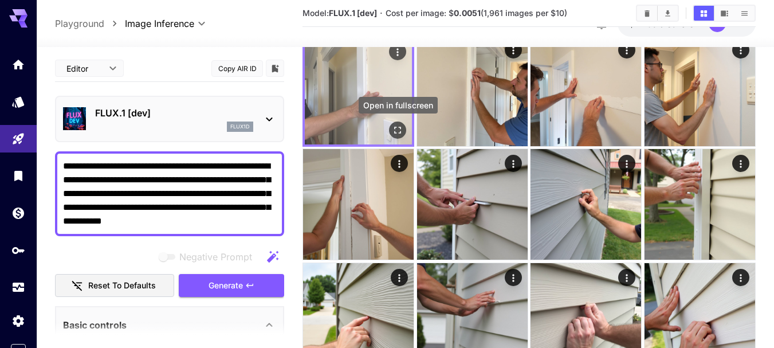
type textarea "**********"
click at [396, 130] on icon "Open in fullscreen" at bounding box center [397, 129] width 11 height 11
click at [393, 53] on icon "Actions" at bounding box center [397, 51] width 11 height 11
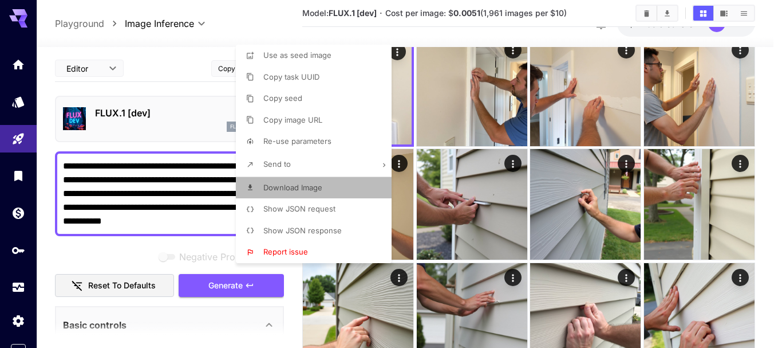
click at [323, 189] on li "Download Image" at bounding box center [317, 188] width 163 height 22
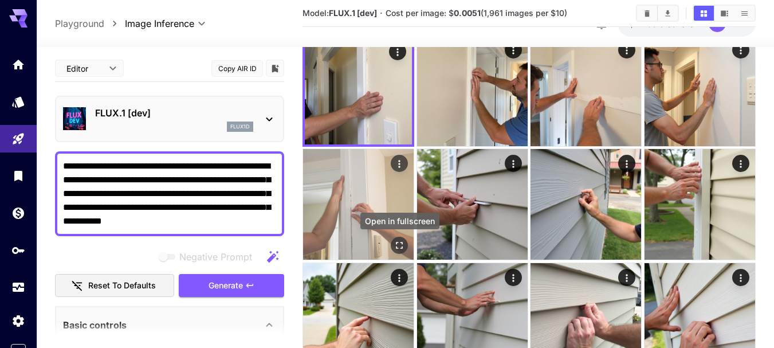
click at [403, 247] on icon "Open in fullscreen" at bounding box center [398, 245] width 11 height 11
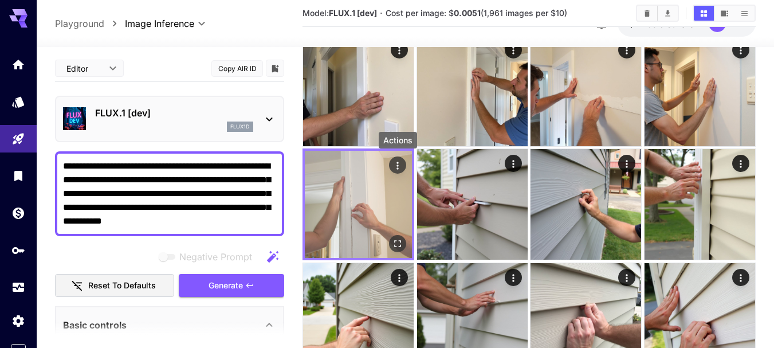
click at [400, 168] on icon "Actions" at bounding box center [397, 165] width 11 height 11
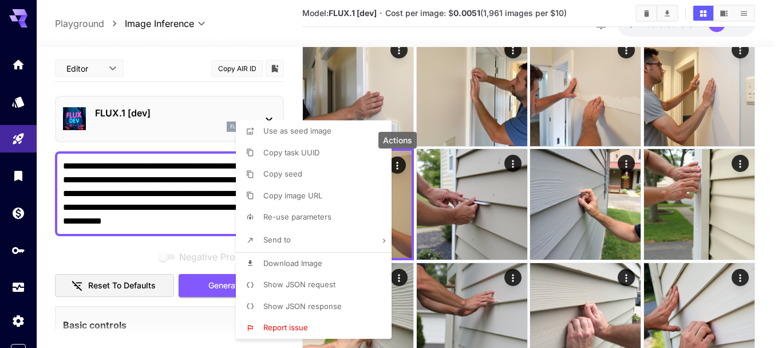
click at [308, 262] on span "Download Image" at bounding box center [292, 262] width 59 height 9
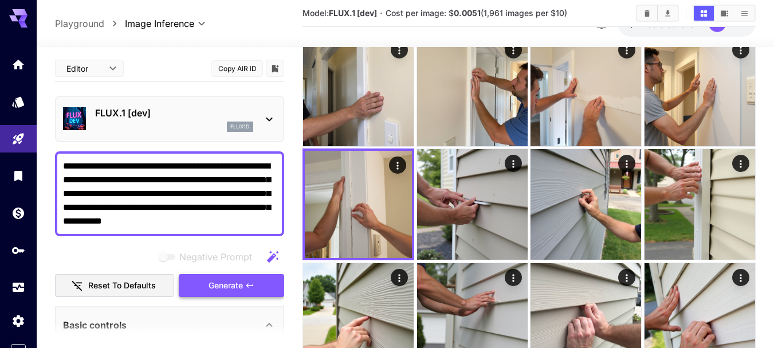
click at [246, 286] on icon "button" at bounding box center [249, 285] width 9 height 9
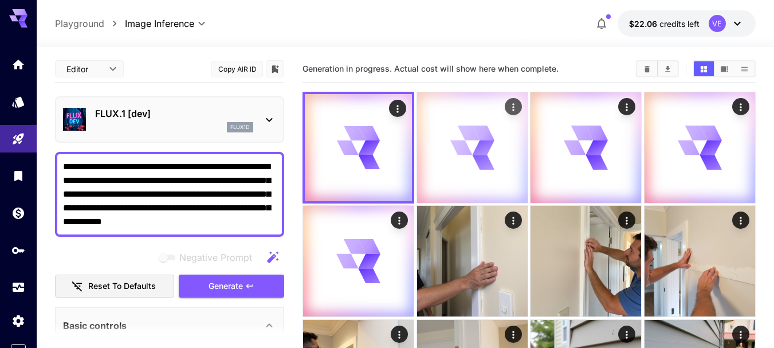
scroll to position [0, 0]
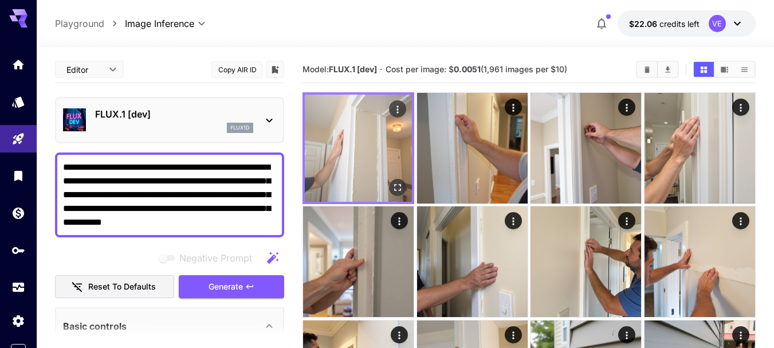
click at [399, 186] on icon "Open in fullscreen" at bounding box center [397, 187] width 11 height 11
click at [396, 108] on icon "Actions" at bounding box center [397, 109] width 11 height 11
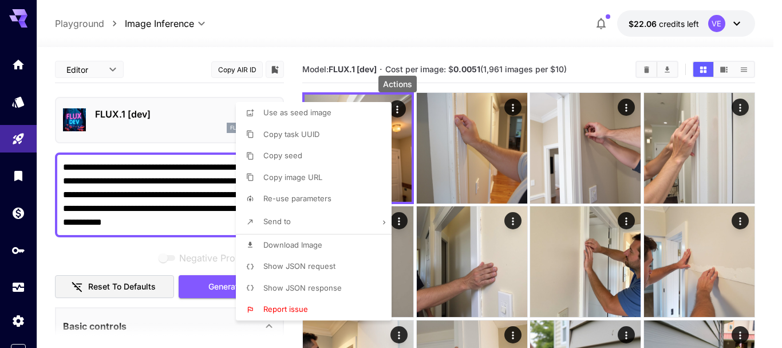
click at [310, 241] on span "Download Image" at bounding box center [292, 244] width 59 height 9
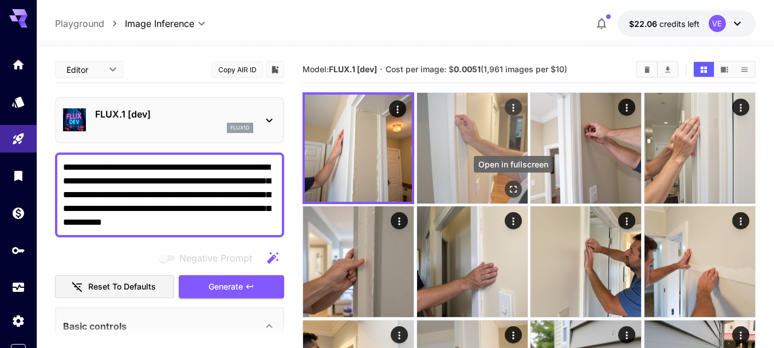
click at [516, 191] on icon "Open in fullscreen" at bounding box center [513, 189] width 7 height 7
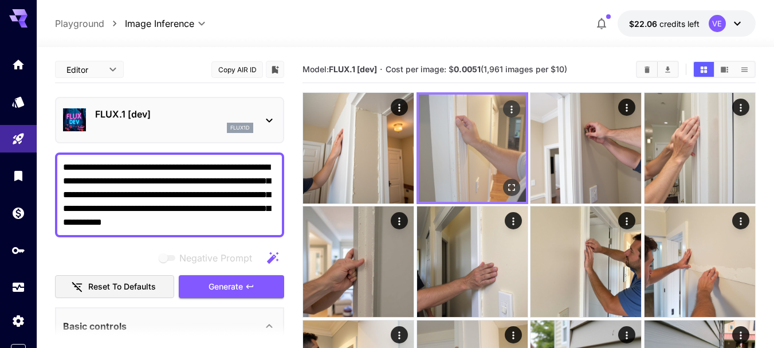
click at [510, 109] on icon "Actions" at bounding box center [511, 109] width 11 height 11
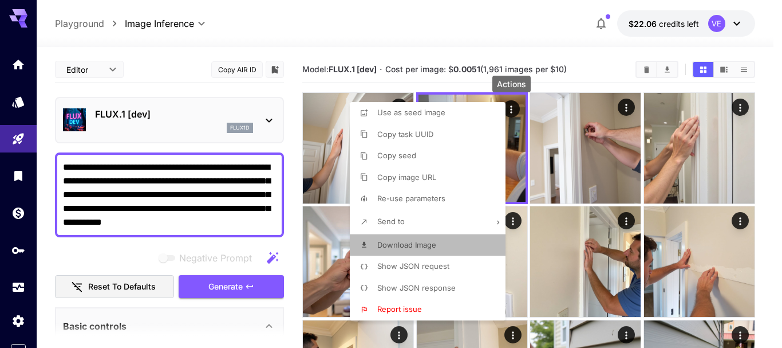
click at [406, 240] on span "Download Image" at bounding box center [406, 244] width 59 height 9
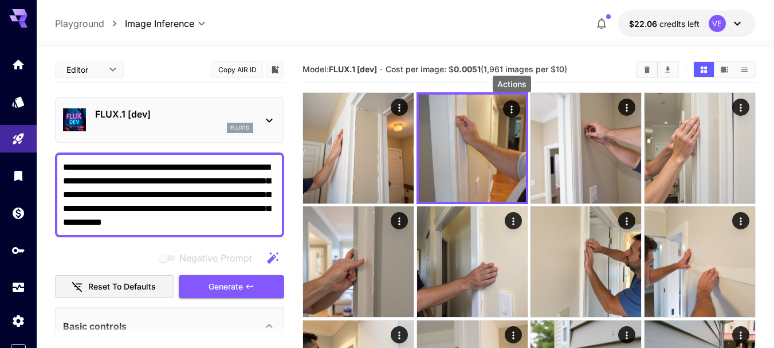
click at [228, 213] on textarea "**********" at bounding box center [169, 194] width 213 height 69
paste textarea "**********"
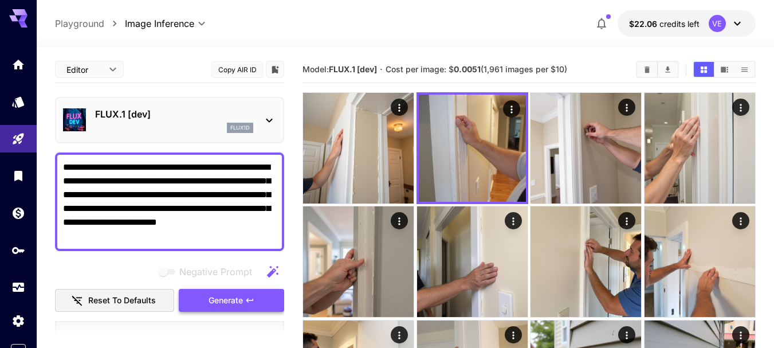
type textarea "**********"
click at [252, 297] on icon "button" at bounding box center [249, 299] width 9 height 9
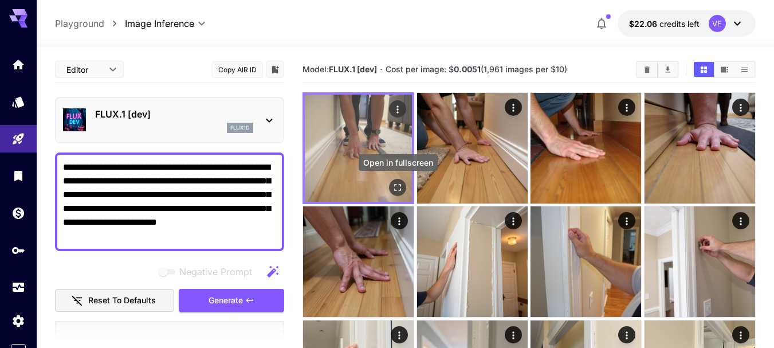
click at [398, 188] on icon "Open in fullscreen" at bounding box center [397, 187] width 11 height 11
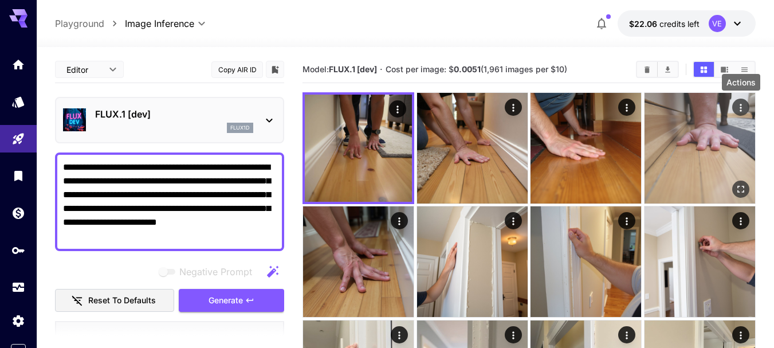
click at [741, 108] on icon "Actions" at bounding box center [740, 107] width 2 height 7
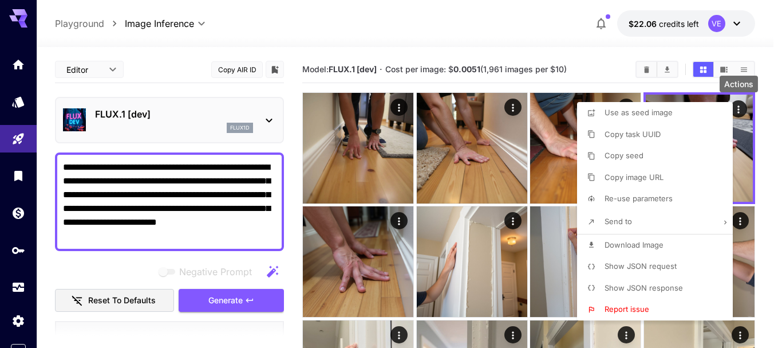
click at [611, 244] on span "Download Image" at bounding box center [634, 244] width 59 height 9
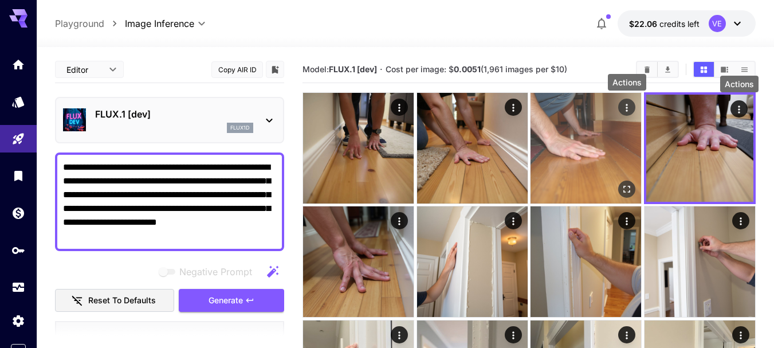
click at [627, 104] on icon "Actions" at bounding box center [627, 107] width 2 height 7
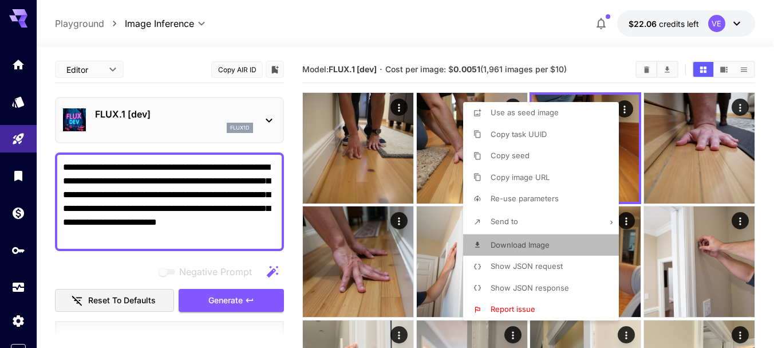
click at [498, 251] on li "Download Image" at bounding box center [544, 245] width 163 height 22
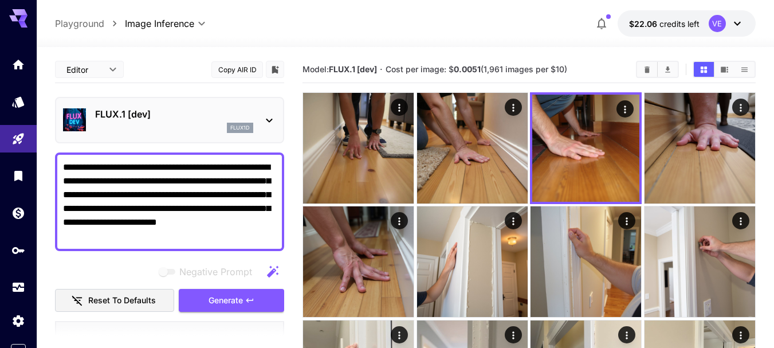
click at [252, 299] on icon "button" at bounding box center [249, 299] width 9 height 9
click at [195, 186] on textarea "**********" at bounding box center [169, 201] width 213 height 82
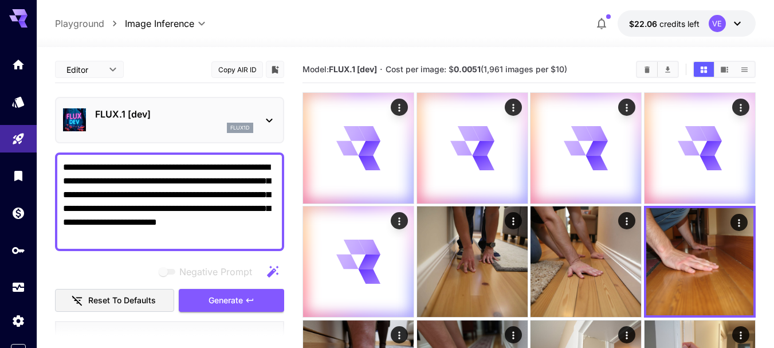
click at [195, 186] on textarea "**********" at bounding box center [169, 201] width 213 height 82
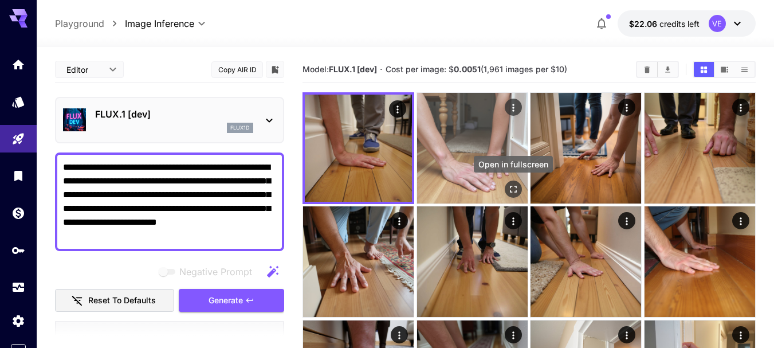
click at [514, 191] on icon "Open in fullscreen" at bounding box center [512, 188] width 11 height 11
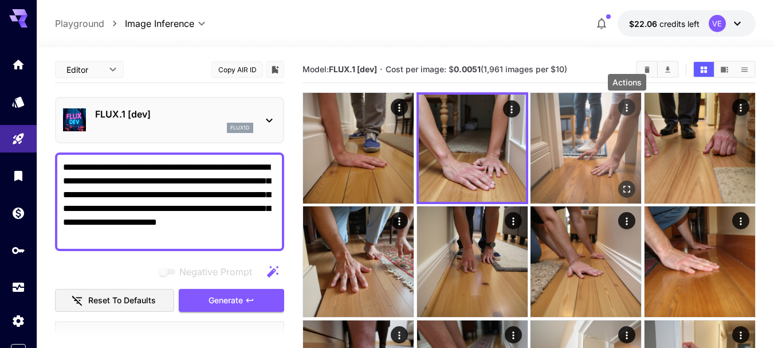
click at [630, 108] on icon "Actions" at bounding box center [626, 107] width 11 height 11
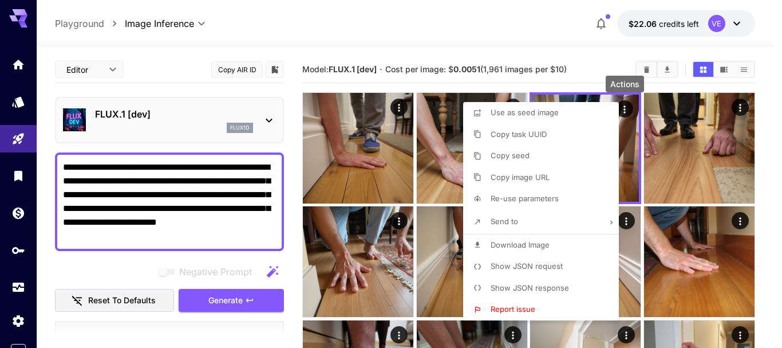
click at [506, 244] on span "Download Image" at bounding box center [520, 244] width 59 height 9
drag, startPoint x: 569, startPoint y: 264, endPoint x: 782, endPoint y: 370, distance: 237.4
click at [511, 240] on span "Download Image" at bounding box center [520, 244] width 59 height 9
click at [169, 186] on div at bounding box center [391, 174] width 782 height 348
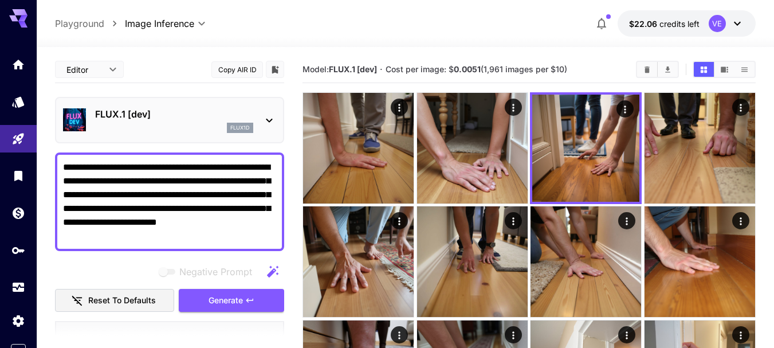
click at [169, 186] on div at bounding box center [387, 174] width 774 height 348
click at [169, 186] on div "Use as seed image Copy task UUID Copy seed Copy image URL Re-use parameters Sen…" at bounding box center [87, 174] width 174 height 348
click at [169, 183] on textarea "**********" at bounding box center [169, 201] width 213 height 82
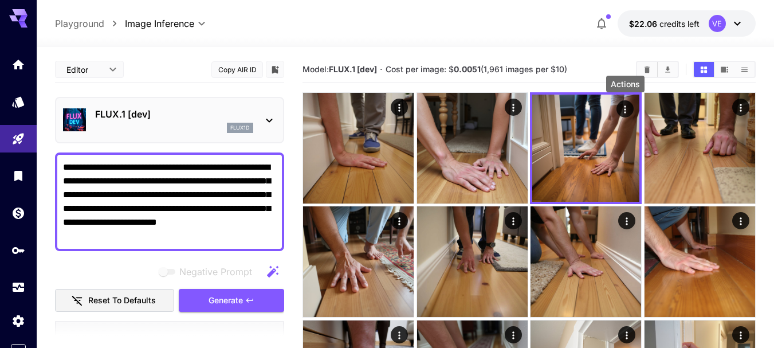
paste textarea "**********"
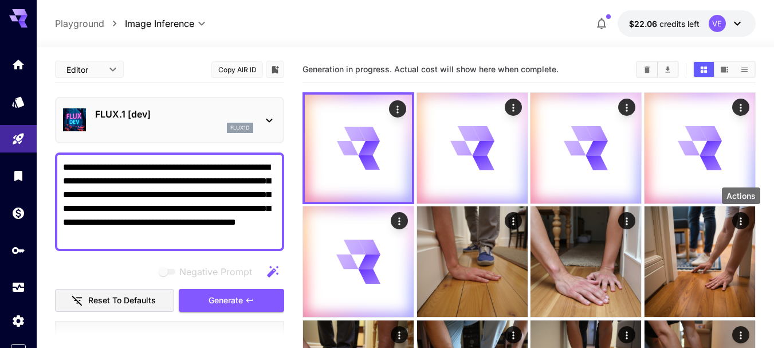
type textarea "**********"
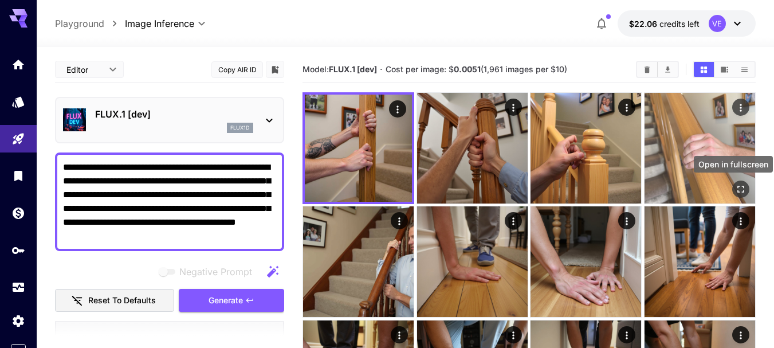
click at [745, 185] on icon "Open in fullscreen" at bounding box center [740, 188] width 11 height 11
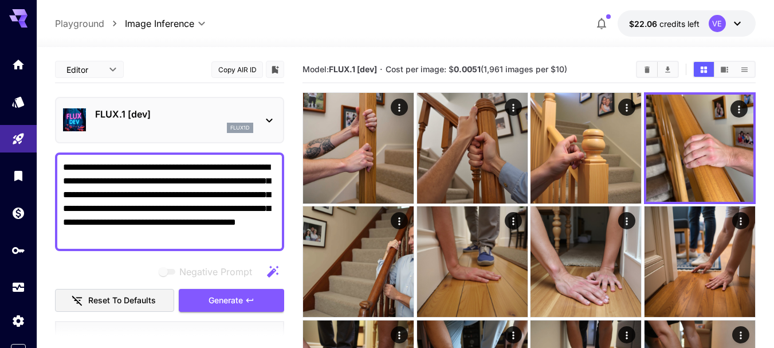
click at [241, 290] on button "Generate" at bounding box center [231, 300] width 105 height 23
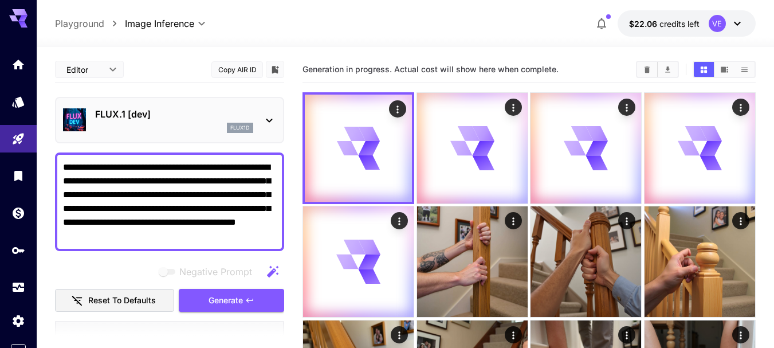
click at [202, 182] on textarea "**********" at bounding box center [169, 201] width 213 height 82
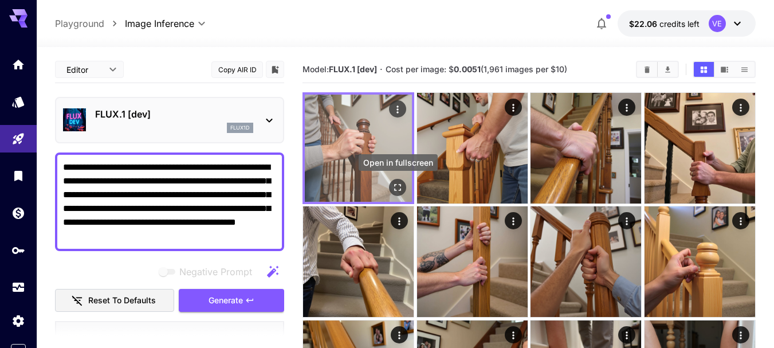
click at [395, 184] on icon "Open in fullscreen" at bounding box center [397, 187] width 11 height 11
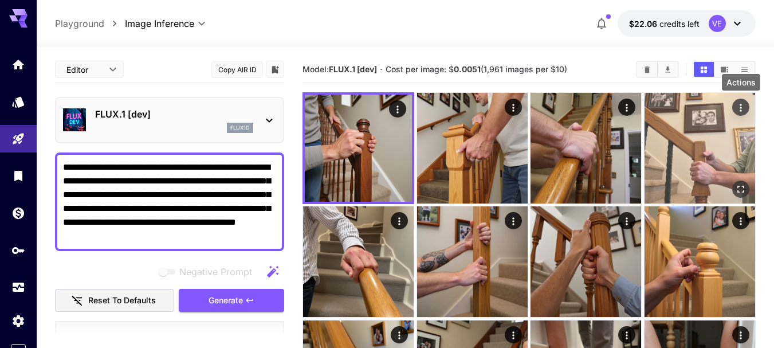
click at [740, 104] on icon "Actions" at bounding box center [740, 107] width 11 height 11
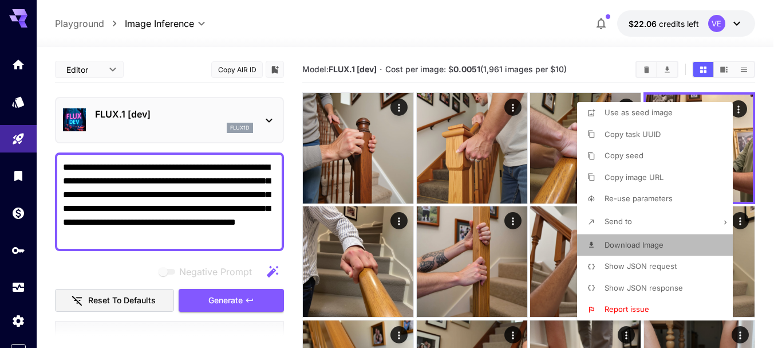
click at [614, 245] on span "Download Image" at bounding box center [634, 244] width 59 height 9
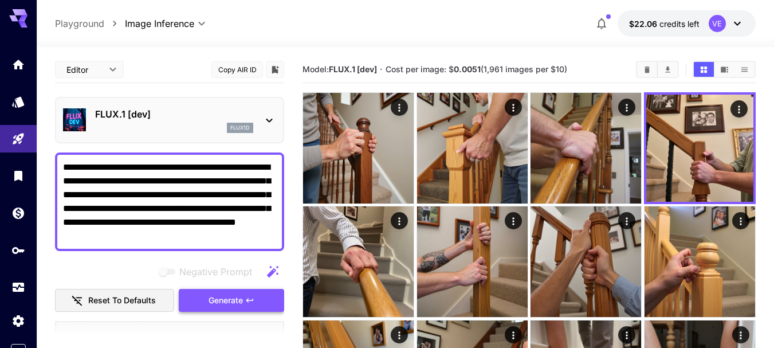
click at [246, 291] on button "Generate" at bounding box center [231, 300] width 105 height 23
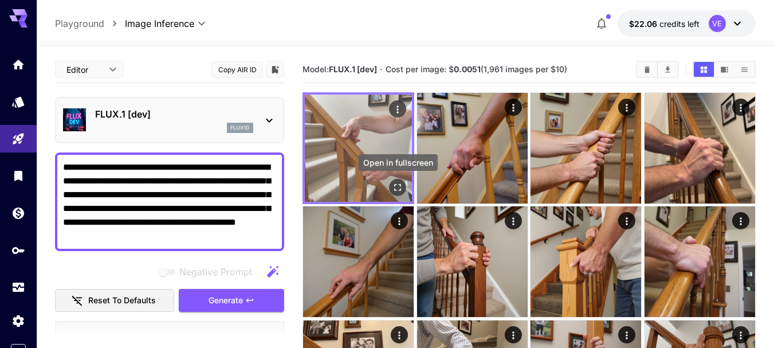
click at [401, 190] on icon "Open in fullscreen" at bounding box center [397, 187] width 11 height 11
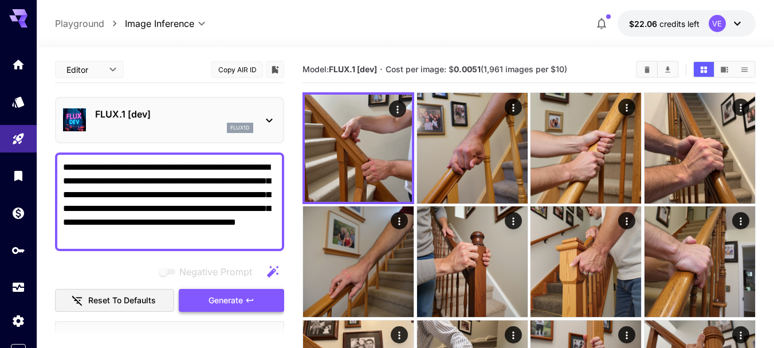
click at [258, 293] on button "Generate" at bounding box center [231, 300] width 105 height 23
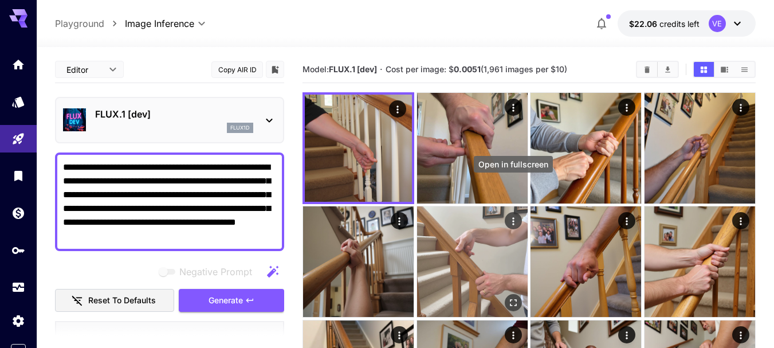
drag, startPoint x: 516, startPoint y: 191, endPoint x: 517, endPoint y: 229, distance: 38.4
click at [0, 0] on icon "Open in fullscreen" at bounding box center [0, 0] width 0 height 0
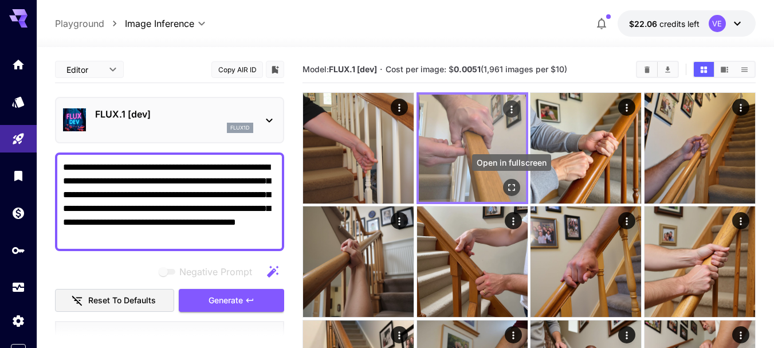
click at [514, 186] on icon "Open in fullscreen" at bounding box center [511, 187] width 11 height 11
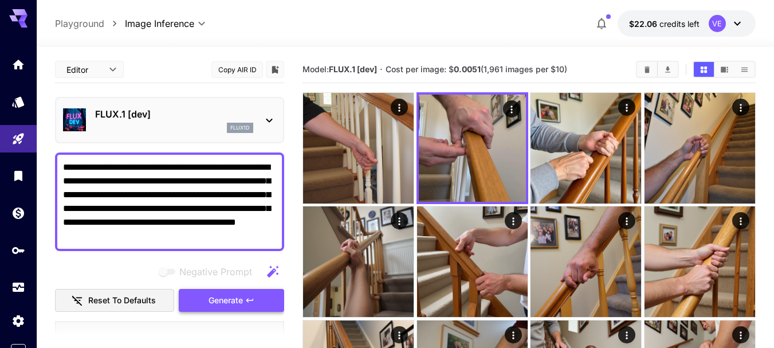
click at [262, 305] on button "Generate" at bounding box center [231, 300] width 105 height 23
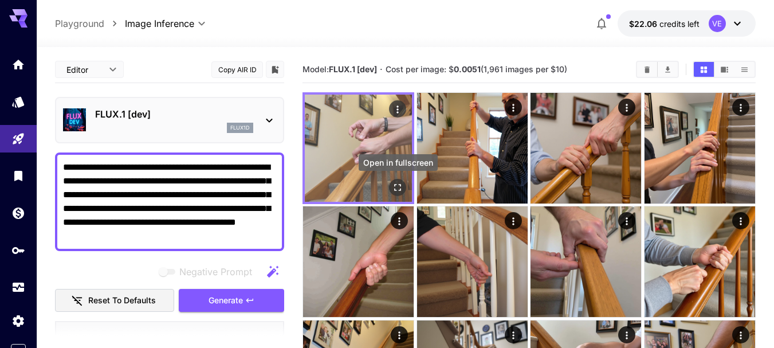
click at [402, 187] on icon "Open in fullscreen" at bounding box center [397, 187] width 11 height 11
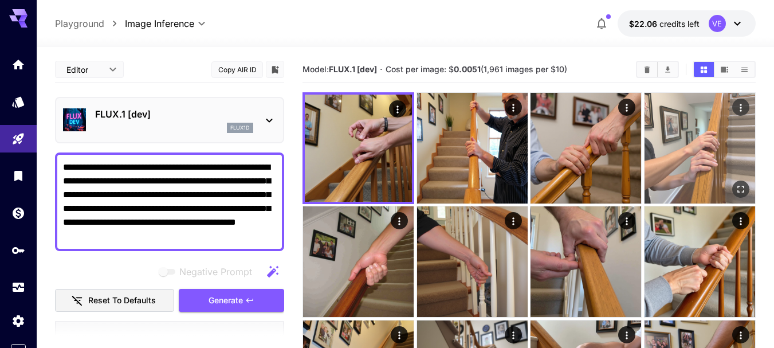
click at [739, 106] on icon "Actions" at bounding box center [740, 107] width 11 height 11
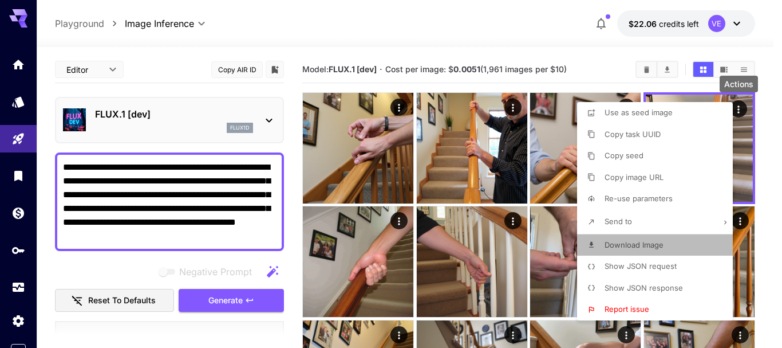
click at [621, 246] on span "Download Image" at bounding box center [634, 244] width 59 height 9
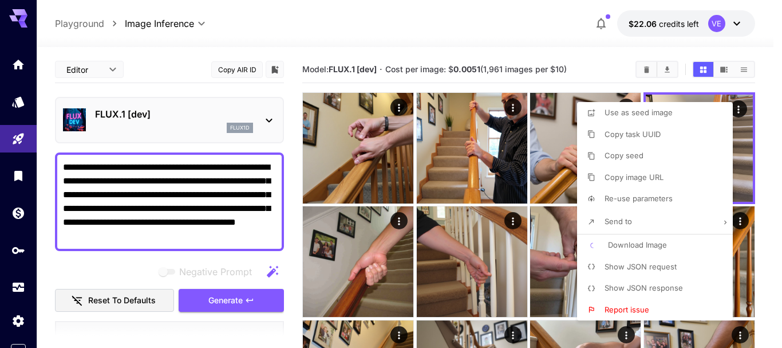
click at [259, 294] on div at bounding box center [391, 174] width 782 height 348
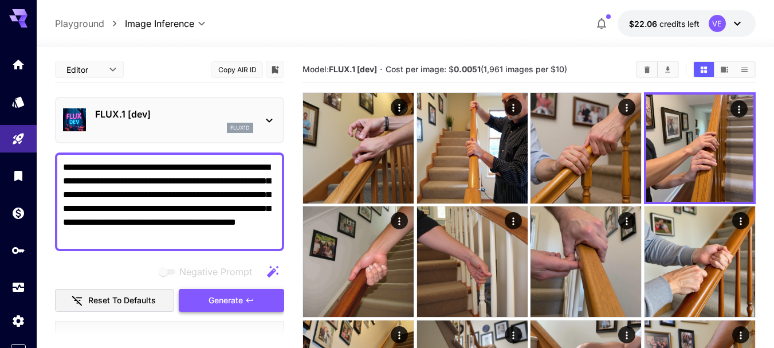
click at [235, 298] on span "Generate" at bounding box center [225, 300] width 34 height 14
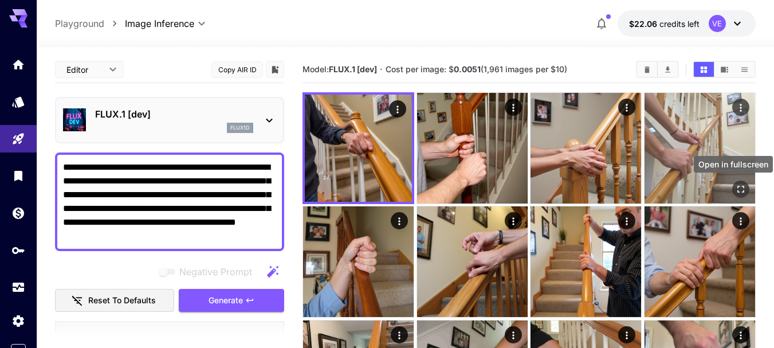
click at [735, 183] on button "Open in fullscreen" at bounding box center [740, 188] width 17 height 17
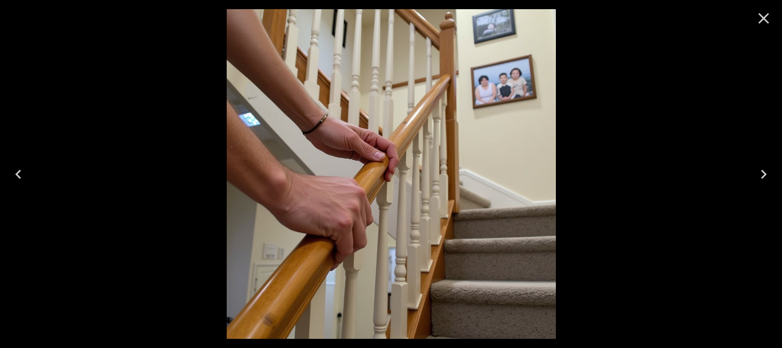
click at [219, 297] on div at bounding box center [391, 174] width 782 height 348
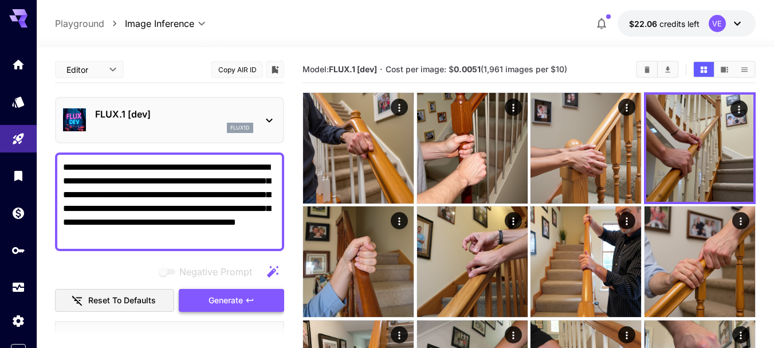
click at [245, 303] on button "Generate" at bounding box center [231, 300] width 105 height 23
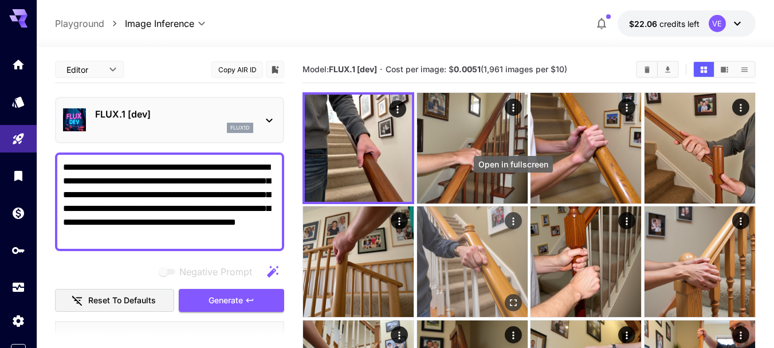
click at [0, 0] on icon "Open in fullscreen" at bounding box center [0, 0] width 0 height 0
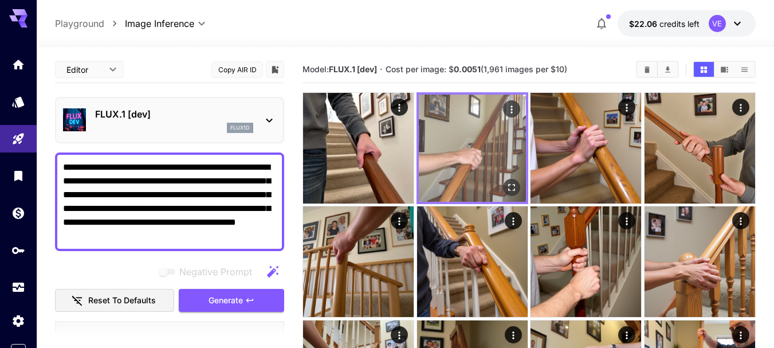
click at [509, 108] on icon "Actions" at bounding box center [511, 109] width 11 height 11
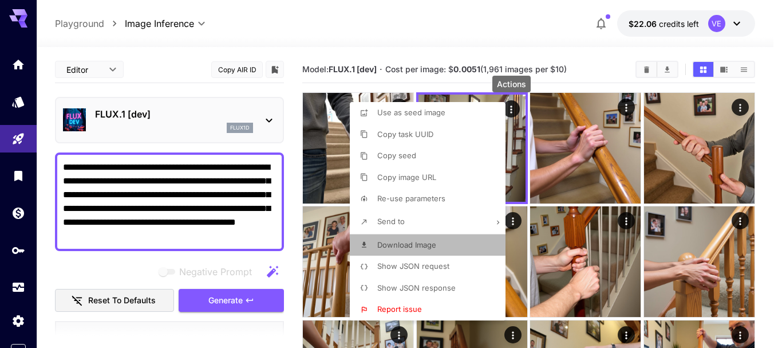
click at [393, 237] on li "Download Image" at bounding box center [431, 245] width 163 height 22
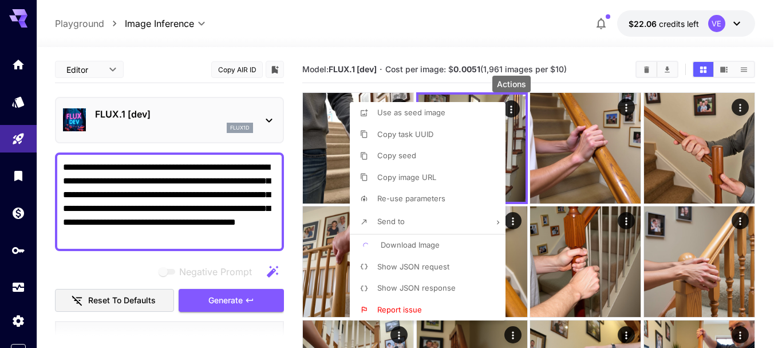
click at [184, 207] on div at bounding box center [391, 174] width 782 height 348
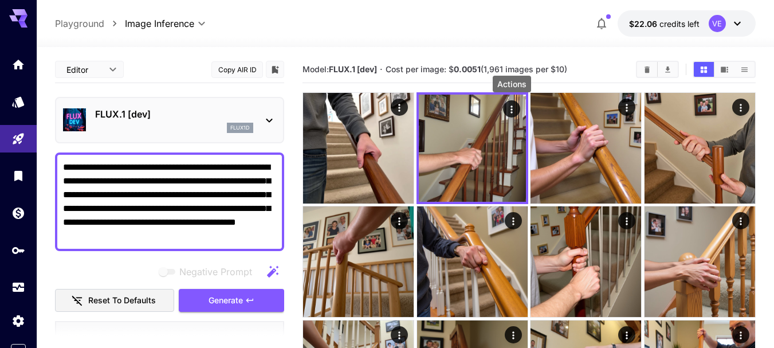
click at [184, 207] on div at bounding box center [387, 174] width 774 height 348
click at [184, 207] on textarea "**********" at bounding box center [169, 201] width 213 height 82
paste textarea
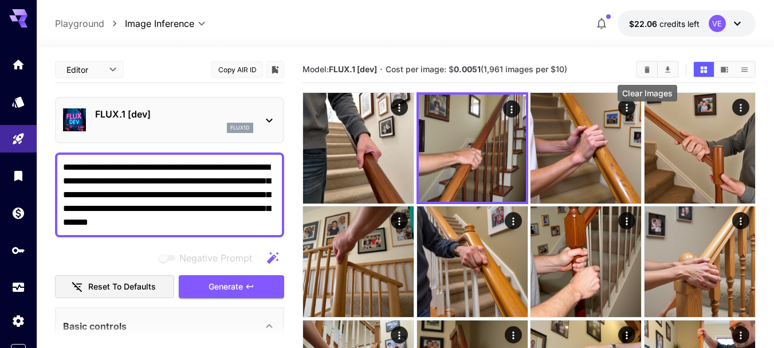
type textarea "**********"
click at [648, 69] on icon "Clear Images" at bounding box center [647, 69] width 5 height 6
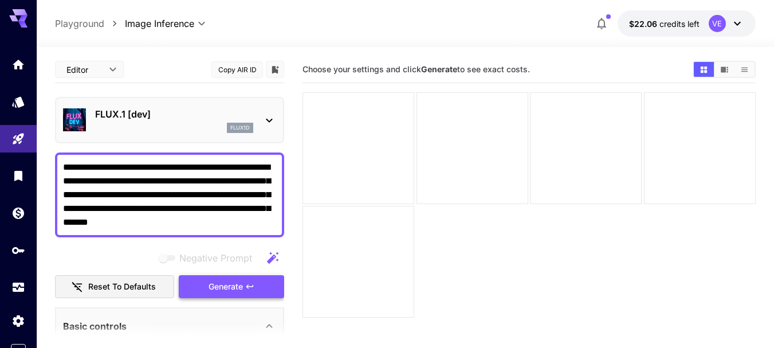
click at [242, 285] on span "Generate" at bounding box center [225, 286] width 34 height 14
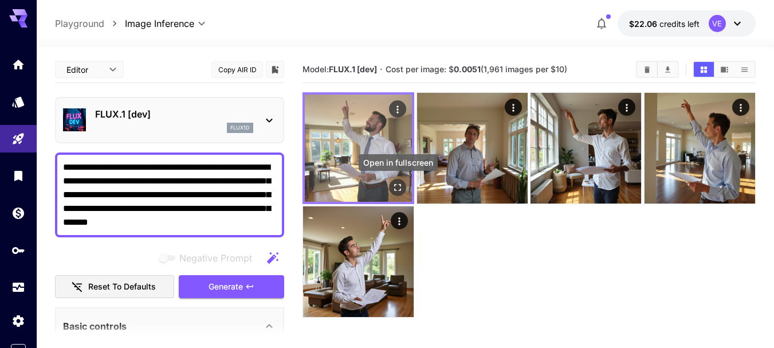
click at [399, 188] on icon "Open in fullscreen" at bounding box center [397, 187] width 11 height 11
click at [393, 109] on icon "Actions" at bounding box center [397, 109] width 11 height 11
click at [399, 193] on icon "Open in fullscreen" at bounding box center [397, 187] width 11 height 11
click at [403, 187] on icon "Open in fullscreen" at bounding box center [397, 187] width 11 height 11
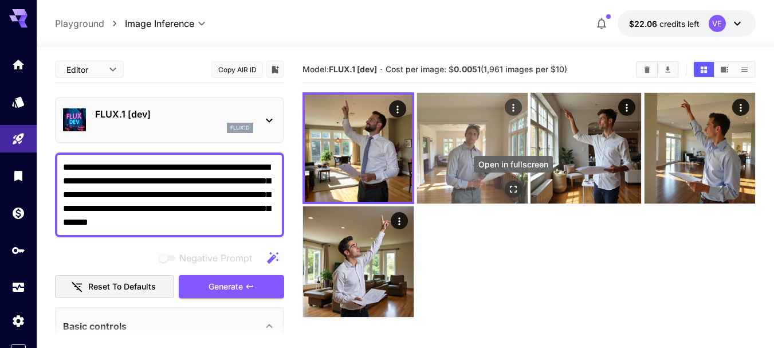
click at [516, 188] on icon "Open in fullscreen" at bounding box center [513, 189] width 7 height 7
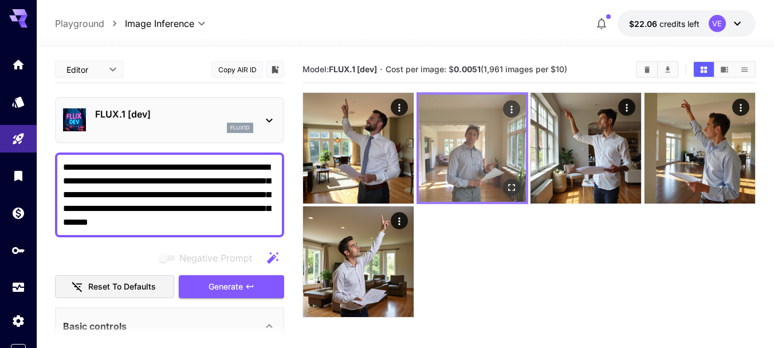
click at [511, 183] on icon "Open in fullscreen" at bounding box center [511, 187] width 11 height 11
click at [510, 106] on icon "Actions" at bounding box center [511, 109] width 11 height 11
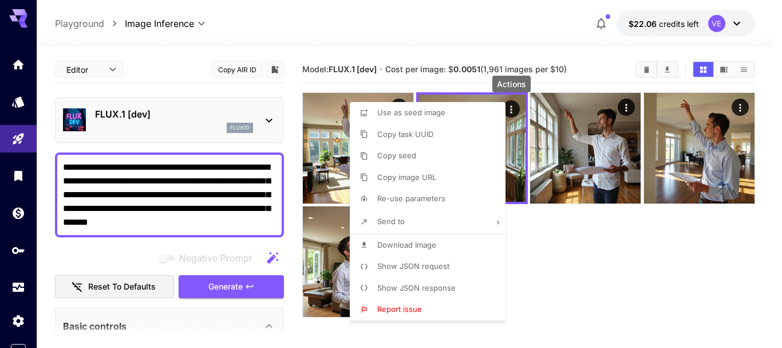
click at [437, 244] on li "Download Image" at bounding box center [431, 245] width 163 height 22
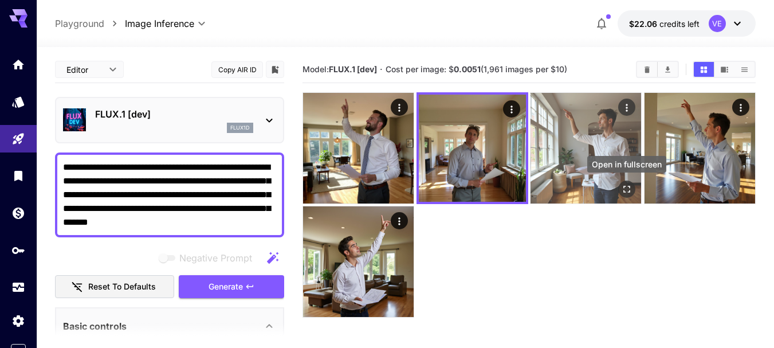
click at [622, 188] on icon "Open in fullscreen" at bounding box center [626, 188] width 11 height 11
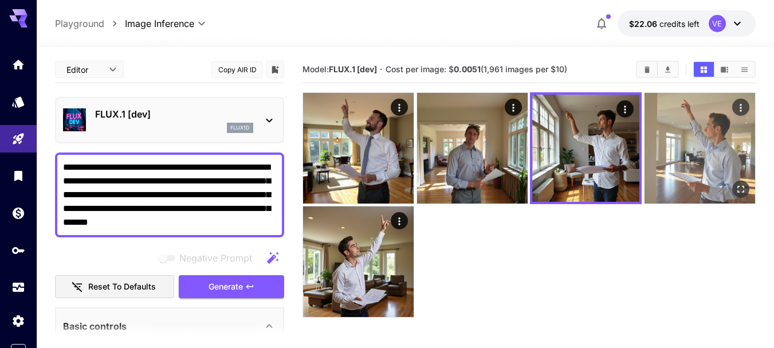
click at [737, 188] on icon "Open in fullscreen" at bounding box center [740, 188] width 11 height 11
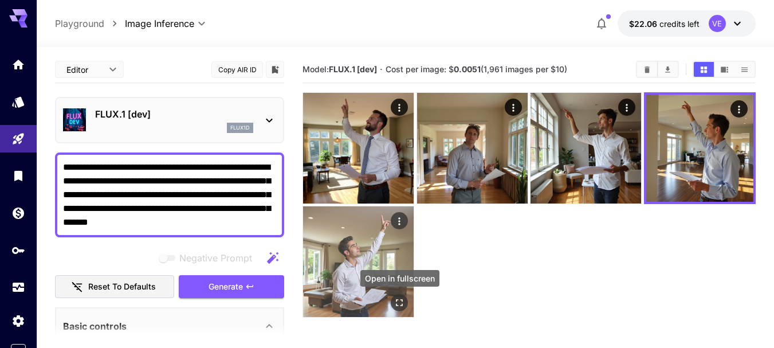
click at [404, 302] on icon "Open in fullscreen" at bounding box center [398, 302] width 11 height 11
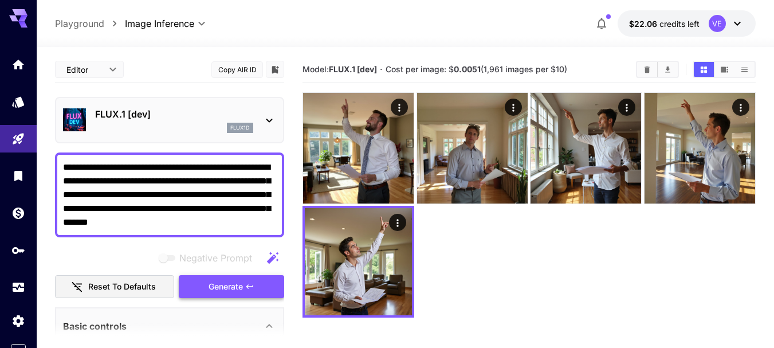
click at [251, 293] on button "Generate" at bounding box center [231, 286] width 105 height 23
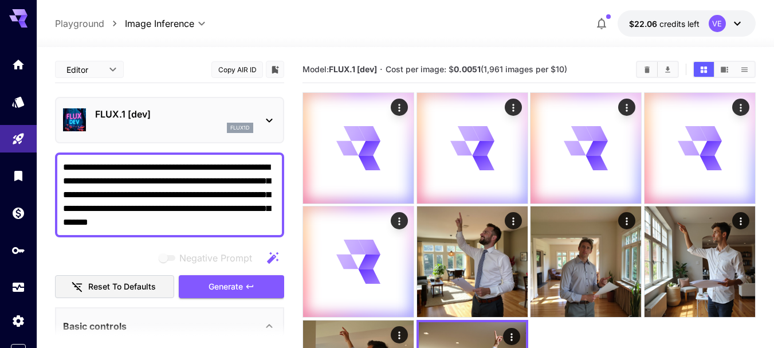
click at [205, 171] on textarea "**********" at bounding box center [169, 194] width 213 height 69
click at [204, 171] on textarea "**********" at bounding box center [169, 194] width 213 height 69
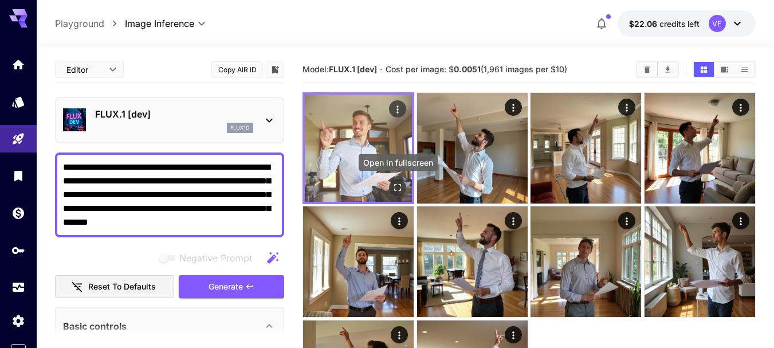
click at [395, 187] on icon "Open in fullscreen" at bounding box center [397, 187] width 11 height 11
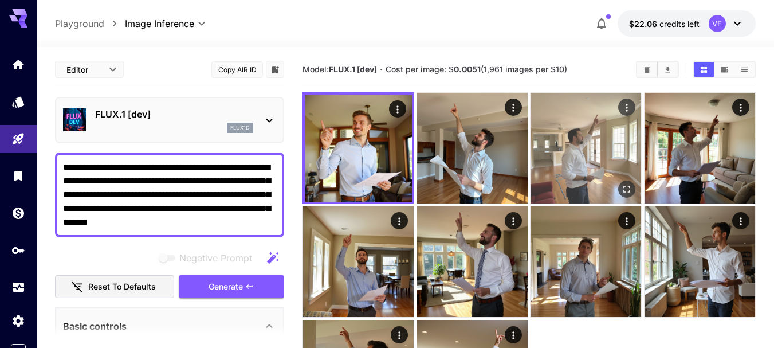
click at [624, 105] on icon "Actions" at bounding box center [626, 107] width 11 height 11
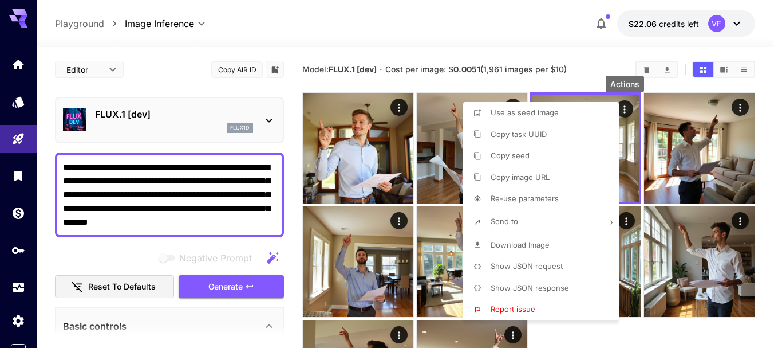
click at [535, 245] on span "Download Image" at bounding box center [520, 244] width 59 height 9
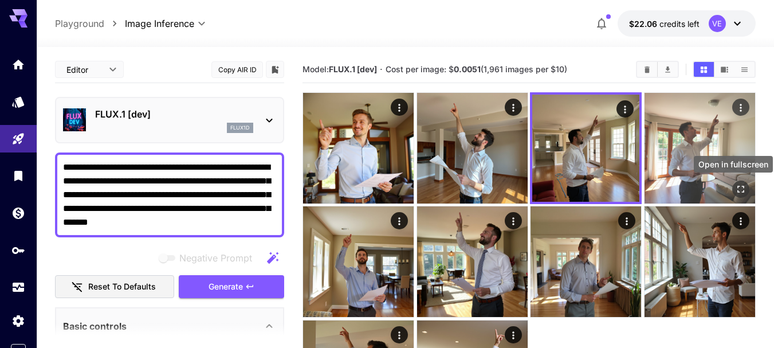
click at [745, 188] on icon "Open in fullscreen" at bounding box center [740, 188] width 11 height 11
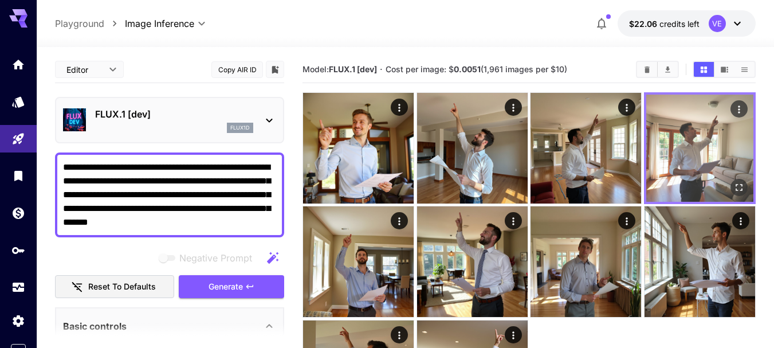
click at [741, 105] on icon "Actions" at bounding box center [738, 109] width 11 height 11
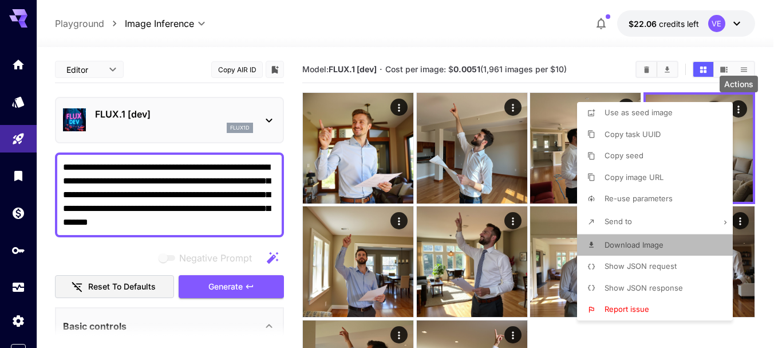
click at [609, 244] on span "Download Image" at bounding box center [634, 244] width 59 height 9
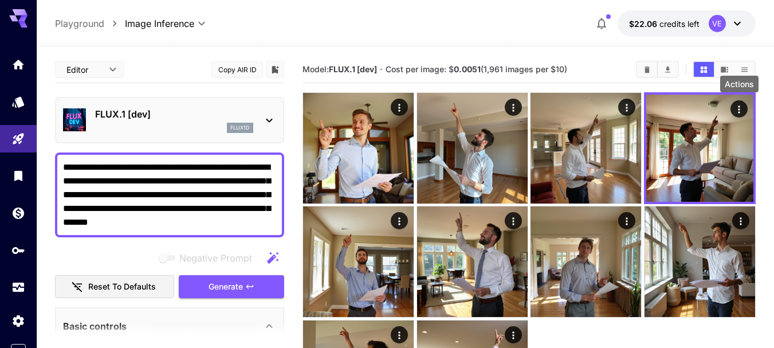
click at [214, 184] on textarea "**********" at bounding box center [169, 194] width 213 height 69
paste textarea
type textarea "**********"
click at [223, 286] on span "Generate" at bounding box center [225, 286] width 34 height 14
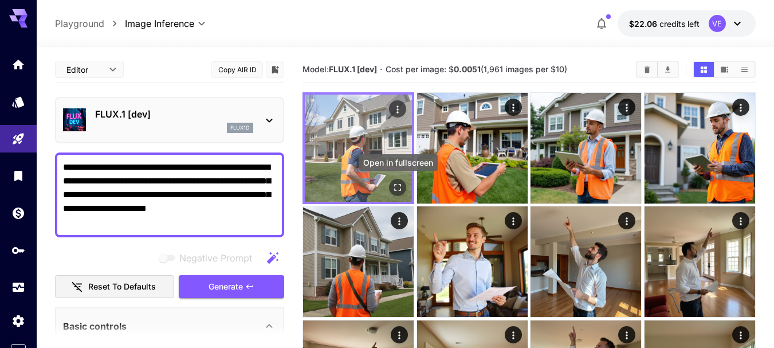
click at [399, 184] on icon "Open in fullscreen" at bounding box center [398, 187] width 7 height 7
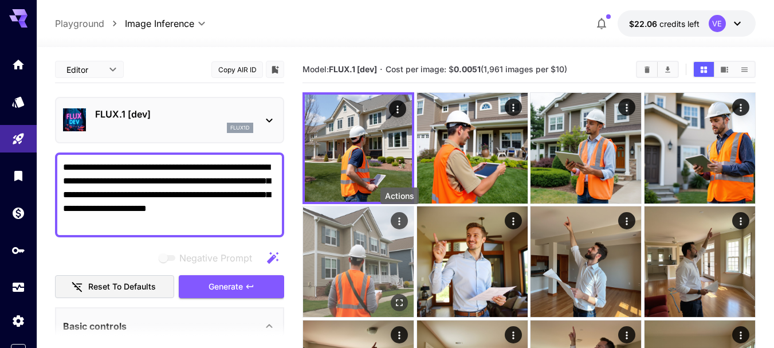
click at [396, 216] on icon "Actions" at bounding box center [398, 220] width 11 height 11
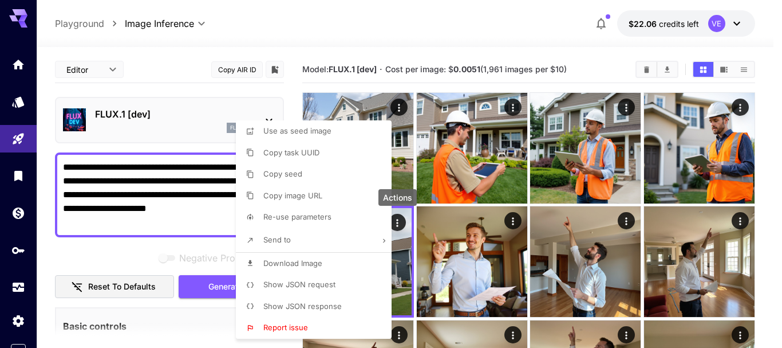
click at [330, 265] on li "Download Image" at bounding box center [317, 264] width 163 height 22
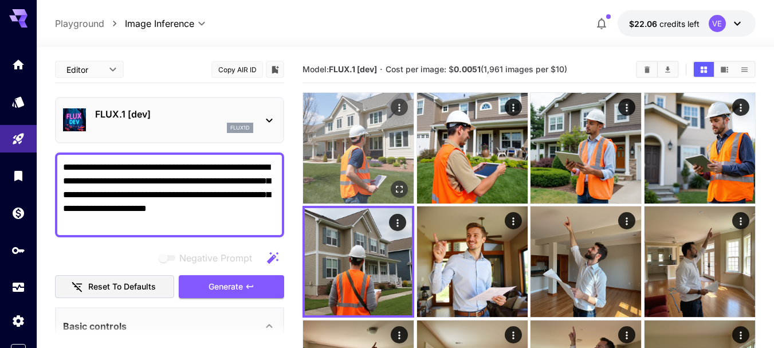
click at [391, 194] on div at bounding box center [358, 148] width 112 height 112
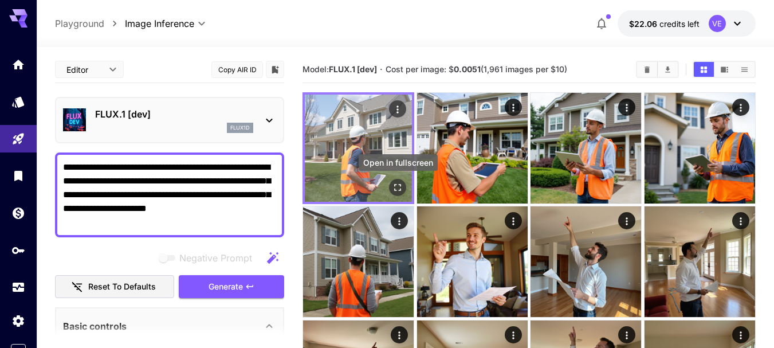
click at [403, 187] on icon "Open in fullscreen" at bounding box center [397, 187] width 11 height 11
click at [399, 108] on icon "Actions" at bounding box center [397, 109] width 11 height 11
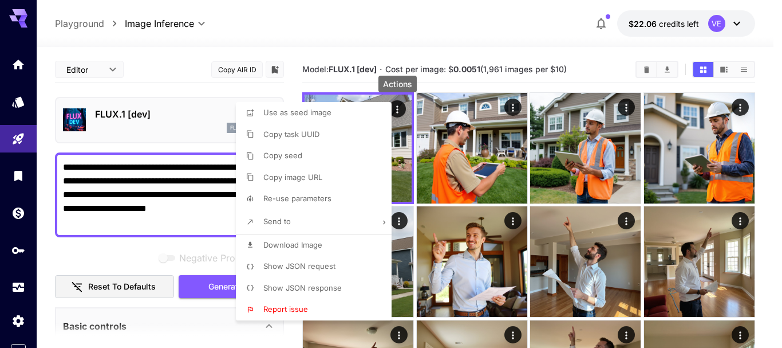
click at [302, 241] on span "Download Image" at bounding box center [292, 244] width 59 height 9
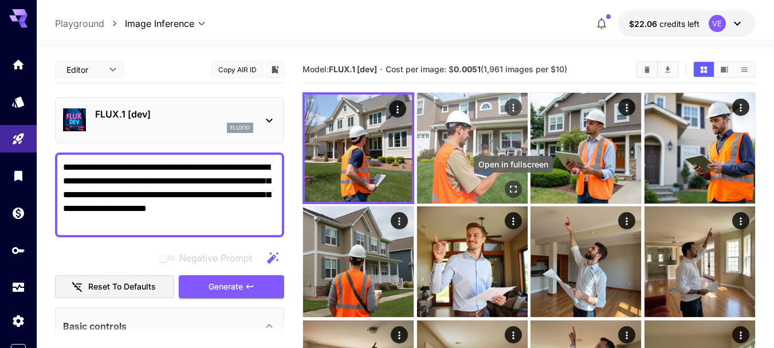
click at [510, 188] on icon "Open in fullscreen" at bounding box center [512, 188] width 11 height 11
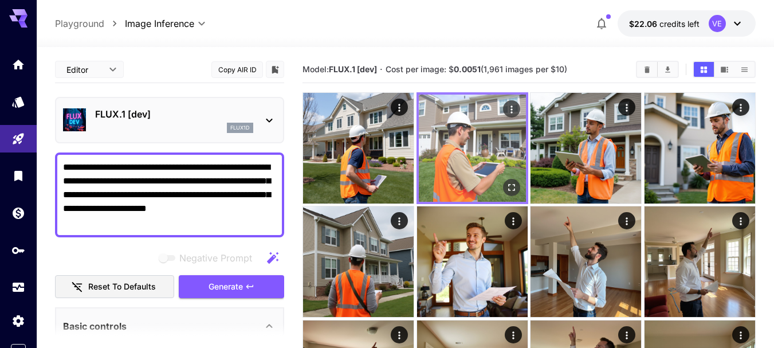
click at [511, 107] on icon "Actions" at bounding box center [511, 108] width 2 height 7
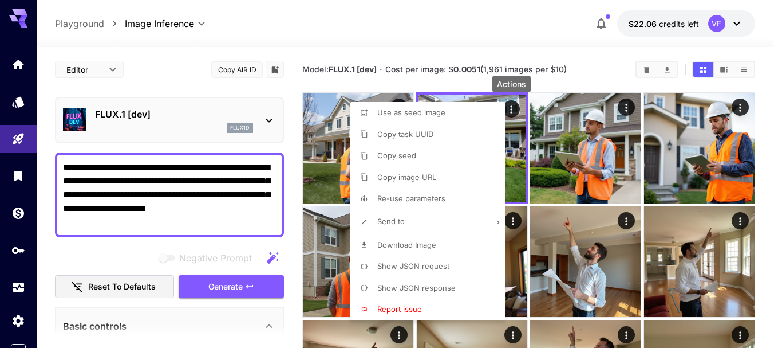
click at [425, 242] on span "Download Image" at bounding box center [406, 244] width 59 height 9
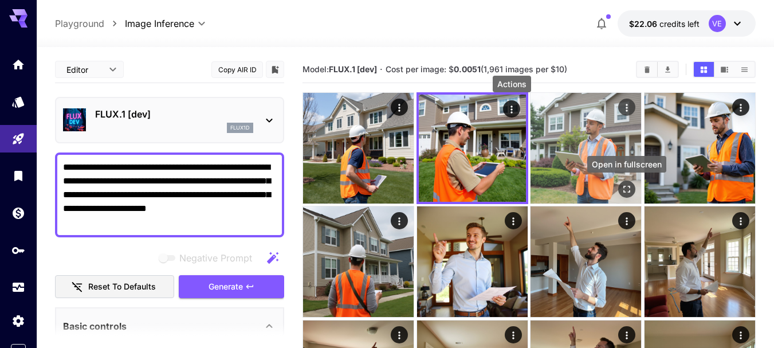
click at [625, 188] on icon "Open in fullscreen" at bounding box center [626, 188] width 11 height 11
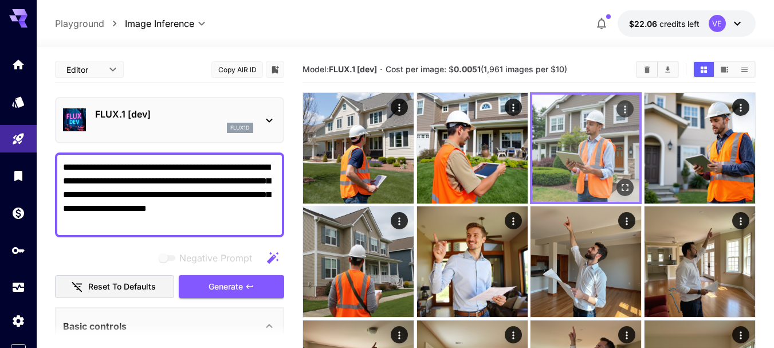
click at [621, 112] on icon "Actions" at bounding box center [624, 109] width 11 height 11
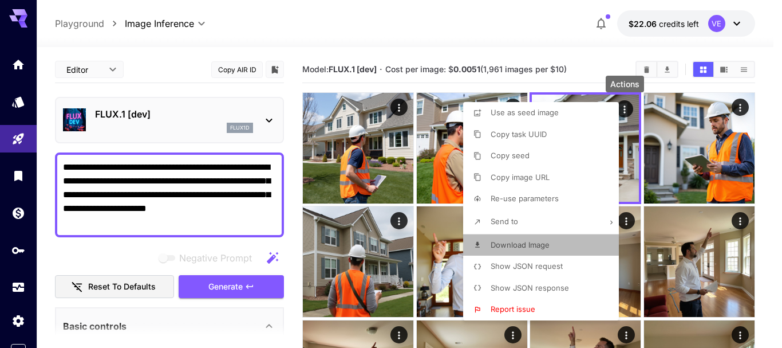
click at [541, 244] on span "Download Image" at bounding box center [520, 244] width 59 height 9
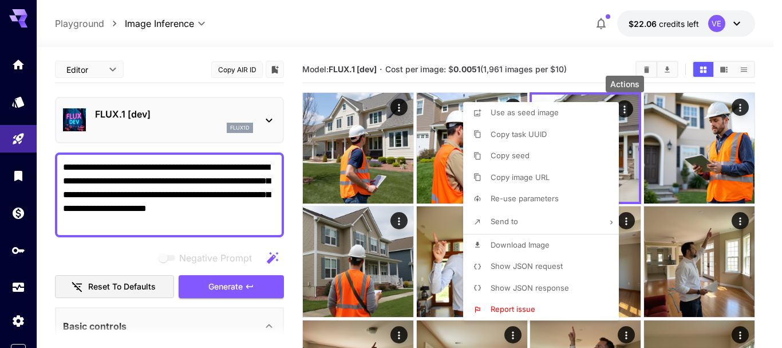
click at [225, 195] on div at bounding box center [391, 174] width 782 height 348
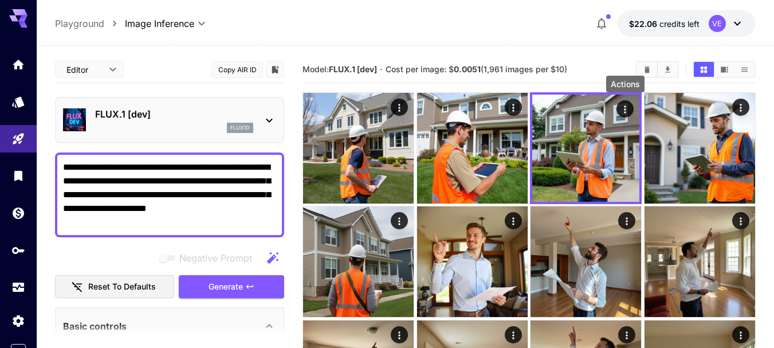
click at [225, 195] on body "**********" at bounding box center [387, 290] width 774 height 580
click at [225, 195] on textarea "**********" at bounding box center [169, 194] width 213 height 69
click at [223, 195] on textarea "**********" at bounding box center [169, 194] width 213 height 69
click at [224, 195] on textarea "**********" at bounding box center [169, 194] width 213 height 69
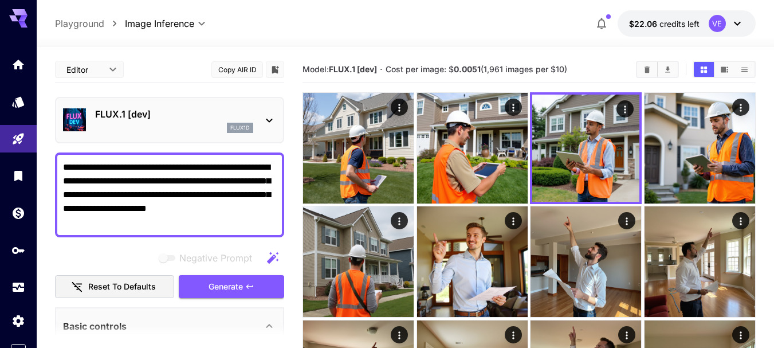
click at [224, 195] on textarea "**********" at bounding box center [169, 194] width 213 height 69
click at [166, 131] on div "flux1d" at bounding box center [174, 128] width 158 height 10
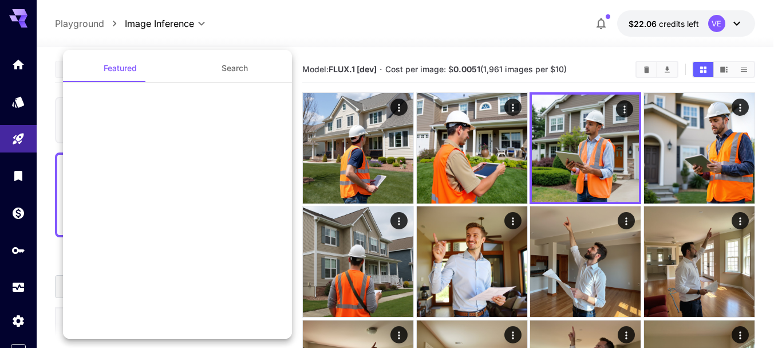
click at [206, 180] on div at bounding box center [177, 148] width 229 height 115
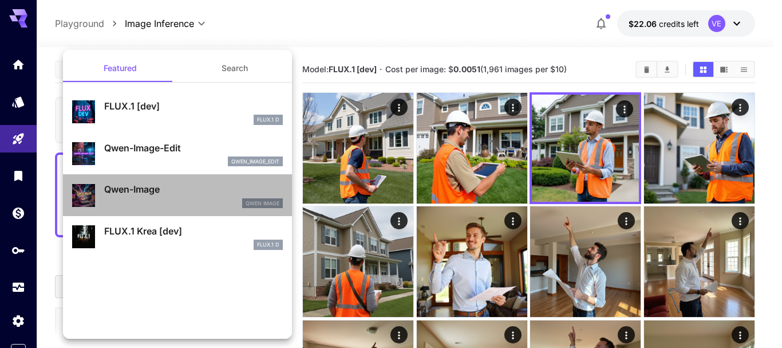
click at [206, 180] on div "Qwen-Image Qwen Image" at bounding box center [177, 195] width 211 height 35
type input "*"
type input "**"
type input "***"
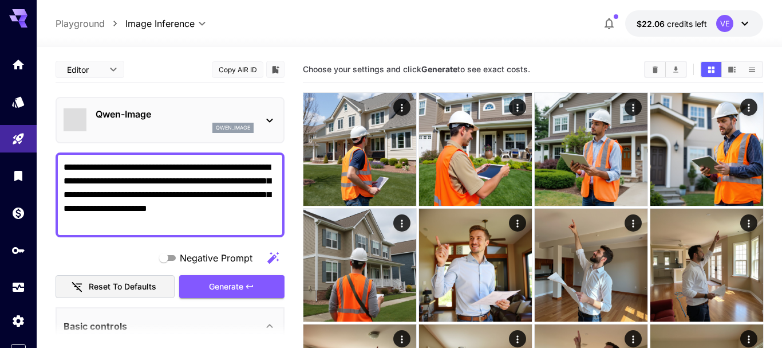
click at [194, 180] on li "Qwen-Image Qwen Image" at bounding box center [149, 169] width 172 height 23
click at [149, 103] on button "Search" at bounding box center [192, 97] width 86 height 15
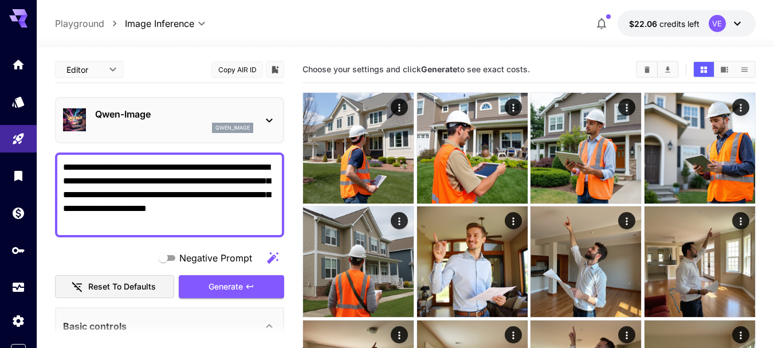
click at [153, 121] on div "Qwen-Image qwen_image" at bounding box center [174, 120] width 158 height 26
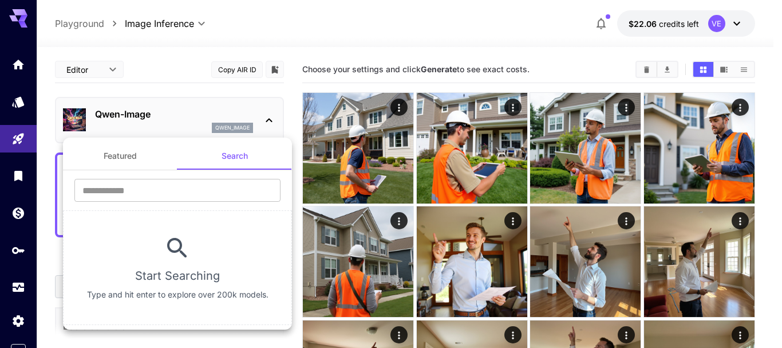
click at [145, 131] on div at bounding box center [391, 174] width 782 height 348
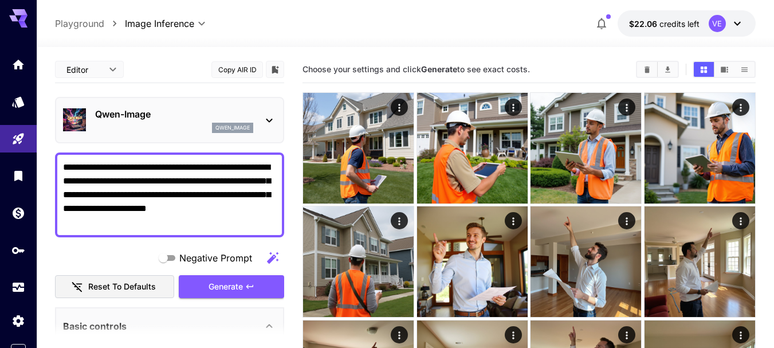
click at [188, 118] on p "Qwen-Image" at bounding box center [174, 114] width 158 height 14
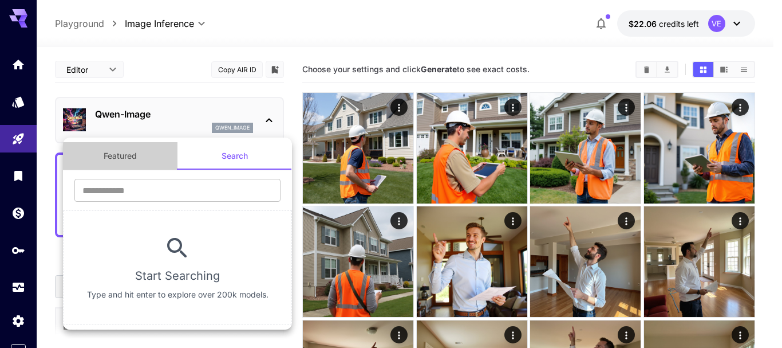
drag, startPoint x: 125, startPoint y: 157, endPoint x: 131, endPoint y: 157, distance: 6.3
click at [125, 157] on button "Featured" at bounding box center [120, 155] width 115 height 27
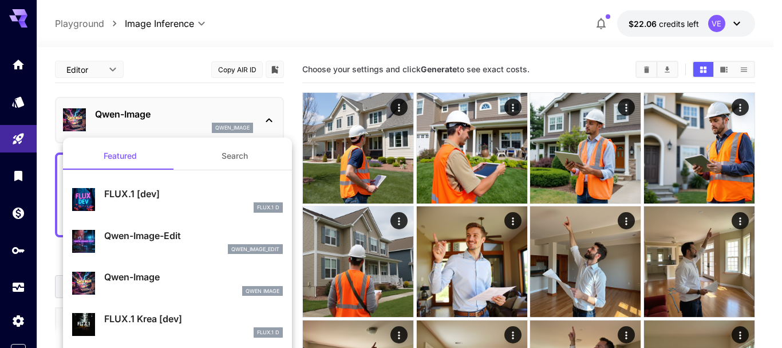
click at [144, 195] on p "FLUX.1 [dev]" at bounding box center [193, 194] width 179 height 14
type input "**"
type input "***"
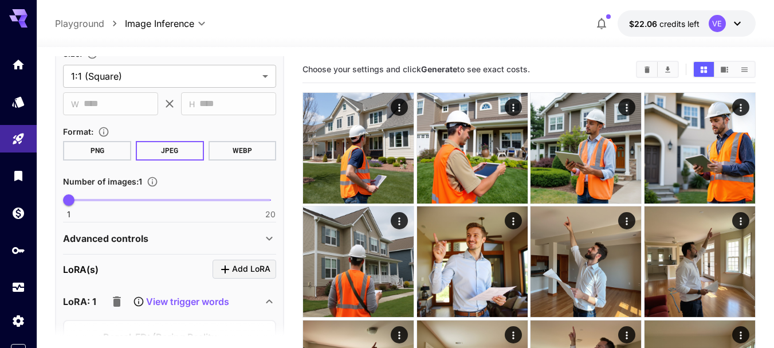
scroll to position [286, 0]
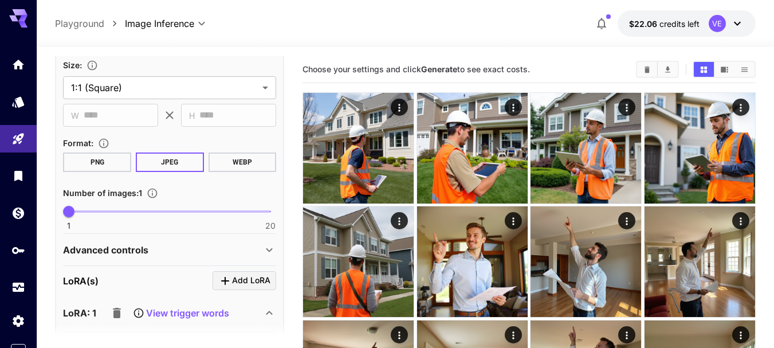
click at [131, 211] on span at bounding box center [170, 211] width 202 height 2
click at [117, 211] on span at bounding box center [101, 211] width 64 height 2
type input "*"
drag, startPoint x: 117, startPoint y: 211, endPoint x: 112, endPoint y: 210, distance: 5.8
click at [112, 210] on span "5" at bounding box center [110, 211] width 11 height 11
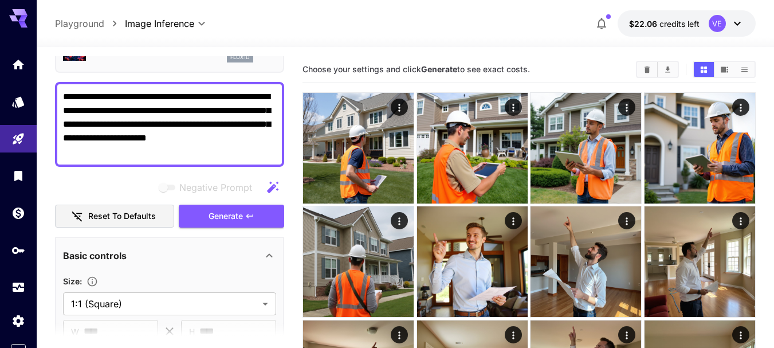
scroll to position [57, 0]
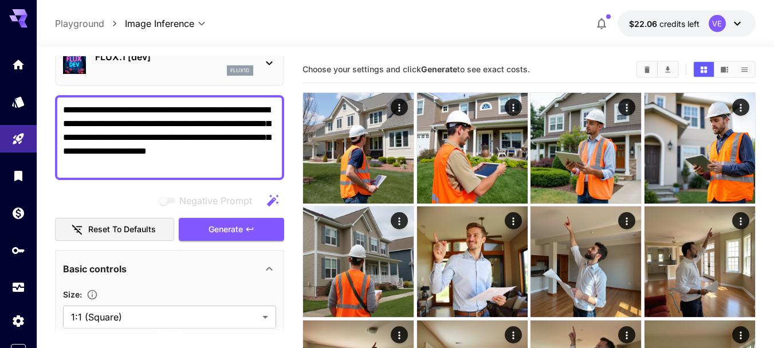
click at [145, 138] on textarea "**********" at bounding box center [169, 137] width 213 height 69
paste textarea "****"
type textarea "**********"
click at [242, 228] on span "Generate" at bounding box center [225, 229] width 34 height 14
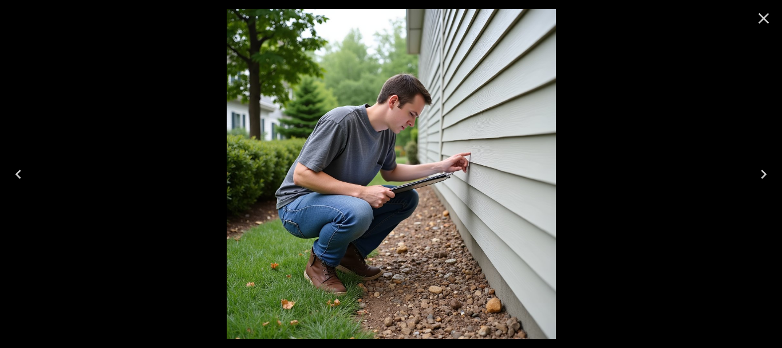
scroll to position [57, 0]
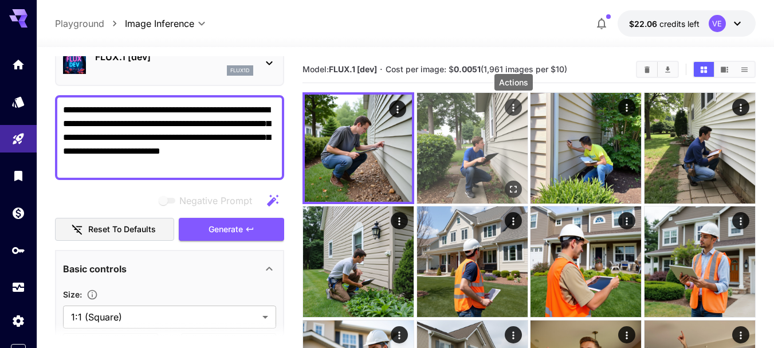
click at [510, 110] on icon "Actions" at bounding box center [512, 107] width 11 height 11
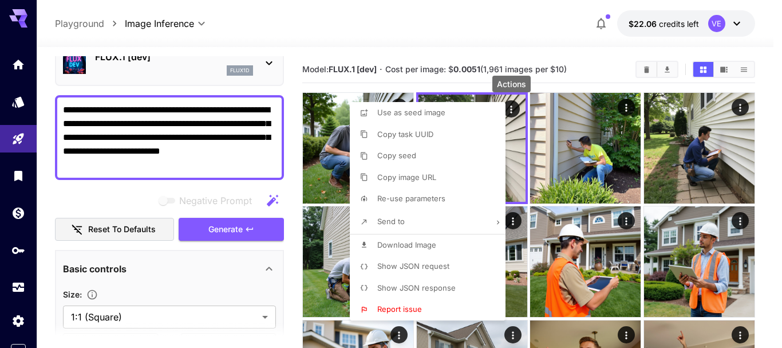
click at [425, 250] on p "Download Image" at bounding box center [406, 244] width 59 height 11
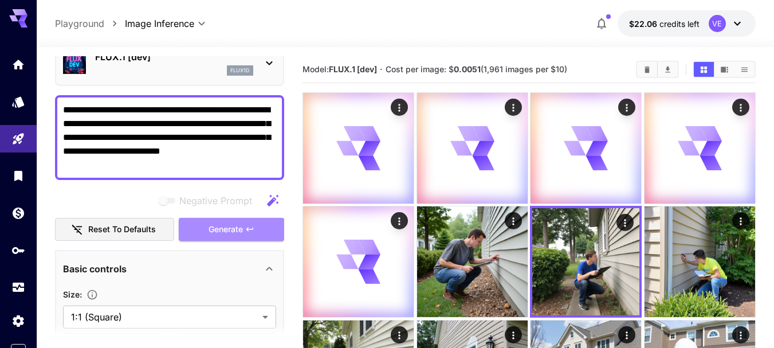
drag, startPoint x: 224, startPoint y: 234, endPoint x: 219, endPoint y: 141, distance: 93.5
click at [224, 234] on span "Generate" at bounding box center [225, 229] width 34 height 14
click at [219, 141] on textarea "**********" at bounding box center [169, 137] width 213 height 69
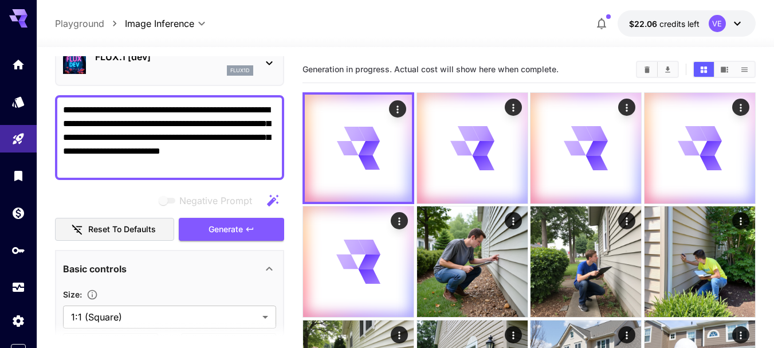
click at [219, 141] on textarea "**********" at bounding box center [169, 137] width 213 height 69
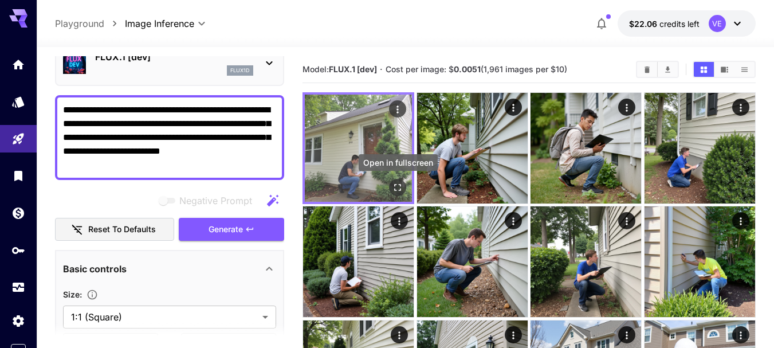
click at [395, 188] on icon "Open in fullscreen" at bounding box center [398, 187] width 7 height 7
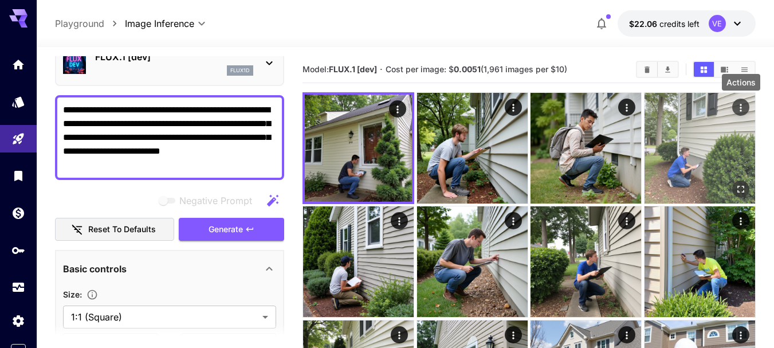
click at [739, 104] on icon "Actions" at bounding box center [740, 107] width 11 height 11
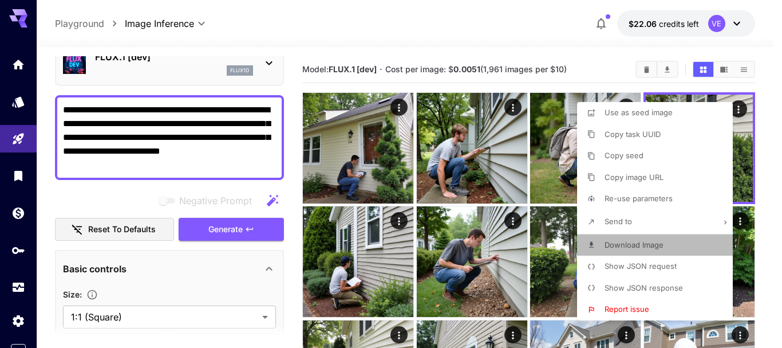
click at [643, 247] on span "Download Image" at bounding box center [634, 244] width 59 height 9
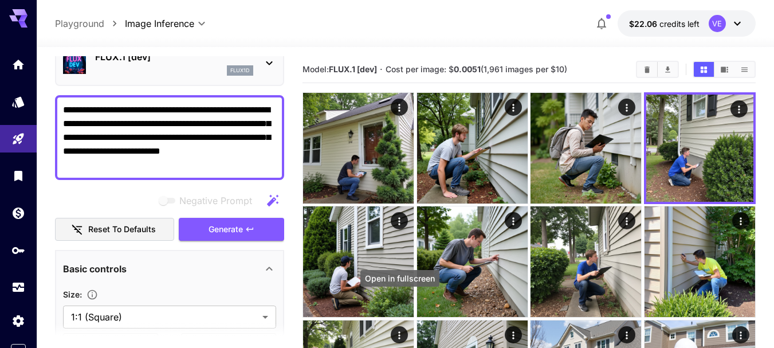
click at [0, 0] on icon "Open in fullscreen" at bounding box center [0, 0] width 0 height 0
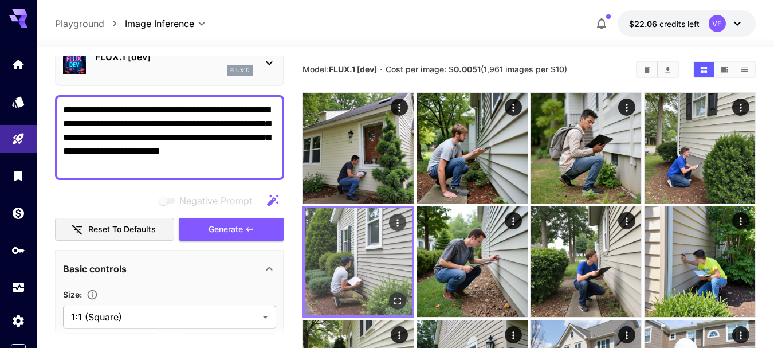
click at [394, 219] on icon "Actions" at bounding box center [397, 222] width 11 height 11
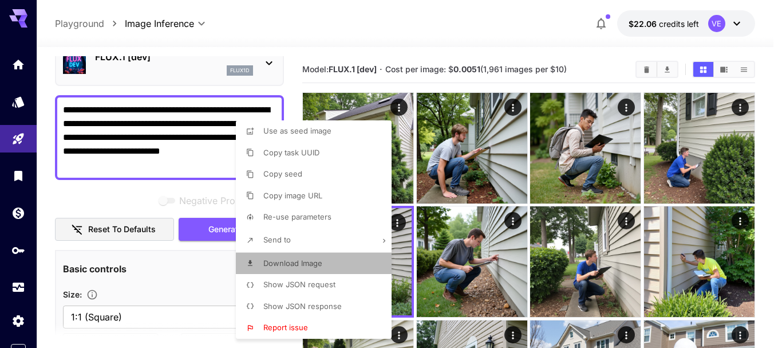
click at [332, 261] on li "Download Image" at bounding box center [317, 264] width 163 height 22
click at [154, 164] on div at bounding box center [391, 174] width 782 height 348
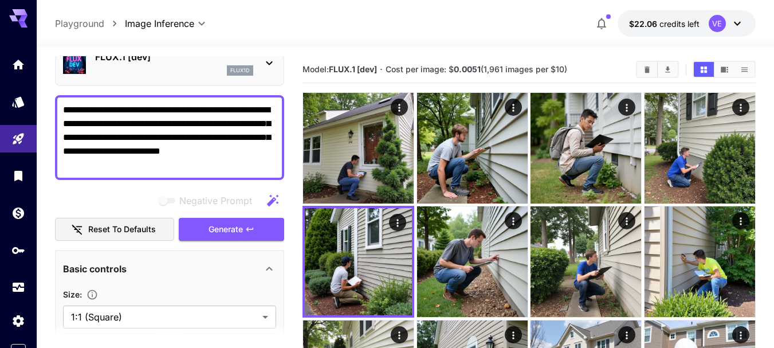
click at [152, 125] on div "Use as seed image Copy task UUID Copy seed Copy image URL Re-use parameters Sen…" at bounding box center [87, 174] width 174 height 348
click at [152, 125] on textarea "**********" at bounding box center [169, 137] width 213 height 69
paste textarea "**********"
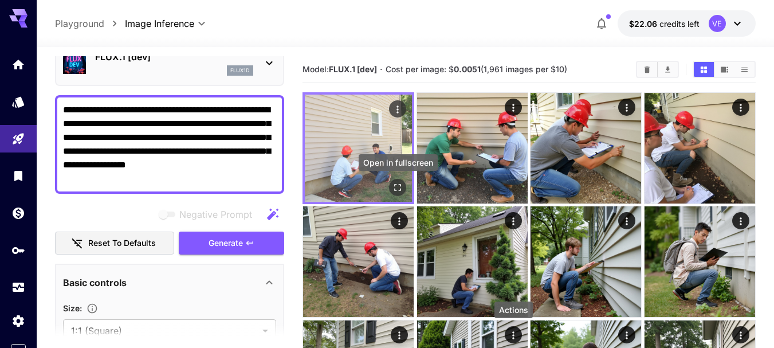
type textarea "**********"
click at [401, 185] on icon "Open in fullscreen" at bounding box center [398, 187] width 7 height 7
click at [400, 108] on icon "Actions" at bounding box center [397, 109] width 11 height 11
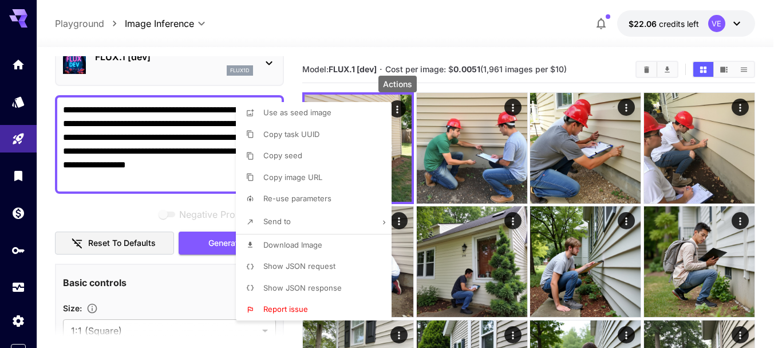
click at [306, 250] on p "Download Image" at bounding box center [292, 244] width 59 height 11
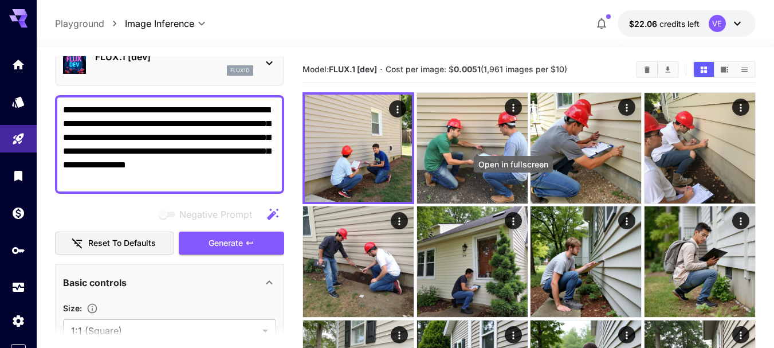
click at [0, 0] on icon "Open in fullscreen" at bounding box center [0, 0] width 0 height 0
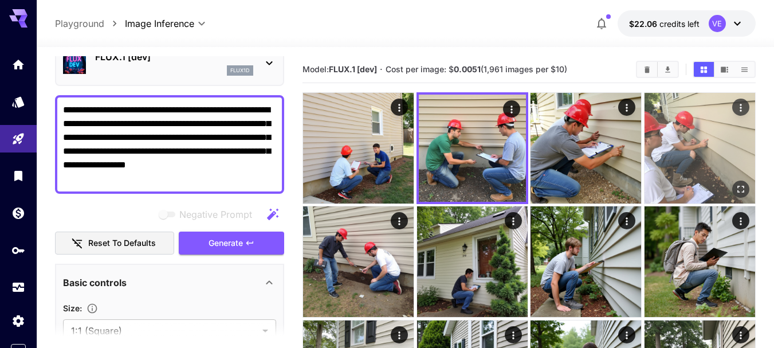
click at [743, 108] on icon "Actions" at bounding box center [740, 107] width 11 height 11
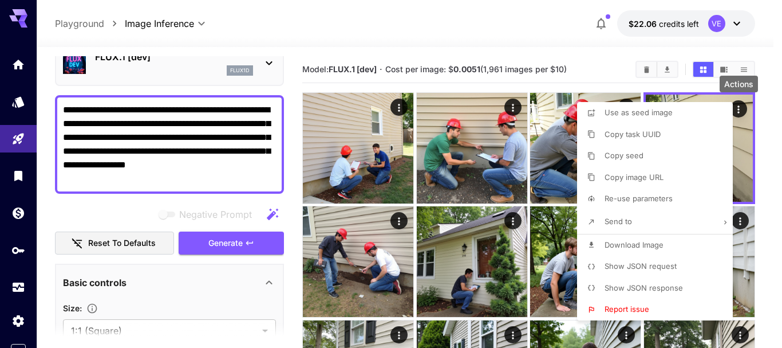
click at [639, 241] on span "Download Image" at bounding box center [634, 244] width 59 height 9
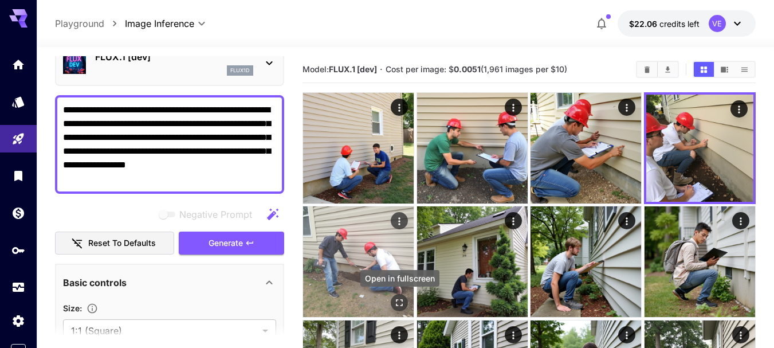
click at [401, 301] on icon "Open in fullscreen" at bounding box center [398, 302] width 11 height 11
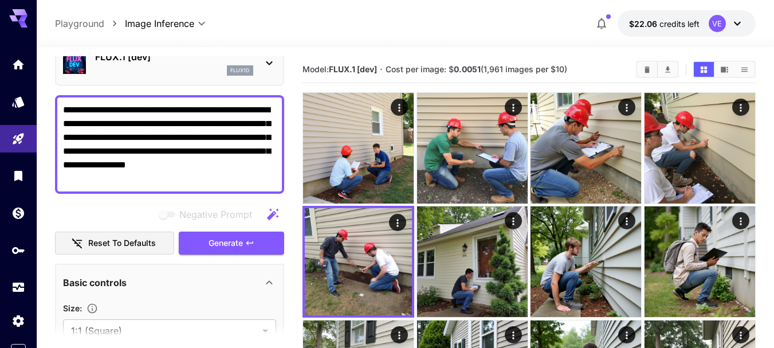
drag, startPoint x: 250, startPoint y: 250, endPoint x: 215, endPoint y: 135, distance: 120.8
click at [250, 251] on button "Generate" at bounding box center [231, 242] width 105 height 23
click at [215, 135] on textarea "**********" at bounding box center [169, 144] width 213 height 82
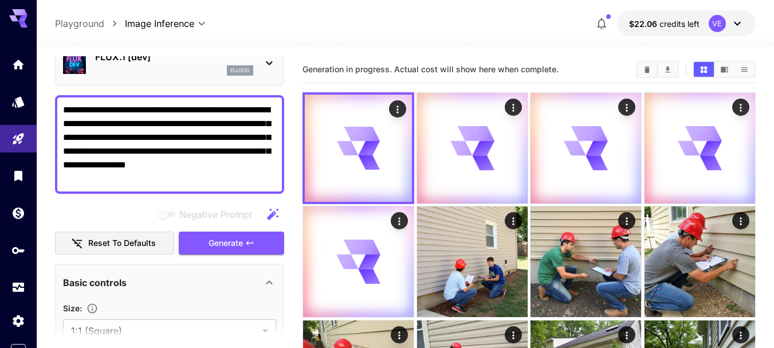
click at [215, 135] on textarea "**********" at bounding box center [169, 144] width 213 height 82
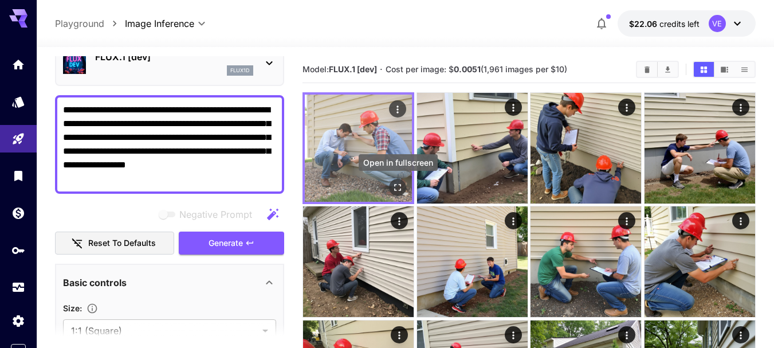
click at [397, 188] on icon "Open in fullscreen" at bounding box center [397, 187] width 11 height 11
click at [395, 109] on icon "Actions" at bounding box center [397, 109] width 11 height 11
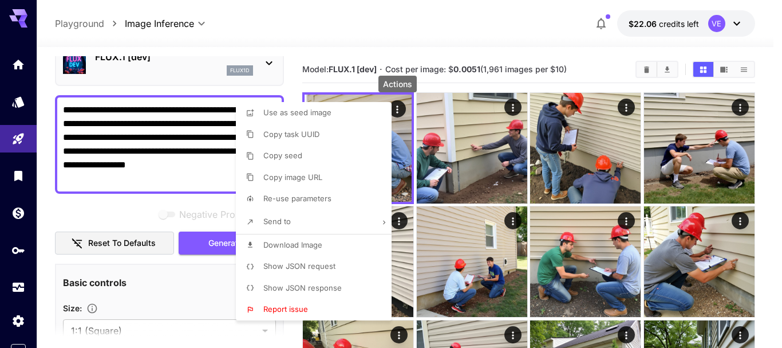
click at [337, 243] on li "Download Image" at bounding box center [317, 245] width 163 height 22
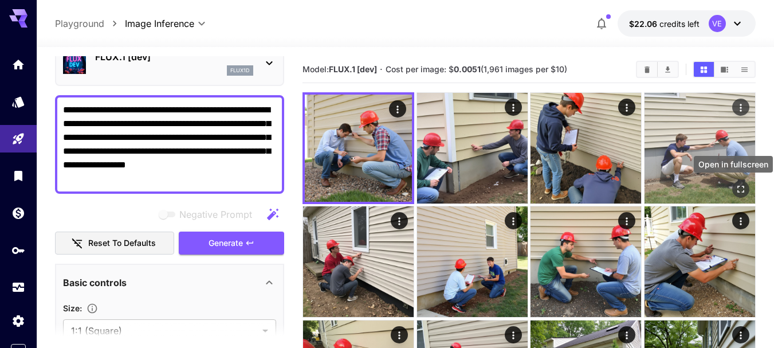
click at [742, 184] on icon "Open in fullscreen" at bounding box center [740, 188] width 11 height 11
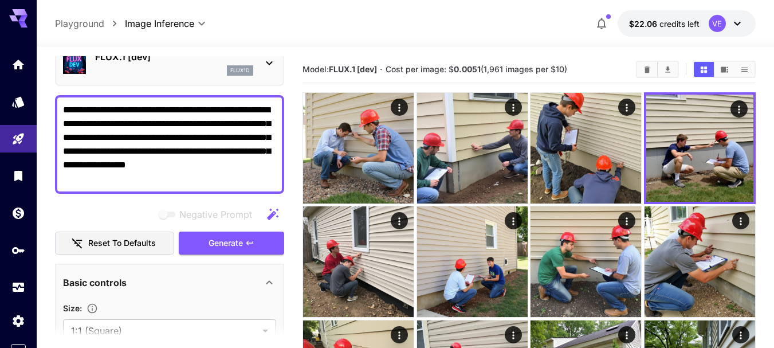
click at [205, 112] on textarea "**********" at bounding box center [169, 144] width 213 height 82
paste textarea "**********"
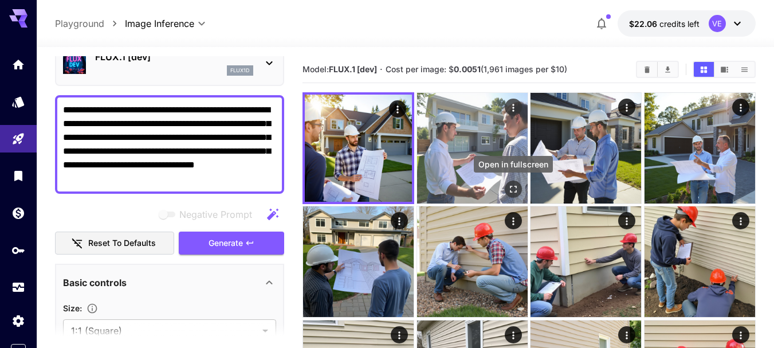
type textarea "**********"
click at [513, 194] on icon "Open in fullscreen" at bounding box center [512, 188] width 11 height 11
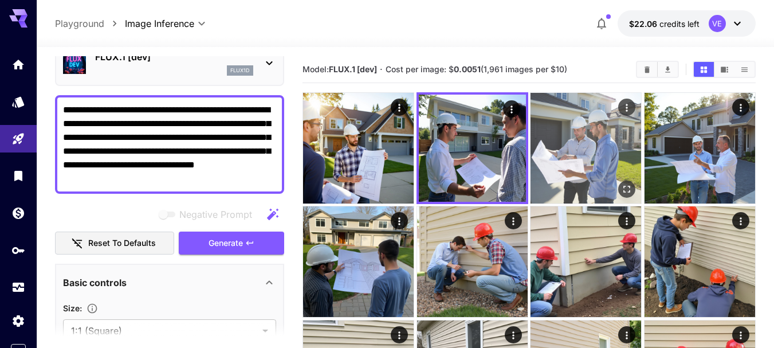
click at [624, 107] on icon "Actions" at bounding box center [626, 107] width 11 height 11
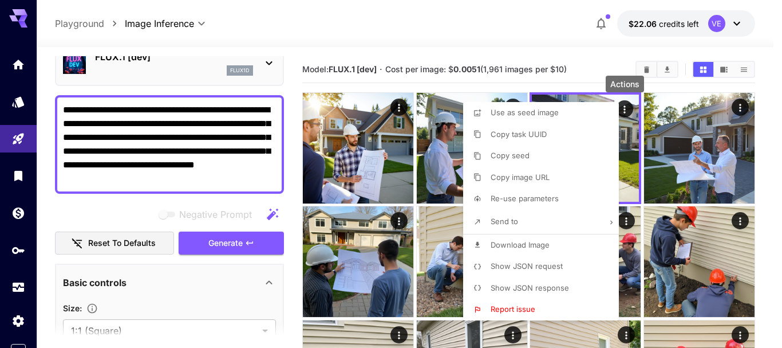
click at [531, 243] on span "Download Image" at bounding box center [520, 244] width 59 height 9
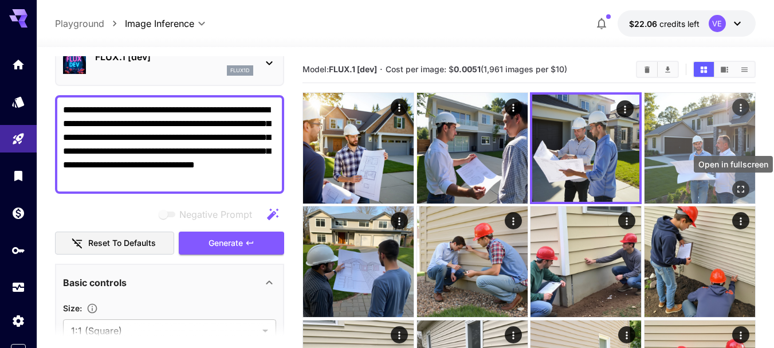
click at [743, 193] on icon "Open in fullscreen" at bounding box center [740, 188] width 11 height 11
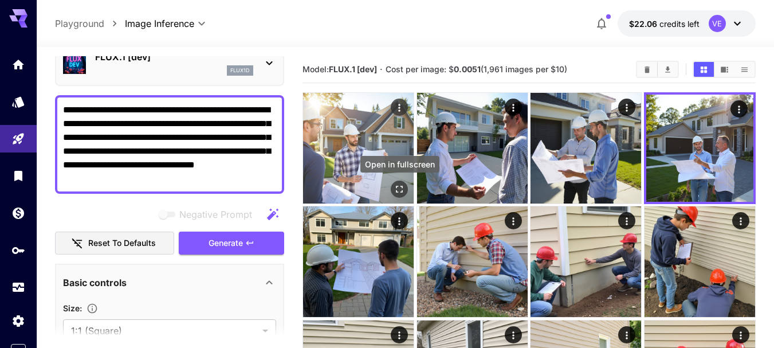
click at [392, 190] on button "Open in fullscreen" at bounding box center [399, 188] width 17 height 17
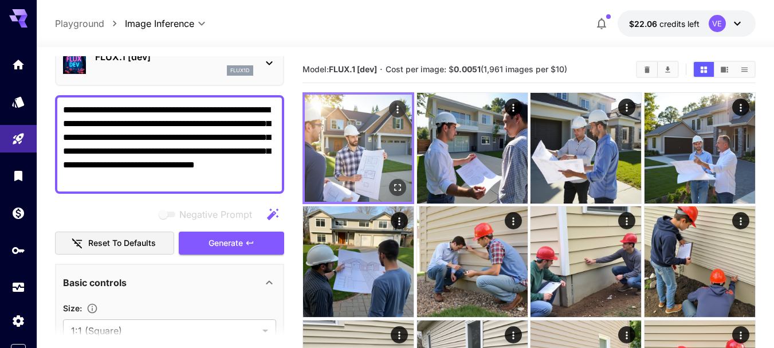
click at [397, 110] on icon "Actions" at bounding box center [398, 108] width 2 height 7
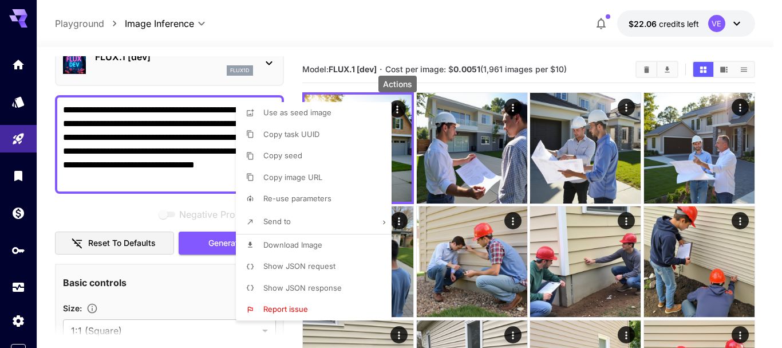
click at [295, 239] on p "Download Image" at bounding box center [292, 244] width 59 height 11
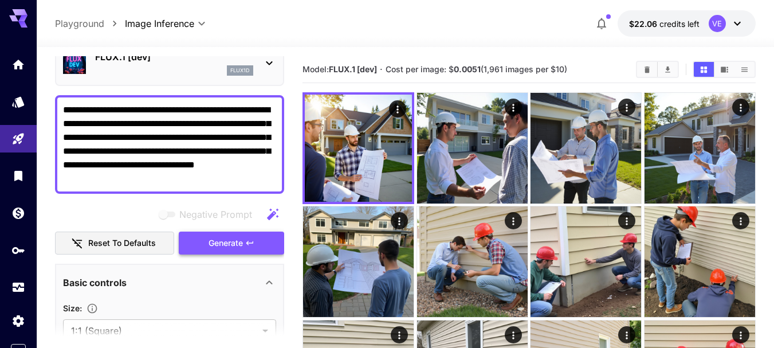
click at [228, 242] on span "Generate" at bounding box center [225, 243] width 34 height 14
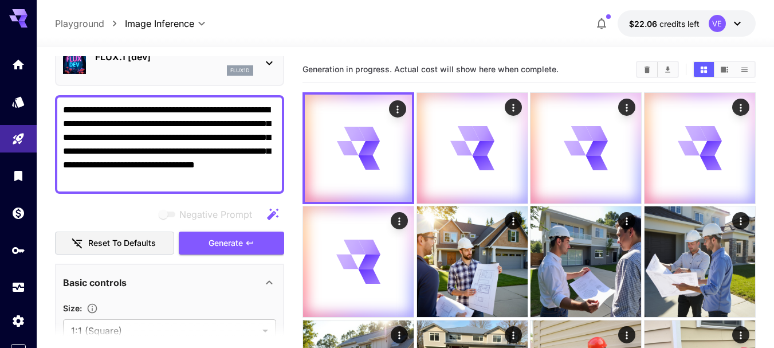
click at [183, 127] on textarea "**********" at bounding box center [169, 144] width 213 height 82
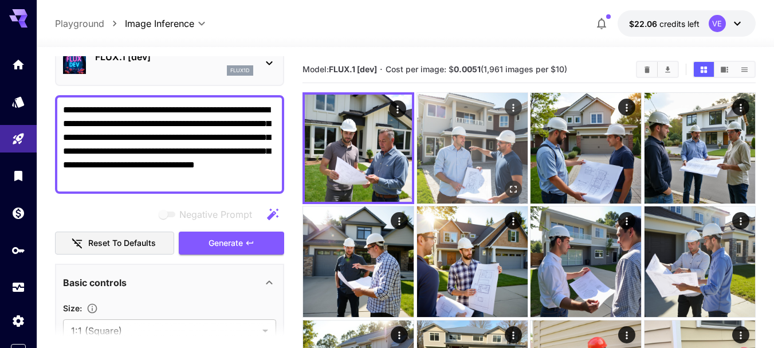
click at [511, 189] on icon "Open in fullscreen" at bounding box center [512, 188] width 11 height 11
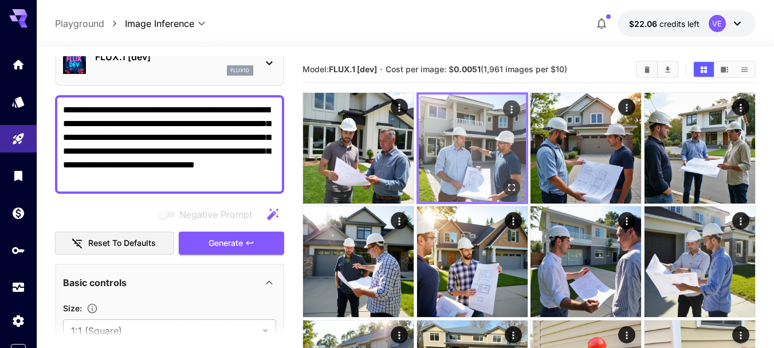
click at [508, 110] on icon "Actions" at bounding box center [511, 109] width 11 height 11
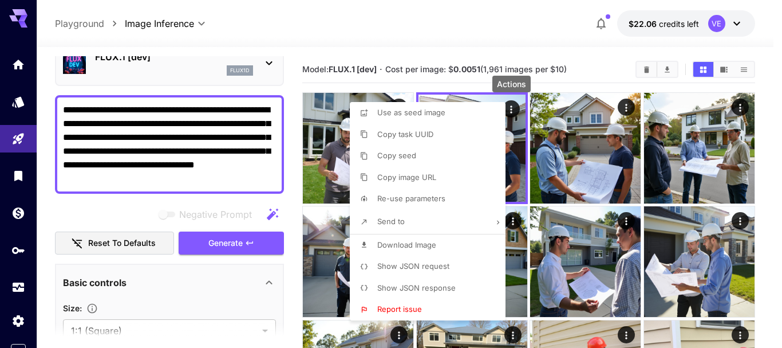
click at [428, 243] on span "Download Image" at bounding box center [406, 244] width 59 height 9
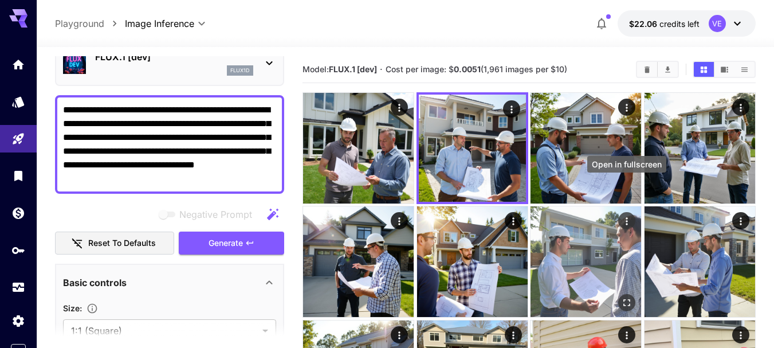
drag, startPoint x: 625, startPoint y: 184, endPoint x: 626, endPoint y: 270, distance: 85.9
click at [0, 0] on icon "Open in fullscreen" at bounding box center [0, 0] width 0 height 0
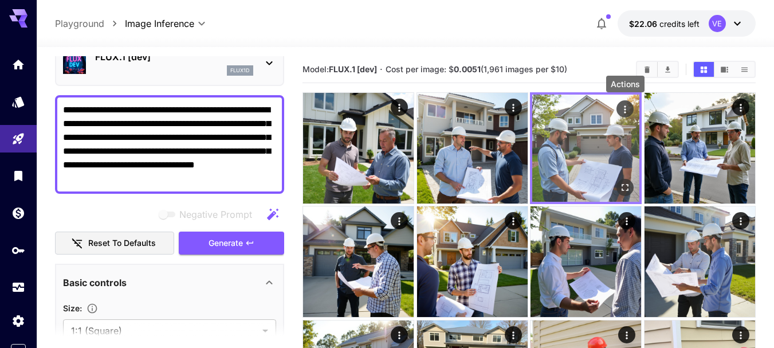
click at [624, 107] on icon "Actions" at bounding box center [624, 109] width 11 height 11
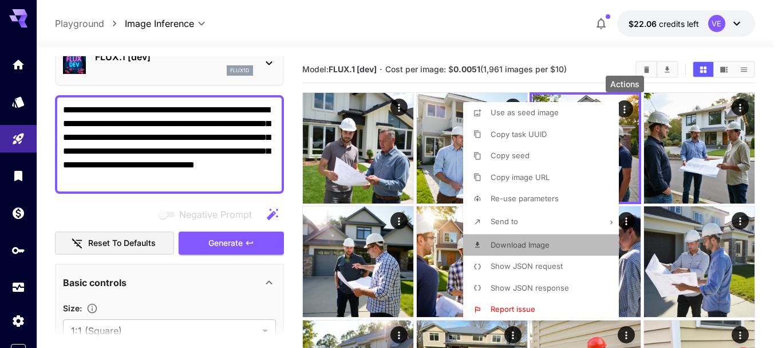
click at [517, 243] on span "Download Image" at bounding box center [520, 244] width 59 height 9
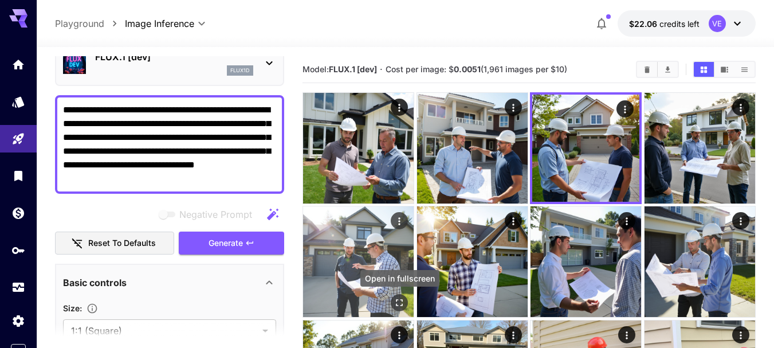
click at [395, 295] on button "Open in fullscreen" at bounding box center [399, 302] width 17 height 17
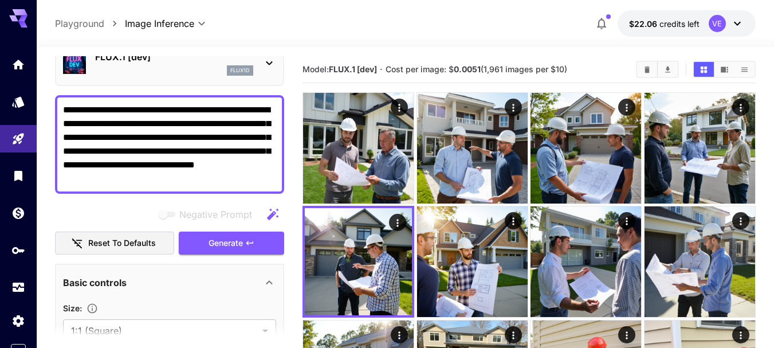
click at [175, 103] on textarea "**********" at bounding box center [169, 144] width 213 height 82
click at [182, 125] on textarea "**********" at bounding box center [169, 144] width 213 height 82
click at [206, 121] on textarea "**********" at bounding box center [169, 144] width 213 height 82
paste textarea
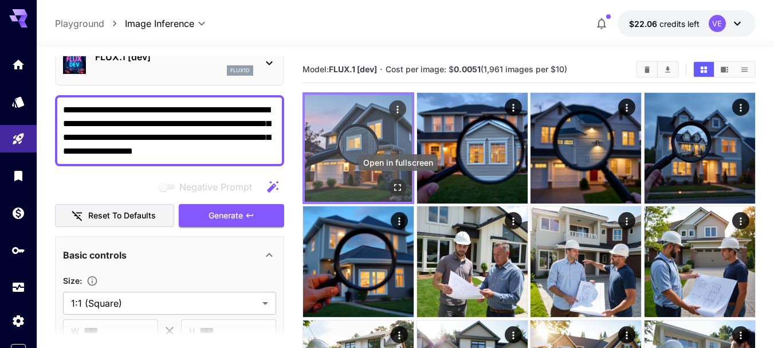
type textarea "**********"
click at [398, 187] on icon "Open in fullscreen" at bounding box center [397, 187] width 11 height 11
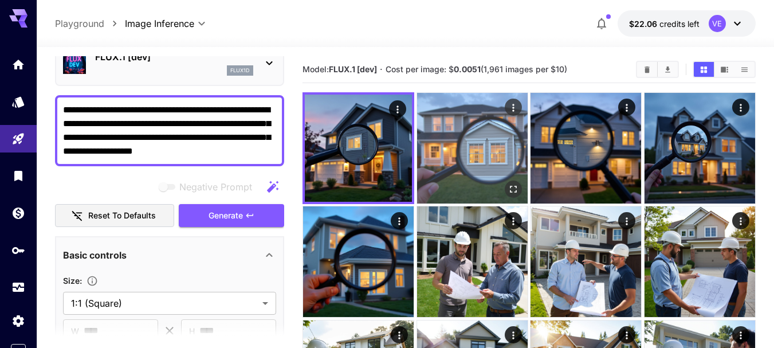
click at [516, 104] on icon "Actions" at bounding box center [512, 107] width 11 height 11
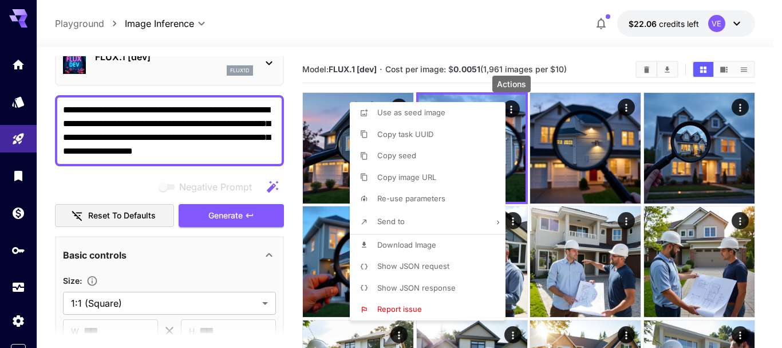
click at [426, 241] on span "Download Image" at bounding box center [406, 244] width 59 height 9
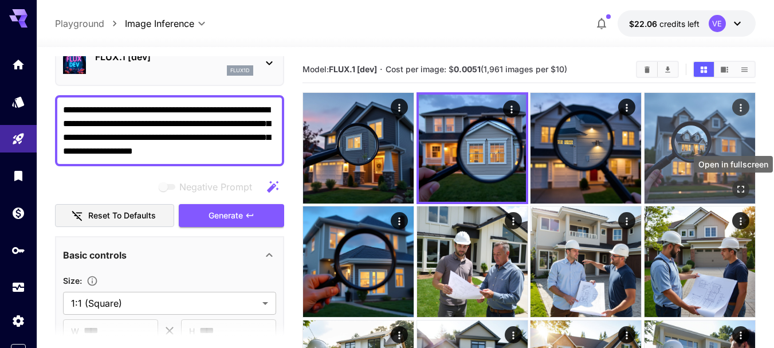
click at [739, 183] on icon "Open in fullscreen" at bounding box center [740, 188] width 11 height 11
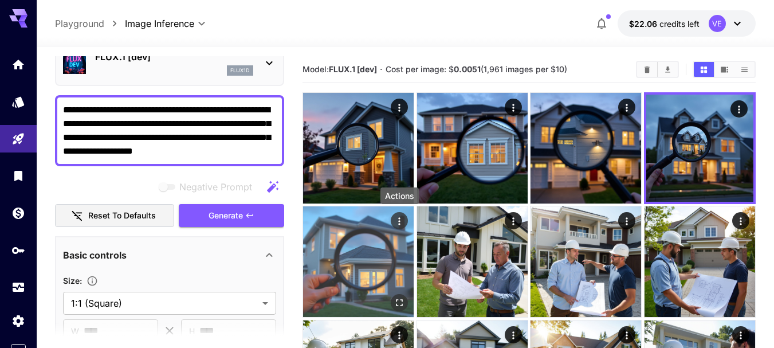
click at [401, 223] on icon "Actions" at bounding box center [398, 220] width 11 height 11
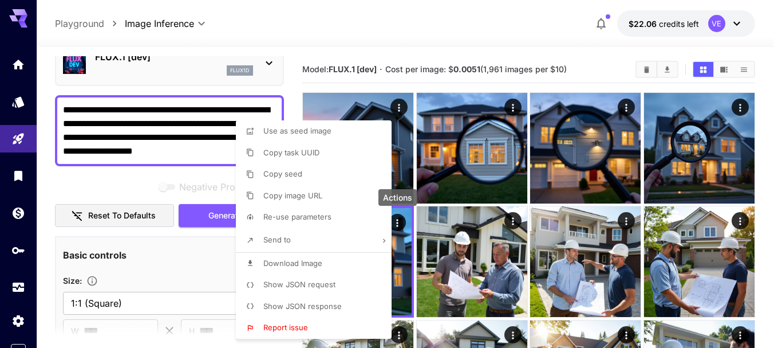
click at [326, 261] on li "Download Image" at bounding box center [317, 264] width 163 height 22
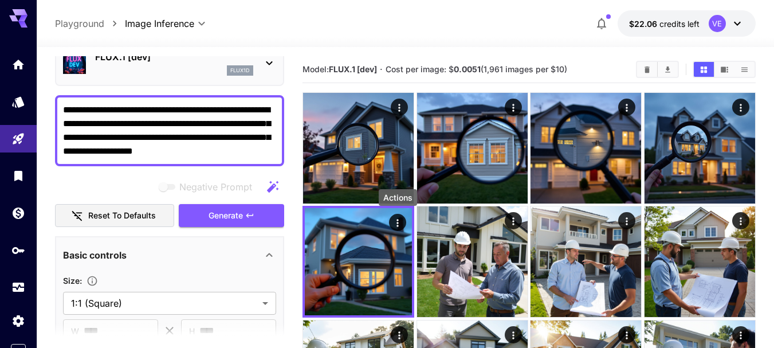
click at [217, 208] on span "Generate" at bounding box center [225, 215] width 34 height 14
click at [188, 119] on textarea "**********" at bounding box center [169, 130] width 213 height 55
click at [188, 121] on textarea "**********" at bounding box center [169, 130] width 213 height 55
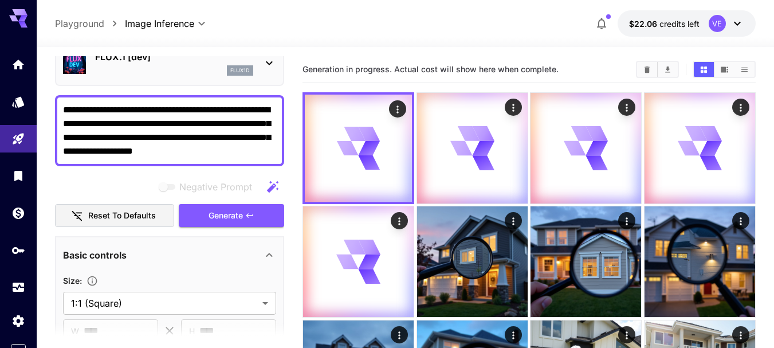
click at [188, 121] on textarea "**********" at bounding box center [169, 130] width 213 height 55
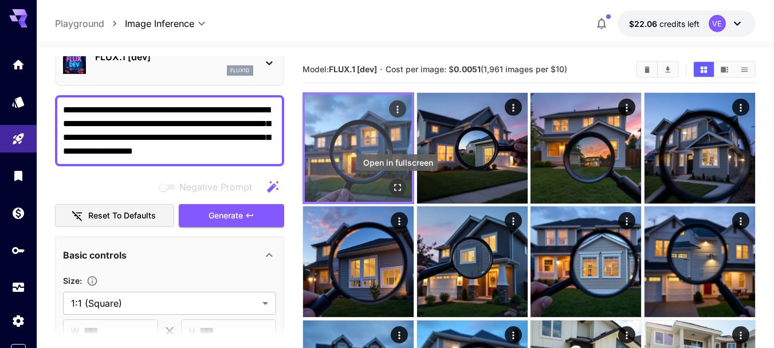
click at [399, 186] on icon "Open in fullscreen" at bounding box center [397, 187] width 11 height 11
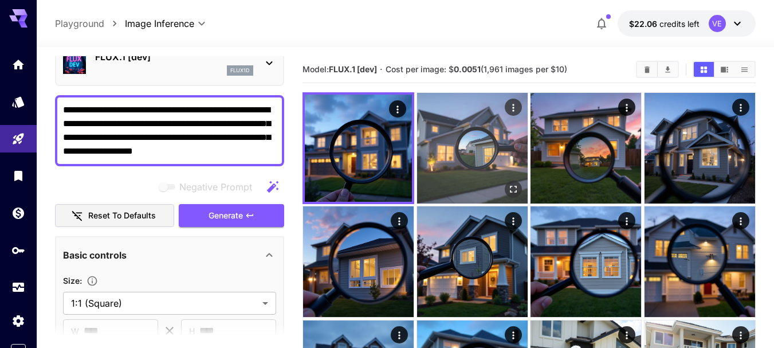
click at [514, 188] on icon "Open in fullscreen" at bounding box center [512, 188] width 11 height 11
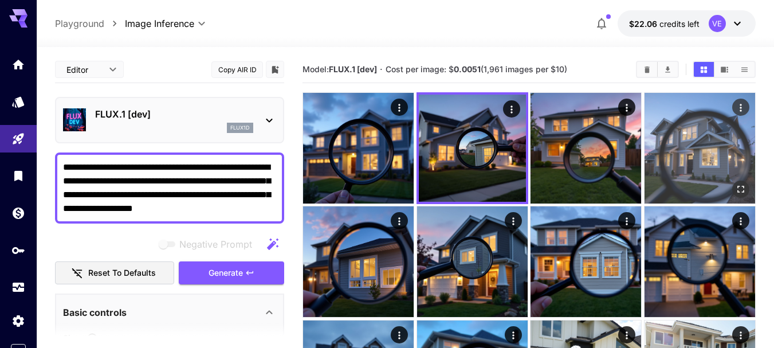
click at [740, 107] on icon "Actions" at bounding box center [740, 107] width 11 height 11
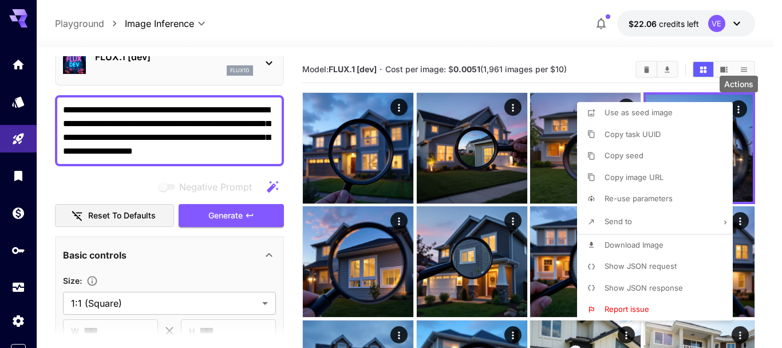
click at [636, 242] on span "Download Image" at bounding box center [634, 244] width 59 height 9
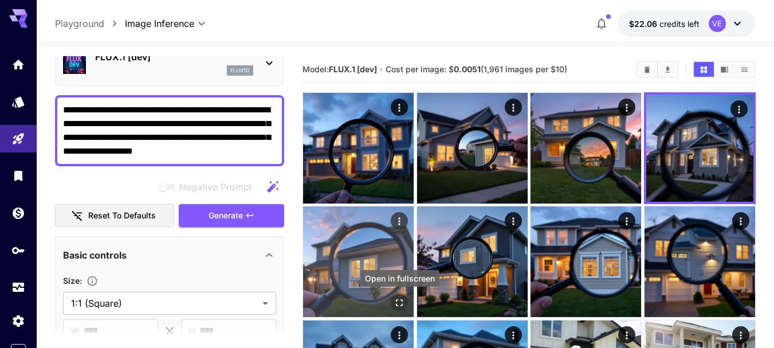
drag, startPoint x: 401, startPoint y: 301, endPoint x: 407, endPoint y: 303, distance: 6.2
click at [401, 301] on icon "Open in fullscreen" at bounding box center [398, 302] width 11 height 11
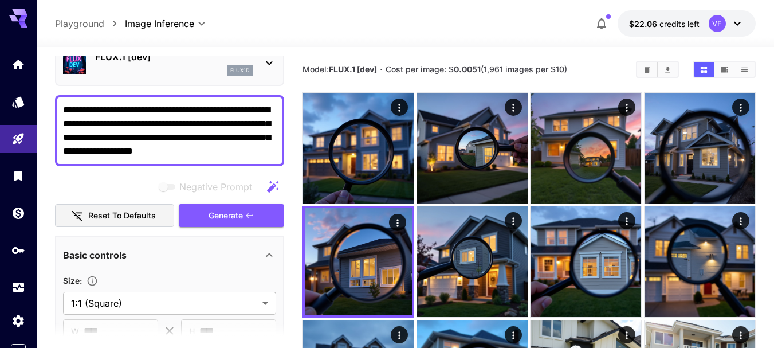
click at [232, 209] on span "Generate" at bounding box center [225, 215] width 34 height 14
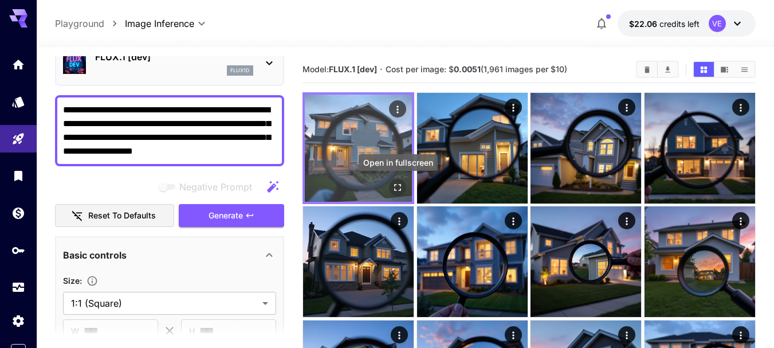
click at [400, 189] on icon "Open in fullscreen" at bounding box center [397, 187] width 11 height 11
click at [396, 106] on icon "Actions" at bounding box center [397, 109] width 11 height 11
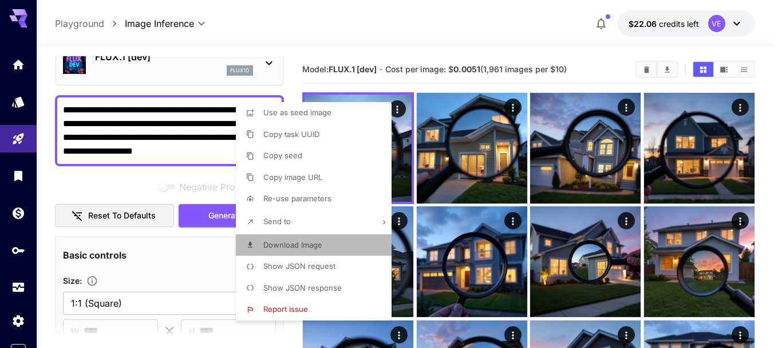
click at [276, 244] on span "Download Image" at bounding box center [292, 244] width 59 height 9
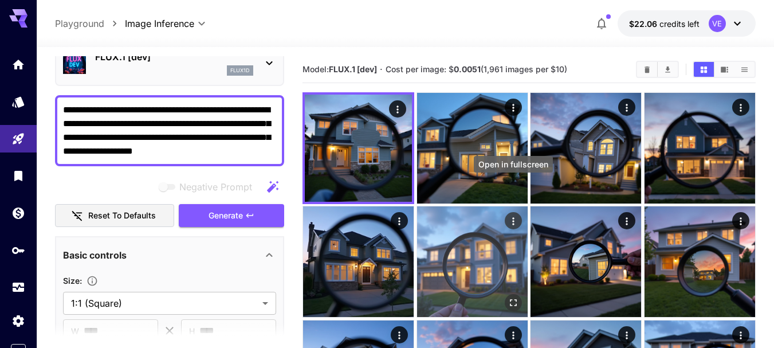
drag, startPoint x: 510, startPoint y: 192, endPoint x: 508, endPoint y: 216, distance: 24.2
click at [0, 0] on icon "Open in fullscreen" at bounding box center [0, 0] width 0 height 0
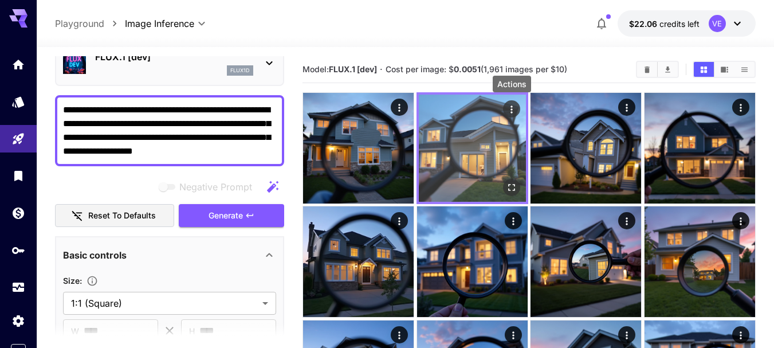
click at [513, 107] on icon "Actions" at bounding box center [511, 109] width 11 height 11
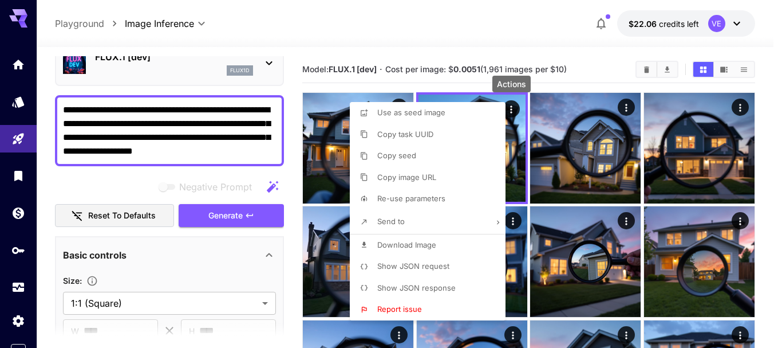
click at [413, 249] on span "Download Image" at bounding box center [406, 244] width 59 height 9
click at [183, 128] on div at bounding box center [391, 174] width 782 height 348
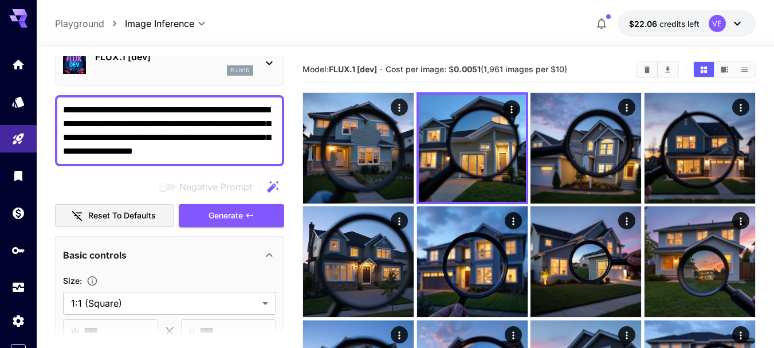
click at [213, 130] on textarea "**********" at bounding box center [169, 130] width 213 height 55
paste textarea
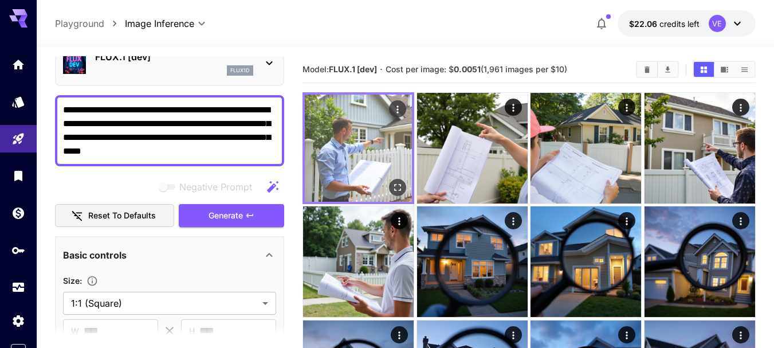
type textarea "**********"
click at [399, 189] on icon "Open in fullscreen" at bounding box center [397, 187] width 11 height 11
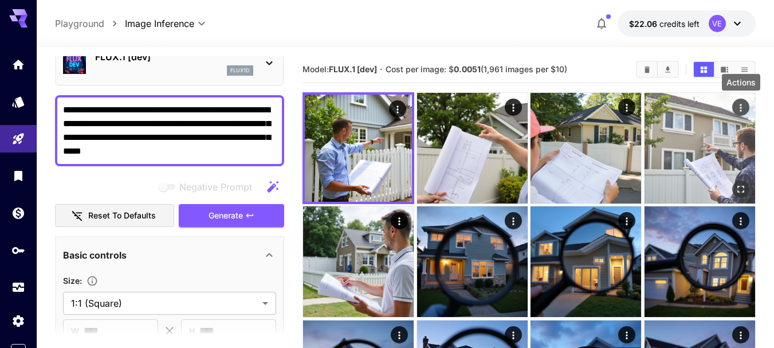
click at [739, 107] on icon "Actions" at bounding box center [740, 107] width 11 height 11
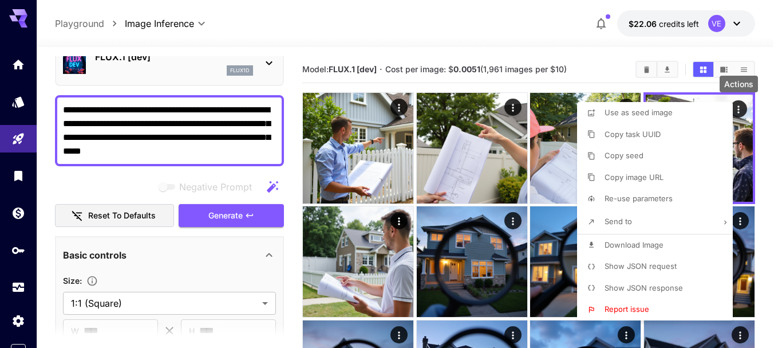
click at [653, 243] on span "Download Image" at bounding box center [634, 244] width 59 height 9
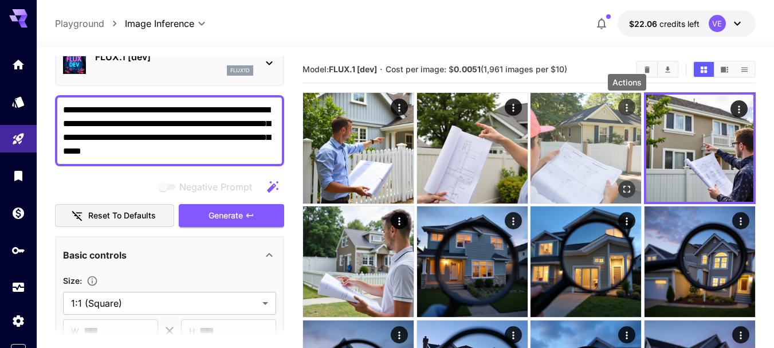
click at [628, 105] on icon "Actions" at bounding box center [626, 107] width 11 height 11
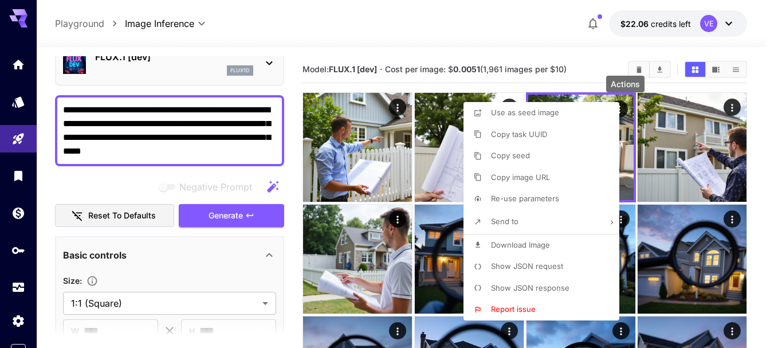
click at [527, 246] on span "Download Image" at bounding box center [520, 244] width 59 height 9
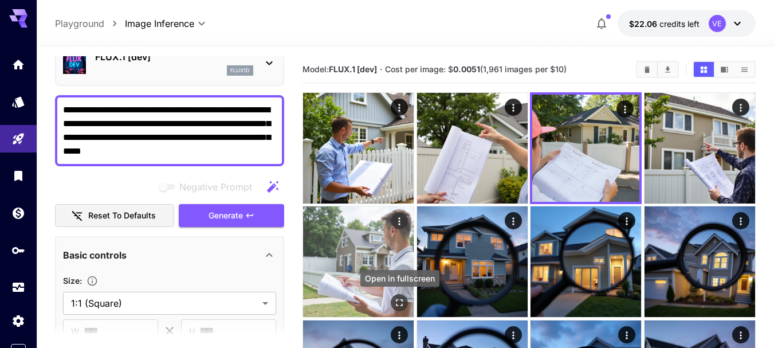
click at [401, 309] on button "Open in fullscreen" at bounding box center [399, 302] width 17 height 17
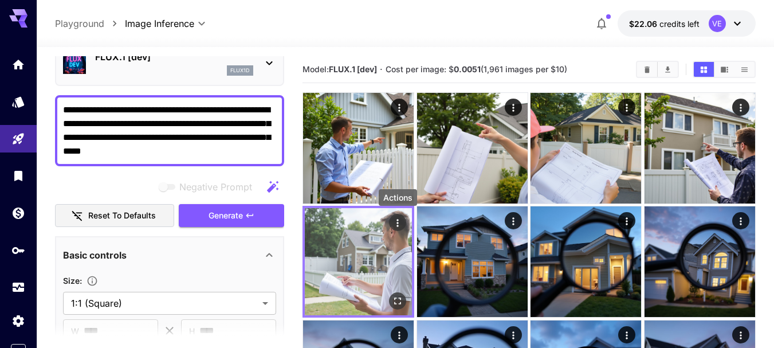
click at [398, 224] on icon "Actions" at bounding box center [397, 222] width 11 height 11
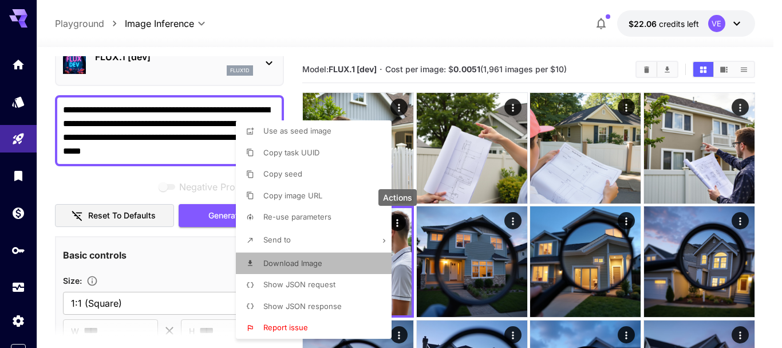
click at [322, 259] on li "Download Image" at bounding box center [317, 264] width 163 height 22
click at [160, 143] on div at bounding box center [391, 174] width 782 height 348
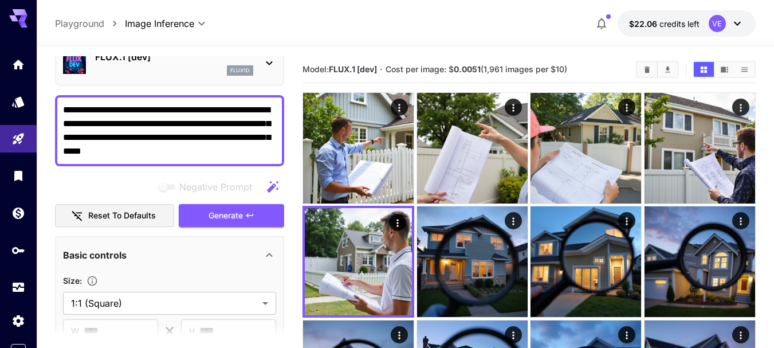
click at [175, 127] on textarea "**********" at bounding box center [169, 130] width 213 height 55
click at [203, 162] on div "**********" at bounding box center [169, 130] width 229 height 71
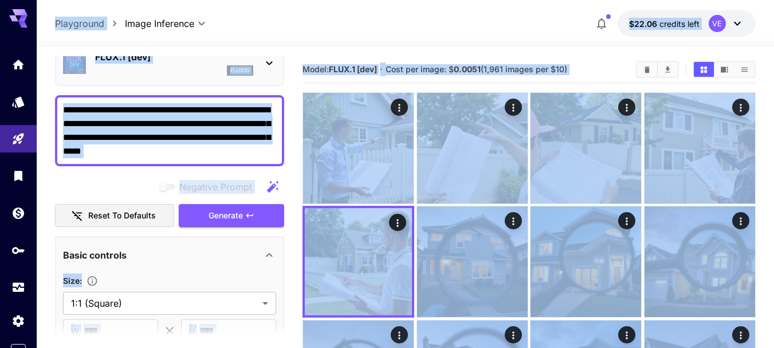
click at [200, 145] on textarea "**********" at bounding box center [169, 130] width 213 height 55
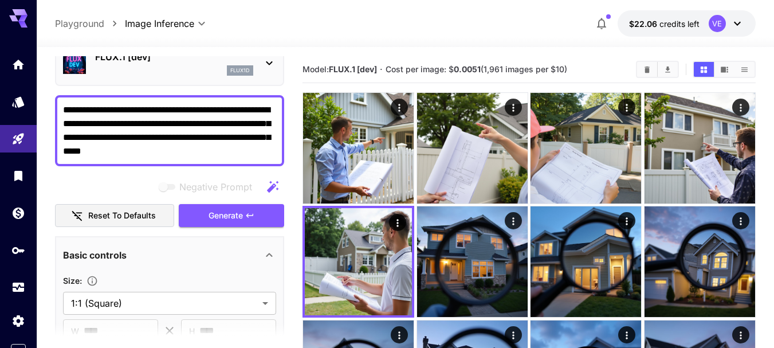
paste textarea "**********"
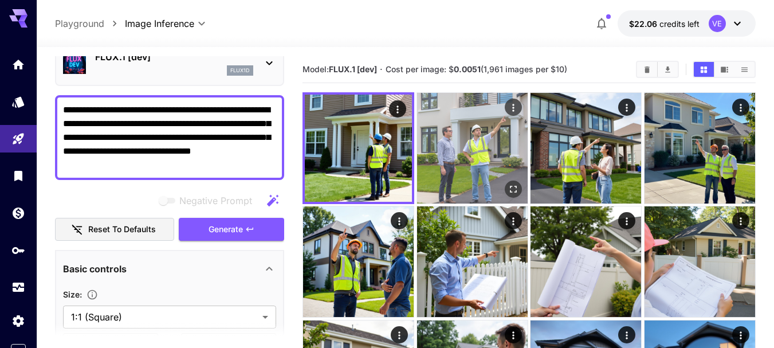
type textarea "**********"
click at [513, 187] on icon "Open in fullscreen" at bounding box center [512, 188] width 11 height 11
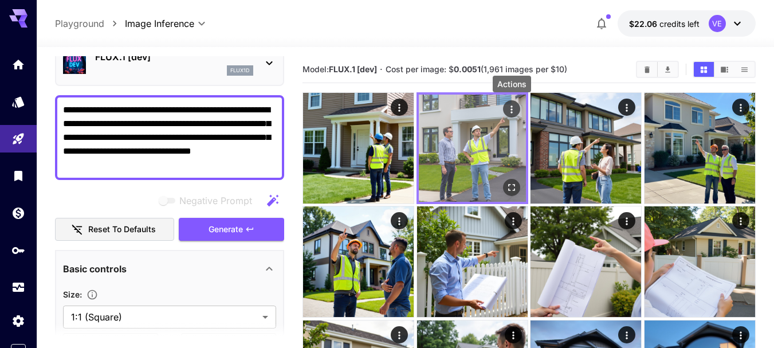
click at [506, 104] on icon "Actions" at bounding box center [511, 109] width 11 height 11
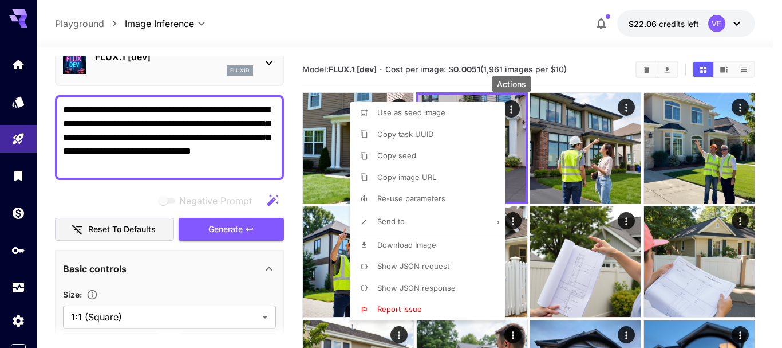
click at [395, 241] on span "Download Image" at bounding box center [406, 244] width 59 height 9
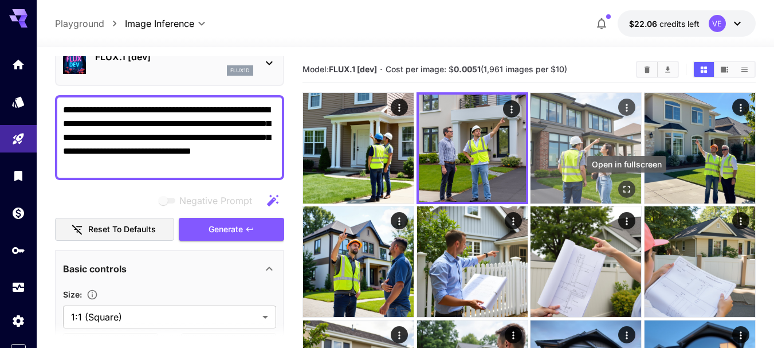
click at [626, 189] on icon "Open in fullscreen" at bounding box center [626, 188] width 11 height 11
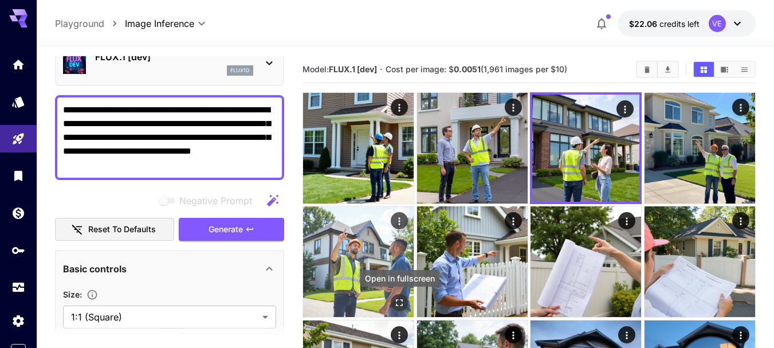
click at [404, 303] on icon "Open in fullscreen" at bounding box center [398, 302] width 11 height 11
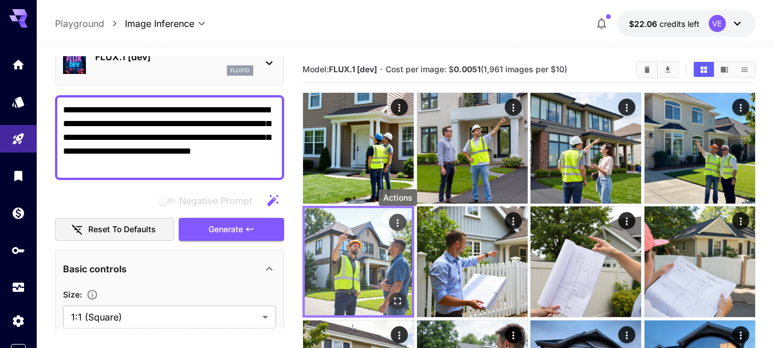
click at [393, 220] on icon "Actions" at bounding box center [397, 222] width 11 height 11
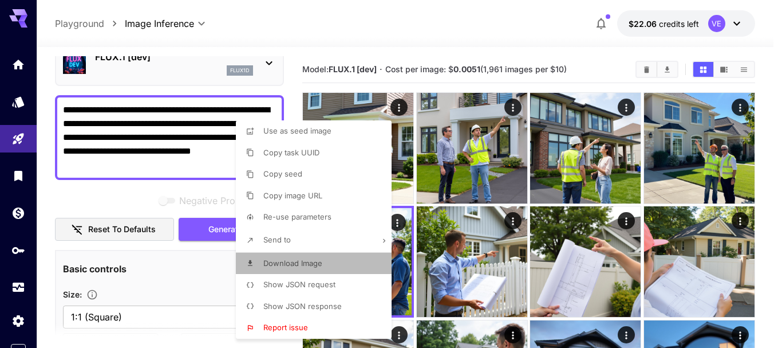
click at [289, 262] on span "Download Image" at bounding box center [292, 262] width 59 height 9
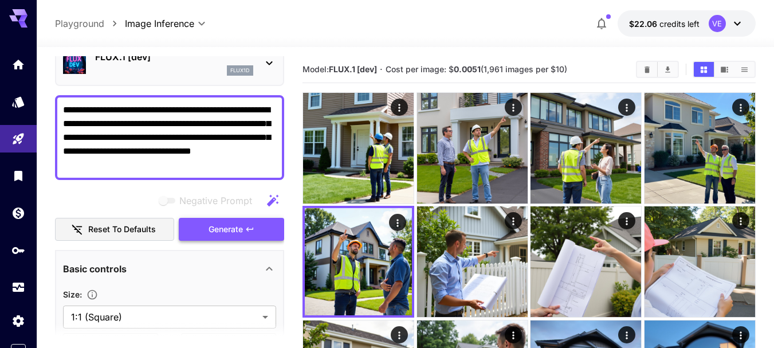
click at [220, 229] on span "Generate" at bounding box center [225, 229] width 34 height 14
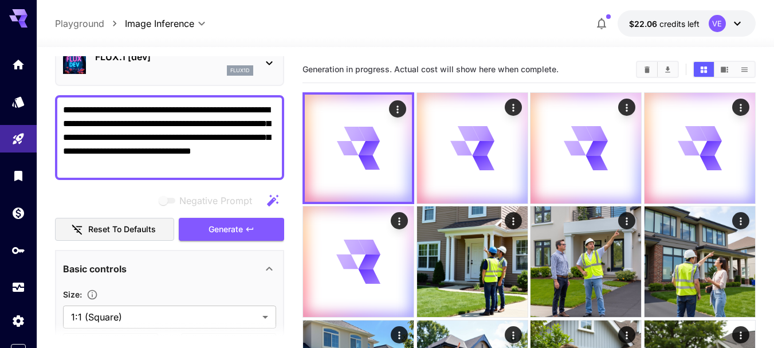
click at [206, 137] on textarea "**********" at bounding box center [169, 137] width 213 height 69
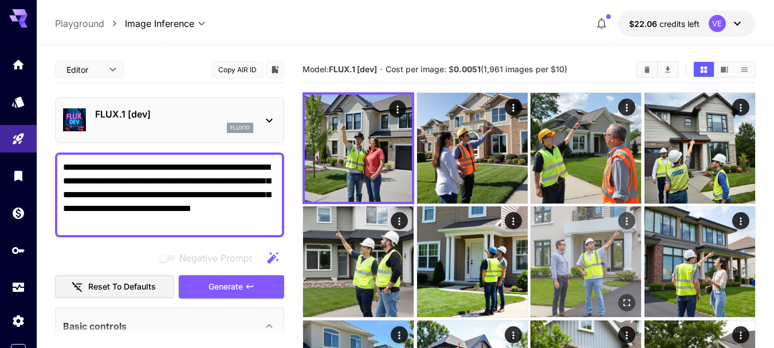
scroll to position [57, 0]
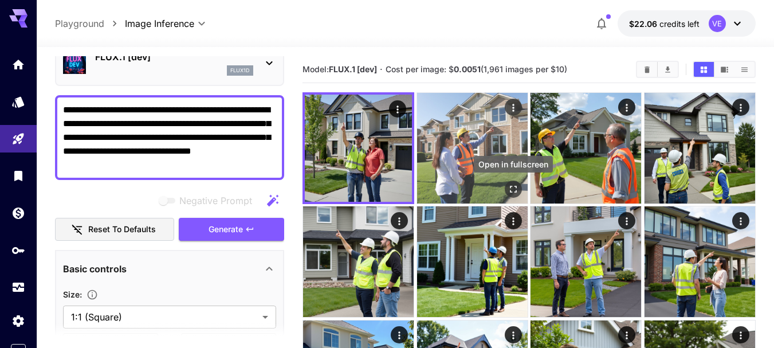
drag, startPoint x: 505, startPoint y: 190, endPoint x: 514, endPoint y: 190, distance: 8.6
click at [506, 190] on button "Open in fullscreen" at bounding box center [512, 188] width 17 height 17
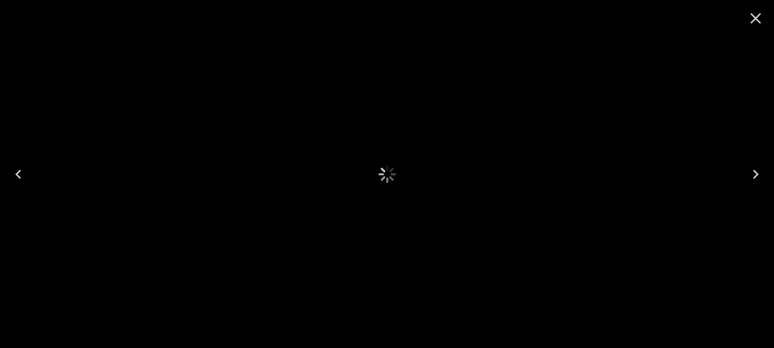
click at [514, 190] on img at bounding box center [386, 173] width 329 height 329
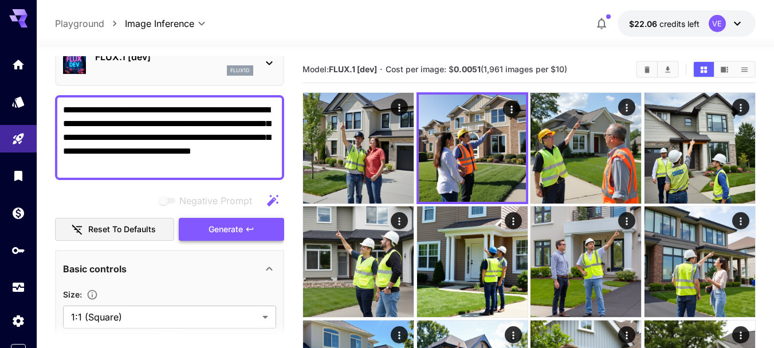
click at [241, 232] on span "Generate" at bounding box center [225, 229] width 34 height 14
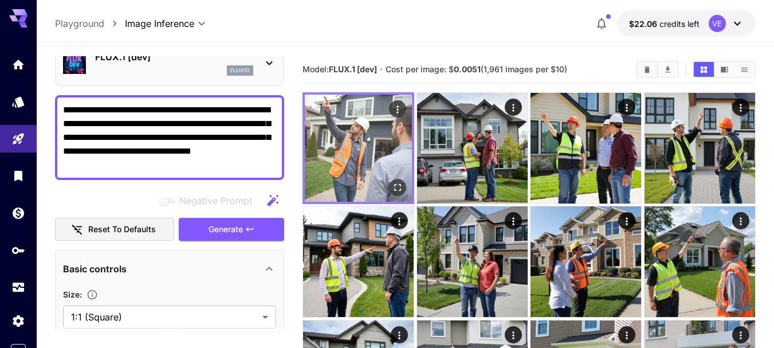
click at [398, 107] on icon "Actions" at bounding box center [398, 108] width 2 height 7
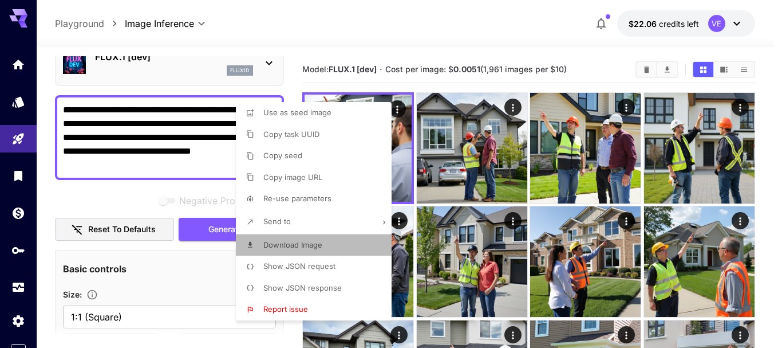
click at [320, 248] on span "Download Image" at bounding box center [292, 244] width 59 height 9
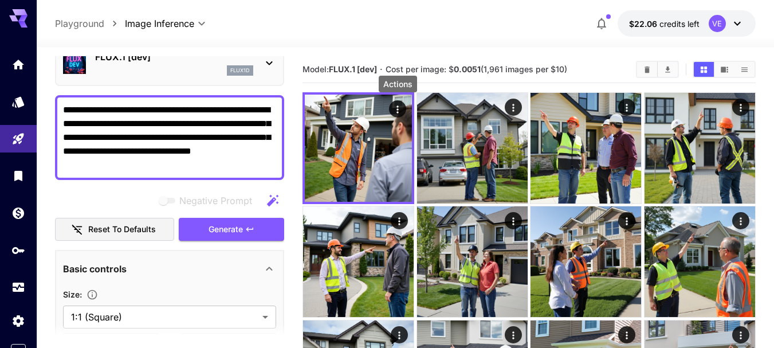
click at [142, 141] on textarea "**********" at bounding box center [169, 137] width 213 height 69
paste textarea
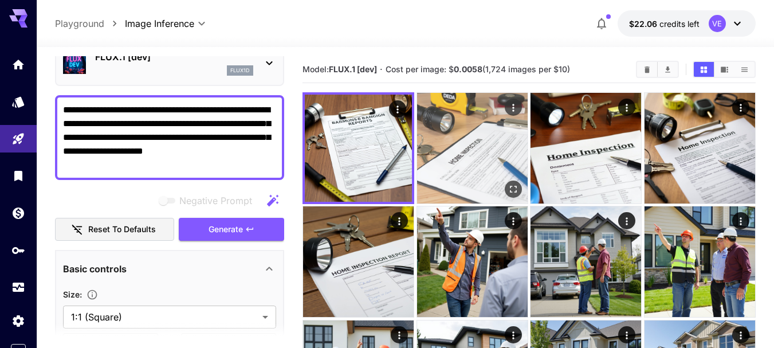
type textarea "**********"
click at [511, 188] on icon "Open in fullscreen" at bounding box center [512, 188] width 11 height 11
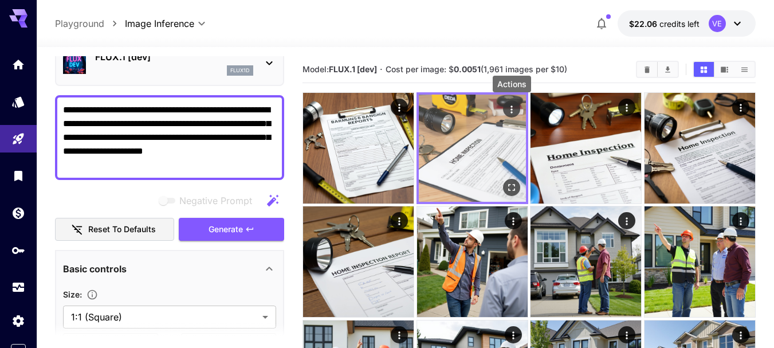
click at [511, 107] on icon "Actions" at bounding box center [511, 109] width 11 height 11
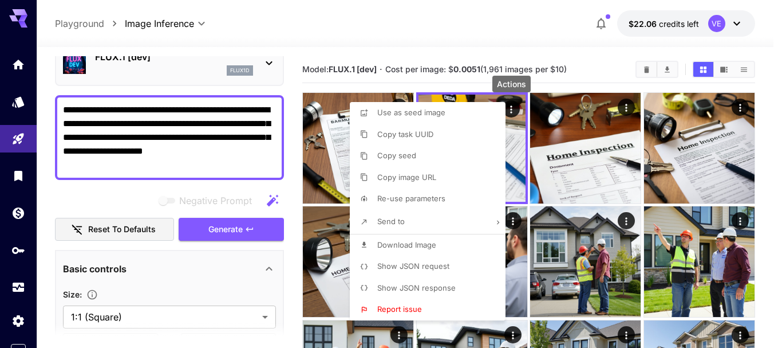
click at [388, 240] on span "Download Image" at bounding box center [406, 244] width 59 height 9
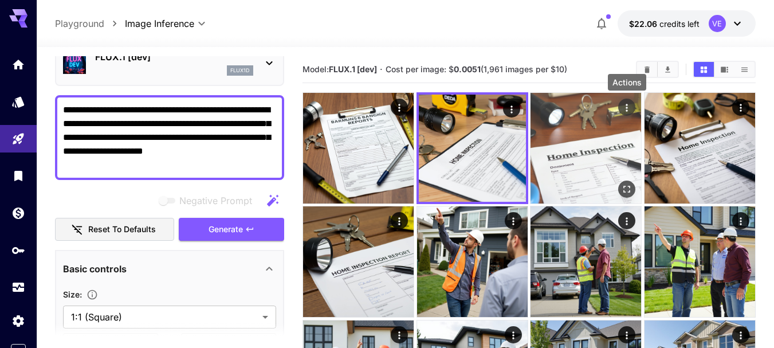
click at [623, 104] on icon "Actions" at bounding box center [626, 107] width 11 height 11
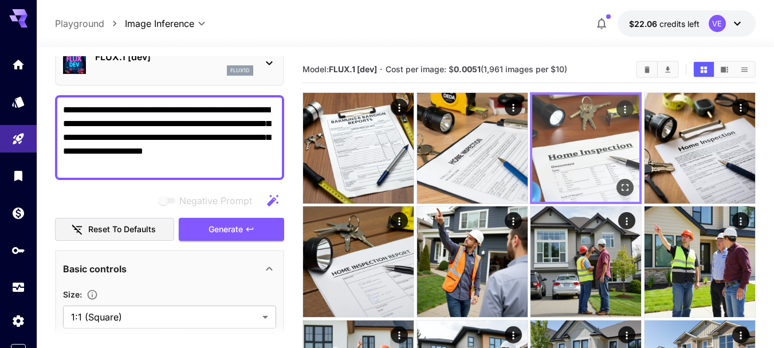
click at [623, 191] on div at bounding box center [387, 174] width 774 height 348
click at [624, 187] on icon "Open in fullscreen" at bounding box center [624, 187] width 11 height 11
